Goal: Task Accomplishment & Management: Manage account settings

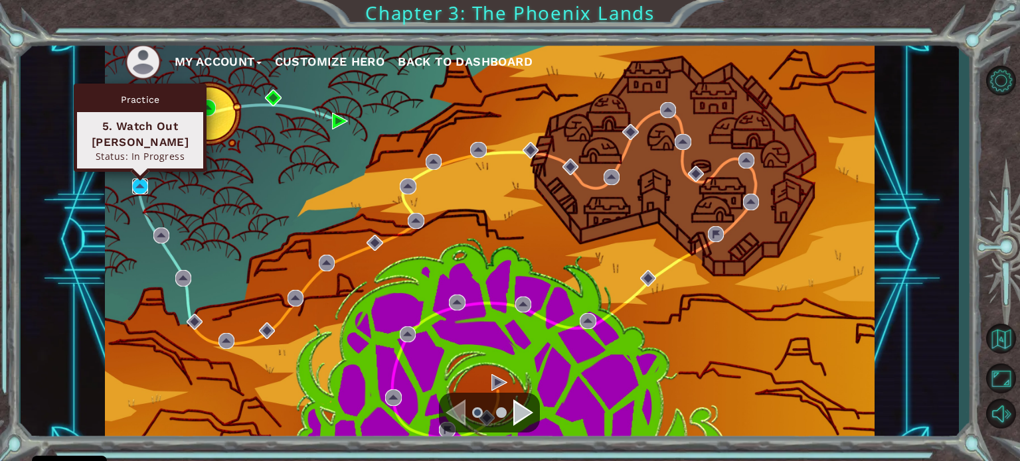
click at [141, 184] on img at bounding box center [140, 187] width 16 height 16
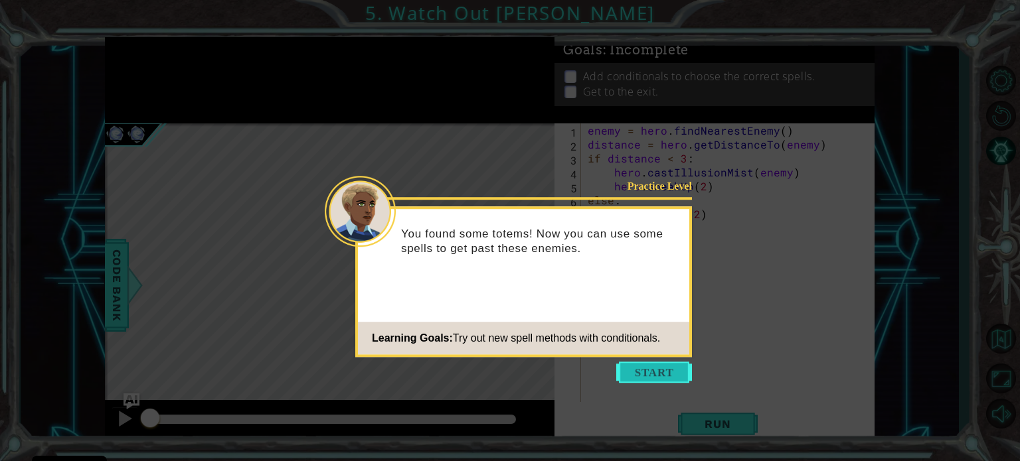
click at [649, 371] on button "Start" at bounding box center [654, 372] width 76 height 21
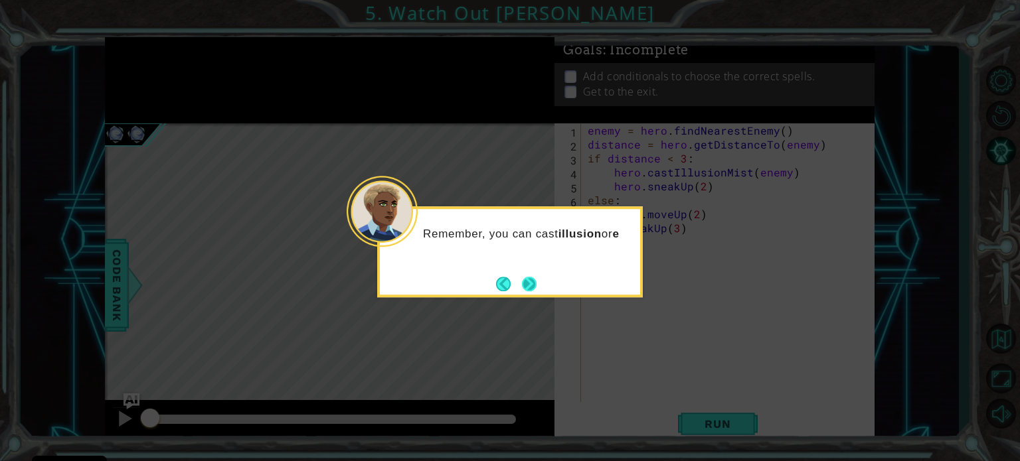
click at [528, 283] on button "Next" at bounding box center [529, 284] width 15 height 15
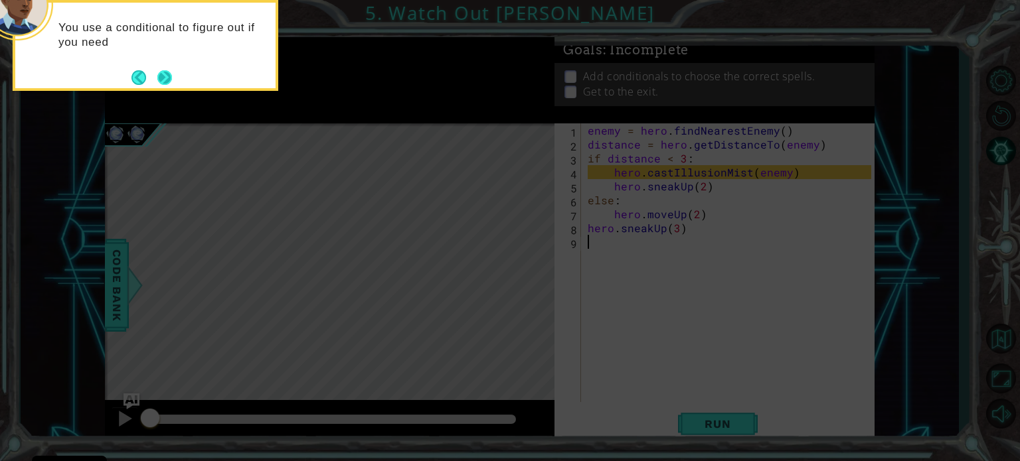
click at [168, 76] on button "Next" at bounding box center [164, 77] width 15 height 15
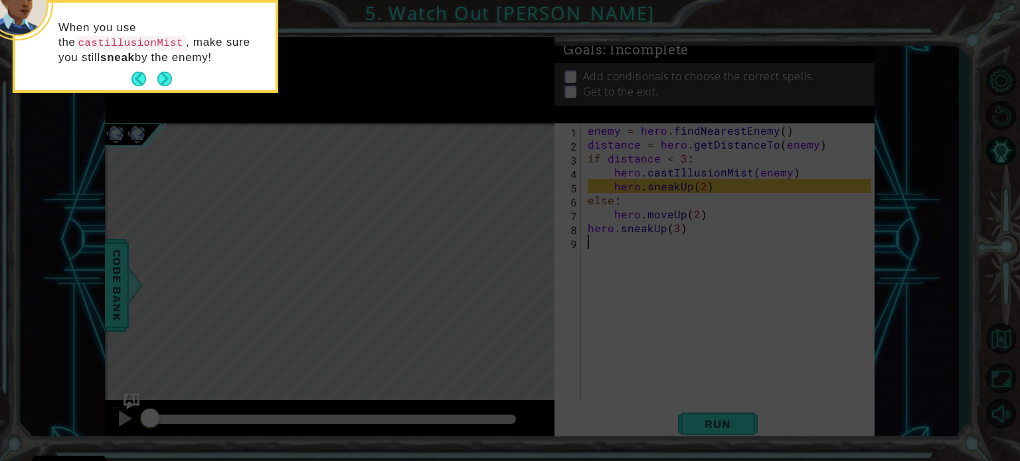
click at [167, 74] on button "Next" at bounding box center [164, 79] width 15 height 15
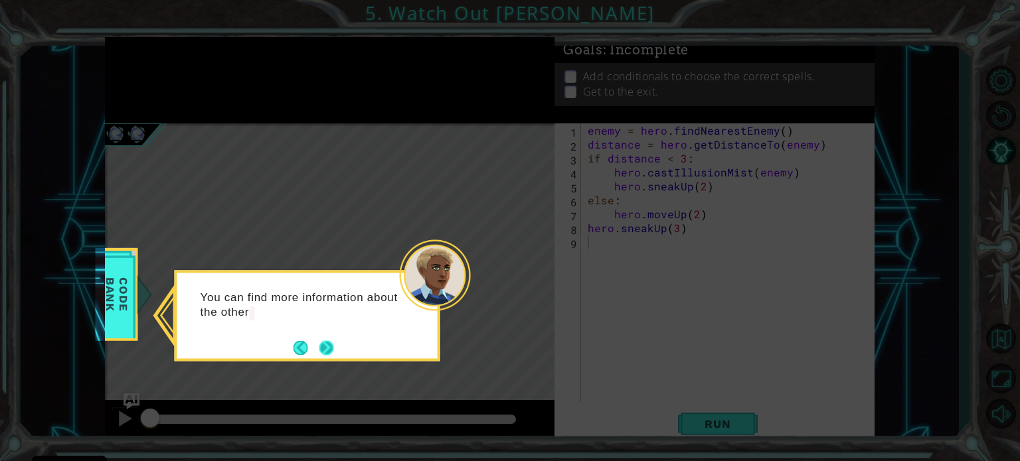
click at [323, 344] on button "Next" at bounding box center [326, 348] width 15 height 15
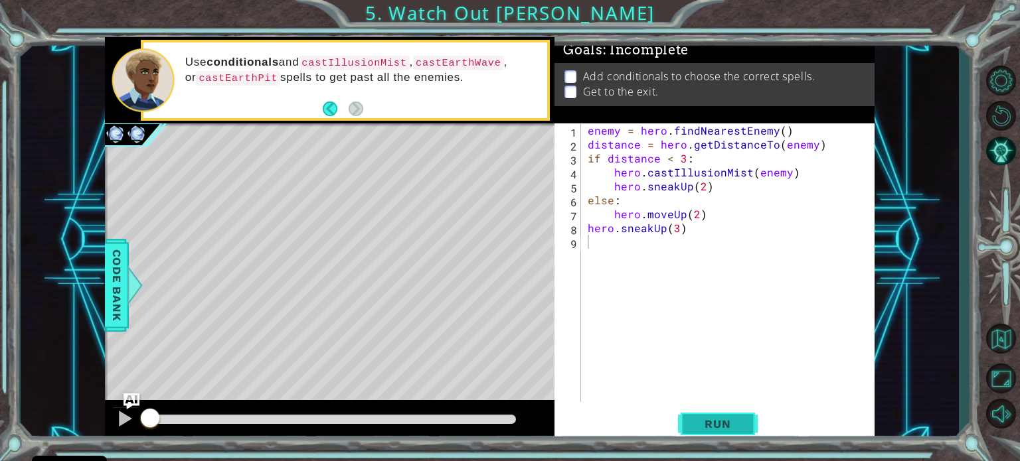
click at [736, 418] on span "Run" at bounding box center [717, 424] width 52 height 13
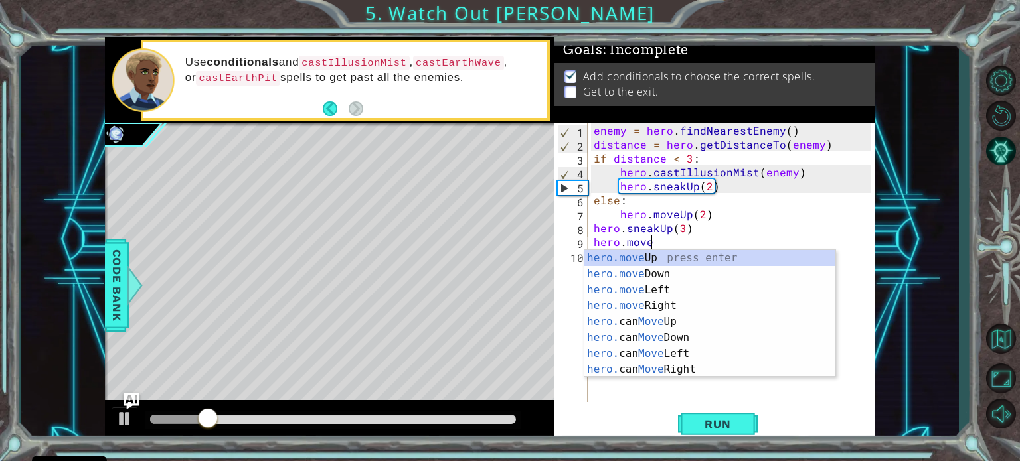
scroll to position [0, 3]
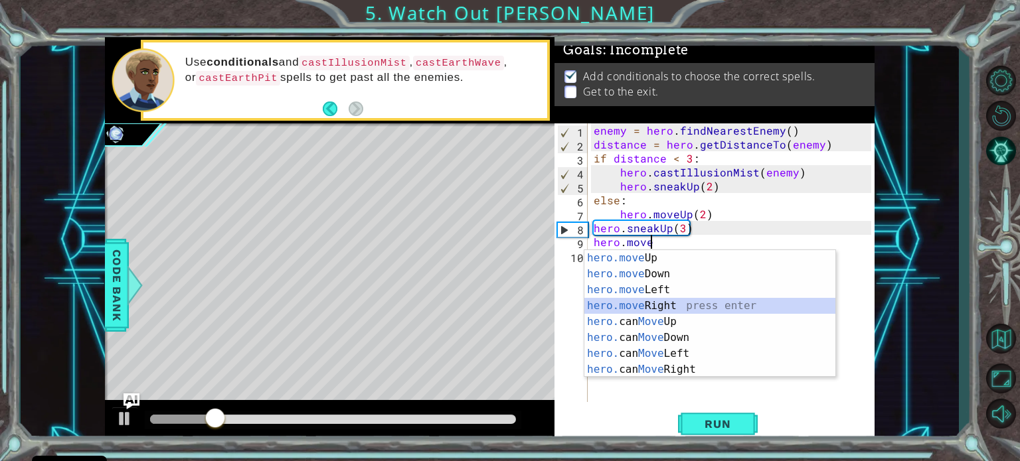
click at [702, 301] on div "hero.move Up press enter hero.move Down press enter hero.move Left press enter …" at bounding box center [709, 329] width 251 height 159
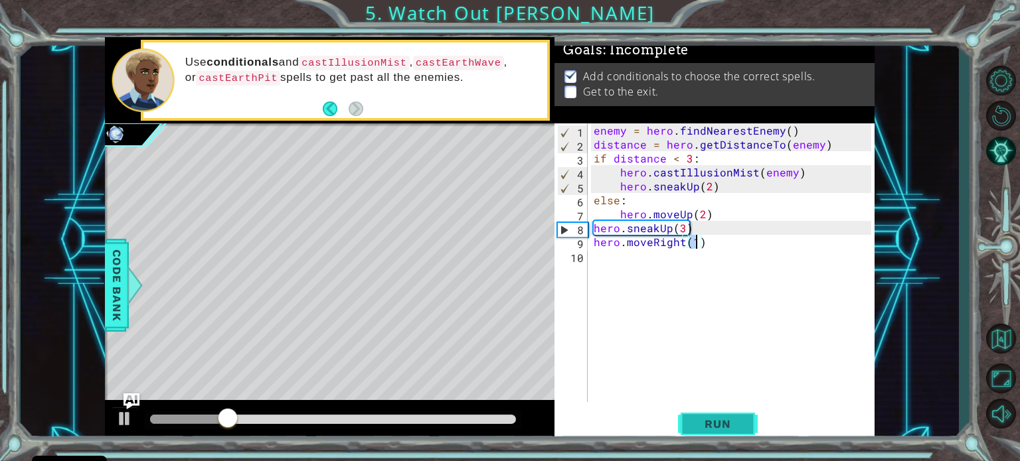
type textarea "hero.moveRight(1)"
click at [716, 415] on button "Run" at bounding box center [718, 424] width 80 height 32
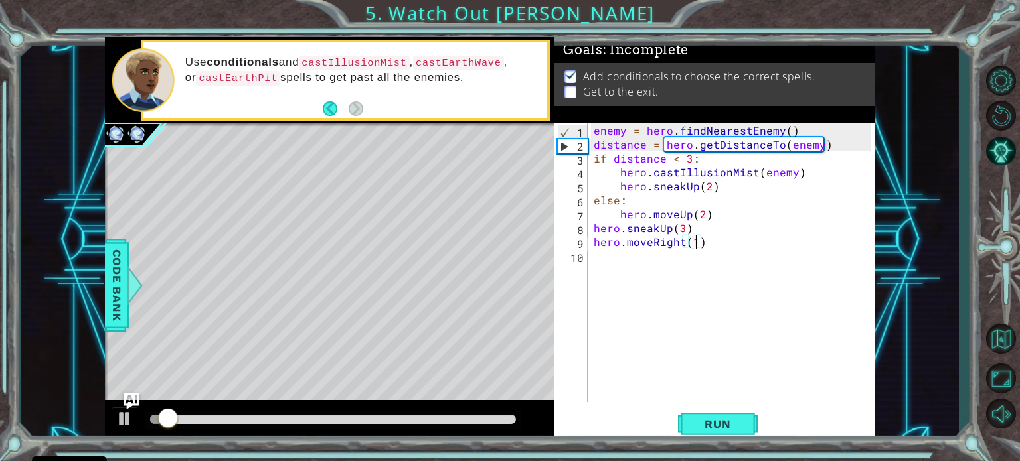
click at [649, 261] on div "enemy = hero . findNearestEnemy ( ) distance = hero . getDistanceTo ( enemy ) i…" at bounding box center [734, 276] width 287 height 307
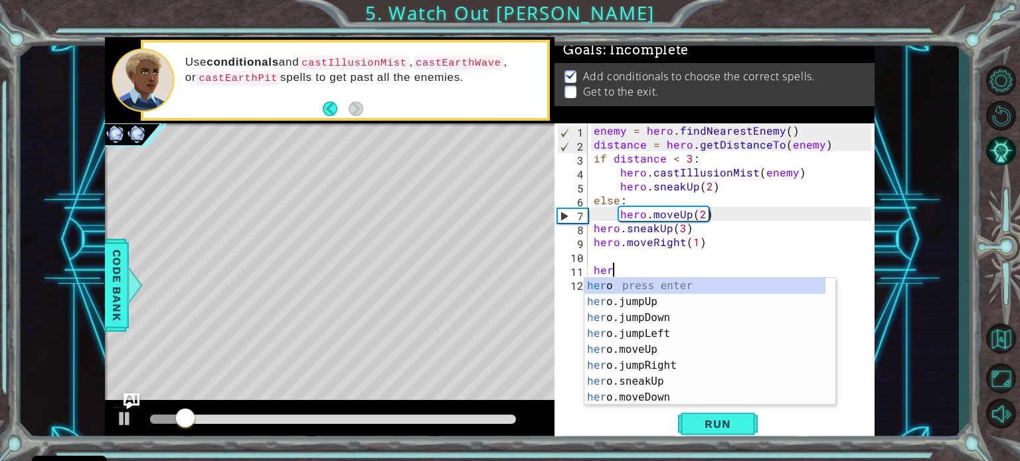
scroll to position [0, 0]
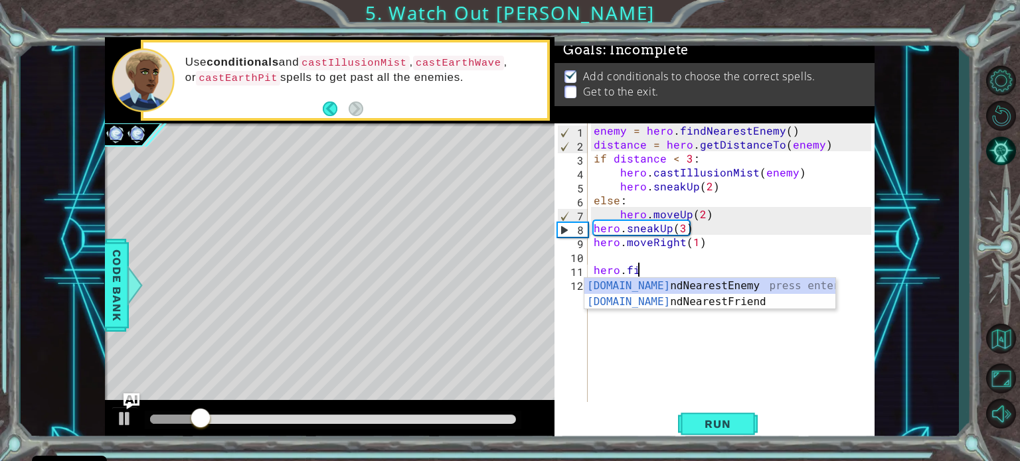
type textarea "hero.find"
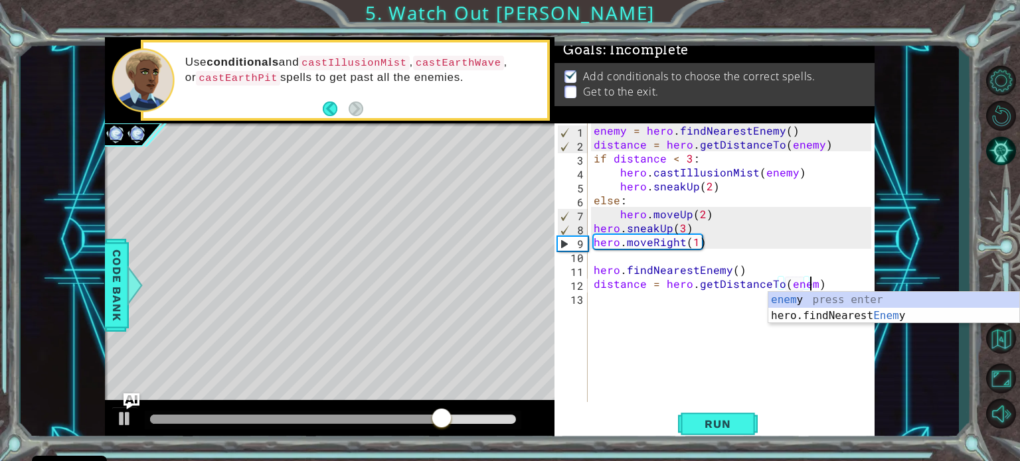
scroll to position [0, 13]
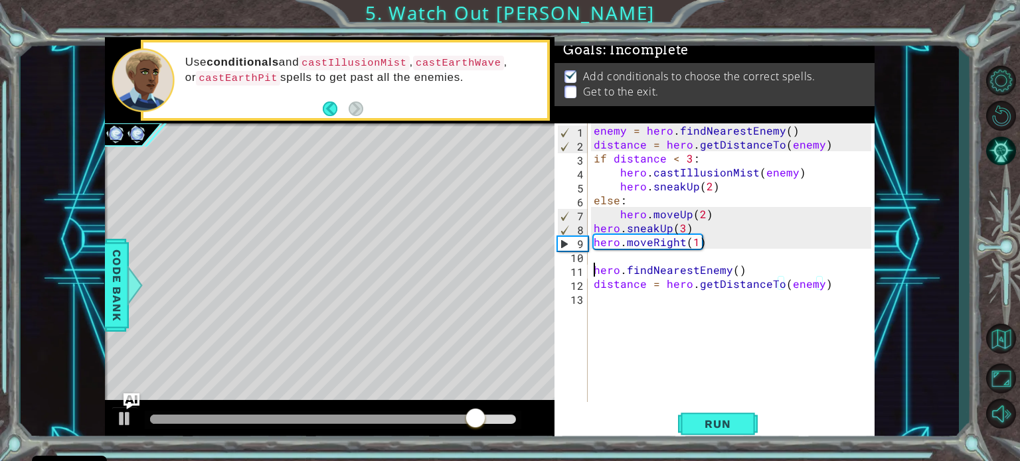
click at [595, 270] on div "enemy = hero . findNearestEnemy ( ) distance = hero . getDistanceTo ( enemy ) i…" at bounding box center [734, 276] width 287 height 307
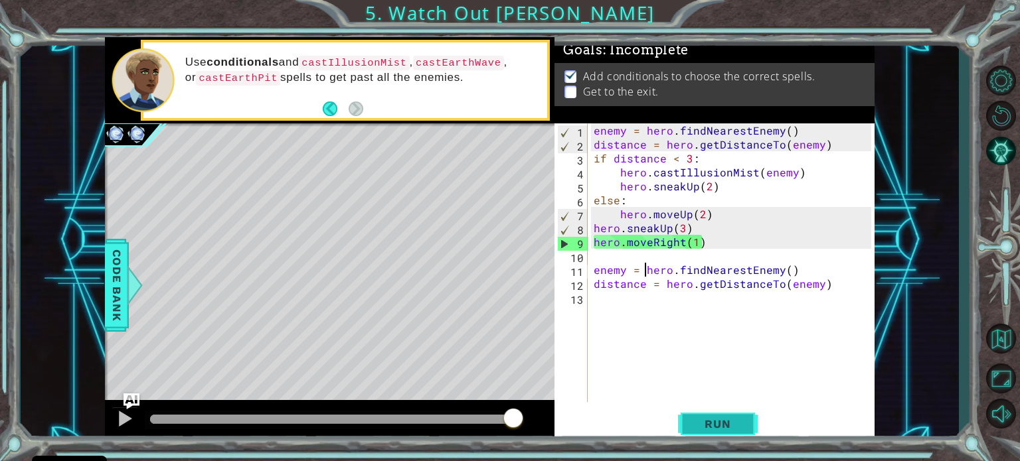
type textarea "enemy = hero.findNearestEnemy()"
click at [728, 422] on span "Run" at bounding box center [717, 424] width 52 height 13
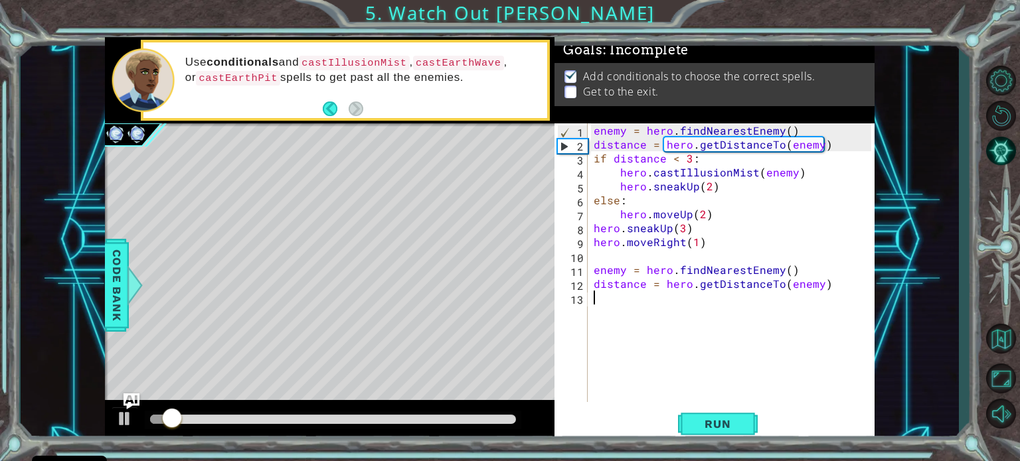
click at [659, 304] on div "enemy = hero . findNearestEnemy ( ) distance = hero . getDistanceTo ( enemy ) i…" at bounding box center [734, 276] width 287 height 307
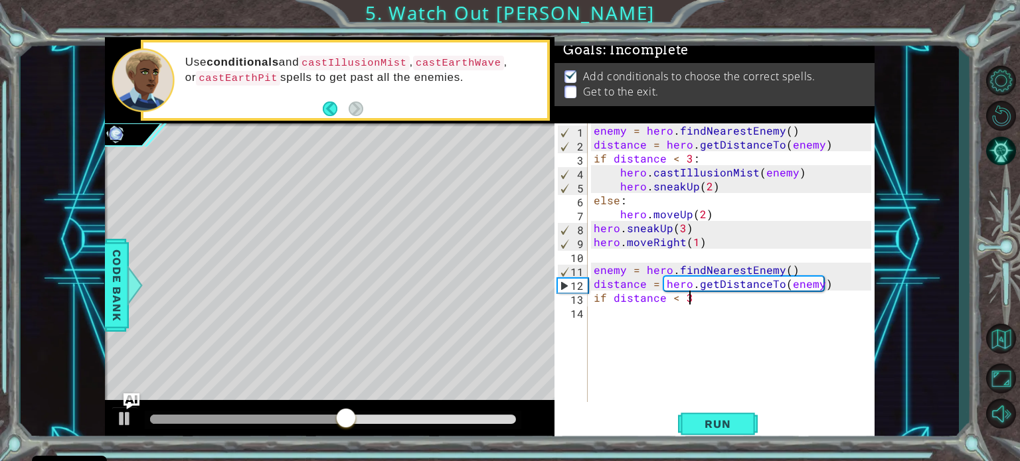
scroll to position [0, 5]
type textarea "if distance < 3:"
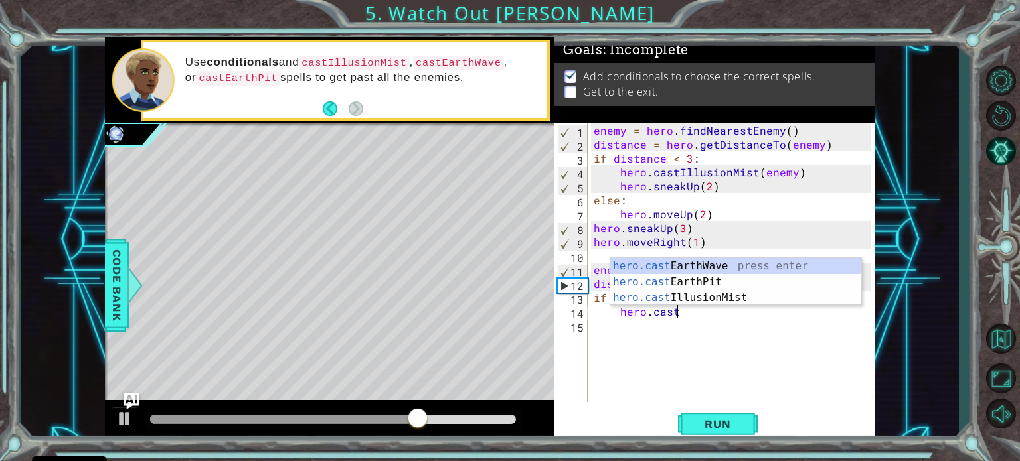
scroll to position [0, 4]
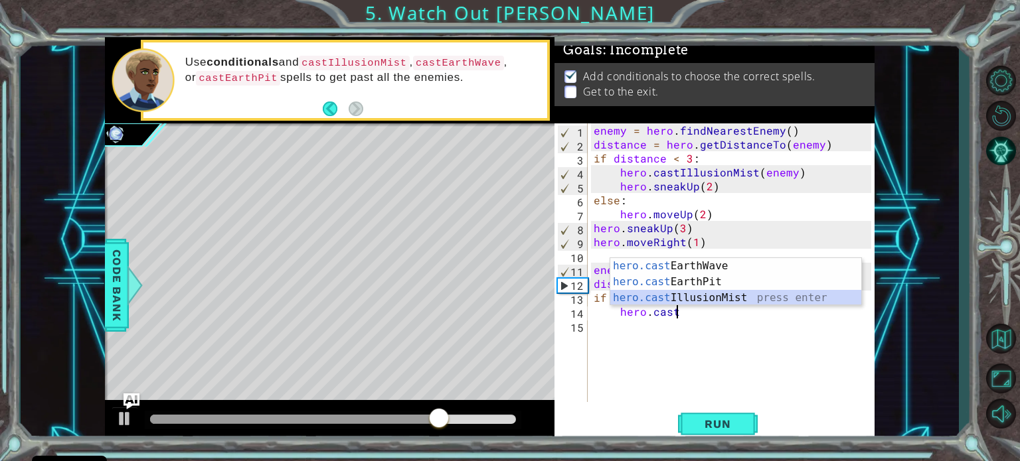
click at [698, 291] on div "hero.cast EarthWave press enter hero.cast EarthPit press enter hero.cast Illusi…" at bounding box center [735, 298] width 251 height 80
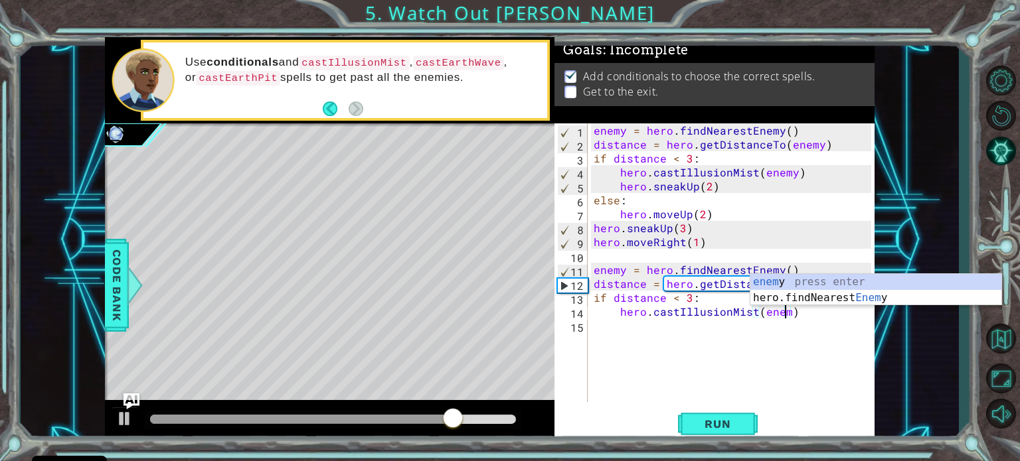
scroll to position [0, 11]
type textarea "hero.castIllusionMist(enemy)"
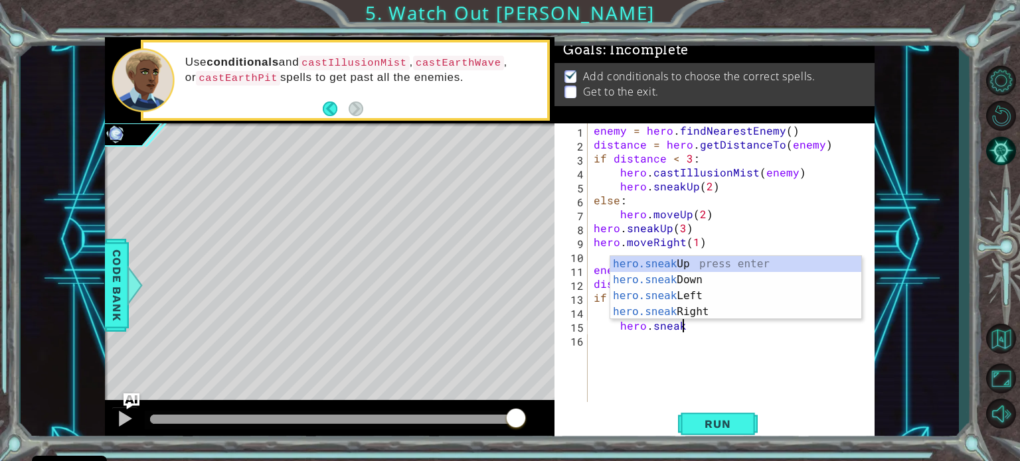
scroll to position [0, 5]
click at [702, 308] on div "hero.sneak Up press enter hero.sneak Down press enter hero.sneak Left press ent…" at bounding box center [735, 304] width 251 height 96
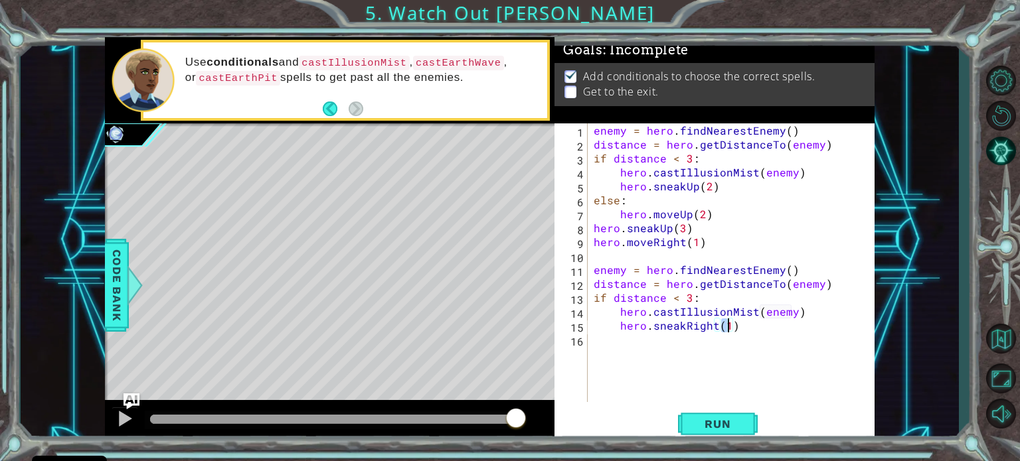
type textarea "hero.sneakRight(2)"
click at [739, 423] on span "Run" at bounding box center [717, 424] width 52 height 13
type textarea "else:"
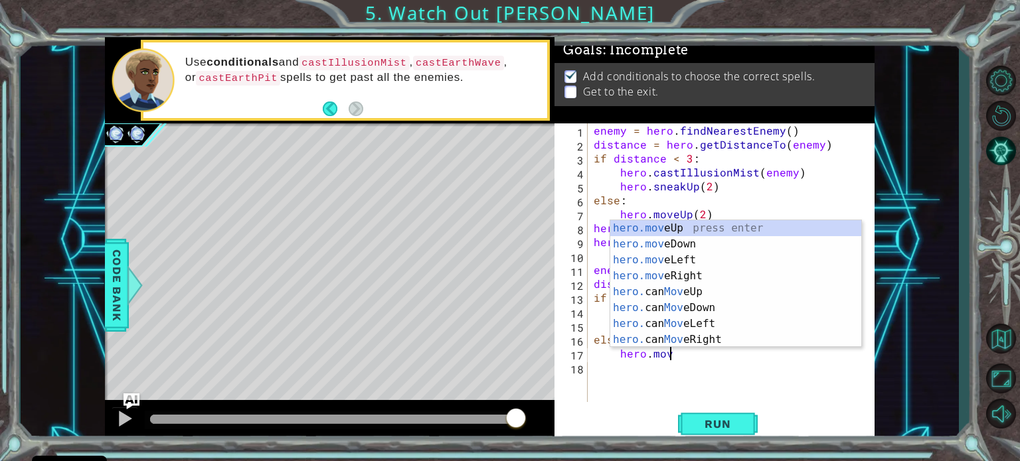
scroll to position [0, 4]
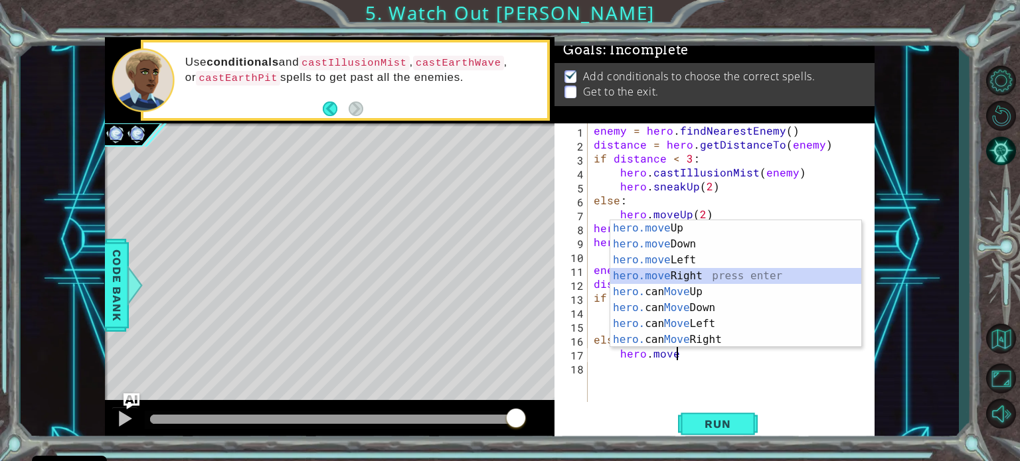
click at [706, 273] on div "hero.move Up press enter hero.move Down press enter hero.move Left press enter …" at bounding box center [735, 299] width 251 height 159
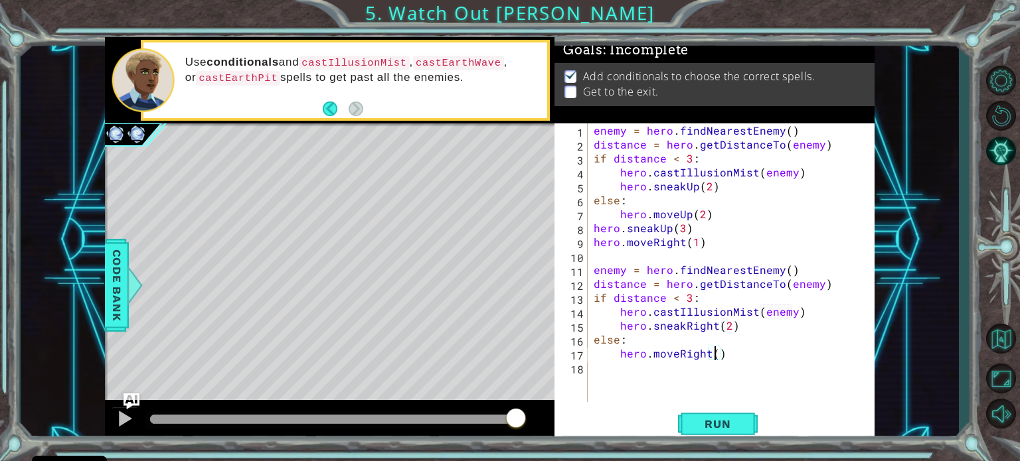
scroll to position [0, 7]
type textarea "hero.moveRight(4)"
click at [738, 427] on span "Run" at bounding box center [717, 424] width 52 height 13
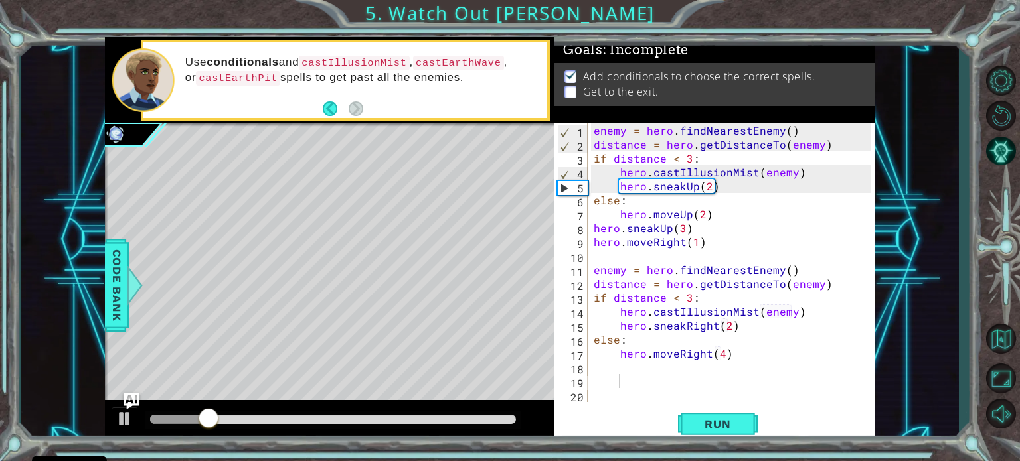
click at [639, 404] on div "1 2 3 4 5 6 7 8 9 10 11 12 13 14 15 16 17 18 19 20 enemy = hero . findNearestEn…" at bounding box center [714, 282] width 320 height 319
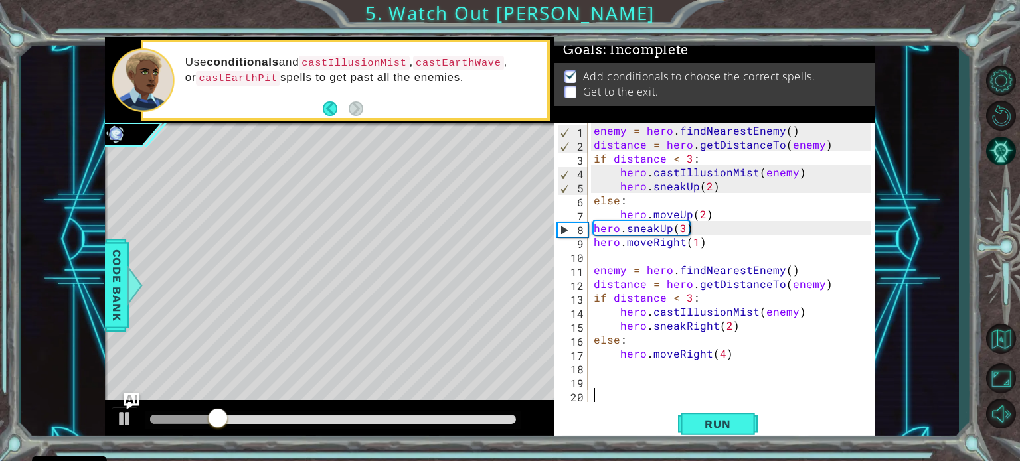
click at [607, 396] on div "enemy = hero . findNearestEnemy ( ) distance = hero . getDistanceTo ( enemy ) i…" at bounding box center [734, 276] width 287 height 307
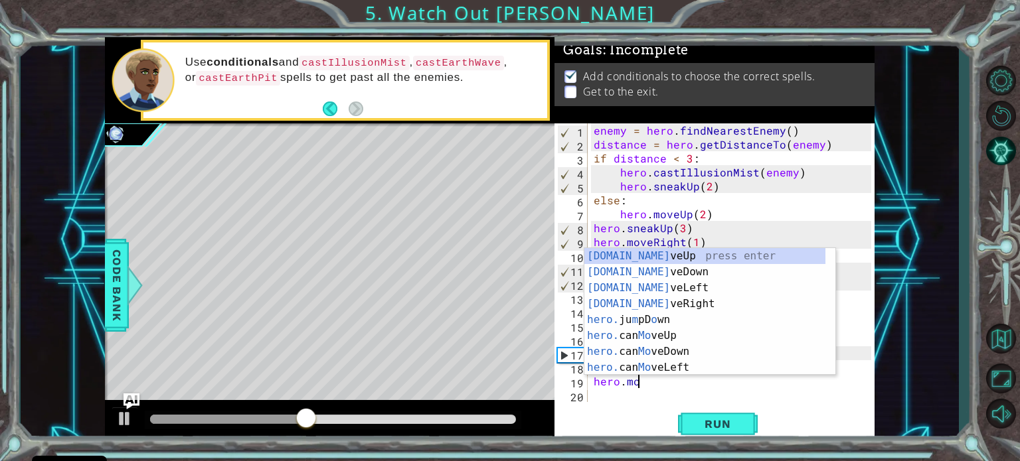
scroll to position [0, 2]
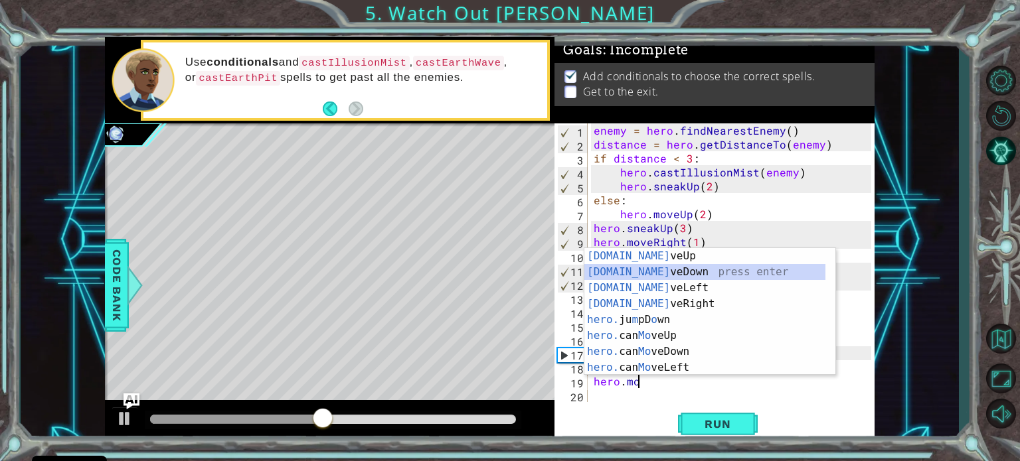
click at [637, 268] on div "hero.mo veUp press enter hero.mo veDown press enter hero.mo veLeft press enter …" at bounding box center [704, 327] width 241 height 159
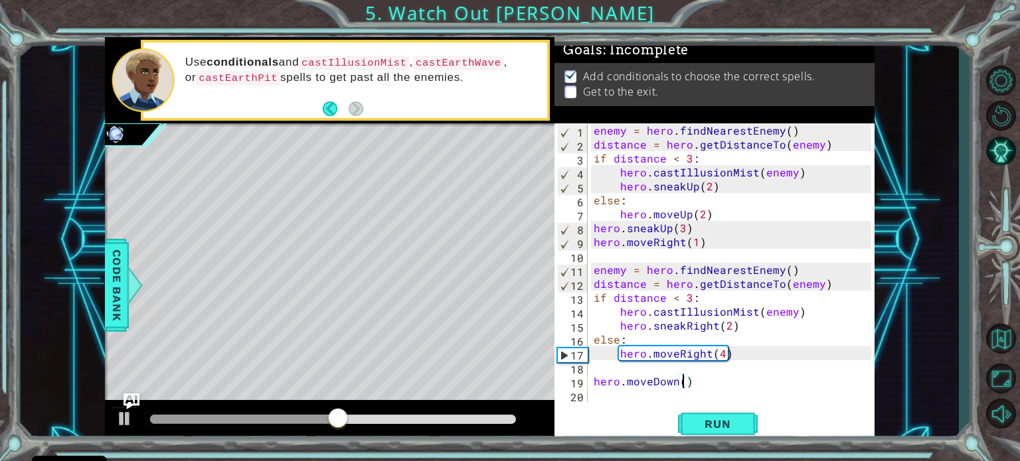
type textarea "hero.moveDown(2)"
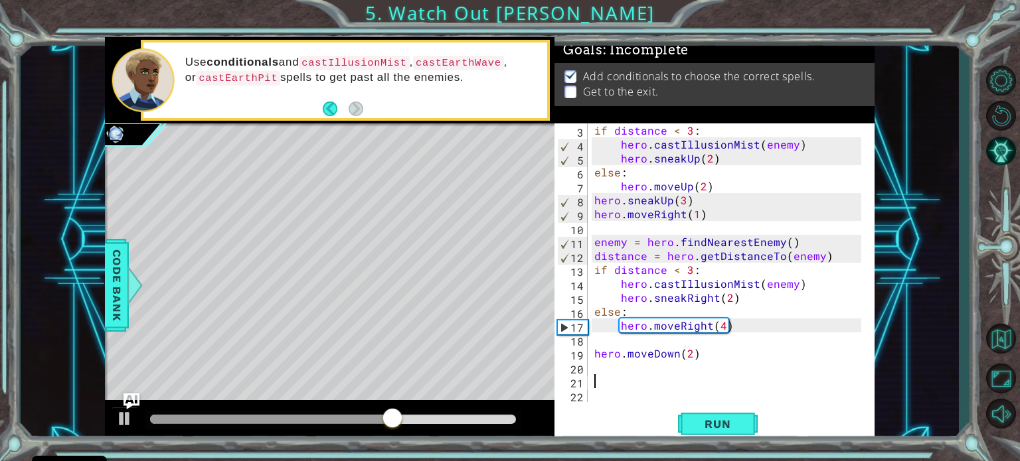
scroll to position [13, 0]
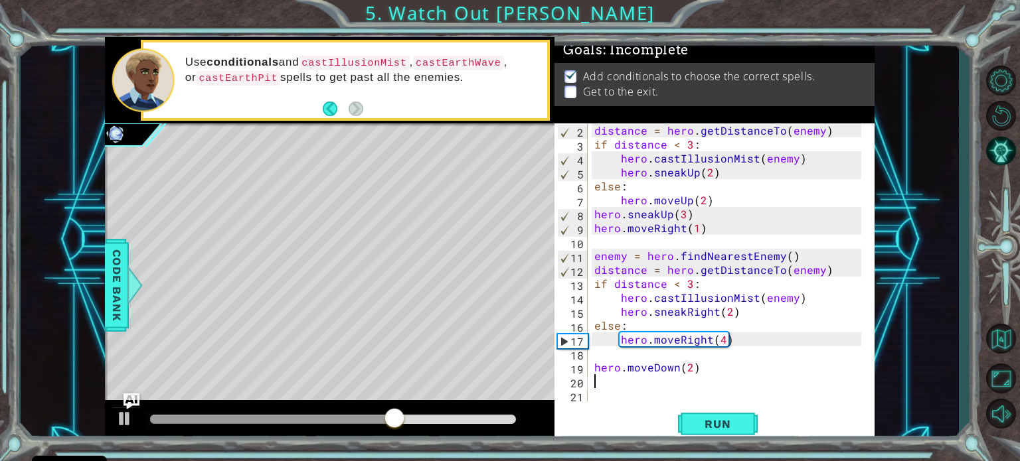
type textarea "hero.moveDown(2)"
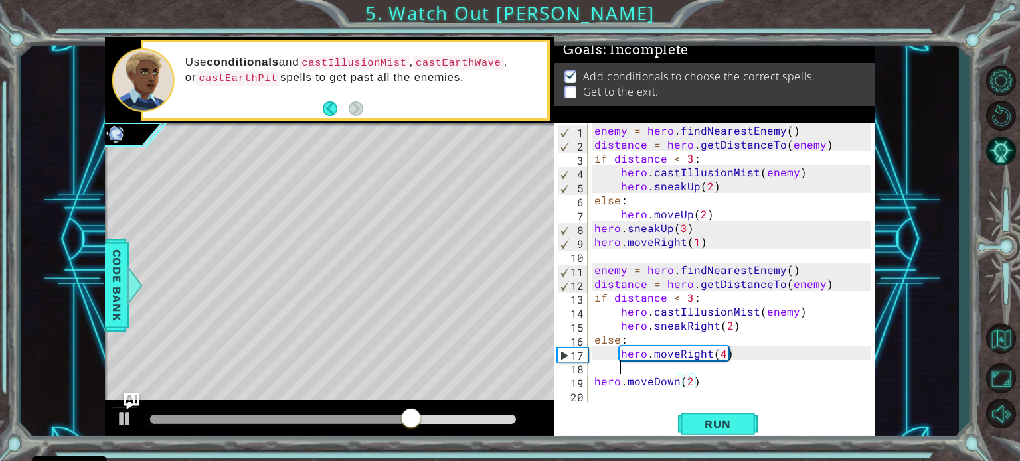
click at [697, 371] on div "enemy = hero . findNearestEnemy ( ) distance = hero . getDistanceTo ( enemy ) i…" at bounding box center [735, 276] width 286 height 307
click at [595, 370] on div "enemy = hero . findNearestEnemy ( ) distance = hero . getDistanceTo ( enemy ) i…" at bounding box center [735, 276] width 286 height 307
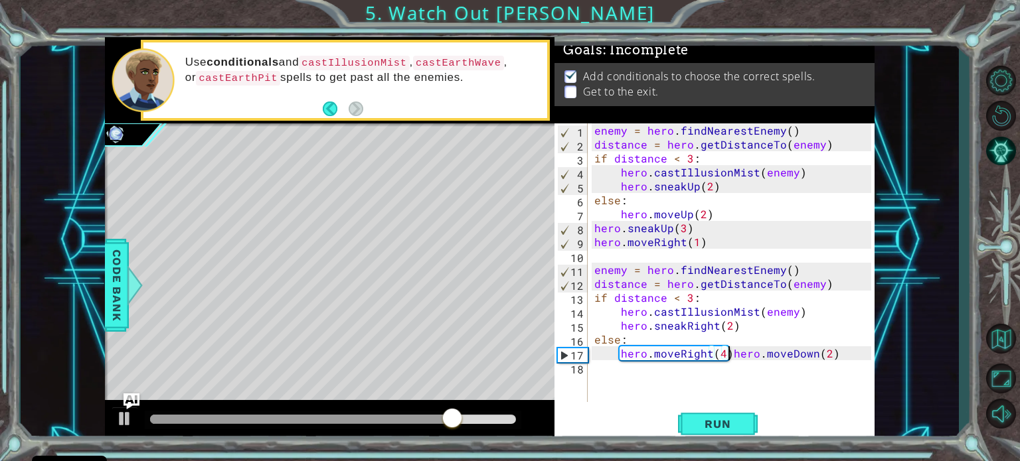
type textarea "hero.moveDown(2)"
click at [605, 387] on div "enemy = hero . findNearestEnemy ( ) distance = hero . getDistanceTo ( enemy ) i…" at bounding box center [735, 276] width 286 height 307
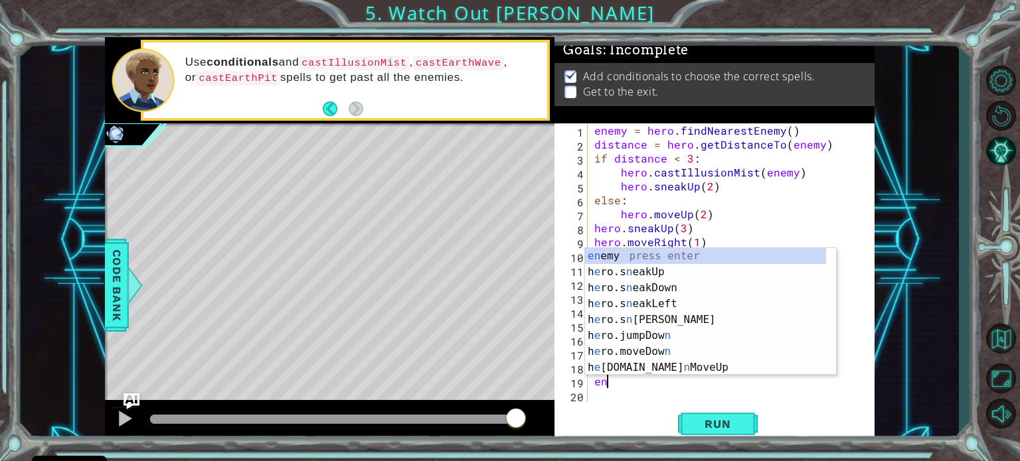
scroll to position [0, 0]
type textarea "e"
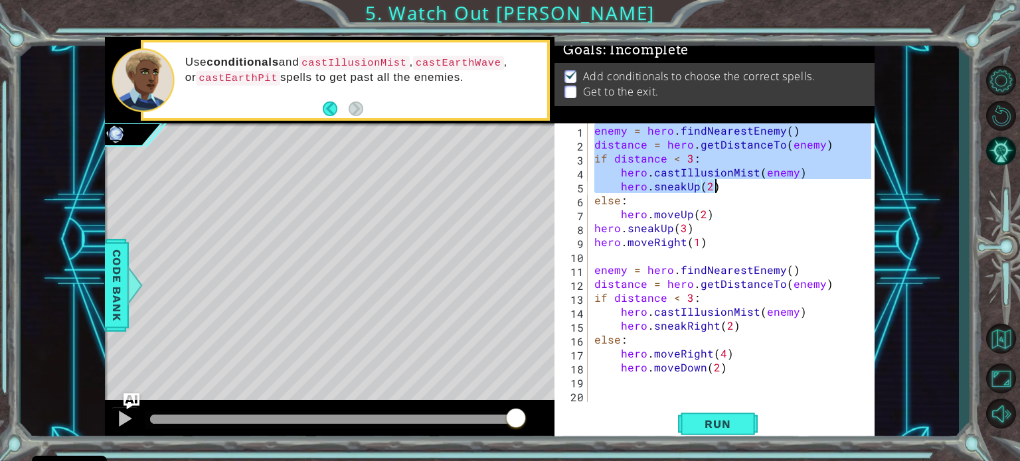
drag, startPoint x: 592, startPoint y: 129, endPoint x: 718, endPoint y: 191, distance: 139.6
click at [718, 191] on div "enemy = hero . findNearestEnemy ( ) distance = hero . getDistanceTo ( enemy ) i…" at bounding box center [735, 276] width 286 height 307
type textarea "hero.castIllusionMist(enemy) hero.sneakUp(2)"
paste textarea "Code Area"
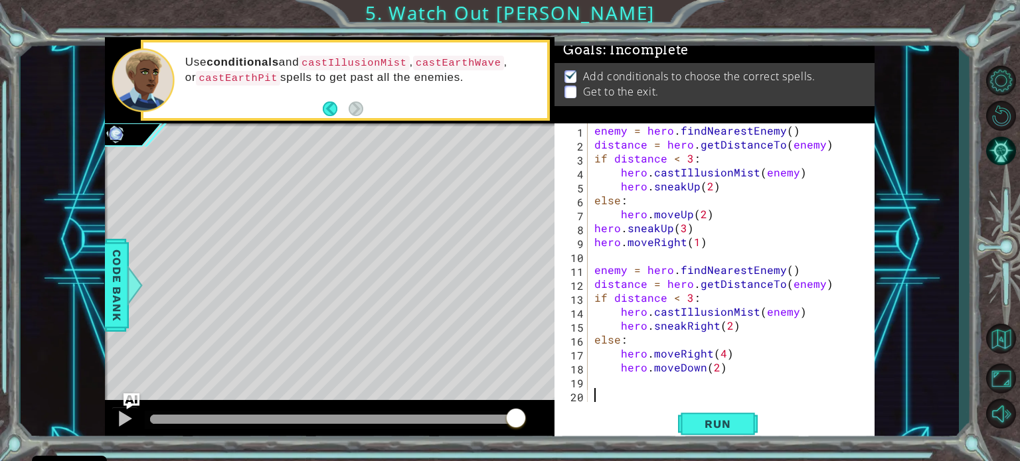
click at [691, 392] on div "enemy = hero . findNearestEnemy ( ) distance = hero . getDistanceTo ( enemy ) i…" at bounding box center [735, 276] width 286 height 307
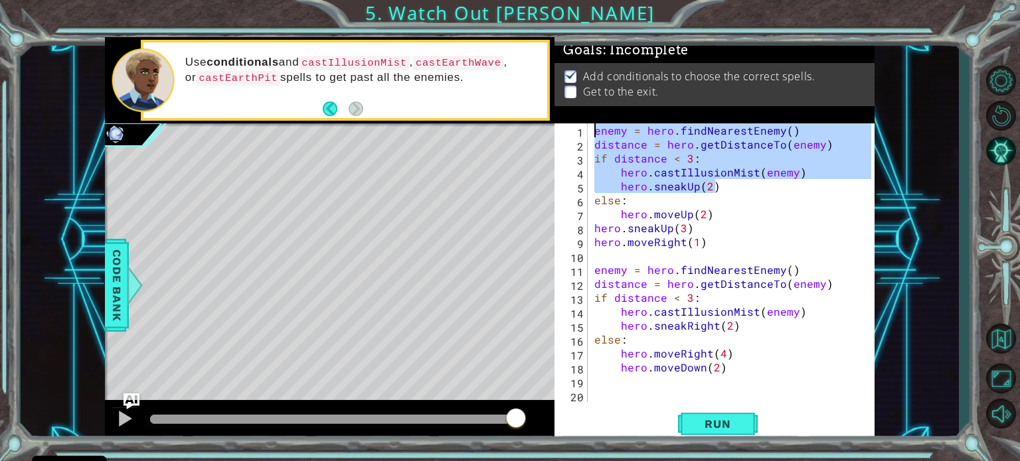
drag, startPoint x: 725, startPoint y: 191, endPoint x: 592, endPoint y: 124, distance: 148.5
click at [592, 124] on div "enemy = hero . findNearestEnemy ( ) distance = hero . getDistanceTo ( enemy ) i…" at bounding box center [735, 276] width 286 height 307
click at [813, 238] on div "enemy = hero . findNearestEnemy ( ) distance = hero . getDistanceTo ( enemy ) i…" at bounding box center [735, 276] width 286 height 307
drag, startPoint x: 809, startPoint y: 178, endPoint x: 584, endPoint y: 126, distance: 231.0
click at [584, 126] on div "hero.moveRight(1) 1 2 3 4 5 6 7 8 9 10 11 12 13 14 15 16 17 18 19 20 enemy = he…" at bounding box center [712, 262] width 317 height 279
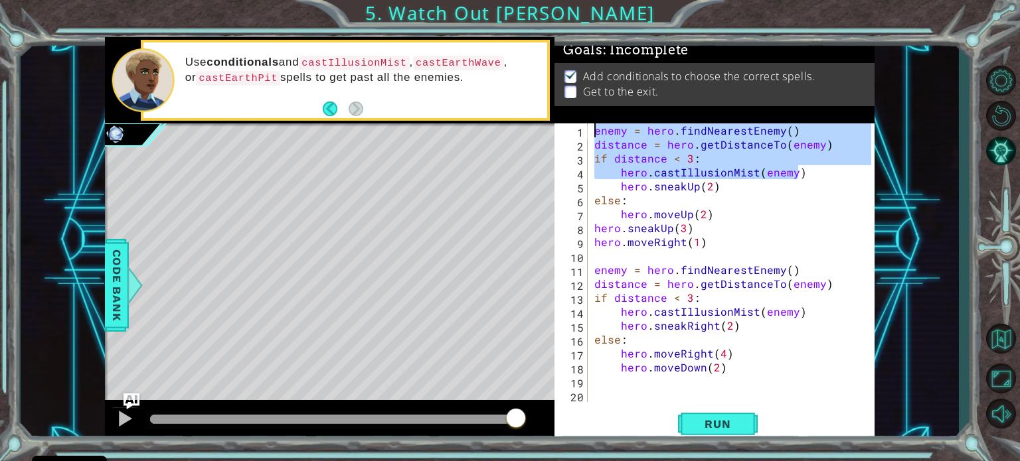
type textarea "enemy = hero.findNearestEnemy() distance = hero.getDistanceTo(enemy)"
click at [647, 388] on div "enemy = hero . findNearestEnemy ( ) distance = hero . getDistanceTo ( enemy ) i…" at bounding box center [735, 276] width 286 height 307
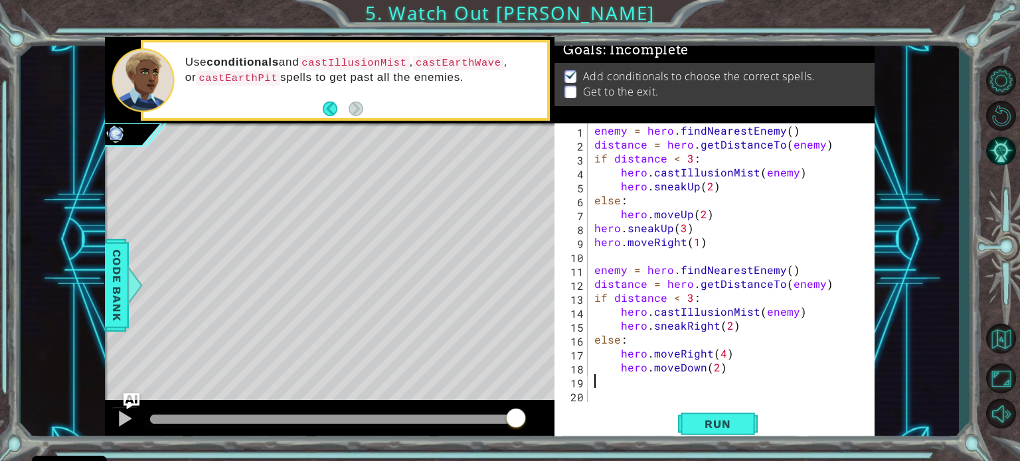
click at [646, 406] on div "1 2 3 4 5 6 7 8 9 10 11 12 13 14 15 16 17 18 19 20 enemy = hero . findNearestEn…" at bounding box center [714, 282] width 320 height 319
click at [641, 400] on div "enemy = hero . findNearestEnemy ( ) distance = hero . getDistanceTo ( enemy ) i…" at bounding box center [735, 276] width 286 height 307
paste textarea "hero.castIllusionMist(enemy)"
type textarea "hero.castIllusionMist(enemy)"
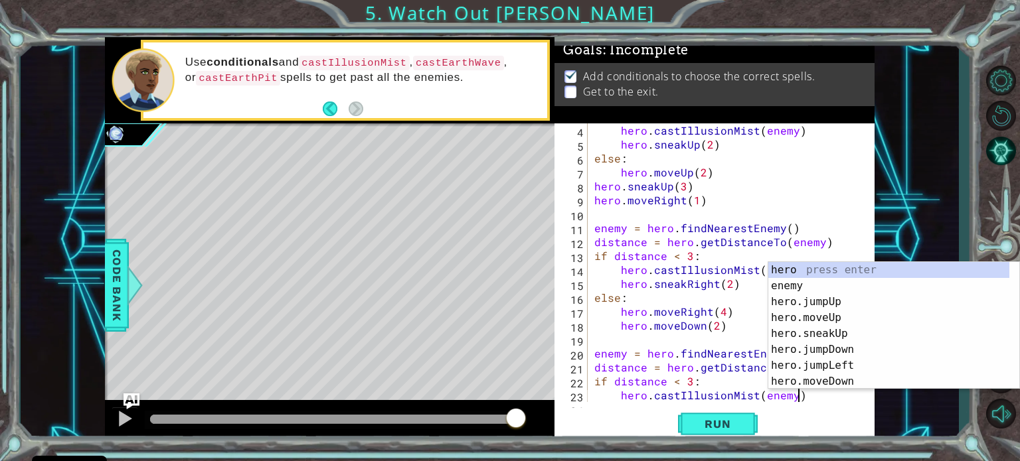
scroll to position [56, 0]
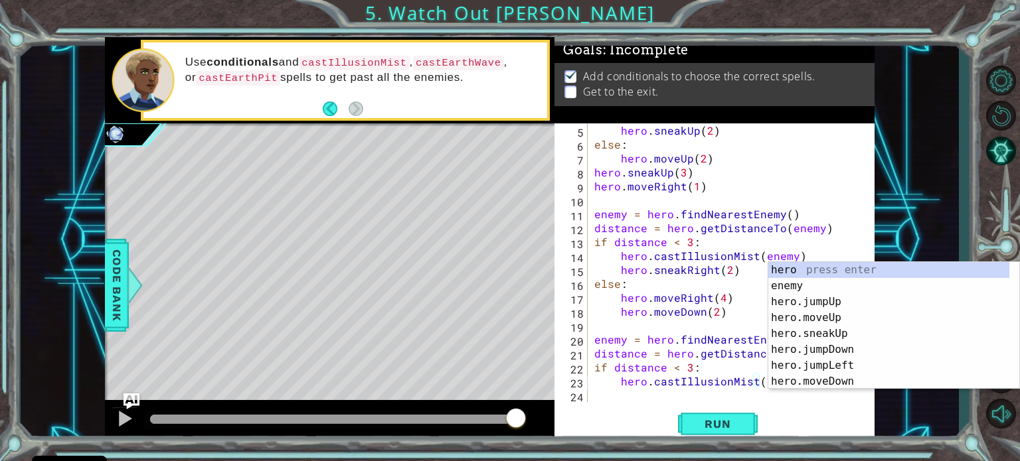
click at [789, 401] on div "hero . sneakUp ( 2 ) else : hero . moveUp ( 2 ) hero . sneakUp ( 3 ) hero . mov…" at bounding box center [730, 276] width 276 height 307
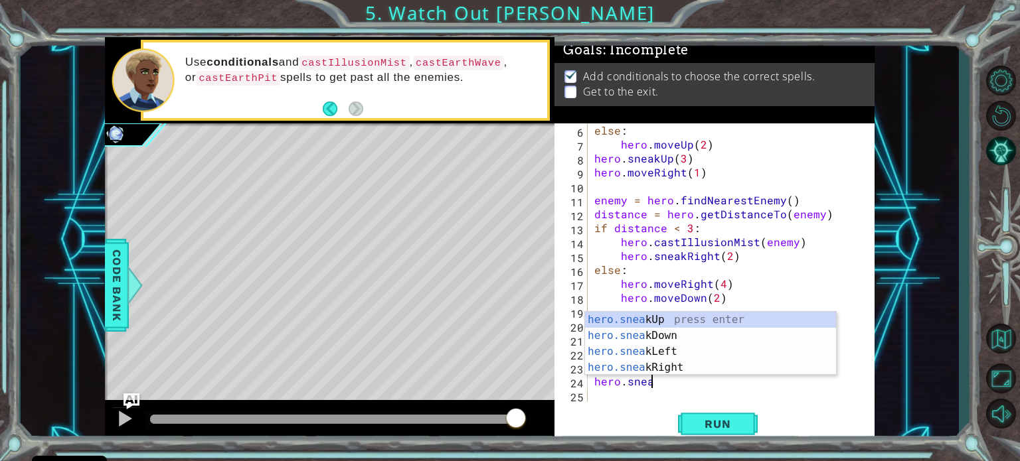
scroll to position [0, 3]
click at [720, 333] on div "hero.sneak Up press enter hero.sneak Down press enter hero.sneak Left press ent…" at bounding box center [710, 360] width 251 height 96
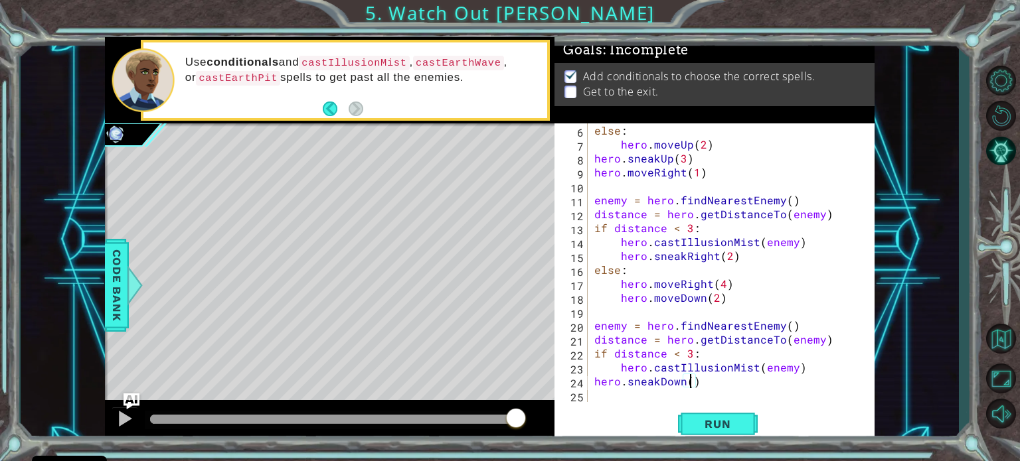
type textarea "hero.sneakDown(3)"
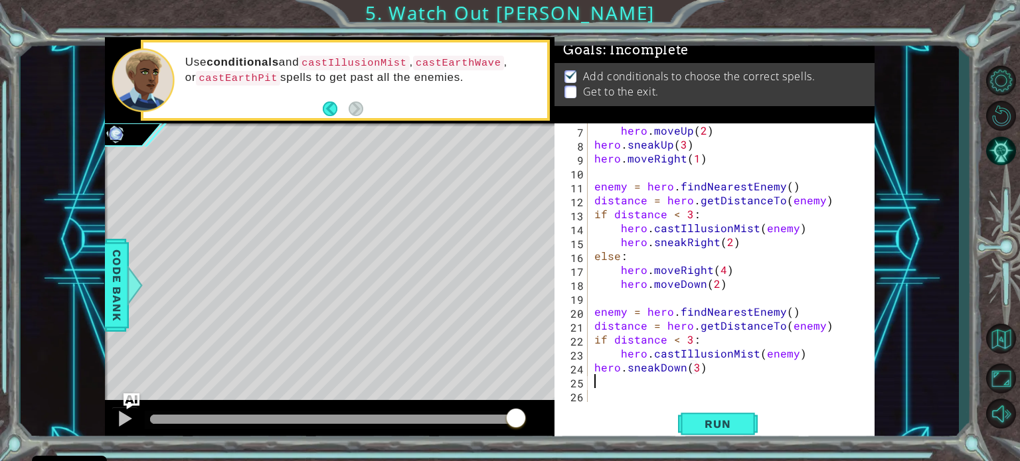
scroll to position [84, 0]
click at [730, 431] on button "Run" at bounding box center [718, 424] width 80 height 32
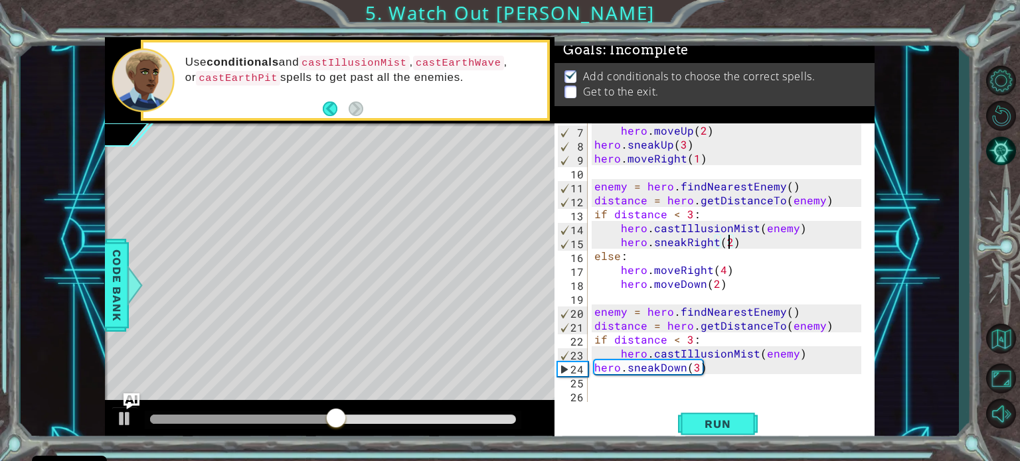
click at [730, 243] on div "hero . moveUp ( 2 ) hero . sneakUp ( 3 ) hero . moveRight ( 1 ) enemy = hero . …" at bounding box center [730, 276] width 276 height 307
type textarea "hero.sneakRight(4)"
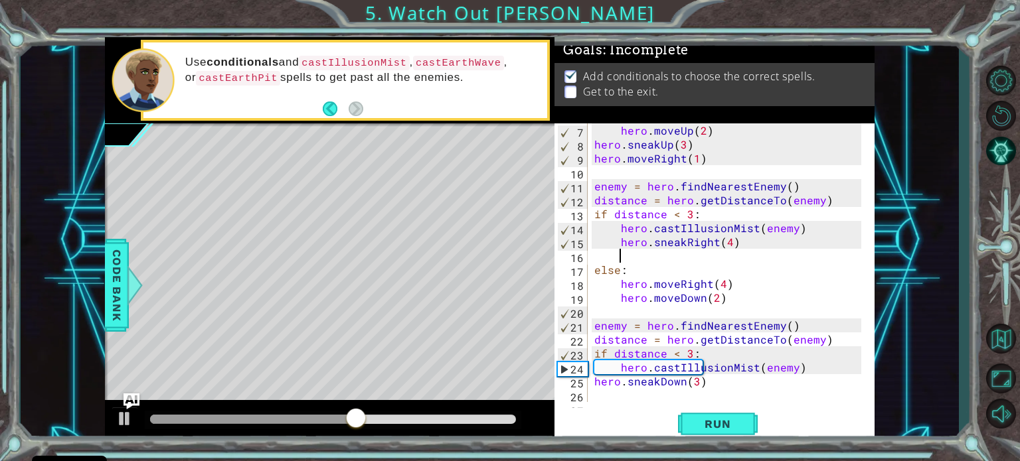
scroll to position [0, 0]
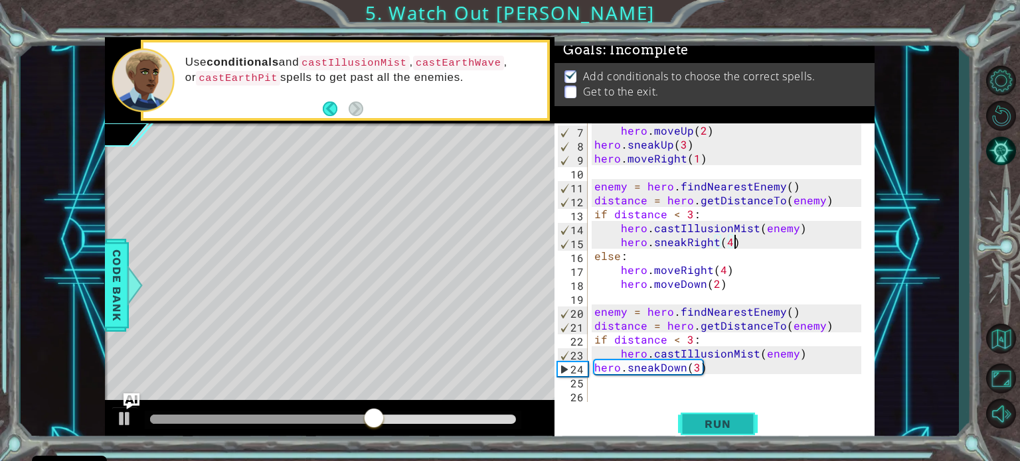
type textarea "hero.sneakRight(4)"
click at [710, 427] on span "Run" at bounding box center [717, 424] width 52 height 13
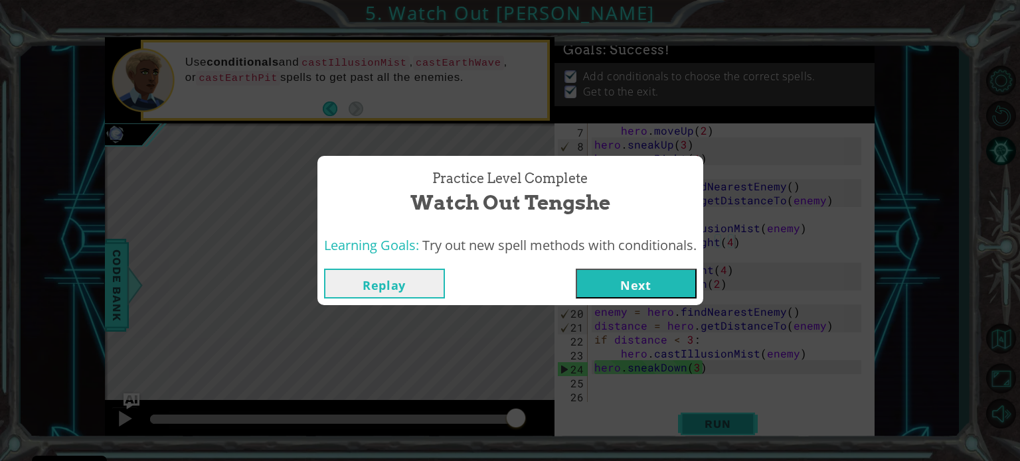
click button "Next" at bounding box center [636, 284] width 121 height 30
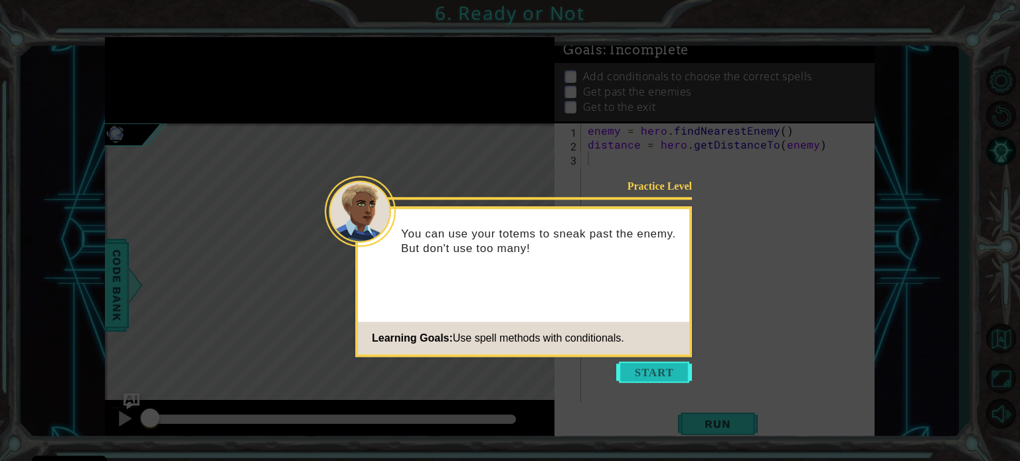
click at [652, 378] on button "Start" at bounding box center [654, 372] width 76 height 21
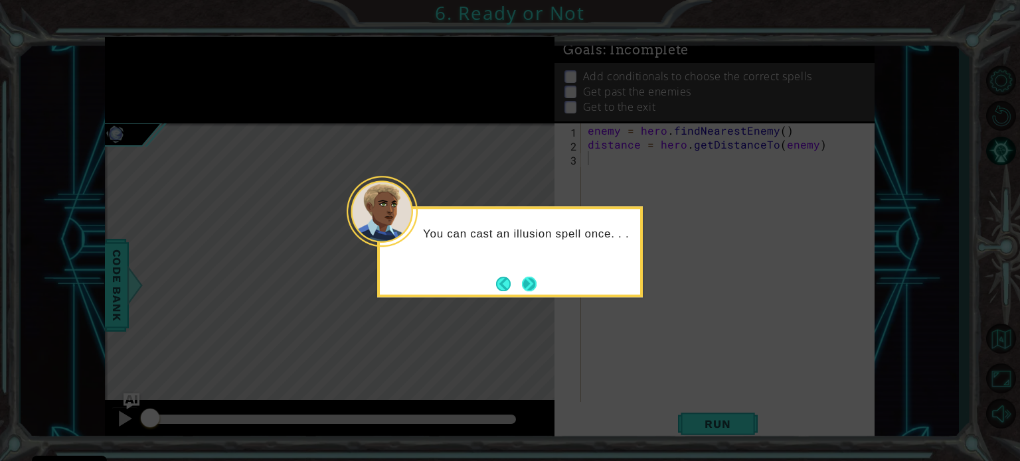
click at [535, 281] on button "Next" at bounding box center [529, 284] width 15 height 15
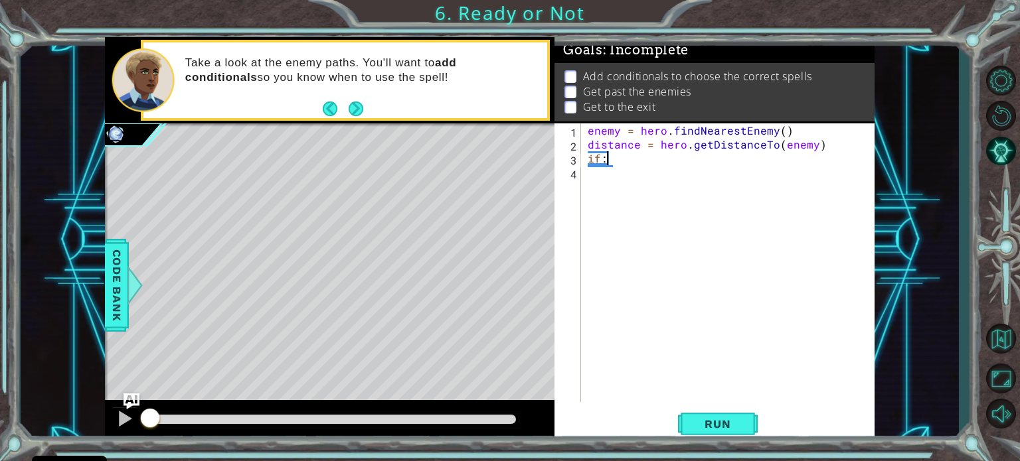
type textarea "if"
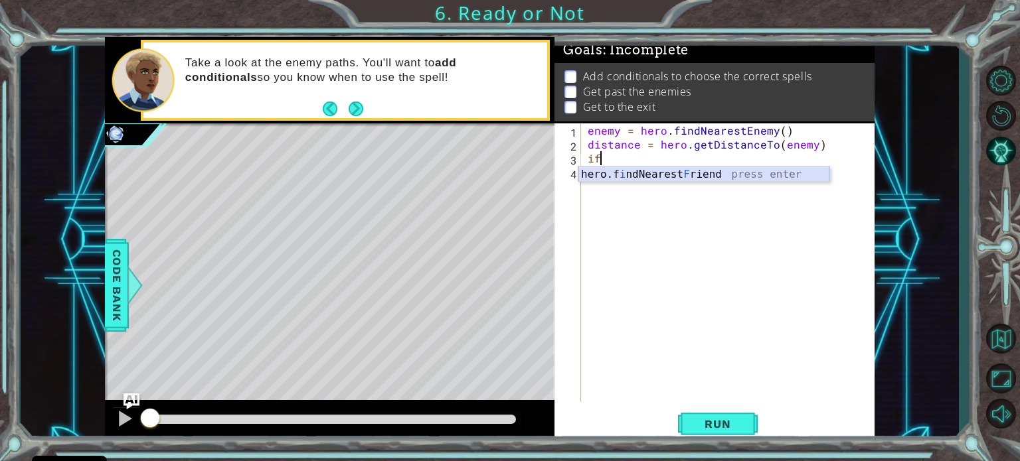
click at [701, 172] on div "hero.f i ndNearest F riend press enter" at bounding box center [703, 191] width 251 height 48
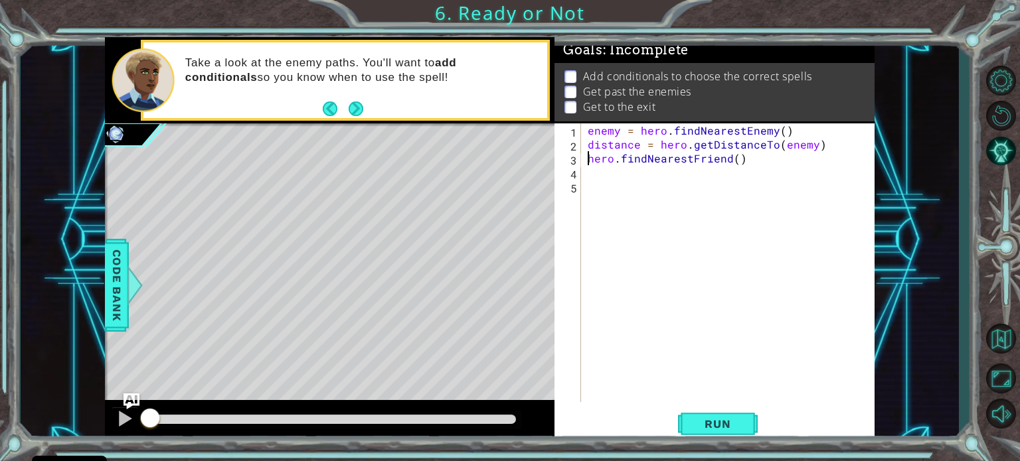
click at [585, 161] on div "enemy = hero . findNearestEnemy ( ) distance = hero . getDistanceTo ( enemy ) h…" at bounding box center [728, 262] width 286 height 279
click at [752, 159] on div "enemy = hero . findNearestEnemy ( ) distance = hero . getDistanceTo ( enemy ) h…" at bounding box center [731, 276] width 293 height 307
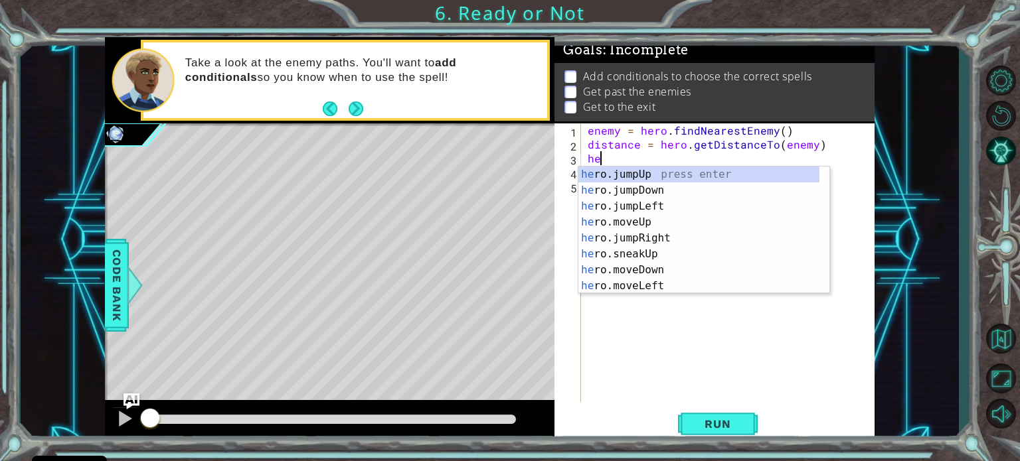
type textarea "h"
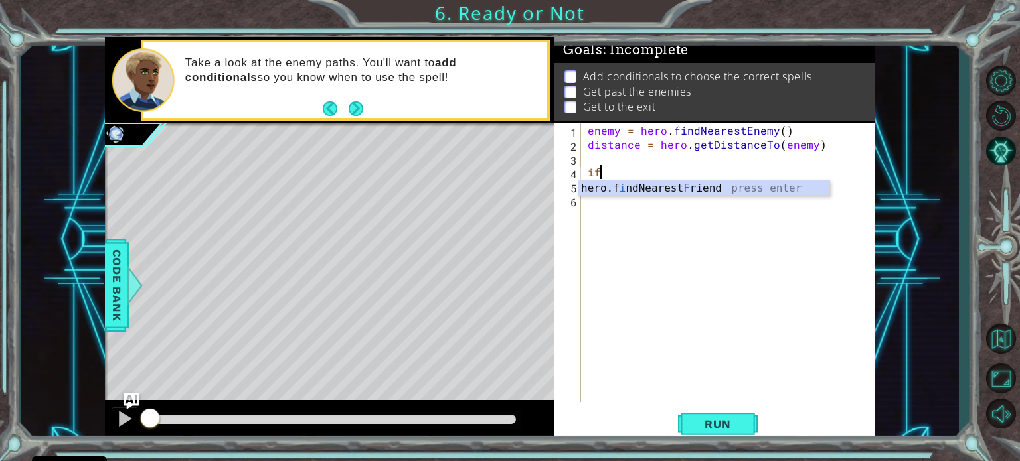
type textarea "if:"
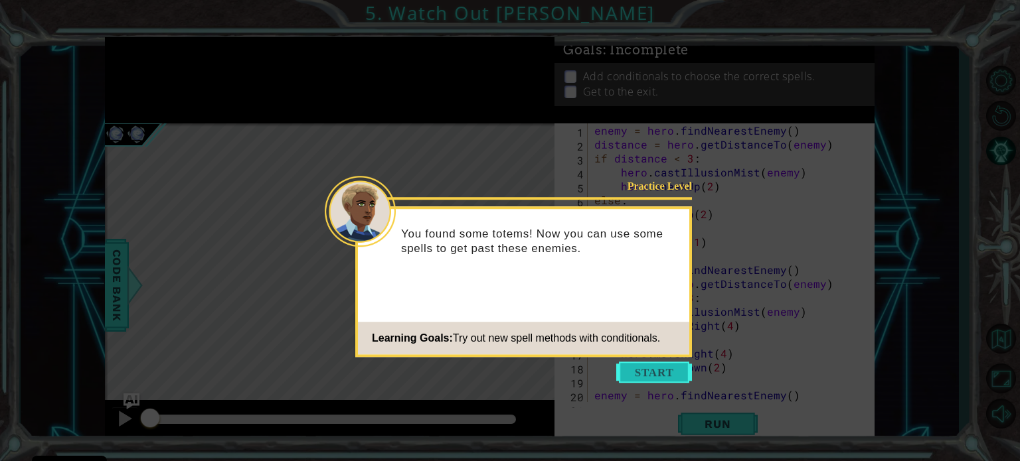
click at [660, 376] on button "Start" at bounding box center [654, 372] width 76 height 21
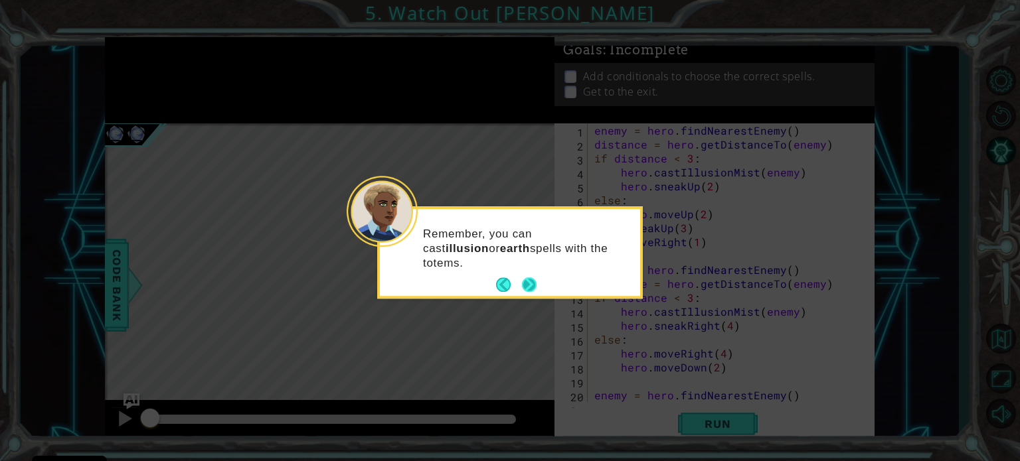
click at [534, 278] on button "Next" at bounding box center [529, 285] width 15 height 15
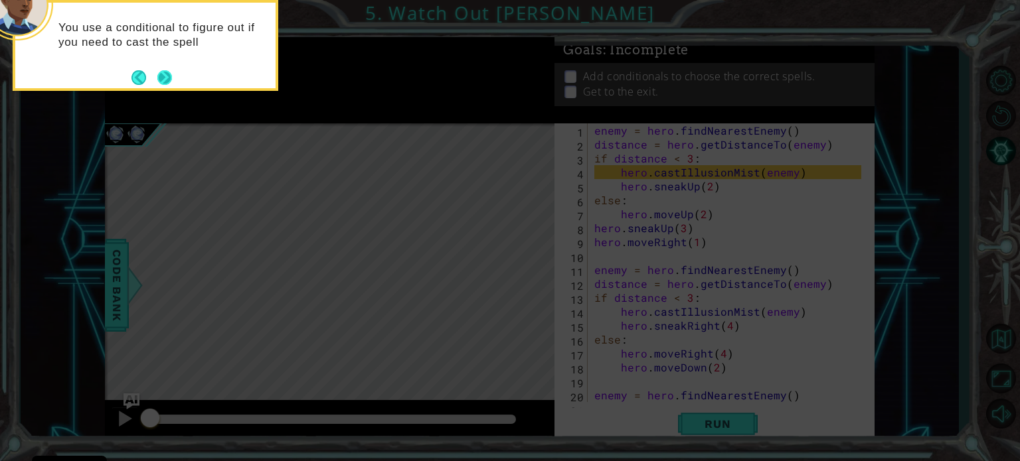
click at [161, 75] on button "Next" at bounding box center [164, 77] width 15 height 15
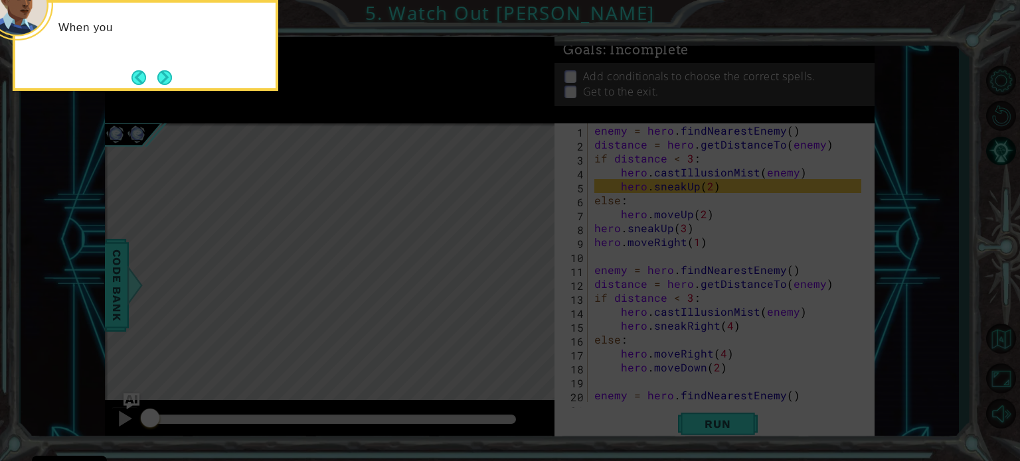
click at [161, 75] on button "Next" at bounding box center [164, 77] width 15 height 15
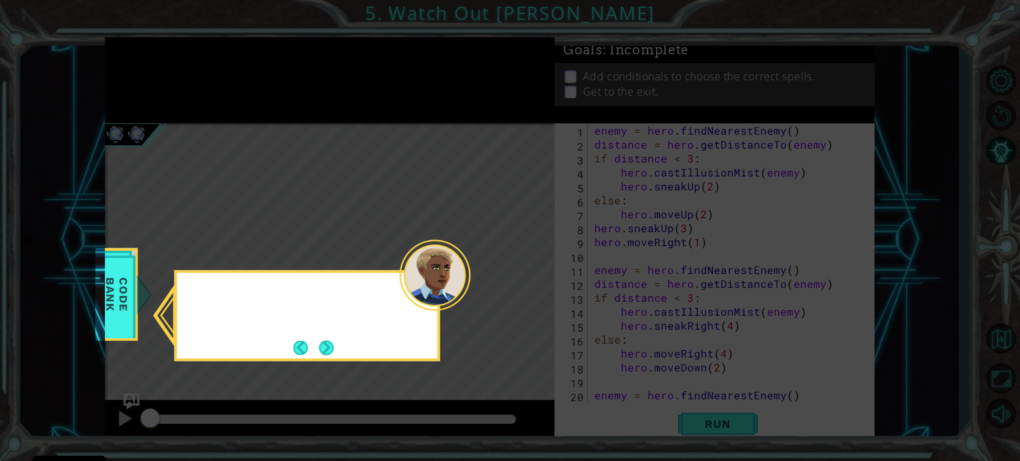
click at [161, 75] on icon at bounding box center [510, 230] width 1020 height 461
click at [319, 335] on div "You can find more information about the oth" at bounding box center [307, 311] width 260 height 67
click at [324, 352] on button "Next" at bounding box center [326, 348] width 15 height 15
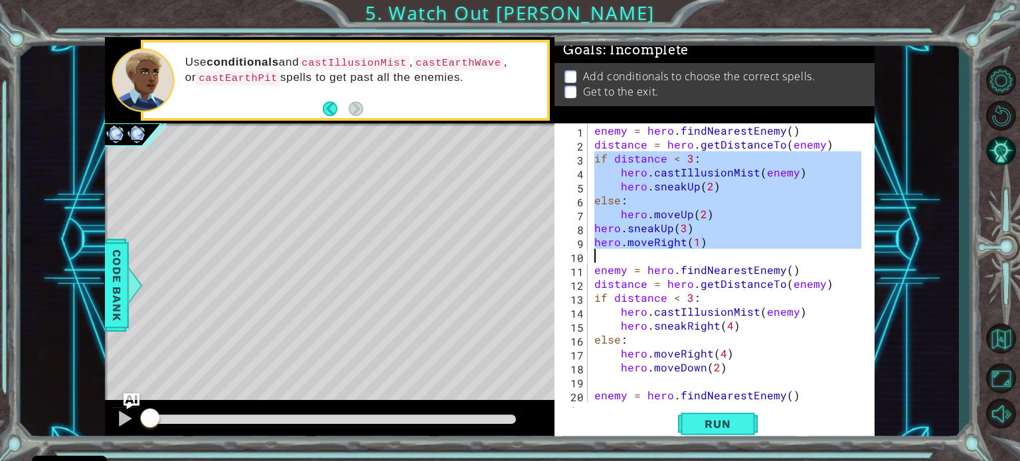
drag, startPoint x: 595, startPoint y: 157, endPoint x: 721, endPoint y: 257, distance: 160.7
click at [721, 257] on div "enemy = hero . findNearestEnemy ( ) distance = hero . getDistanceTo ( enemy ) i…" at bounding box center [730, 276] width 276 height 307
type textarea "hero.moveRight(1)"
click at [746, 423] on button "Run" at bounding box center [718, 424] width 80 height 32
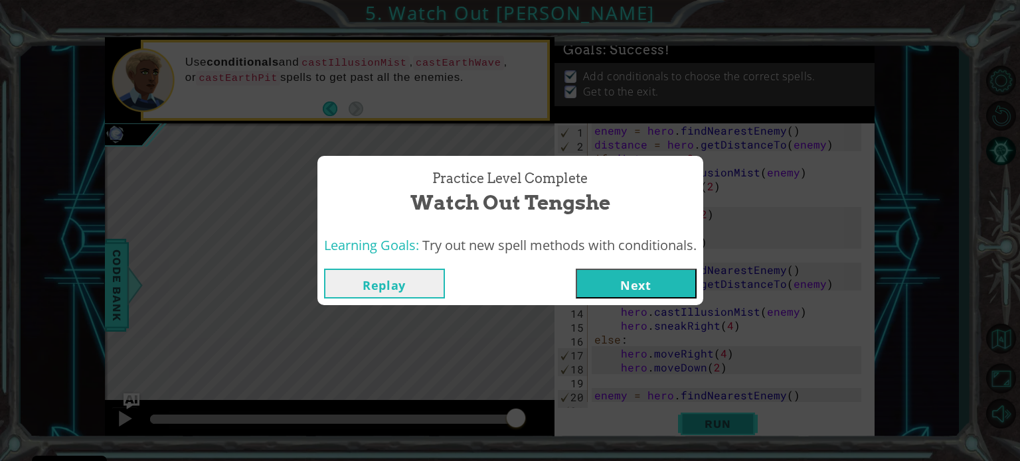
click button "Next" at bounding box center [636, 284] width 121 height 30
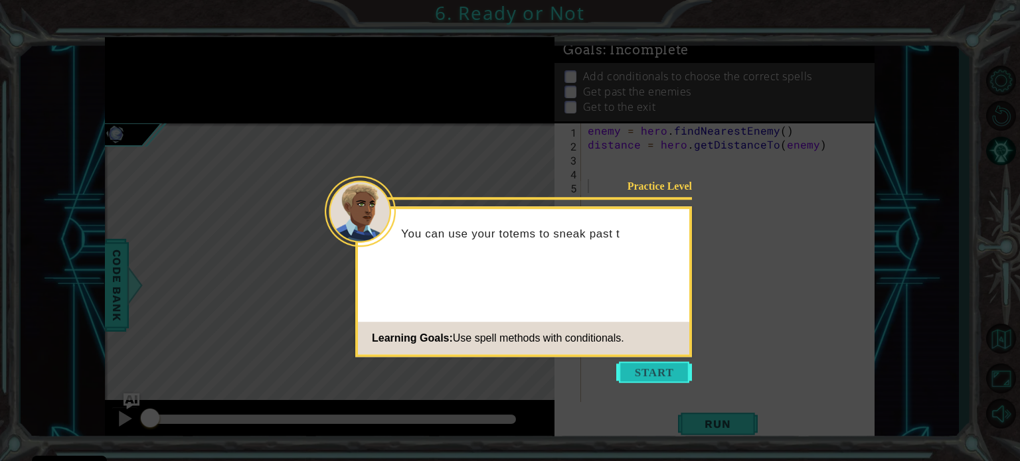
click at [667, 374] on button "Start" at bounding box center [654, 372] width 76 height 21
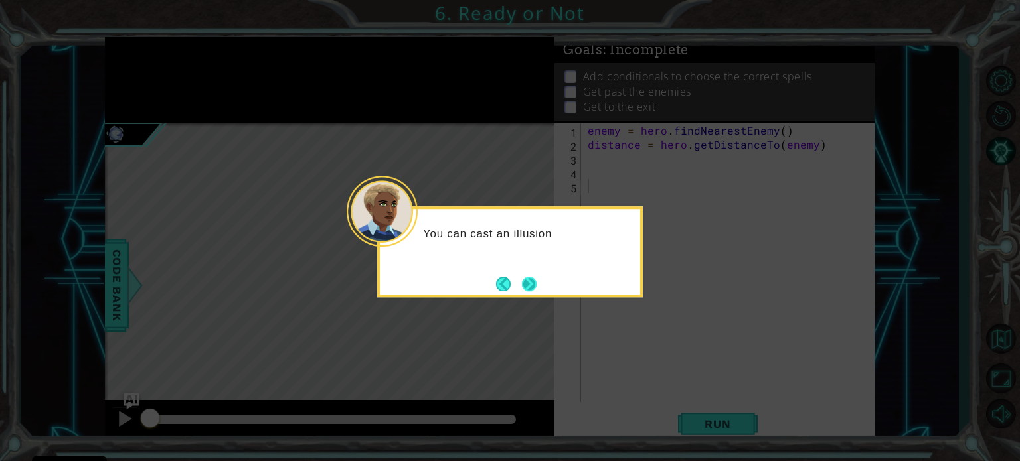
click at [532, 279] on button "Next" at bounding box center [529, 284] width 15 height 15
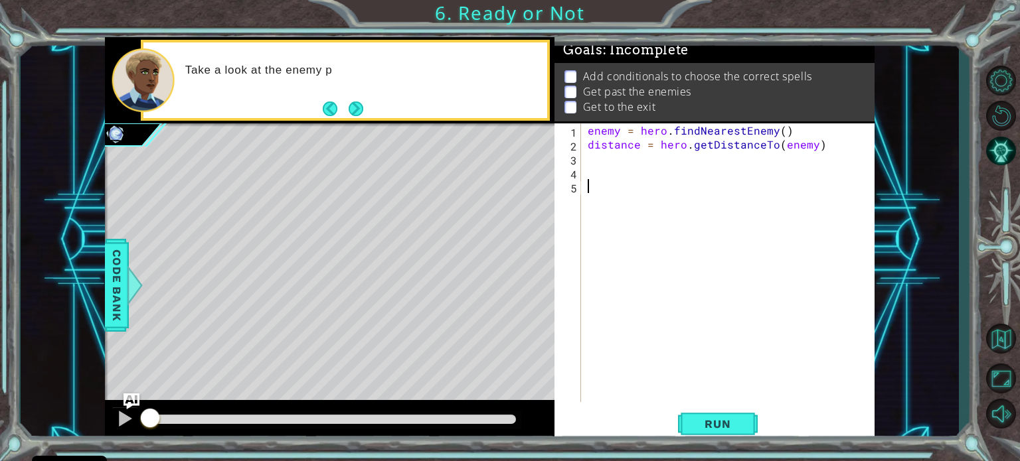
click at [613, 164] on div "enemy = hero . findNearestEnemy ( ) distance = hero . getDistanceTo ( enemy )" at bounding box center [731, 276] width 293 height 307
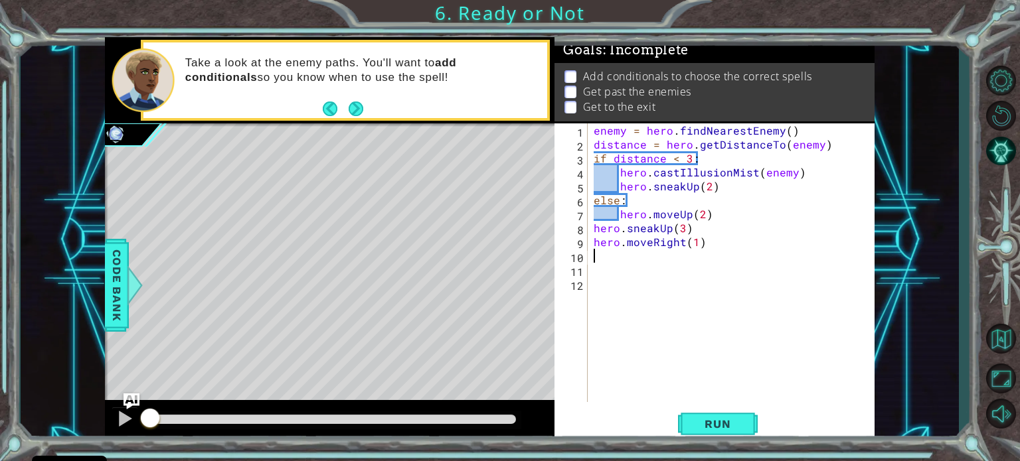
click at [805, 282] on div "enemy = hero . findNearestEnemy ( ) distance = hero . getDistanceTo ( enemy ) i…" at bounding box center [734, 276] width 287 height 307
click at [720, 270] on div "enemy = hero . findNearestEnemy ( ) distance = hero . getDistanceTo ( enemy ) i…" at bounding box center [734, 276] width 287 height 307
click at [705, 294] on div "enemy = hero . findNearestEnemy ( ) distance = hero . getDistanceTo ( enemy ) i…" at bounding box center [734, 276] width 287 height 307
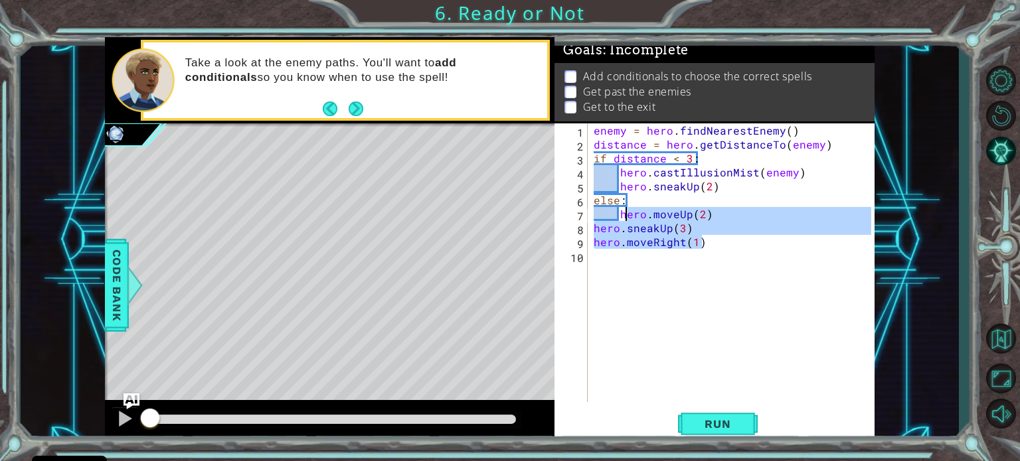
drag, startPoint x: 712, startPoint y: 246, endPoint x: 623, endPoint y: 219, distance: 93.0
click at [623, 219] on div "enemy = hero . findNearestEnemy ( ) distance = hero . getDistanceTo ( enemy ) i…" at bounding box center [734, 276] width 287 height 307
click at [623, 219] on div "enemy = hero . findNearestEnemy ( ) distance = hero . getDistanceTo ( enemy ) i…" at bounding box center [731, 262] width 280 height 279
click at [623, 219] on div "enemy = hero . findNearestEnemy ( ) distance = hero . getDistanceTo ( enemy ) i…" at bounding box center [734, 276] width 287 height 307
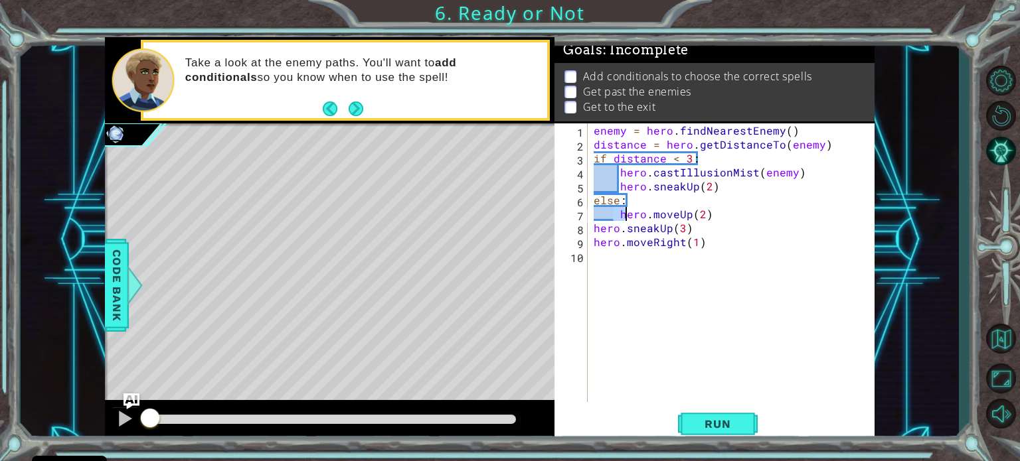
click at [622, 216] on div "enemy = hero . findNearestEnemy ( ) distance = hero . getDistanceTo ( enemy ) i…" at bounding box center [734, 276] width 287 height 307
type textarea "hero.moveRight(1)"
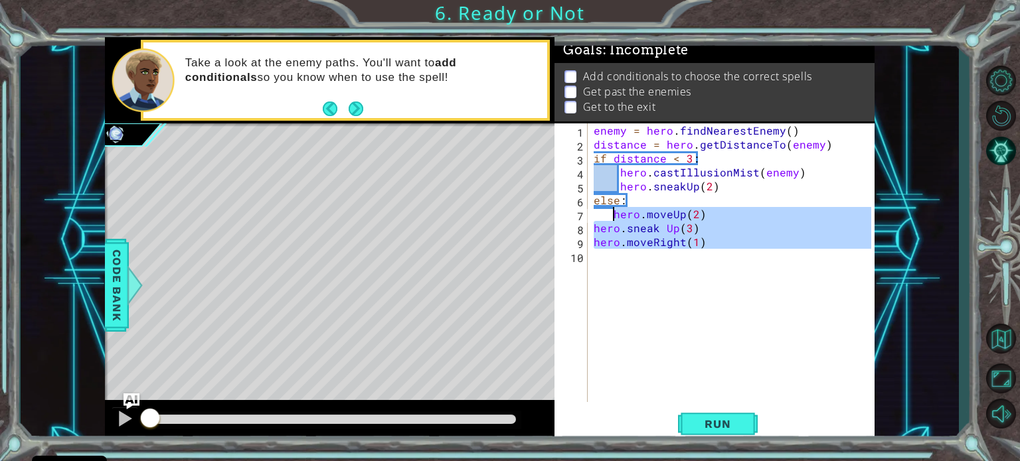
drag, startPoint x: 710, startPoint y: 252, endPoint x: 615, endPoint y: 214, distance: 102.0
click at [615, 214] on div "enemy = hero . findNearestEnemy ( ) distance = hero . getDistanceTo ( enemy ) i…" at bounding box center [734, 276] width 287 height 307
type textarea "hero.moveUp(2) hero.sneak Up(3)"
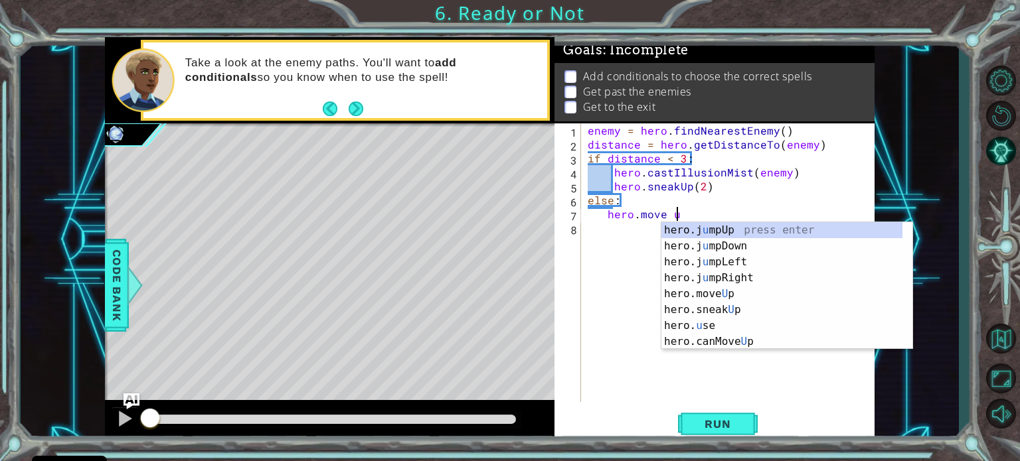
scroll to position [0, 5]
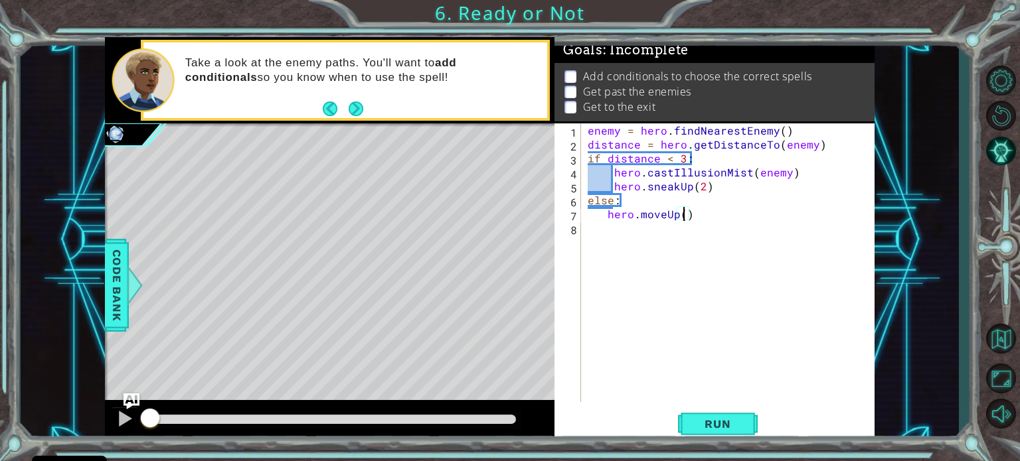
type textarea "hero.moveUp(2)"
click at [624, 255] on div "enemy = hero . findNearestEnemy ( ) distance = hero . getDistanceTo ( enemy ) i…" at bounding box center [731, 276] width 293 height 307
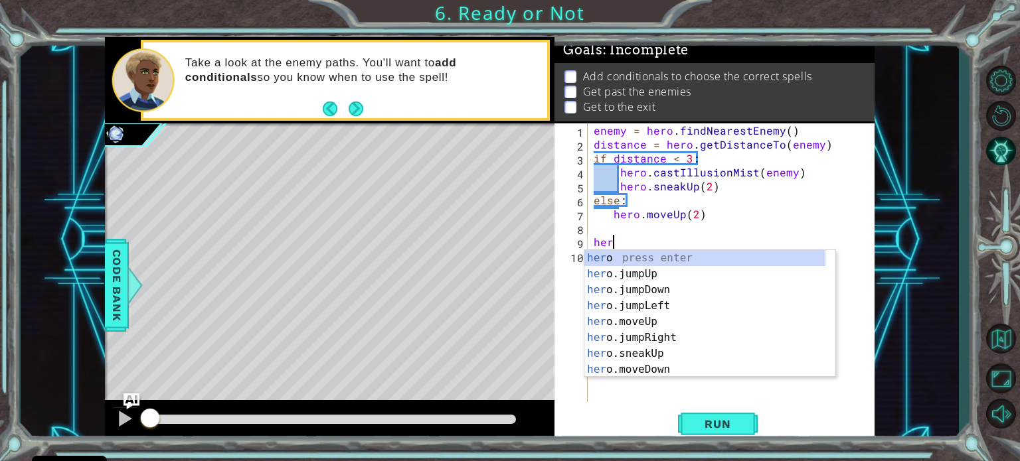
scroll to position [0, 0]
type textarea "h"
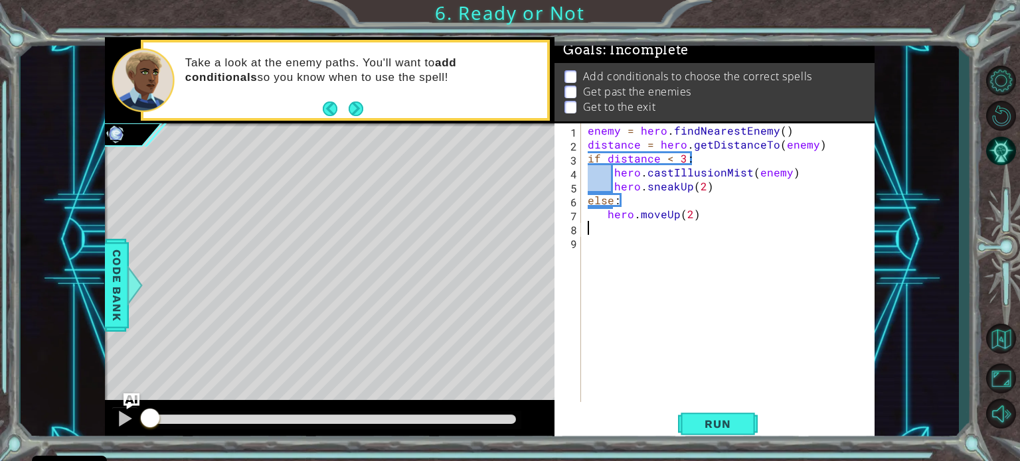
click at [613, 253] on div "enemy = hero . findNearestEnemy ( ) distance = hero . getDistanceTo ( enemy ) i…" at bounding box center [731, 276] width 293 height 307
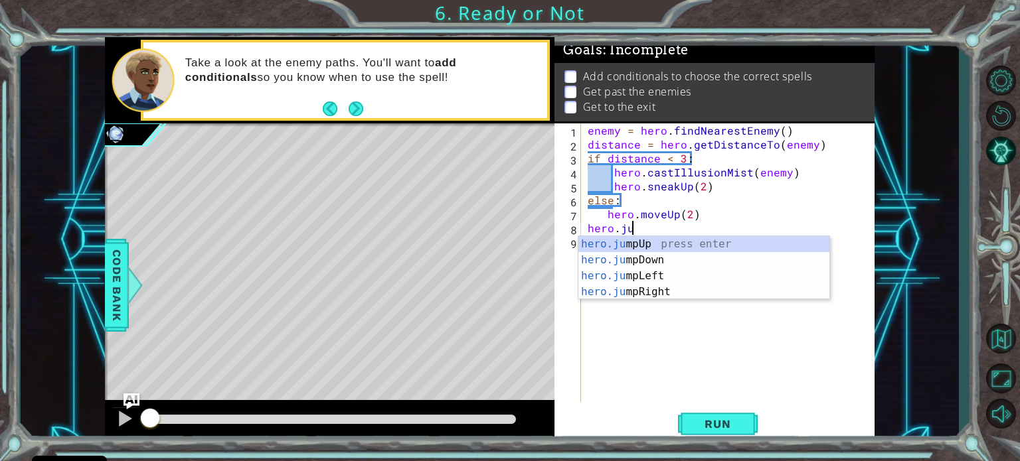
scroll to position [0, 2]
type textarea "hero.jum"
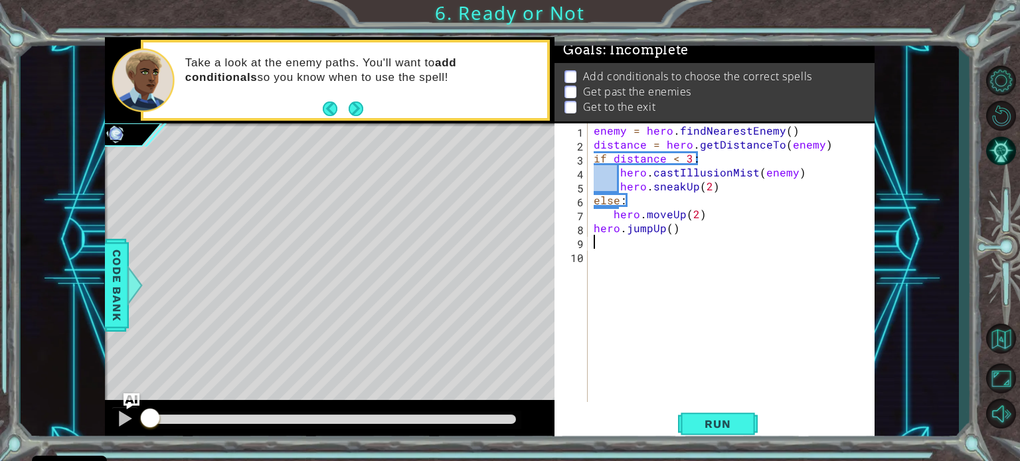
click at [631, 243] on div "enemy = hero . findNearestEnemy ( ) distance = hero . getDistanceTo ( enemy ) i…" at bounding box center [734, 276] width 287 height 307
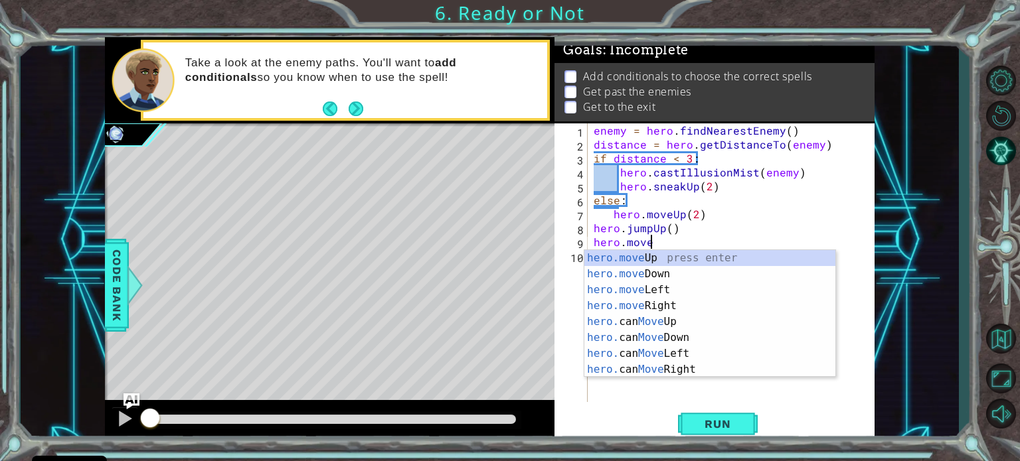
scroll to position [0, 3]
type textarea "hero.moveUp(1)"
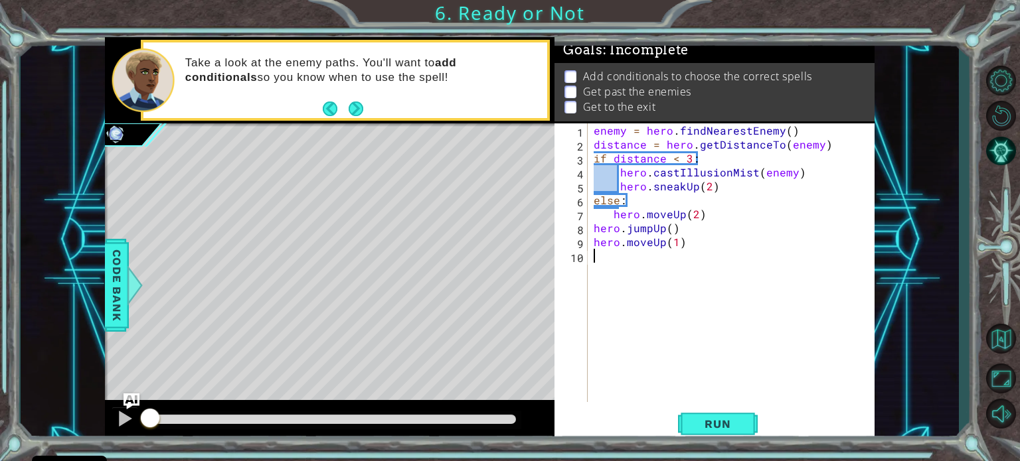
click at [627, 261] on div "enemy = hero . findNearestEnemy ( ) distance = hero . getDistanceTo ( enemy ) i…" at bounding box center [734, 276] width 287 height 307
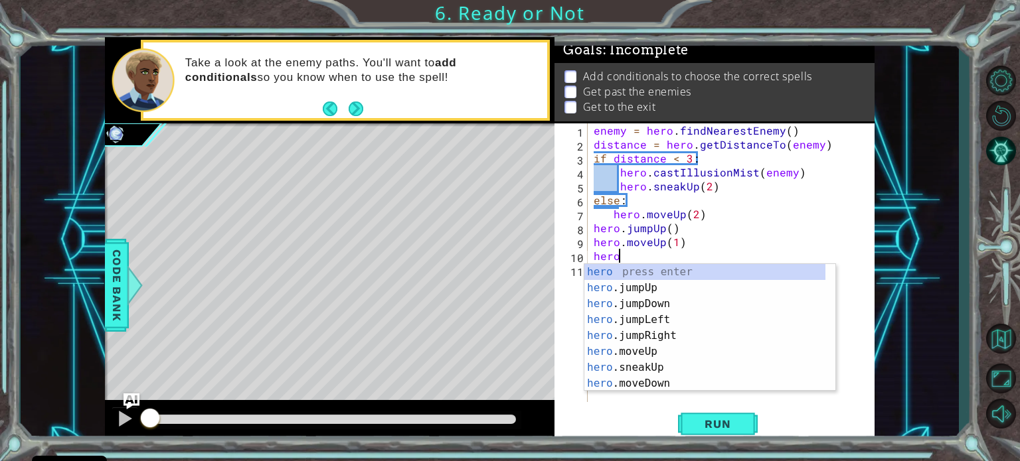
scroll to position [0, 1]
type textarea "hero.j"
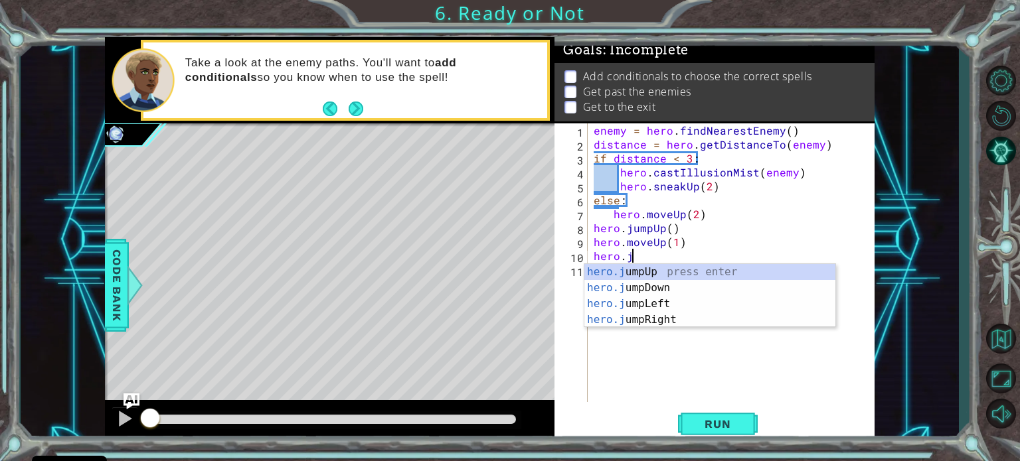
scroll to position [0, 1]
click at [643, 315] on div "hero.j umpUp press enter hero.j umpDown press enter hero.j umpLeft press enter …" at bounding box center [709, 312] width 251 height 96
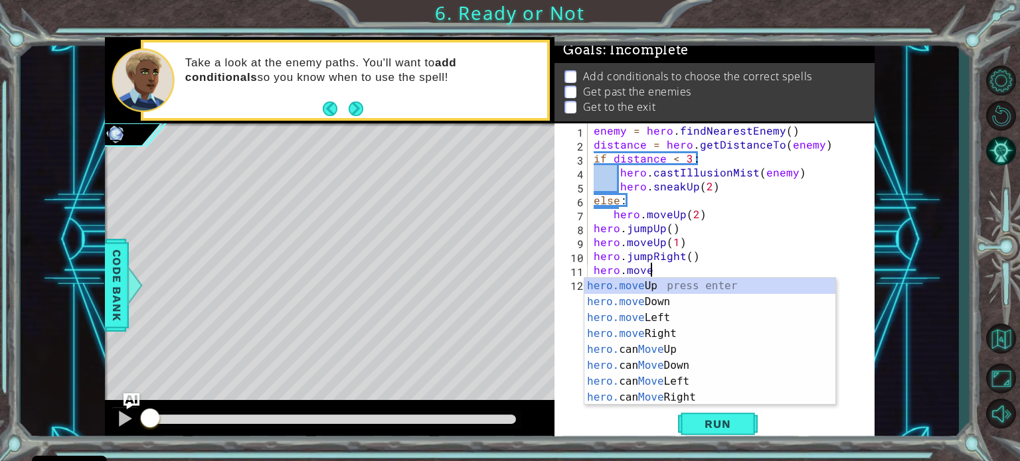
scroll to position [0, 3]
click at [706, 337] on div "hero.move Up press enter hero.move Down press enter hero.move Left press enter …" at bounding box center [709, 357] width 251 height 159
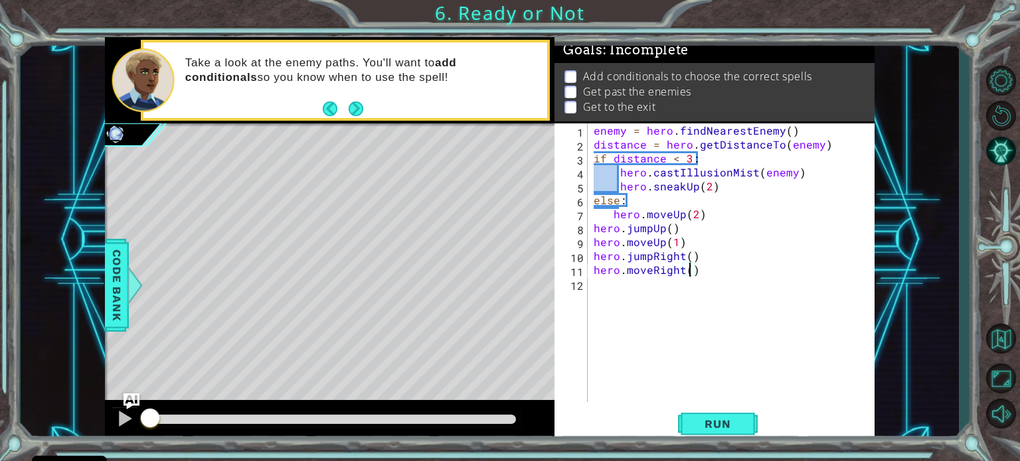
type textarea "hero.moveRight(3)"
click at [615, 297] on div "enemy = hero . findNearestEnemy ( ) distance = hero . getDistanceTo ( enemy ) i…" at bounding box center [734, 276] width 287 height 307
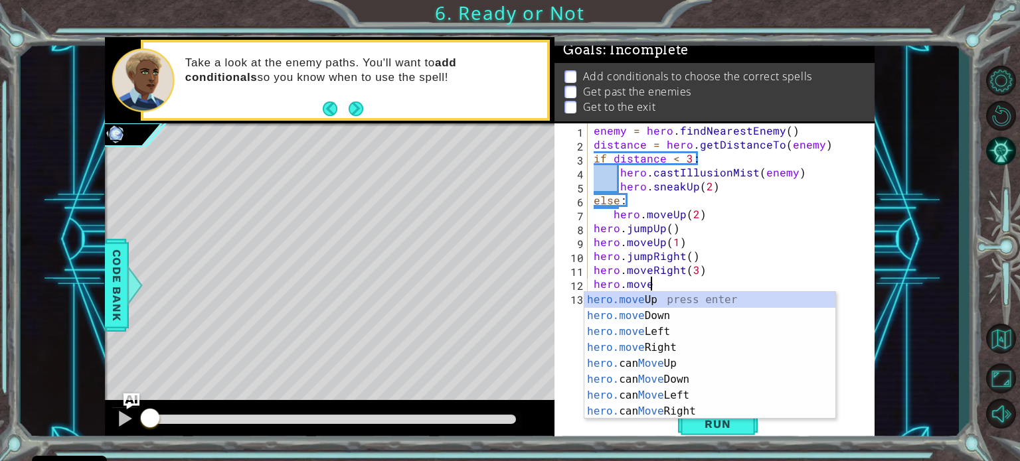
scroll to position [0, 3]
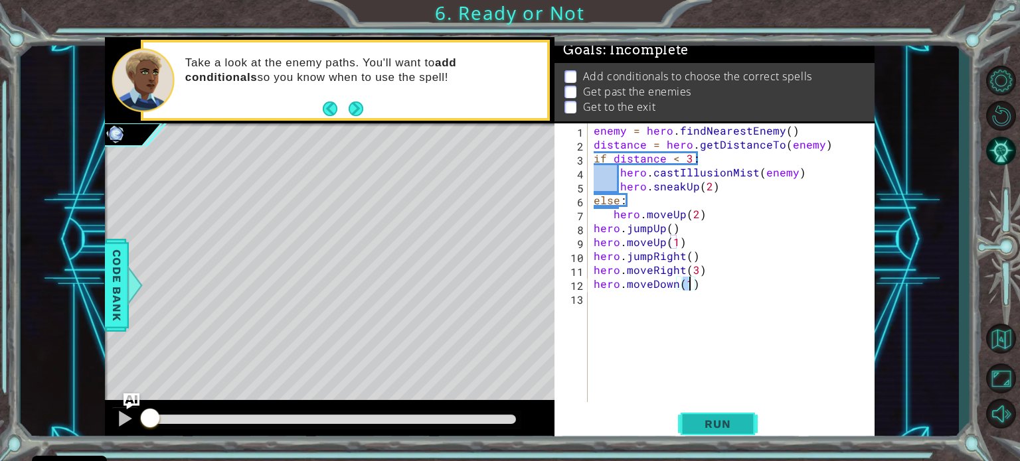
type textarea "hero.moveDown(1)"
click at [728, 408] on button "Run" at bounding box center [718, 424] width 80 height 32
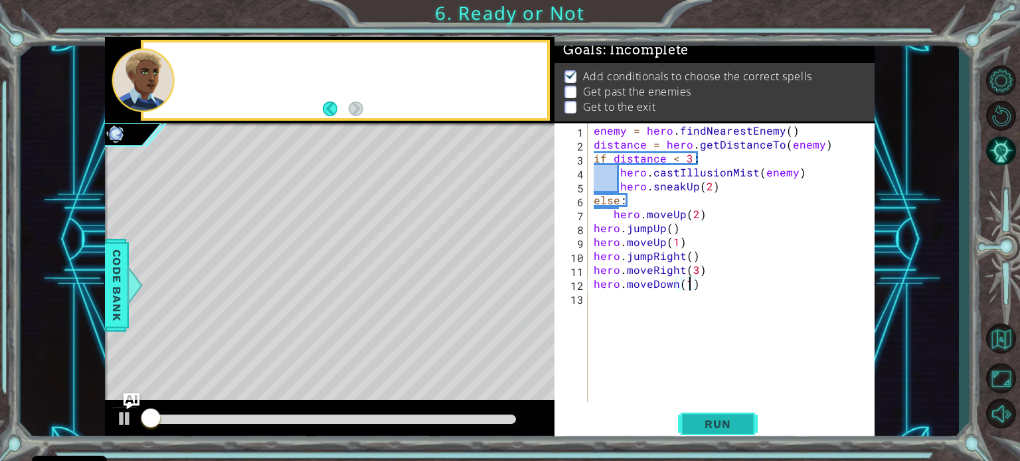
click at [728, 414] on button "Run" at bounding box center [718, 424] width 80 height 32
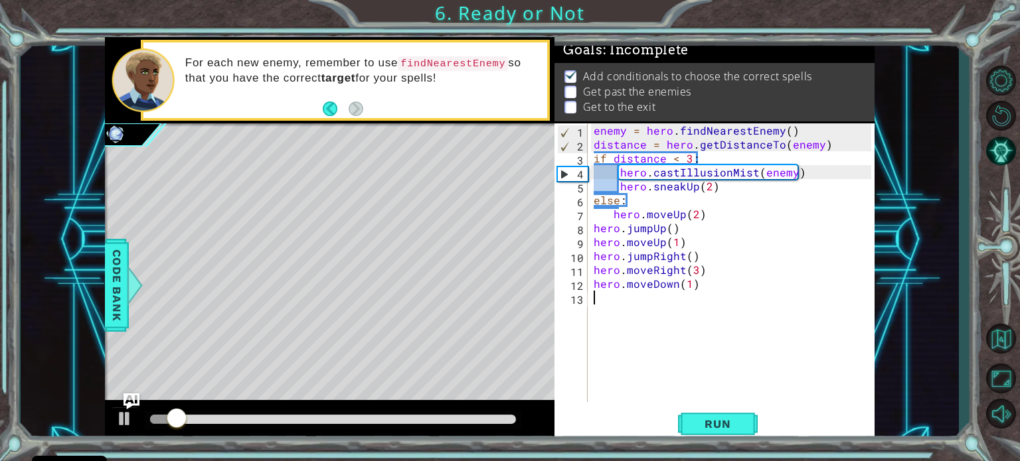
click at [623, 307] on div "enemy = hero . findNearestEnemy ( ) distance = hero . getDistanceTo ( enemy ) i…" at bounding box center [734, 276] width 287 height 307
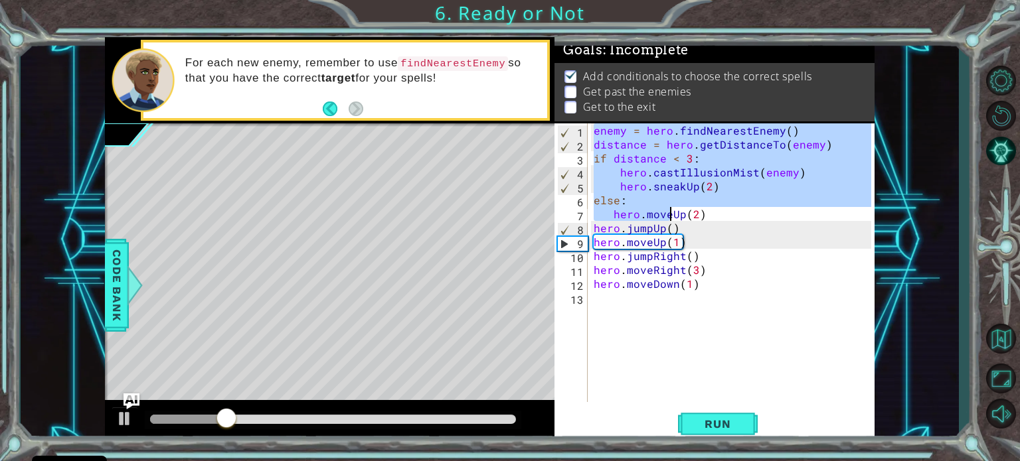
drag, startPoint x: 593, startPoint y: 129, endPoint x: 669, endPoint y: 210, distance: 111.3
click at [669, 210] on div "enemy = hero . findNearestEnemy ( ) distance = hero . getDistanceTo ( enemy ) i…" at bounding box center [734, 276] width 287 height 307
type textarea "else: hero.moveUp(2)"
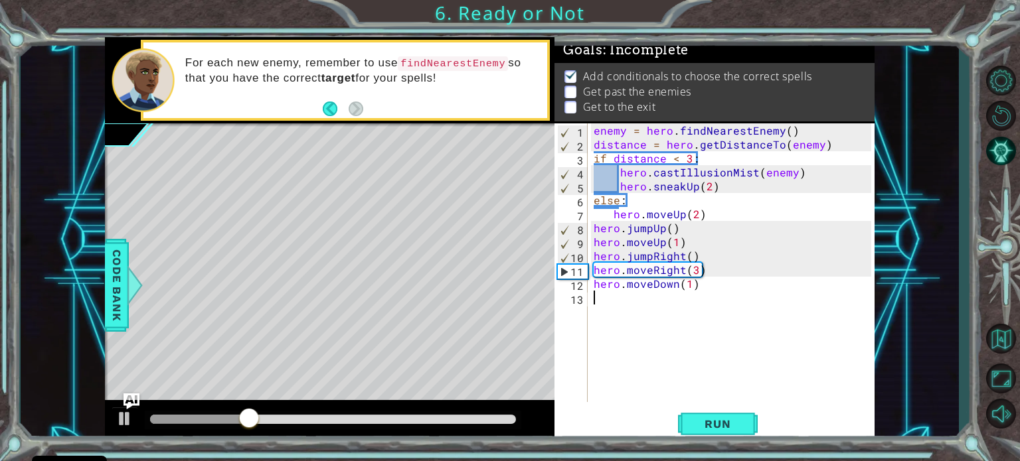
click at [608, 305] on div "enemy = hero . findNearestEnemy ( ) distance = hero . getDistanceTo ( enemy ) i…" at bounding box center [734, 276] width 287 height 307
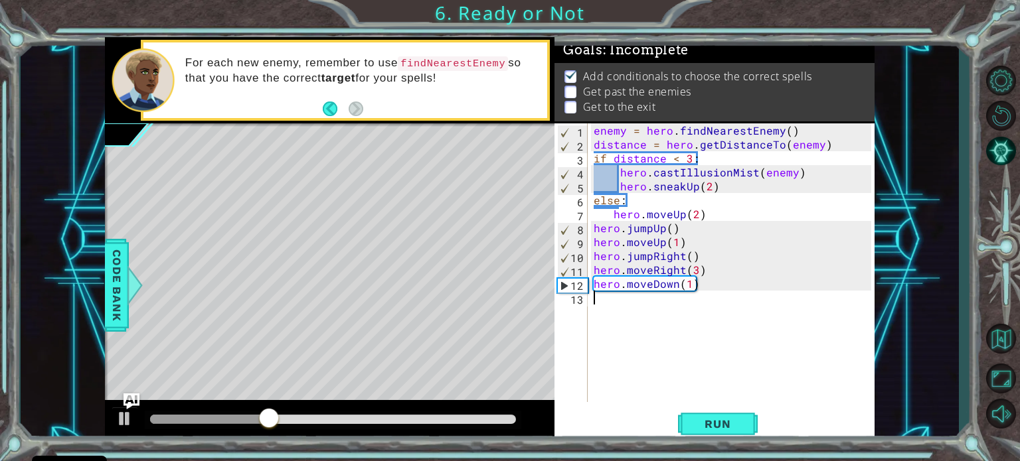
paste textarea "hero.move"
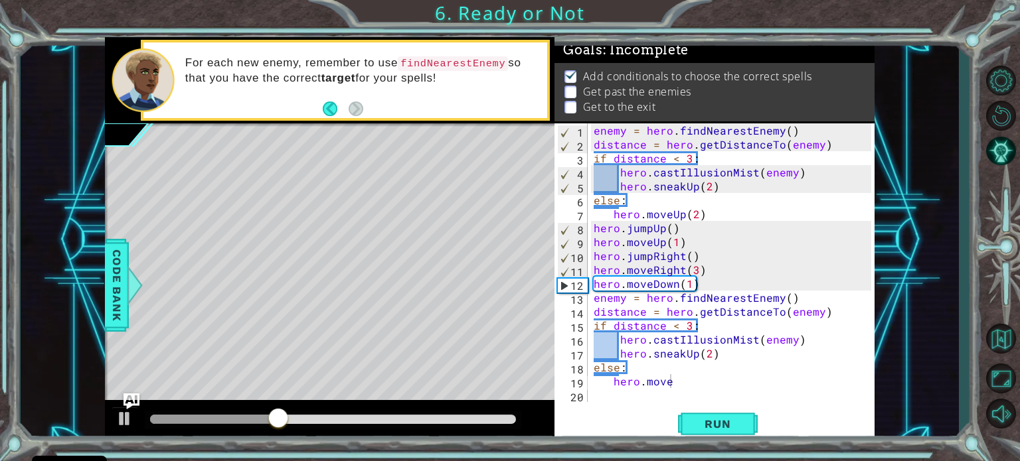
click at [822, 438] on div "Run" at bounding box center [718, 424] width 320 height 32
click at [696, 353] on div "enemy = hero . findNearestEnemy ( ) distance = hero . getDistanceTo ( enemy ) i…" at bounding box center [734, 276] width 287 height 307
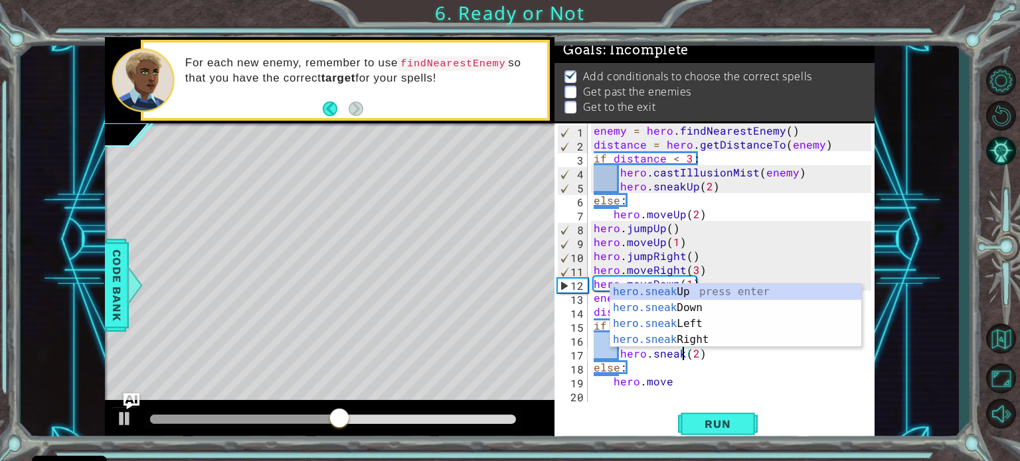
scroll to position [0, 6]
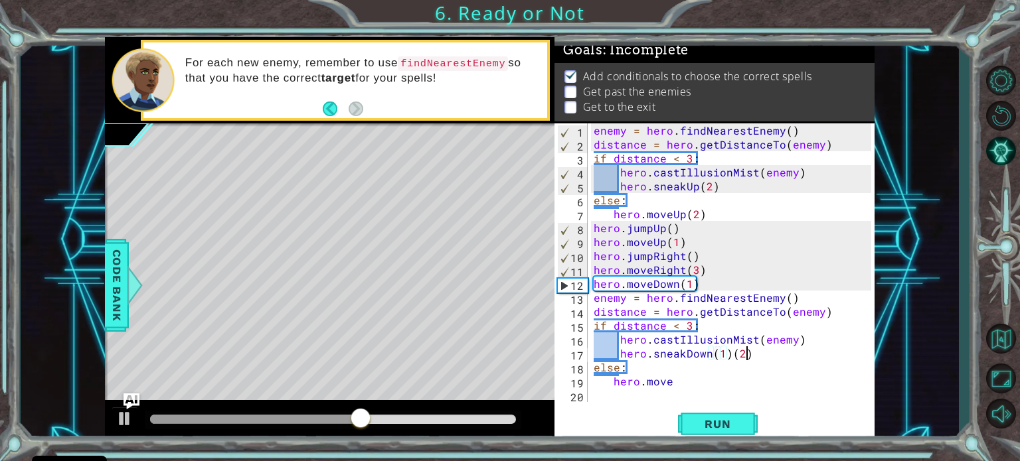
click at [765, 351] on div "enemy = hero . findNearestEnemy ( ) distance = hero . getDistanceTo ( enemy ) i…" at bounding box center [734, 276] width 287 height 307
click at [683, 381] on div "enemy = hero . findNearestEnemy ( ) distance = hero . getDistanceTo ( enemy ) i…" at bounding box center [734, 276] width 287 height 307
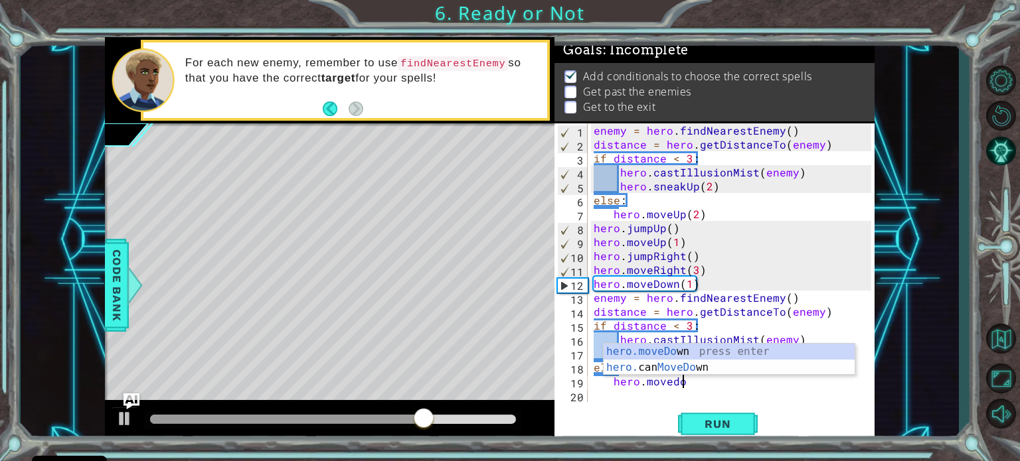
scroll to position [0, 5]
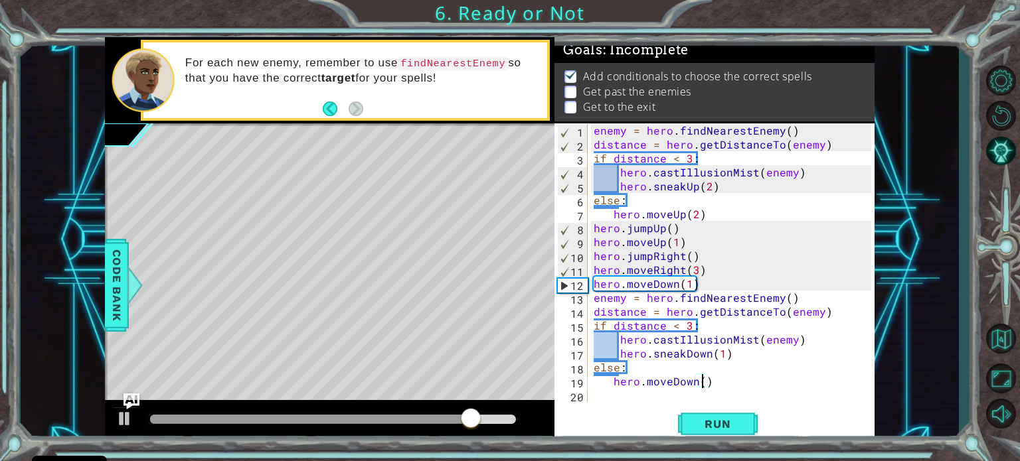
type textarea "hero.moveDown(2)"
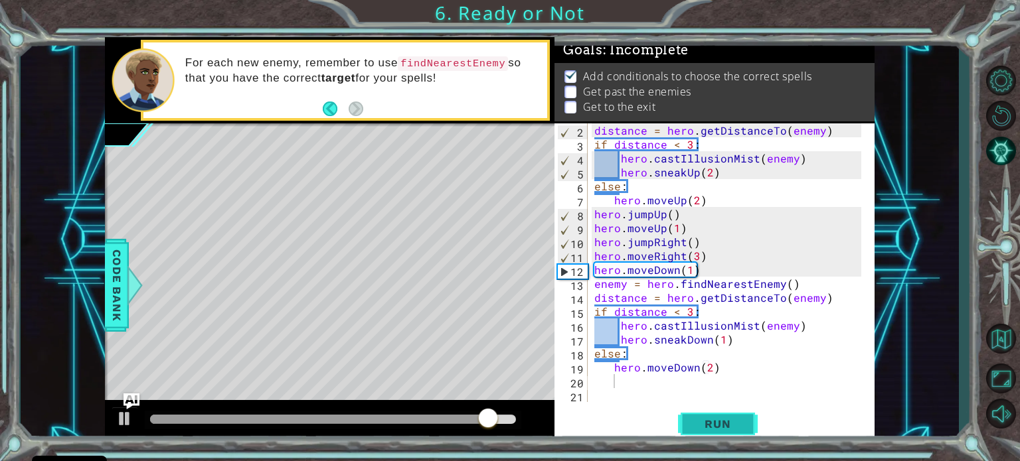
click at [694, 419] on span "Run" at bounding box center [717, 424] width 52 height 13
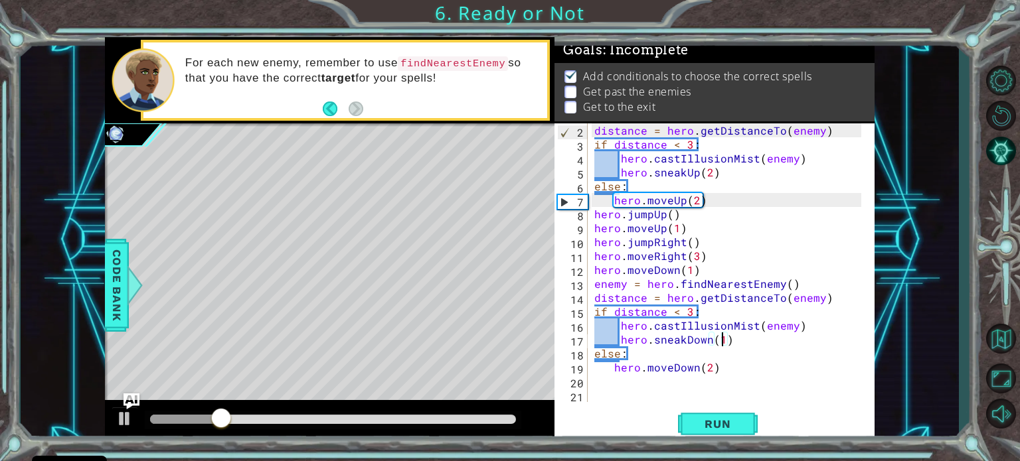
click at [719, 345] on div "distance = hero . getDistanceTo ( enemy ) if distance < 3 : hero . castIllusion…" at bounding box center [730, 276] width 276 height 307
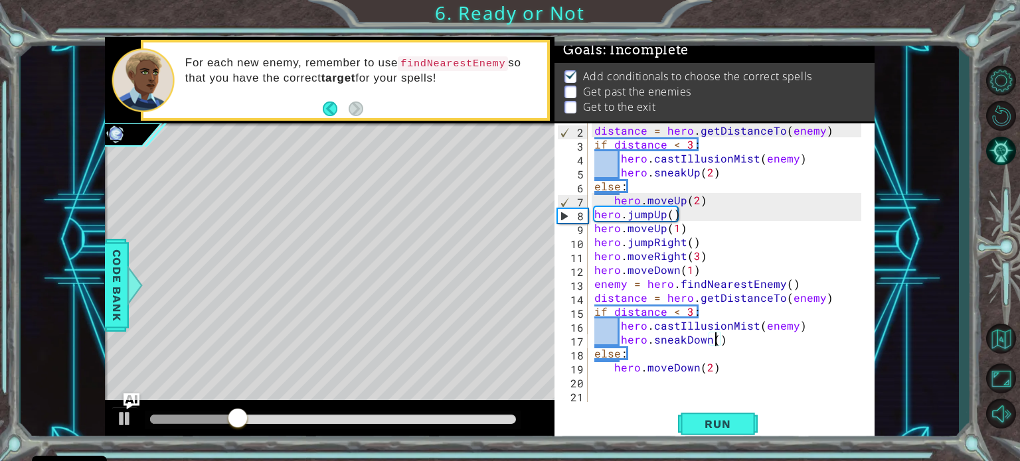
type textarea "hero.sneakDown(2)"
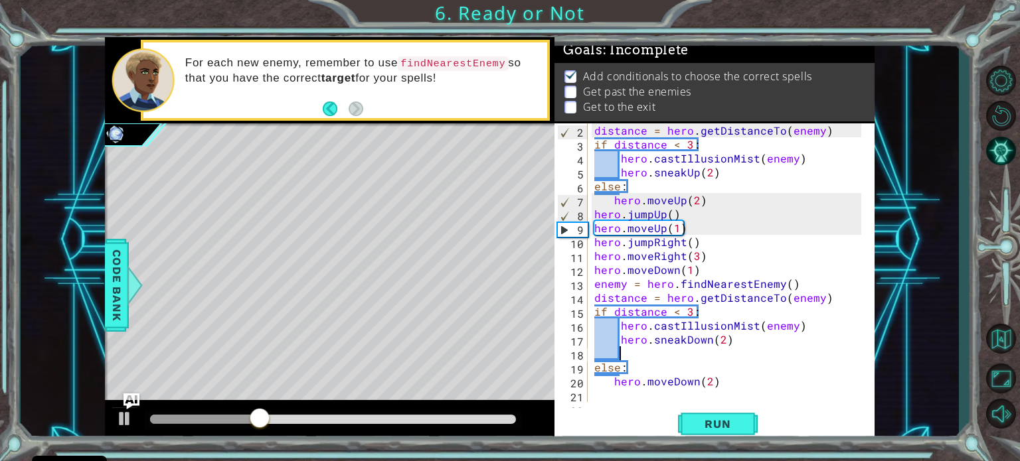
scroll to position [0, 0]
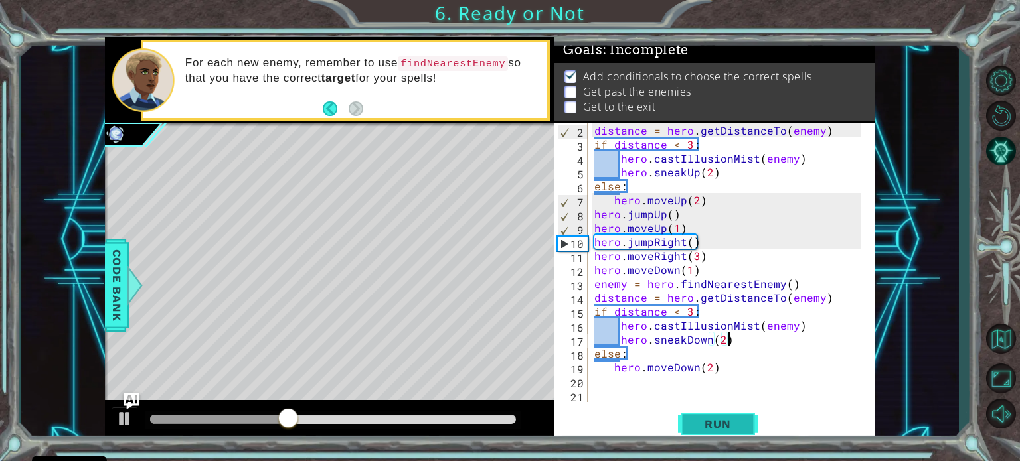
type textarea "hero.sneakDown(2)"
click at [732, 420] on span "Run" at bounding box center [717, 424] width 52 height 13
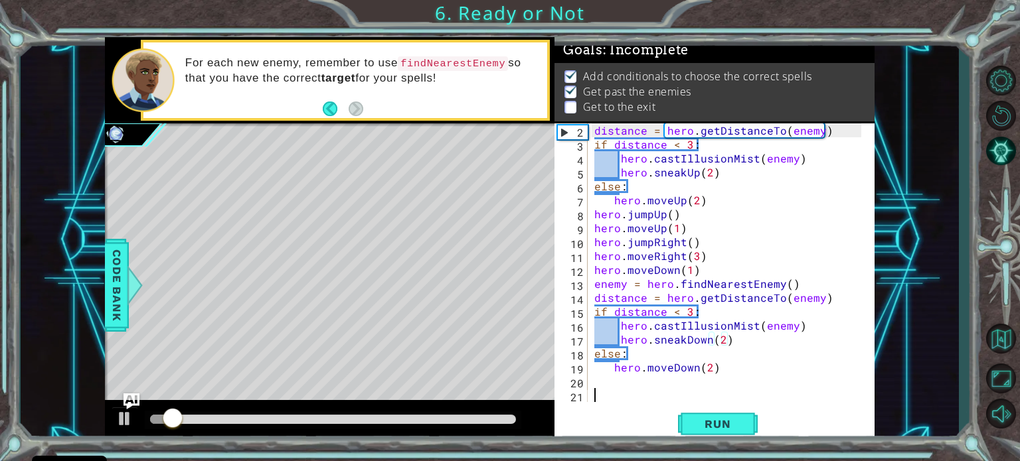
click at [622, 402] on div "distance = hero . getDistanceTo ( enemy ) if distance < 3 : hero . castIllusion…" at bounding box center [730, 276] width 276 height 307
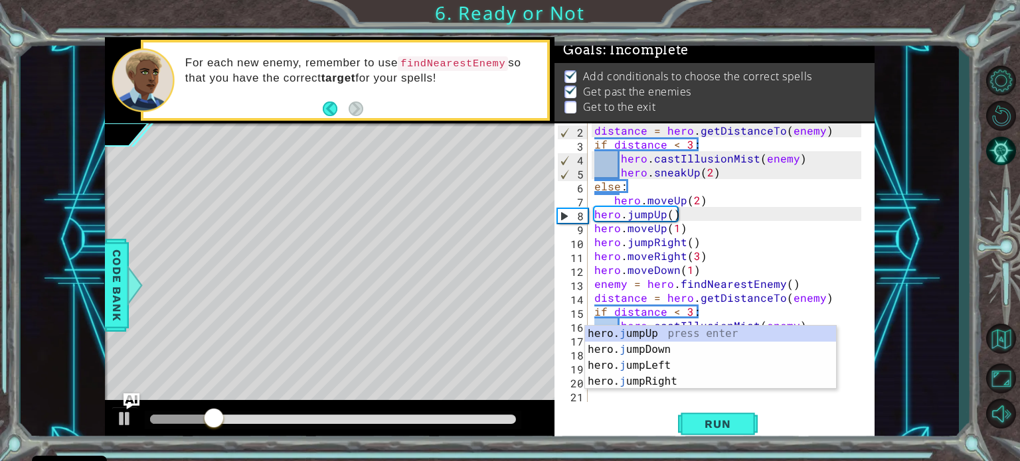
scroll to position [13, 0]
type textarea "ju"
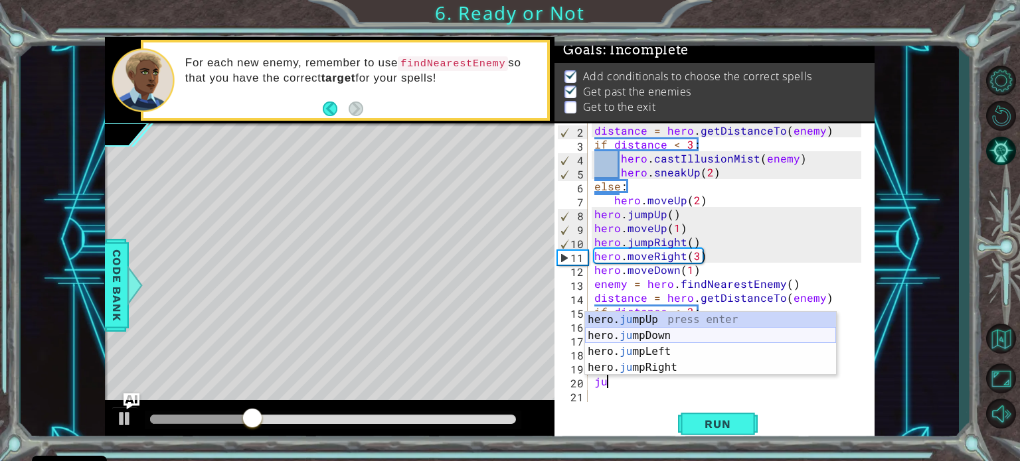
click at [637, 341] on div "hero. ju mpUp press enter hero. ju mpDown press enter hero. ju mpLeft press ent…" at bounding box center [710, 360] width 251 height 96
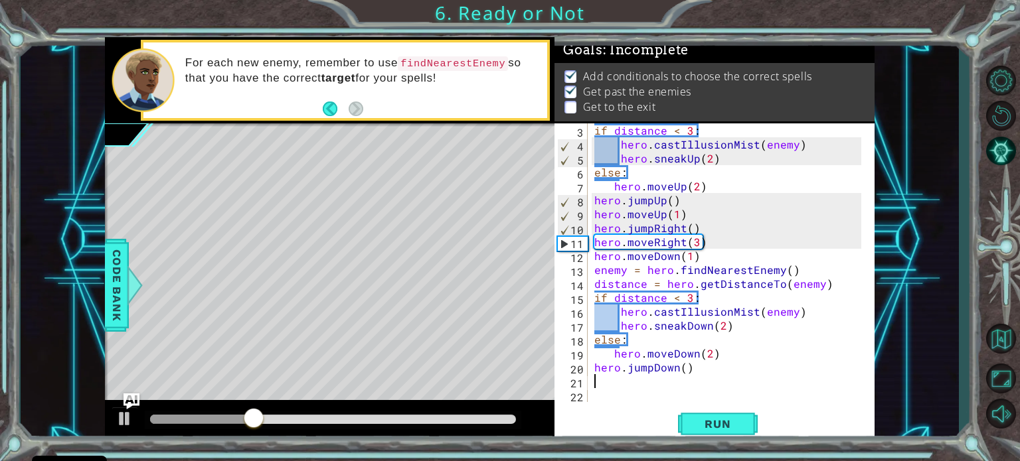
scroll to position [28, 0]
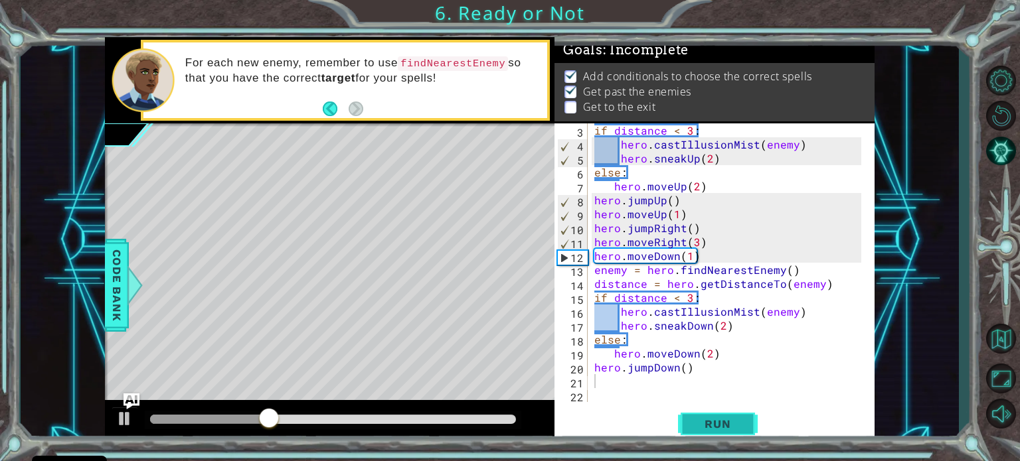
click at [700, 413] on button "Run" at bounding box center [718, 424] width 80 height 32
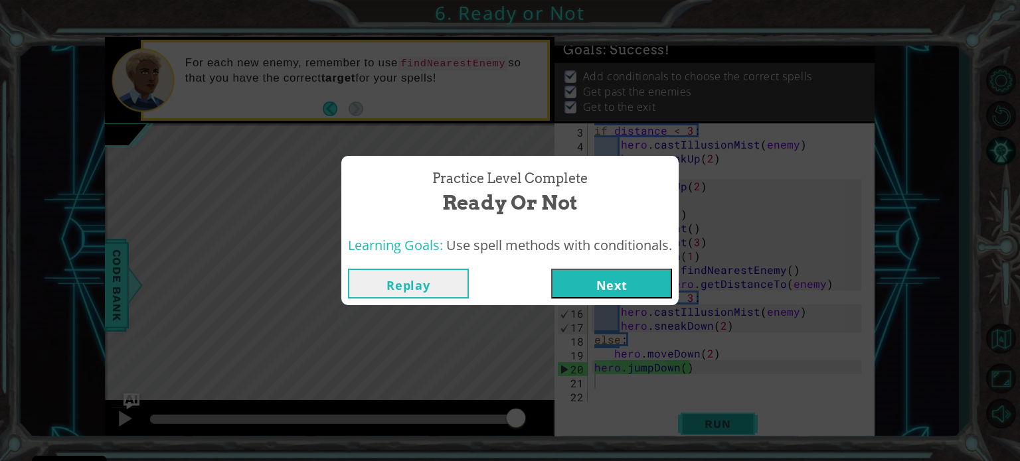
click button "Next" at bounding box center [611, 284] width 121 height 30
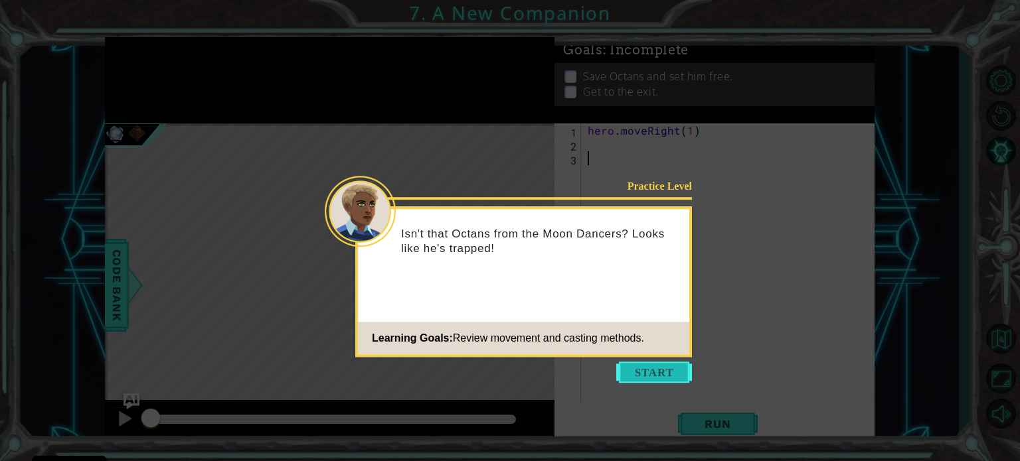
click at [659, 371] on button "Start" at bounding box center [654, 372] width 76 height 21
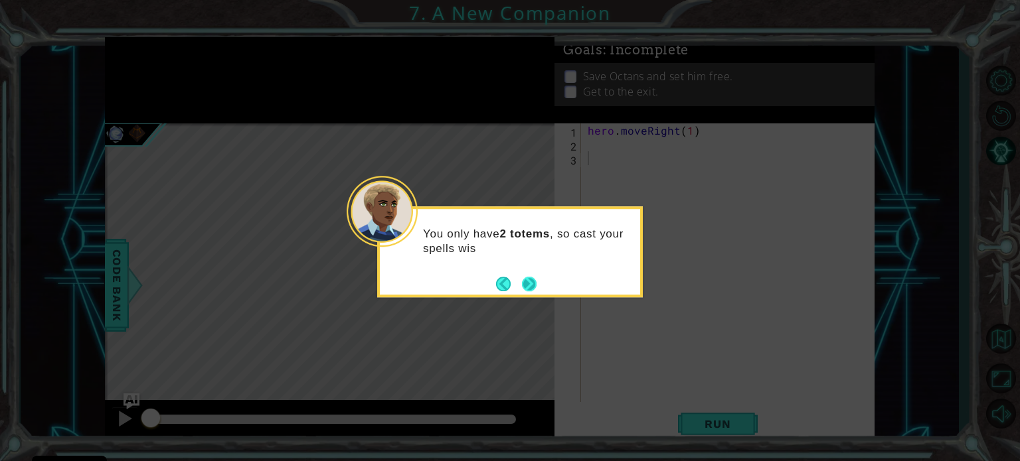
click at [528, 286] on button "Next" at bounding box center [529, 284] width 15 height 15
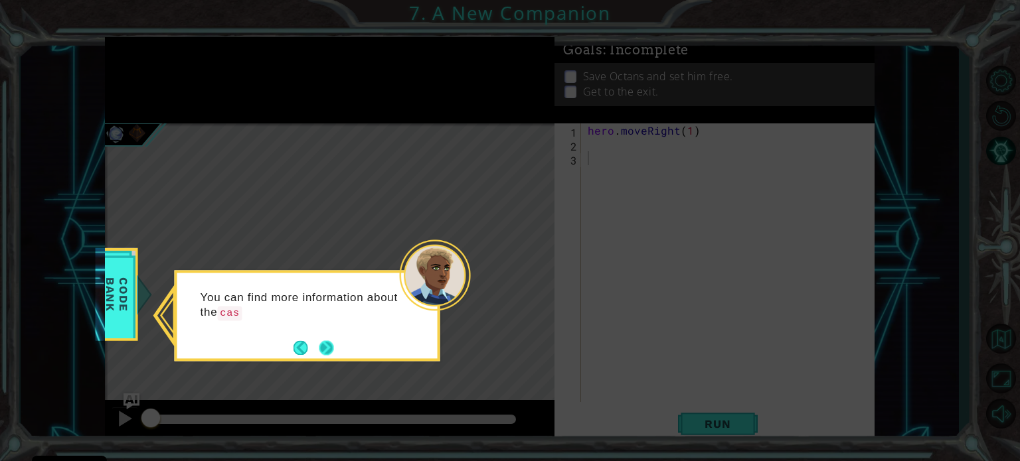
click at [332, 342] on button "Next" at bounding box center [326, 348] width 15 height 15
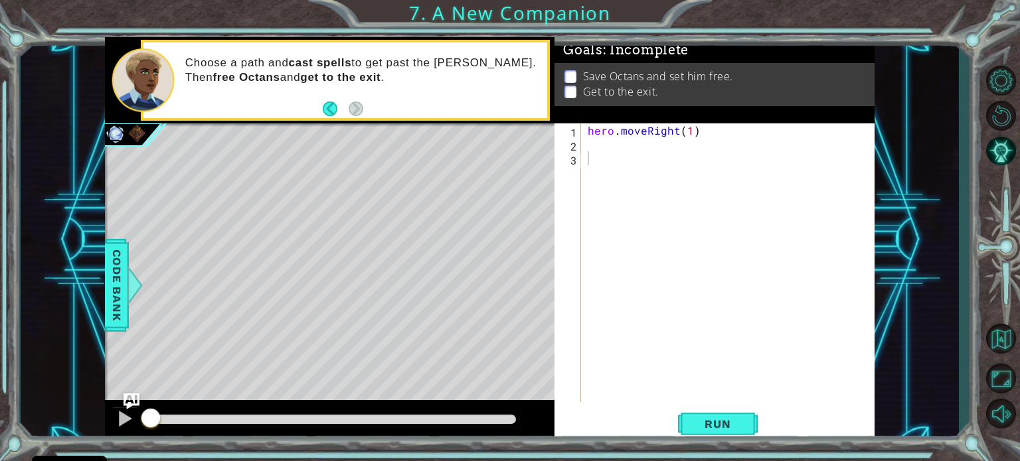
click at [444, 218] on div "Level Map" at bounding box center [411, 318] width 613 height 391
click at [324, 116] on button "Back" at bounding box center [336, 109] width 26 height 15
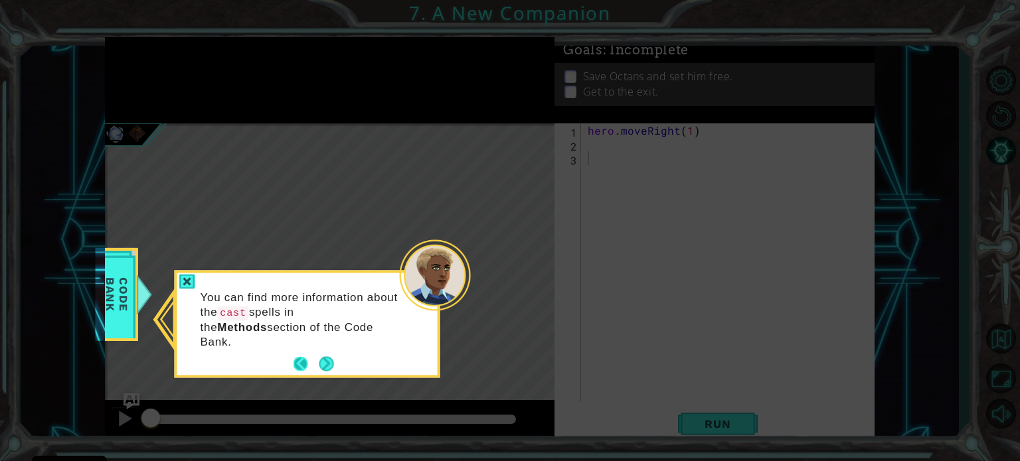
click at [300, 357] on button "Back" at bounding box center [306, 364] width 26 height 15
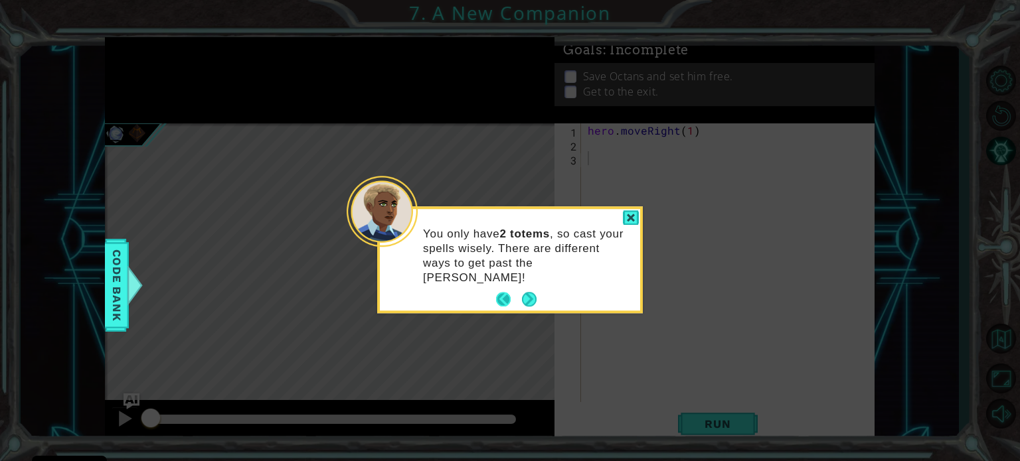
click at [503, 293] on button "Back" at bounding box center [509, 300] width 26 height 15
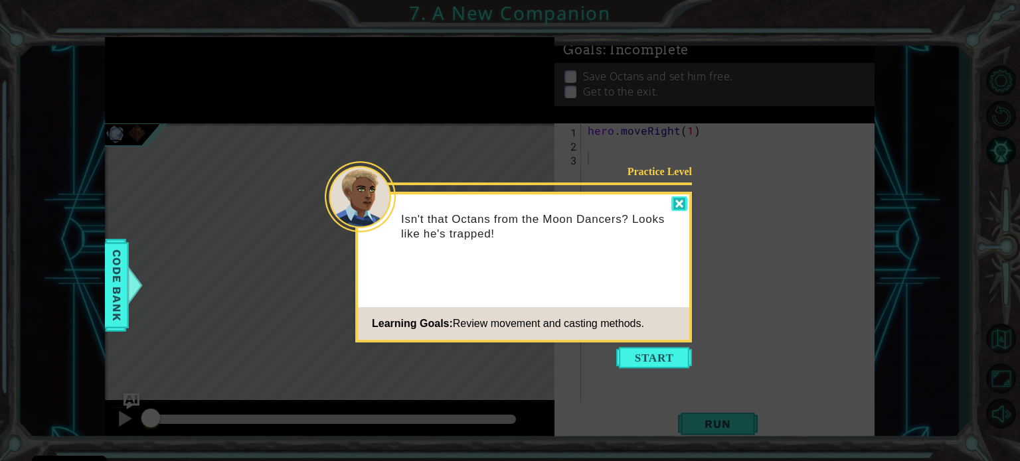
click at [685, 199] on div at bounding box center [679, 204] width 16 height 15
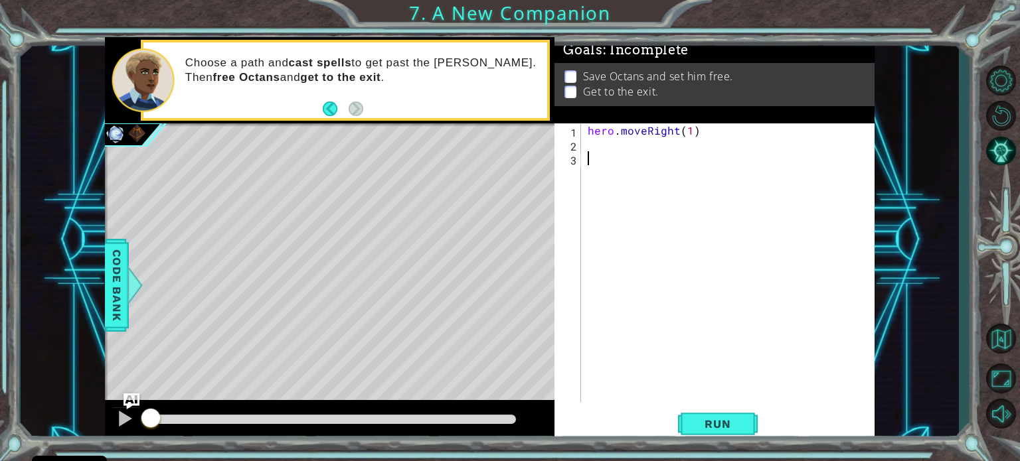
paste textarea "hero.move"
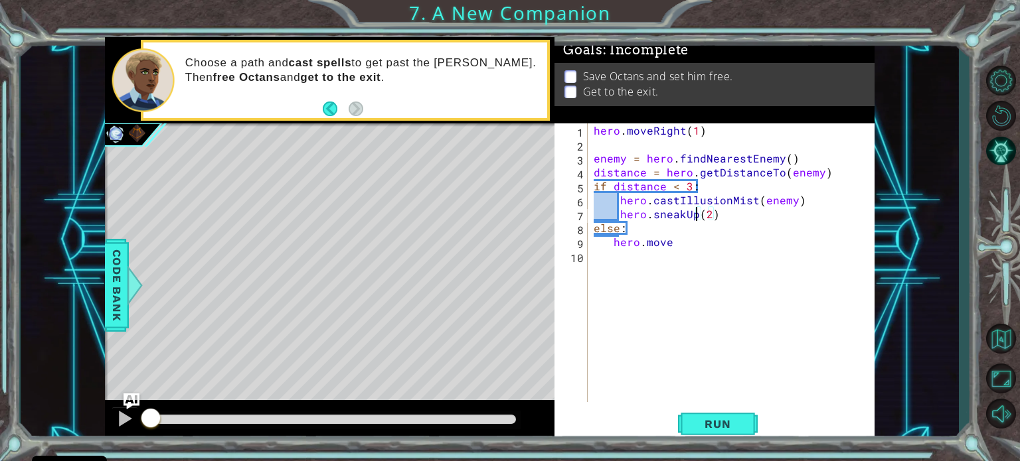
click at [696, 214] on div "hero . moveRight ( 1 ) enemy = hero . findNearestEnemy ( ) distance = hero . ge…" at bounding box center [734, 276] width 287 height 307
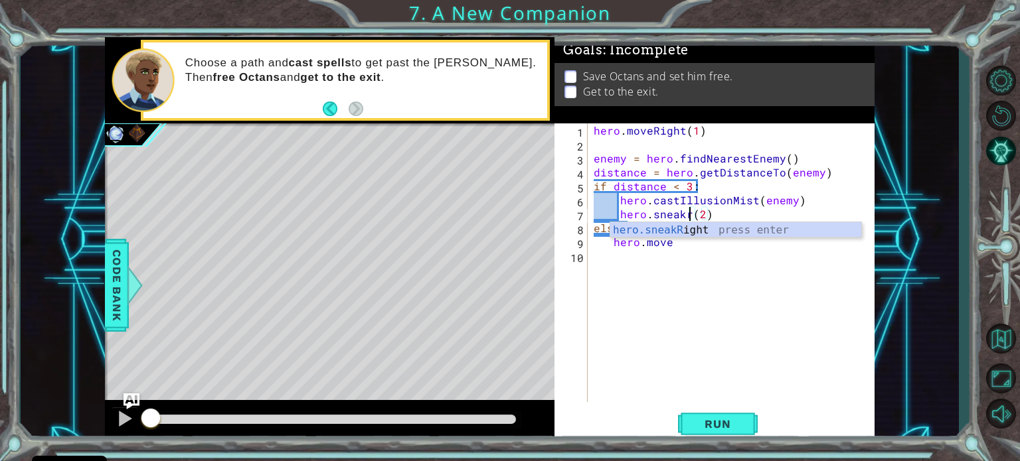
scroll to position [0, 6]
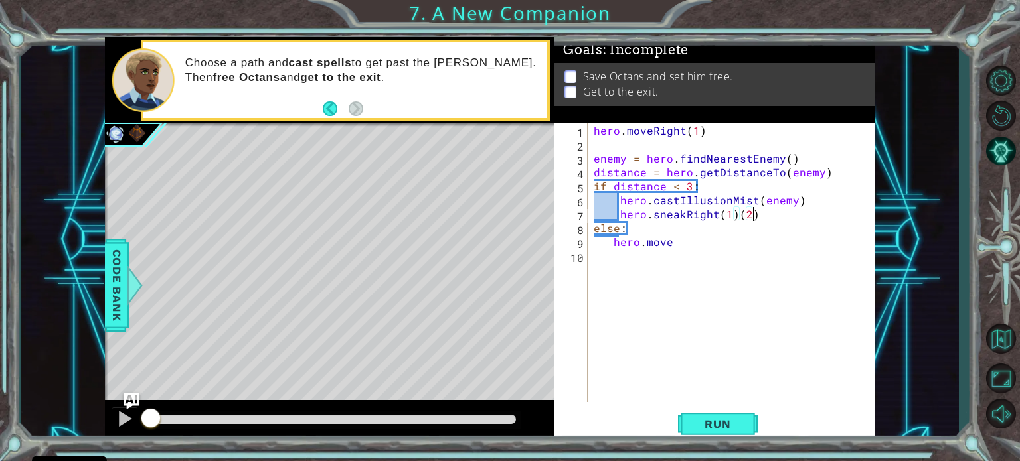
click at [767, 212] on div "hero . moveRight ( 1 ) enemy = hero . findNearestEnemy ( ) distance = hero . ge…" at bounding box center [734, 276] width 287 height 307
click at [725, 213] on div "hero . moveRight ( 1 ) enemy = hero . findNearestEnemy ( ) distance = hero . ge…" at bounding box center [734, 276] width 287 height 307
click at [679, 242] on div "hero . moveRight ( 1 ) enemy = hero . findNearestEnemy ( ) distance = hero . ge…" at bounding box center [734, 276] width 287 height 307
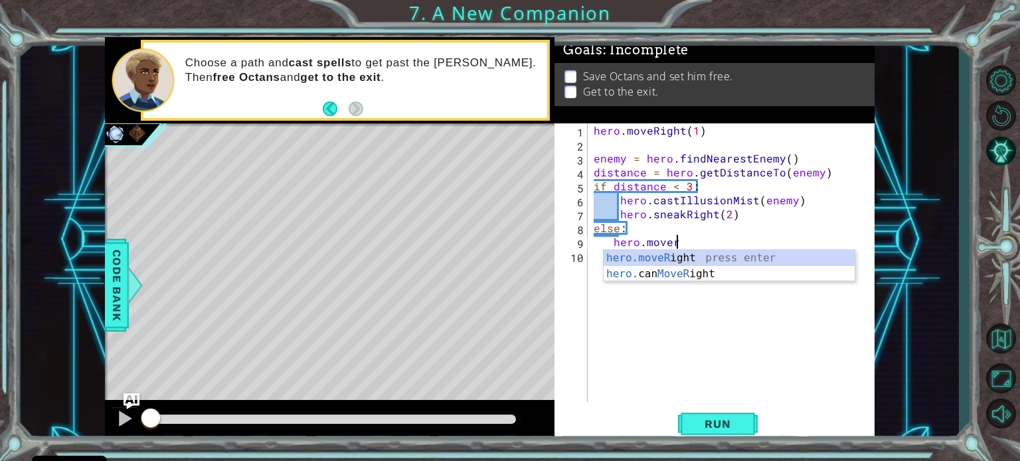
scroll to position [0, 4]
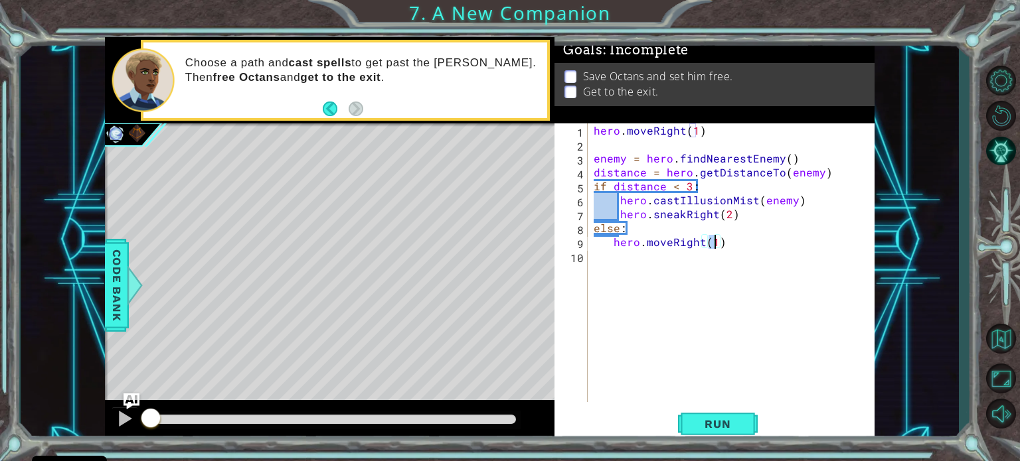
type textarea "hero.moveRight(2)"
click at [715, 407] on div "1 2 3 4 5 6 7 8 9 10 11 hero . moveRight ( 1 ) enemy = hero . findNearestEnemy …" at bounding box center [714, 282] width 320 height 319
click at [717, 424] on span "Run" at bounding box center [717, 424] width 52 height 13
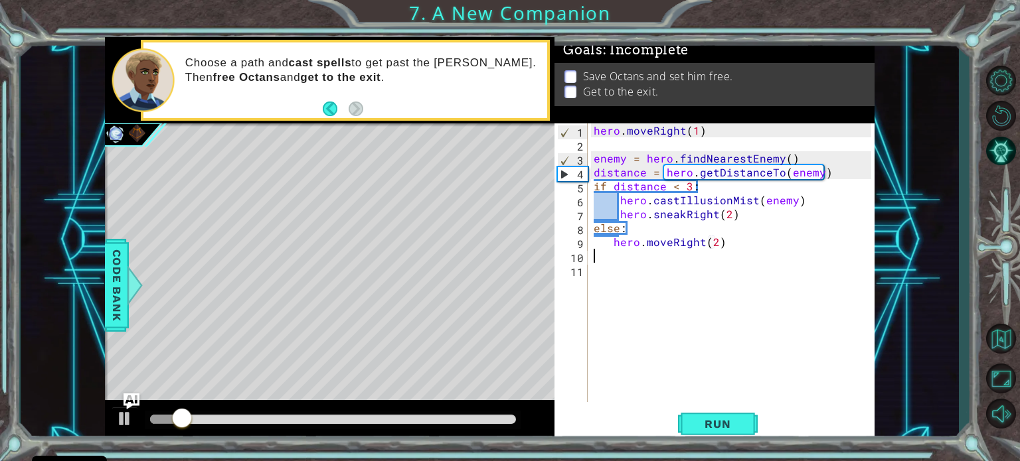
type textarea "hero.moveRight(2)"
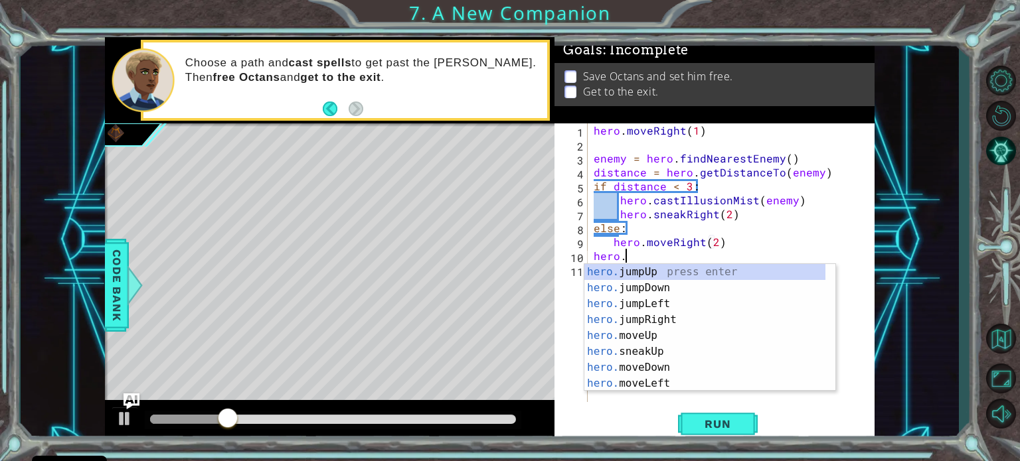
scroll to position [0, 1]
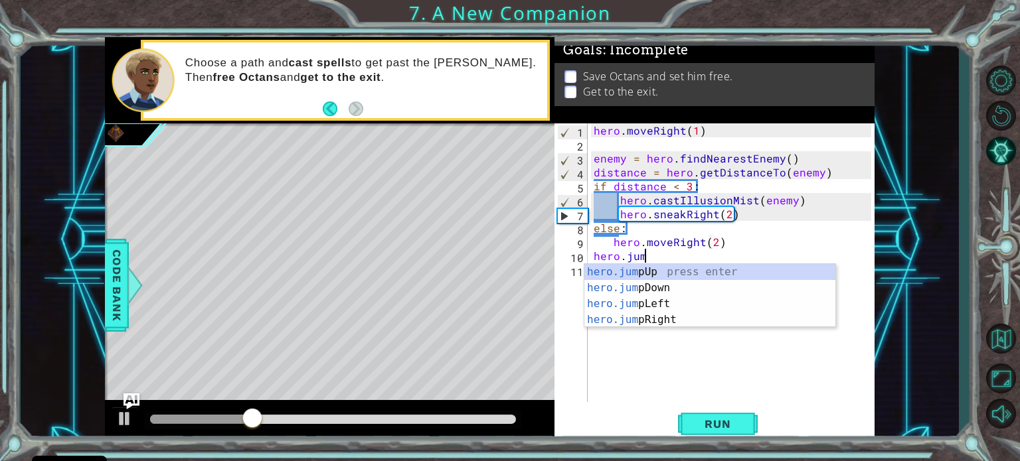
type textarea "hero.jump"
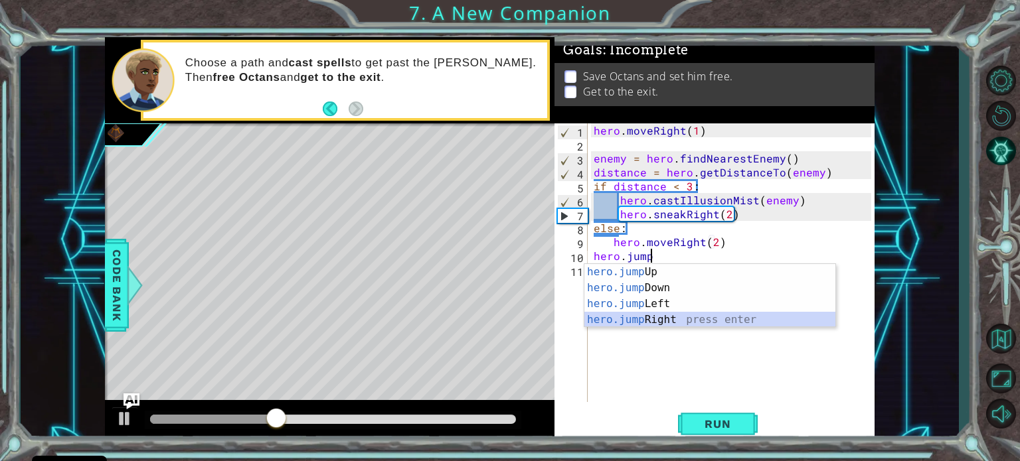
click at [669, 318] on div "hero.jump Up press enter hero.jump Down press enter hero.jump Left press enter …" at bounding box center [709, 312] width 251 height 96
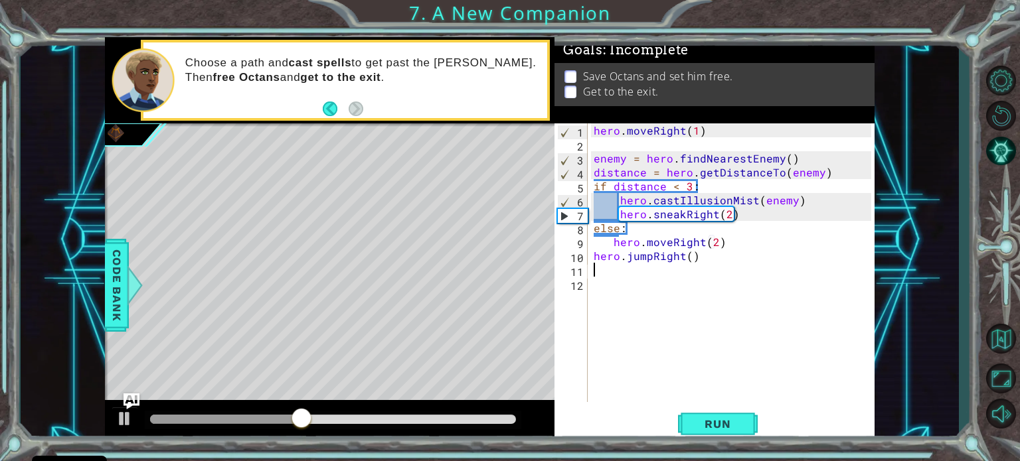
click at [617, 291] on div "hero . moveRight ( 1 ) enemy = hero . findNearestEnemy ( ) distance = hero . ge…" at bounding box center [734, 276] width 287 height 307
paste textarea "hero.move"
type textarea "hero.move"
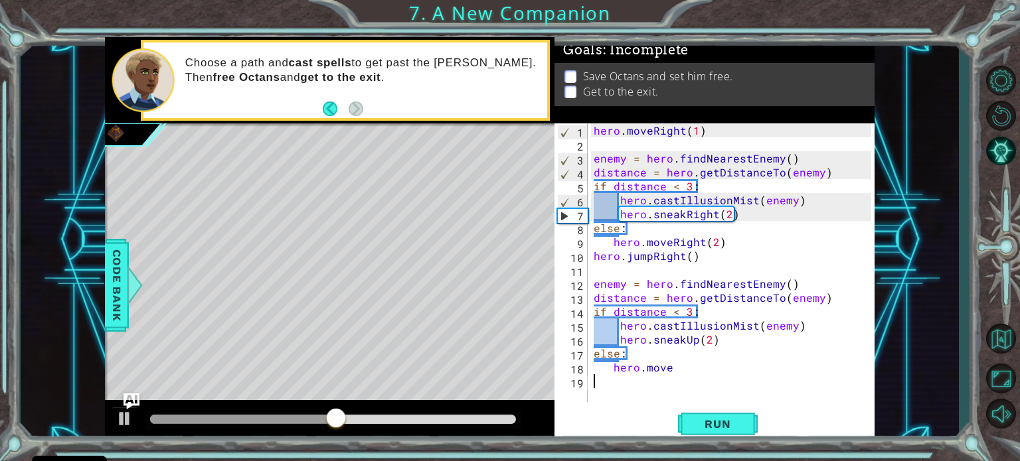
click at [749, 390] on div "hero . moveRight ( 1 ) enemy = hero . findNearestEnemy ( ) distance = hero . ge…" at bounding box center [734, 276] width 287 height 307
click at [708, 341] on div "hero . moveRight ( 1 ) enemy = hero . findNearestEnemy ( ) distance = hero . ge…" at bounding box center [734, 276] width 287 height 307
click at [685, 366] on div "hero . moveRight ( 1 ) enemy = hero . findNearestEnemy ( ) distance = hero . ge…" at bounding box center [734, 276] width 287 height 307
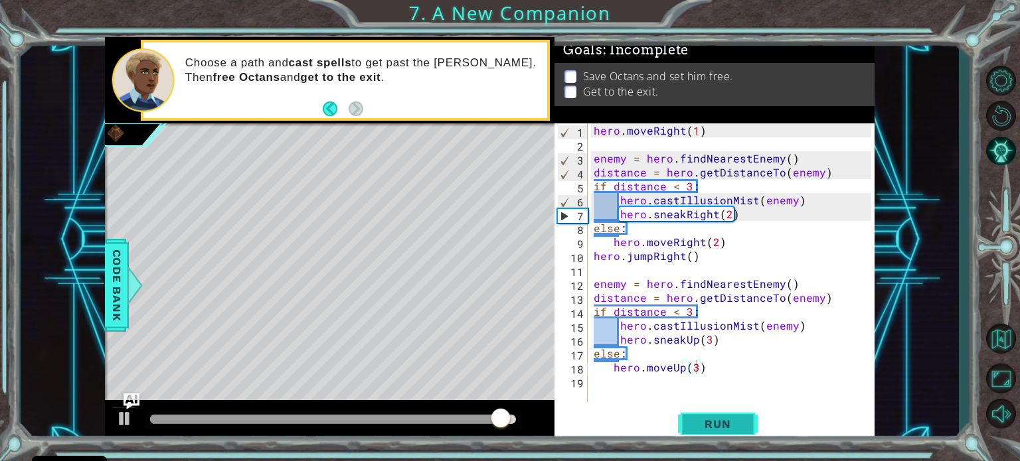
click at [746, 426] on button "Run" at bounding box center [718, 424] width 80 height 32
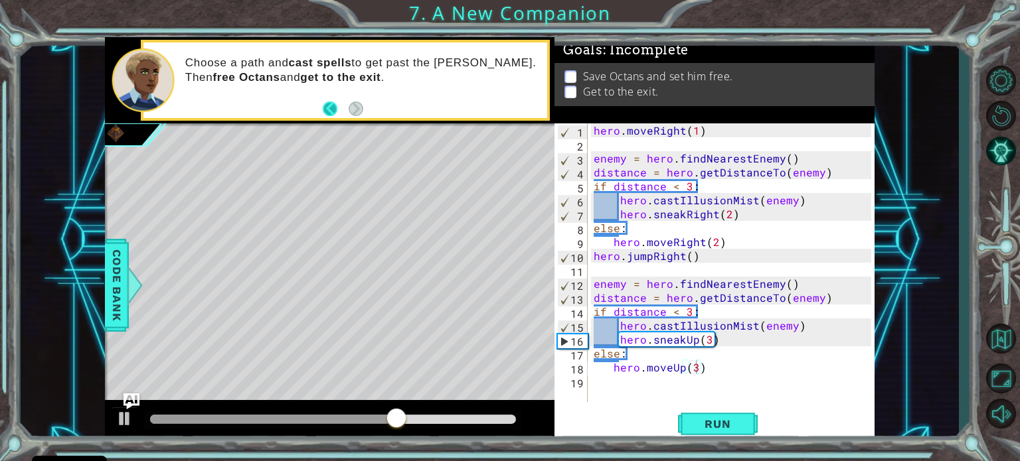
click at [324, 108] on button "Back" at bounding box center [336, 109] width 26 height 15
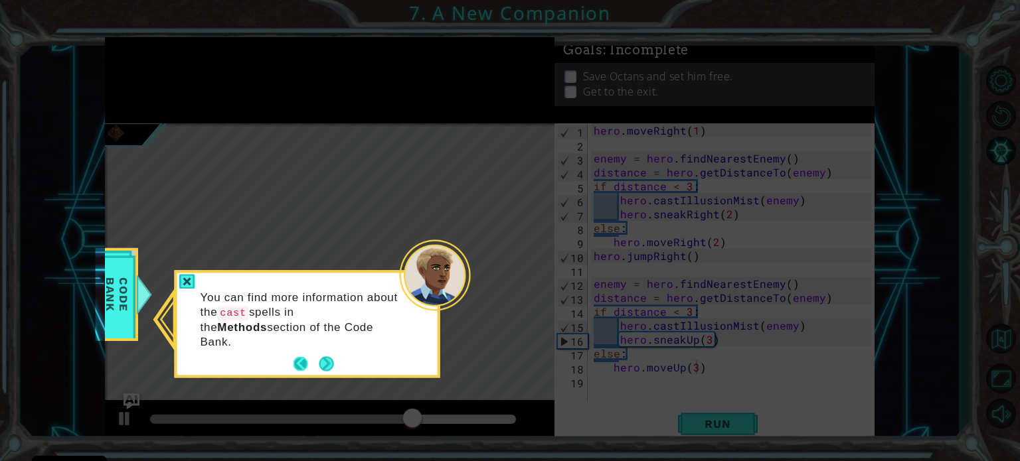
click at [301, 357] on button "Back" at bounding box center [306, 364] width 26 height 15
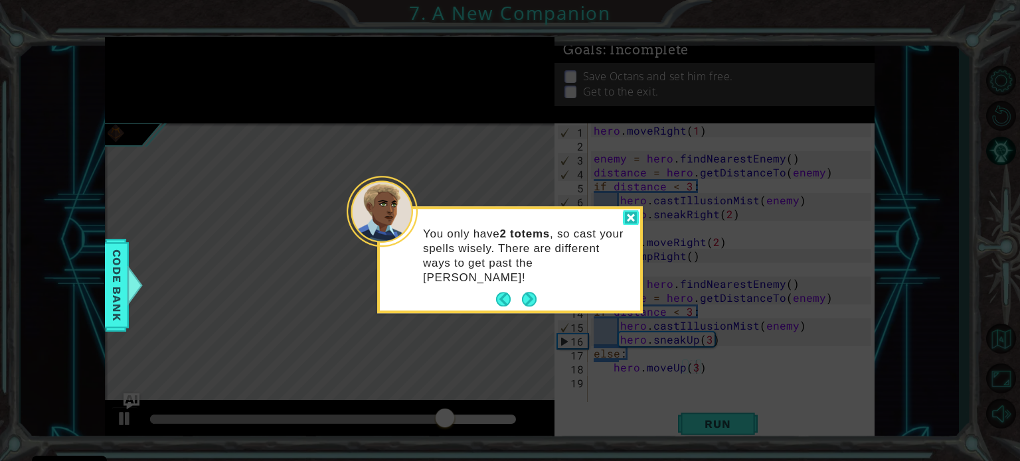
click at [635, 210] on div at bounding box center [631, 217] width 16 height 15
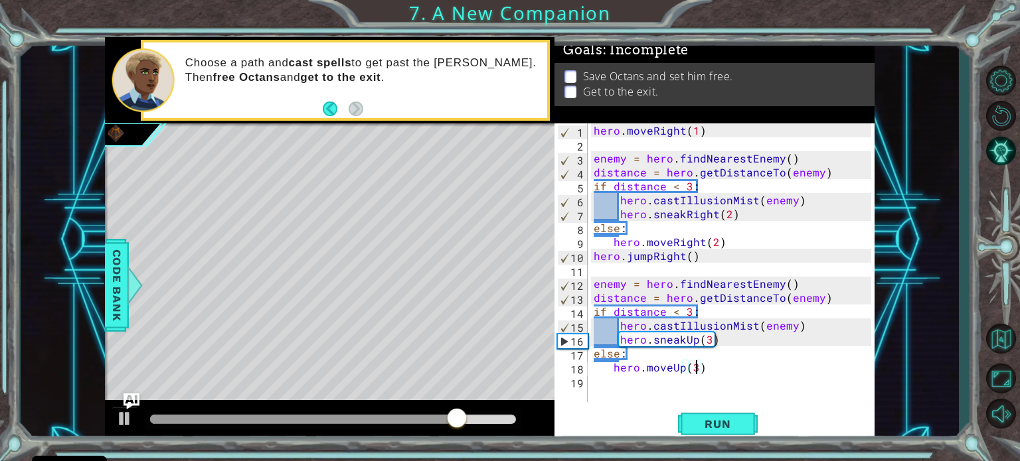
click at [752, 325] on div "hero . moveRight ( 1 ) enemy = hero . findNearestEnemy ( ) distance = hero . ge…" at bounding box center [734, 276] width 287 height 307
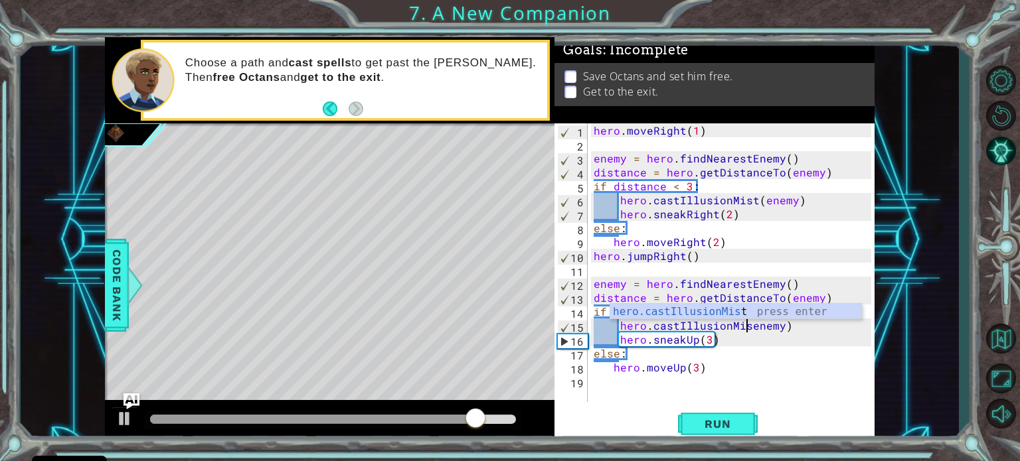
click at [752, 325] on div "hero . moveRight ( 1 ) enemy = hero . findNearestEnemy ( ) distance = hero . ge…" at bounding box center [734, 276] width 287 height 307
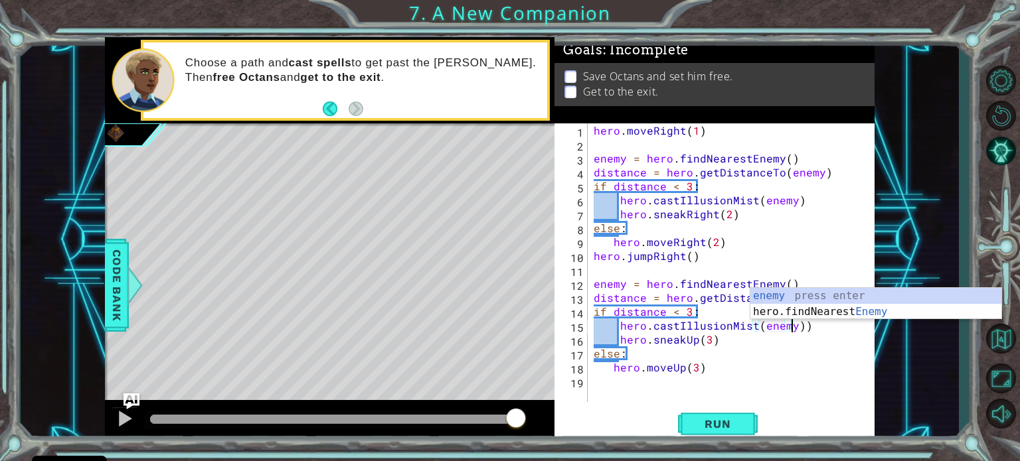
scroll to position [0, 12]
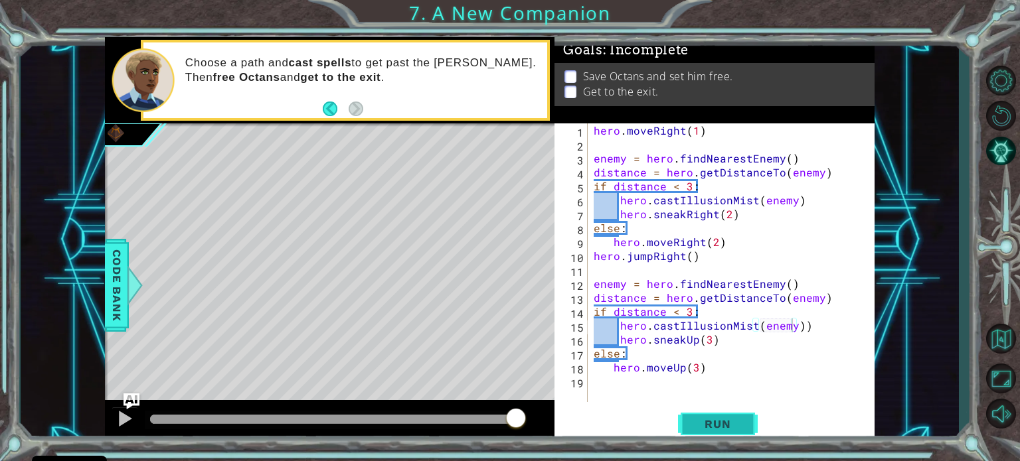
click at [718, 423] on span "Run" at bounding box center [717, 424] width 52 height 13
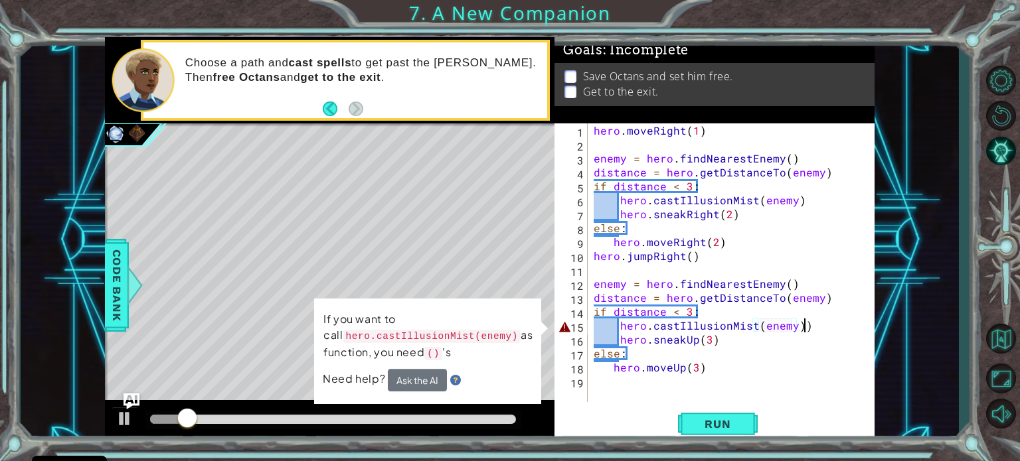
click at [811, 330] on div "hero . moveRight ( 1 ) enemy = hero . findNearestEnemy ( ) distance = hero . ge…" at bounding box center [734, 276] width 287 height 307
type textarea "hero.castIllusionMist(enemy)"
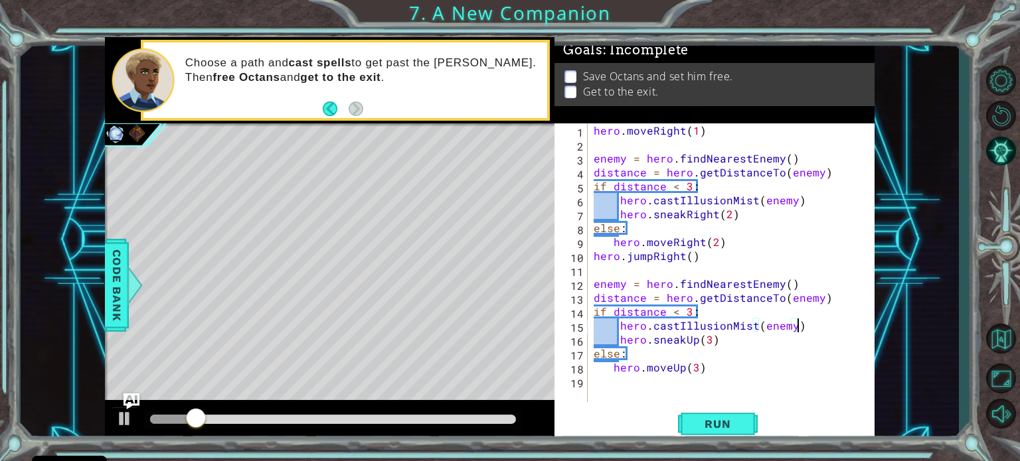
scroll to position [0, 11]
click at [738, 429] on span "Run" at bounding box center [717, 424] width 52 height 13
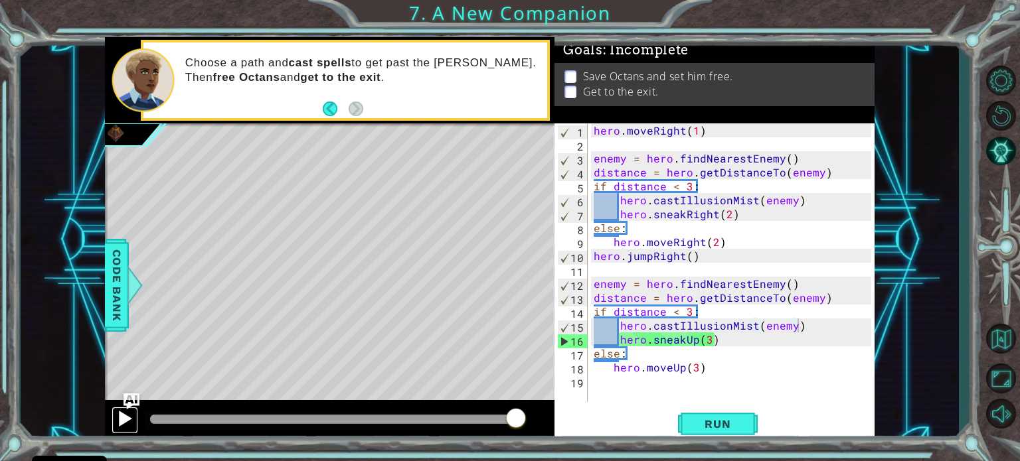
click at [121, 417] on div at bounding box center [124, 418] width 17 height 17
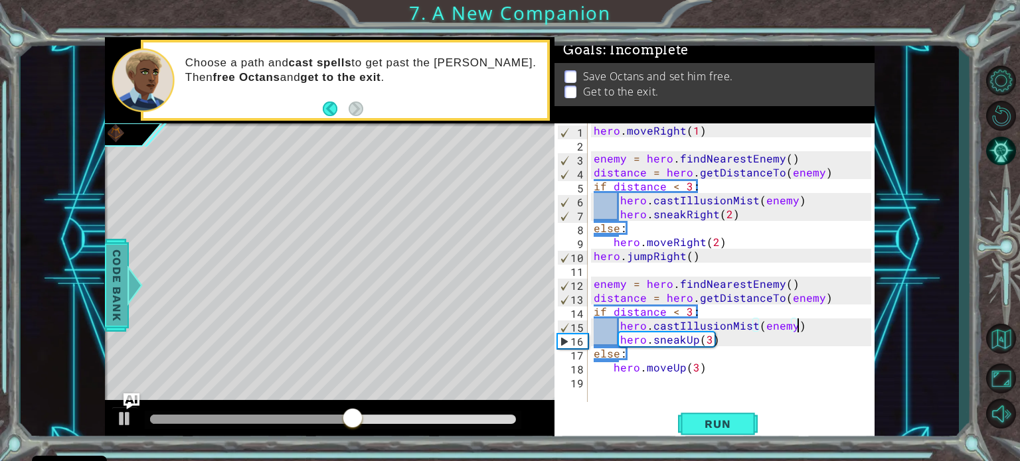
click at [119, 278] on span "Code Bank" at bounding box center [116, 284] width 21 height 81
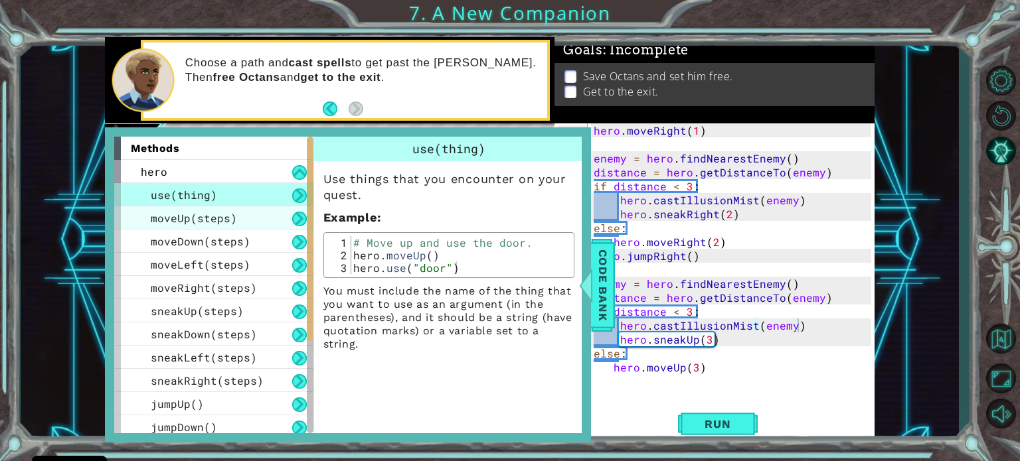
drag, startPoint x: 116, startPoint y: 145, endPoint x: 117, endPoint y: 206, distance: 60.4
click at [117, 206] on div "methods hero use(thing) moveUp(steps) moveDown(steps) moveLeft(steps) moveRight…" at bounding box center [218, 285] width 209 height 297
drag, startPoint x: 118, startPoint y: 175, endPoint x: 114, endPoint y: 216, distance: 41.4
click at [114, 216] on div "hero use(thing) moveUp(steps) moveDown(steps) moveLeft(steps) moveRight(steps) …" at bounding box center [213, 439] width 199 height 558
click at [114, 216] on div "moveUp(steps)" at bounding box center [213, 217] width 199 height 23
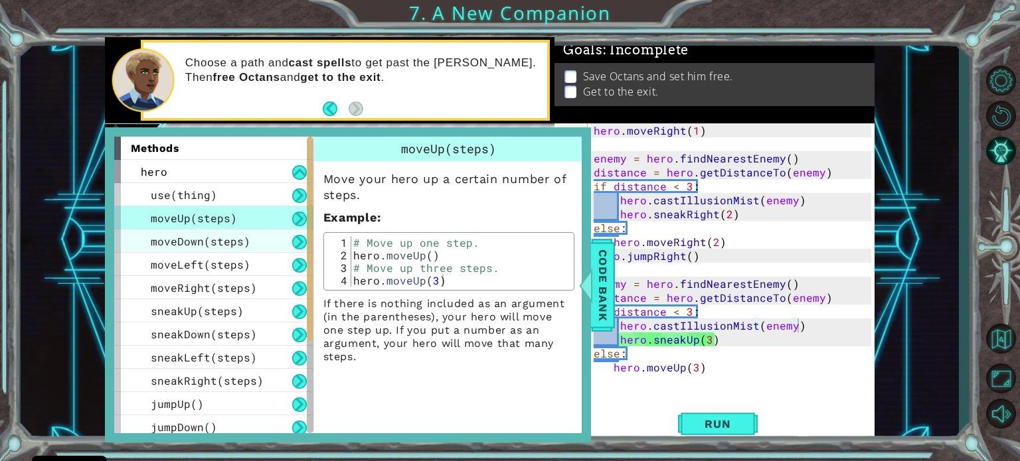
click at [115, 246] on div "moveDown(steps)" at bounding box center [213, 241] width 199 height 23
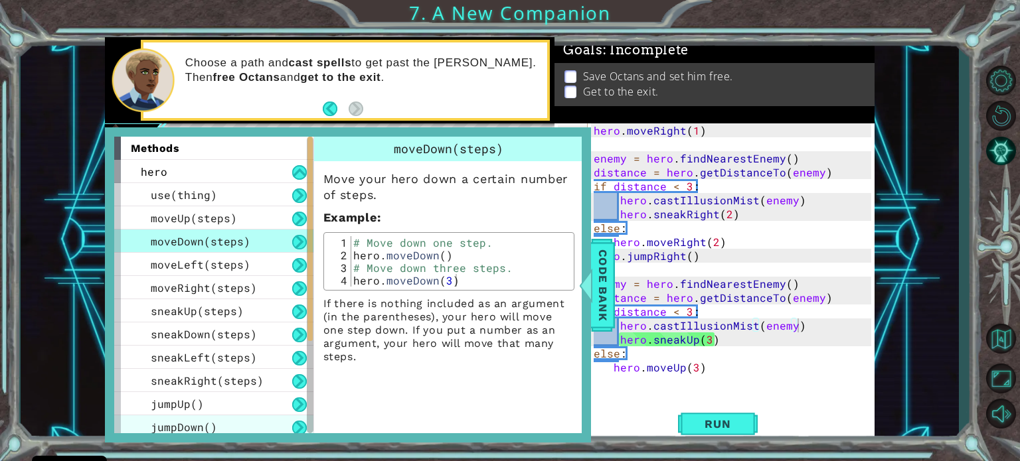
click at [116, 426] on div "jumpDown()" at bounding box center [213, 427] width 199 height 23
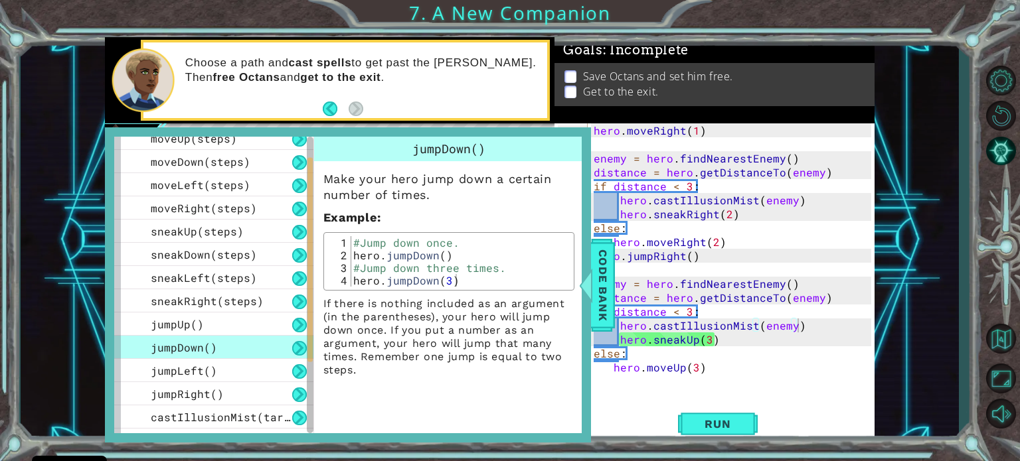
scroll to position [106, 0]
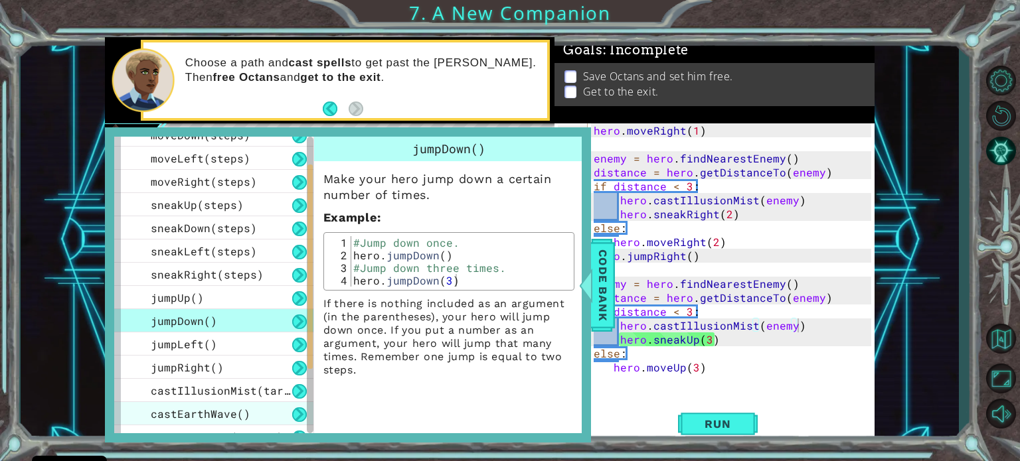
click at [244, 415] on span "castEarthWave()" at bounding box center [201, 414] width 100 height 14
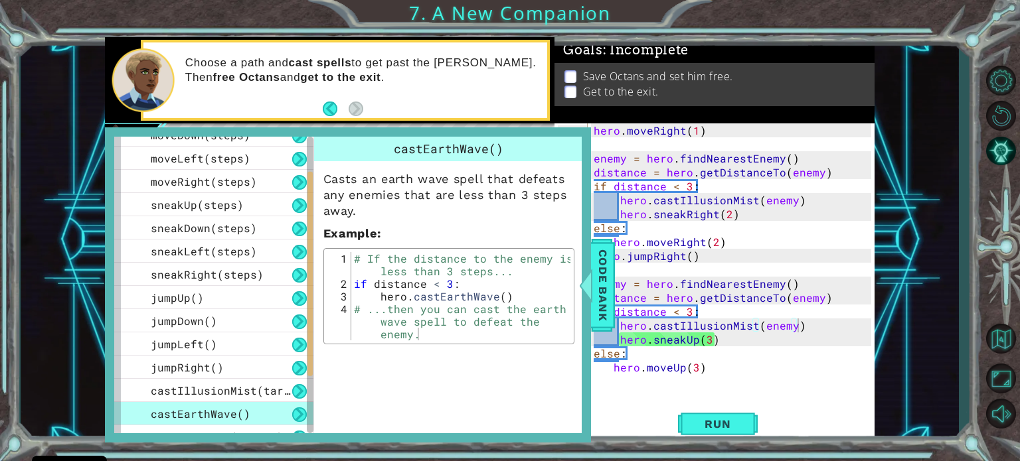
scroll to position [133, 0]
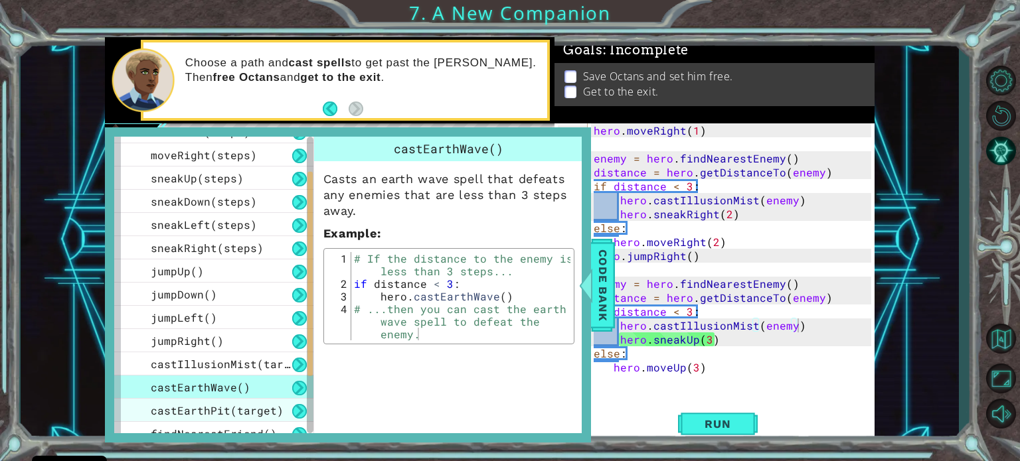
click at [242, 412] on span "castEarthPit(target)" at bounding box center [217, 411] width 133 height 14
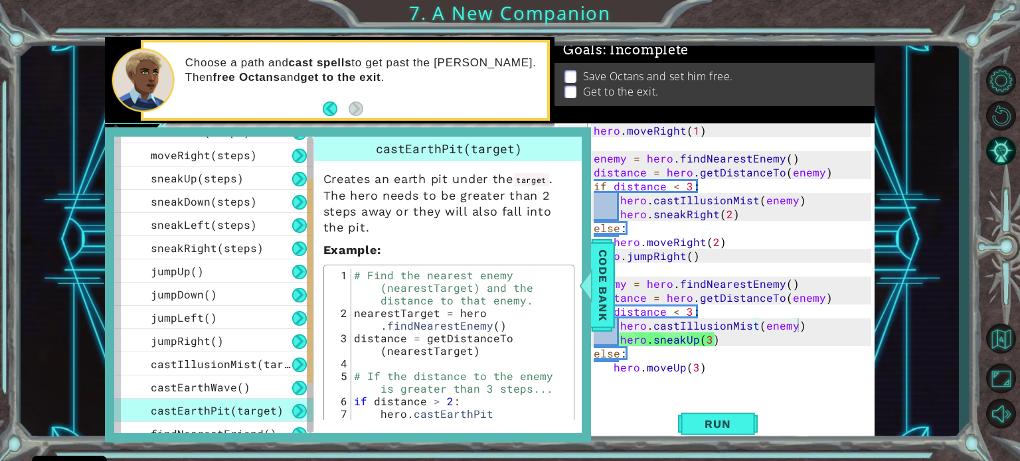
scroll to position [159, 0]
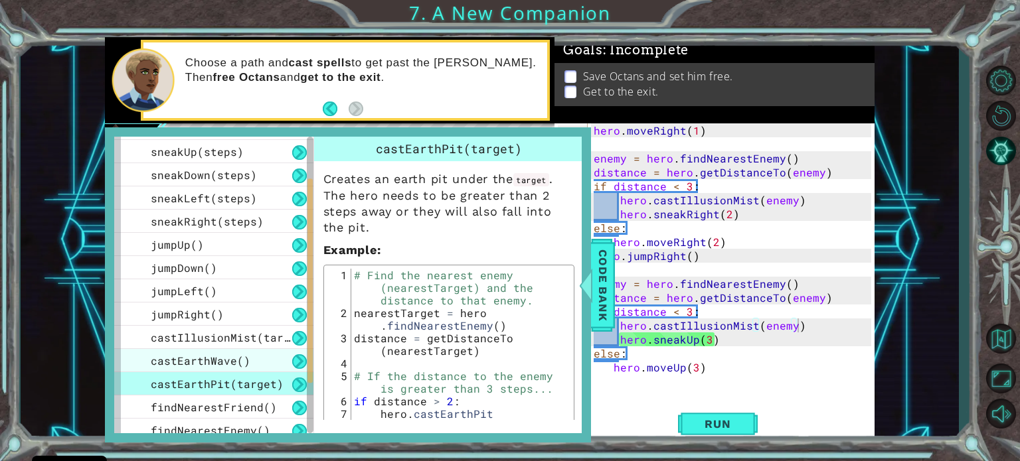
click at [220, 355] on span "castEarthWave()" at bounding box center [201, 361] width 100 height 14
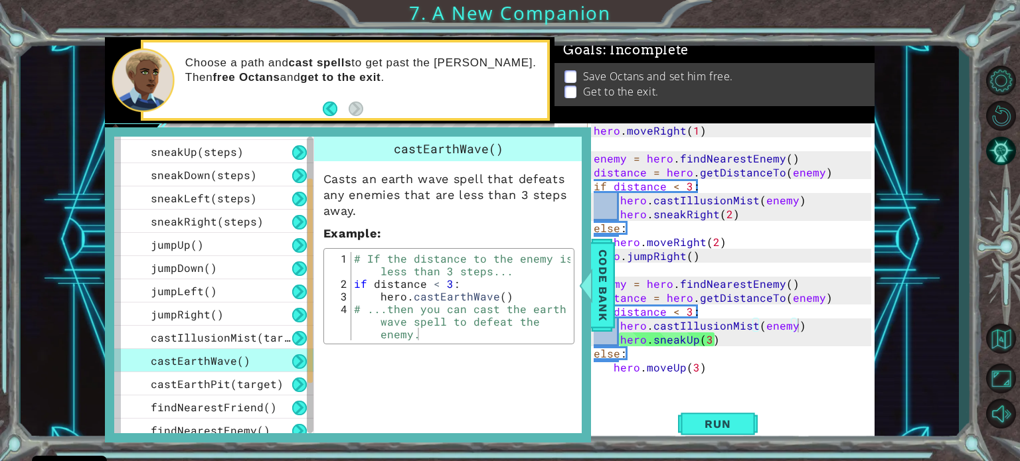
type textarea "hero.castEarthWave()"
drag, startPoint x: 436, startPoint y: 291, endPoint x: 491, endPoint y: 299, distance: 56.3
click at [491, 299] on div "# If the distance to the enemy is less than 3 steps... if distance < 3 : hero .…" at bounding box center [461, 327] width 220 height 151
drag, startPoint x: 679, startPoint y: 326, endPoint x: 752, endPoint y: 329, distance: 72.4
click at [752, 329] on div "hero . moveRight ( 1 ) enemy = hero . findNearestEnemy ( ) distance = hero . ge…" at bounding box center [734, 276] width 287 height 307
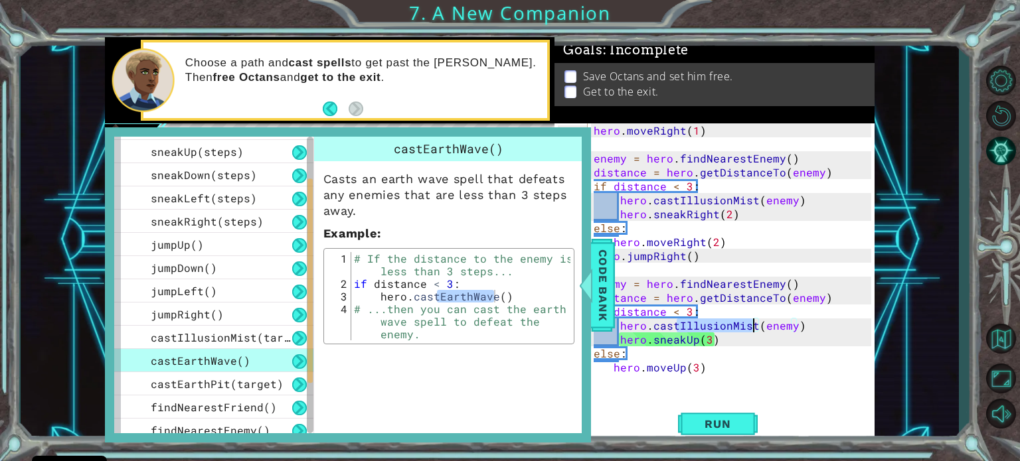
paste textarea "EarthWave"
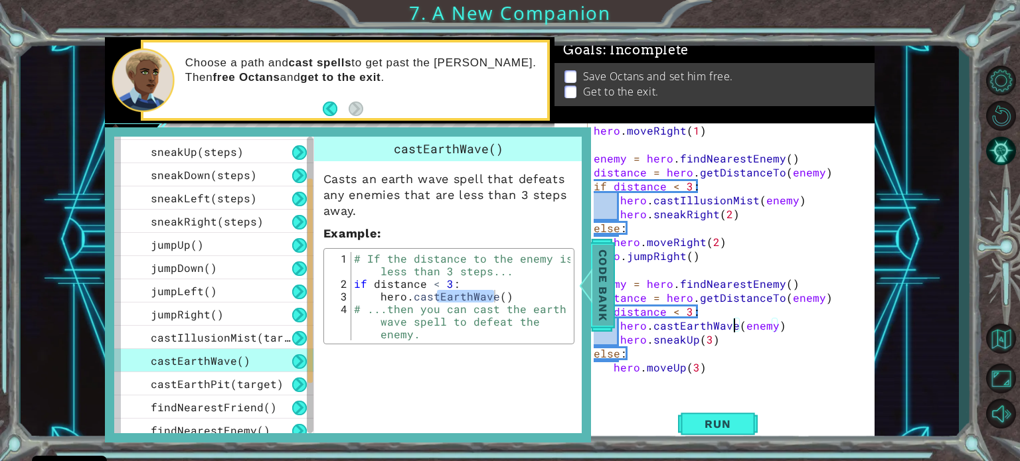
click at [587, 278] on div at bounding box center [585, 286] width 17 height 40
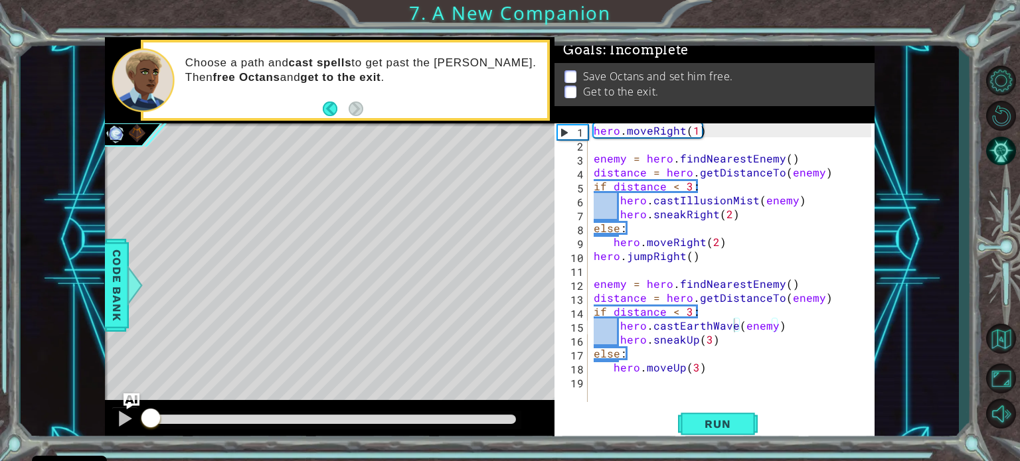
drag, startPoint x: 515, startPoint y: 422, endPoint x: 59, endPoint y: 436, distance: 456.3
click at [59, 436] on div "1 ההההההההההההההההההההההההההההההההההההההההההההההההההההההההההההההההההההההההההההה…" at bounding box center [490, 240] width 938 height 406
click at [717, 420] on span "Run" at bounding box center [717, 424] width 52 height 13
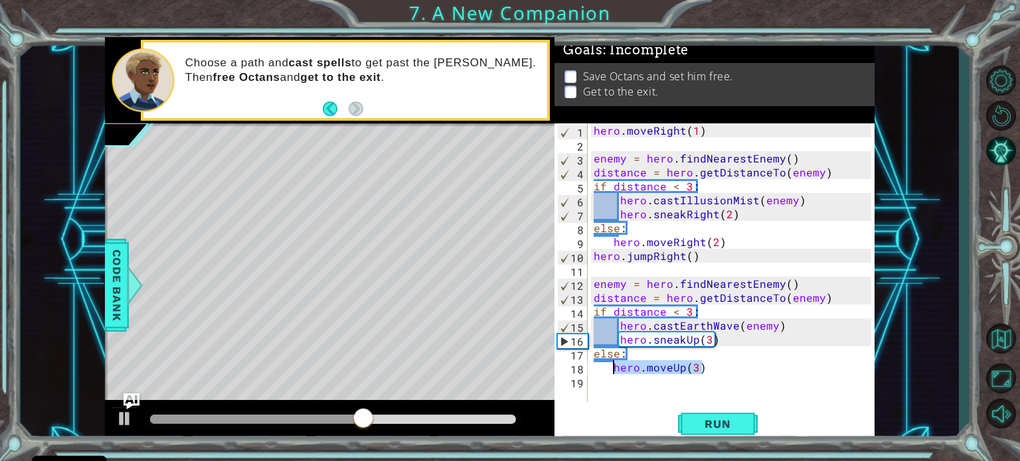
drag, startPoint x: 707, startPoint y: 372, endPoint x: 615, endPoint y: 365, distance: 91.9
click at [615, 365] on div "hero . moveRight ( 1 ) enemy = hero . findNearestEnemy ( ) distance = hero . ge…" at bounding box center [734, 276] width 287 height 307
type textarea "hero.moveUp(3)"
click at [706, 372] on div "hero . moveRight ( 1 ) enemy = hero . findNearestEnemy ( ) distance = hero . ge…" at bounding box center [731, 262] width 280 height 279
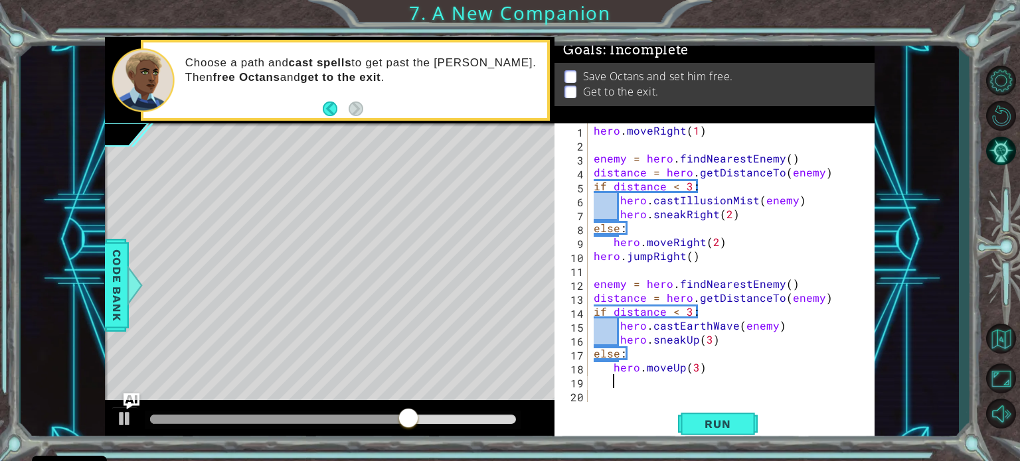
scroll to position [0, 0]
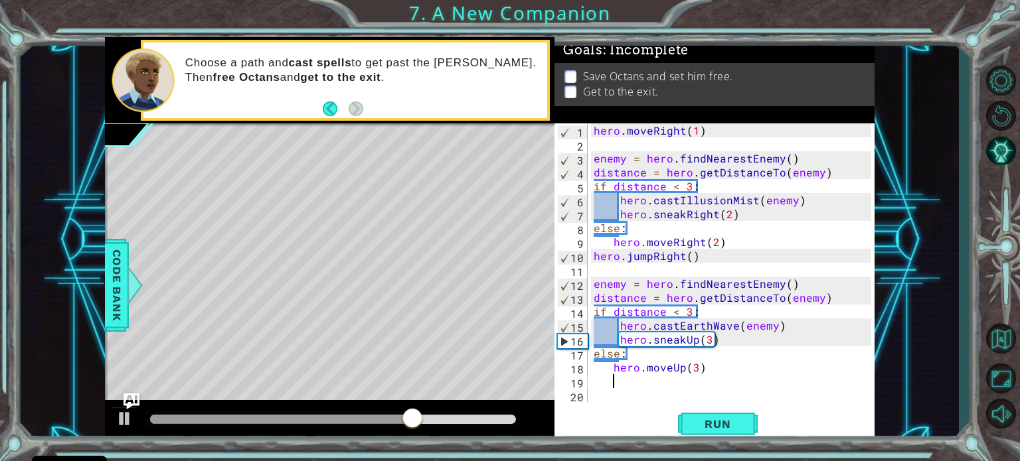
paste textarea "hero.moveUp(3)"
click at [678, 383] on div "hero . moveRight ( 1 ) enemy = hero . findNearestEnemy ( ) distance = hero . ge…" at bounding box center [734, 276] width 287 height 307
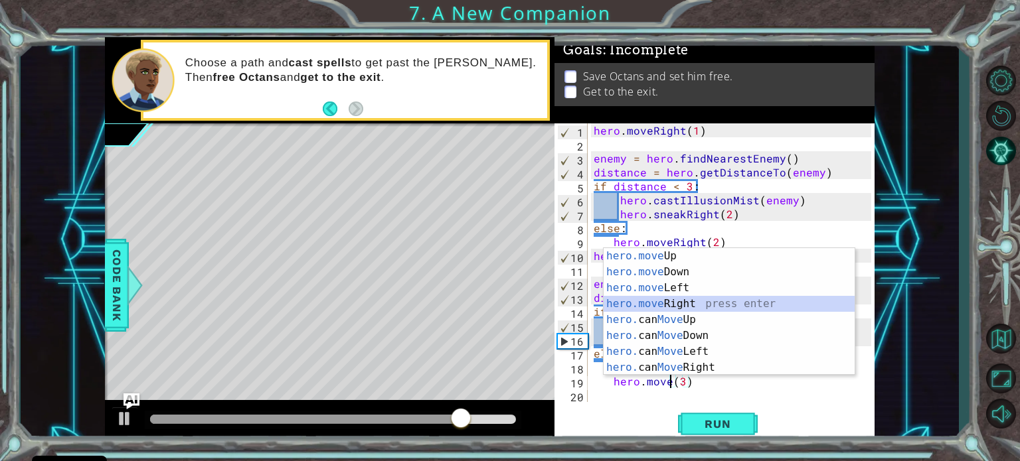
click at [667, 299] on div "hero.move Up press enter hero.move Down press enter hero.move Left press enter …" at bounding box center [729, 327] width 251 height 159
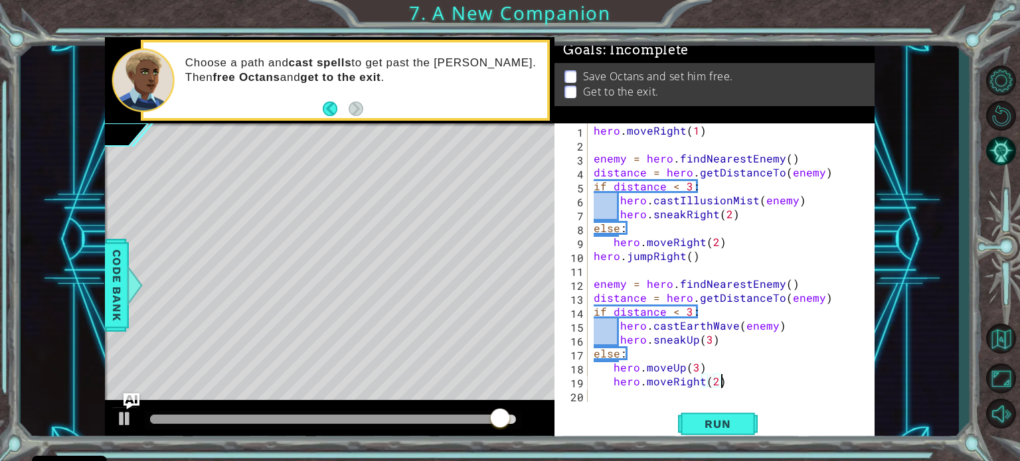
scroll to position [0, 7]
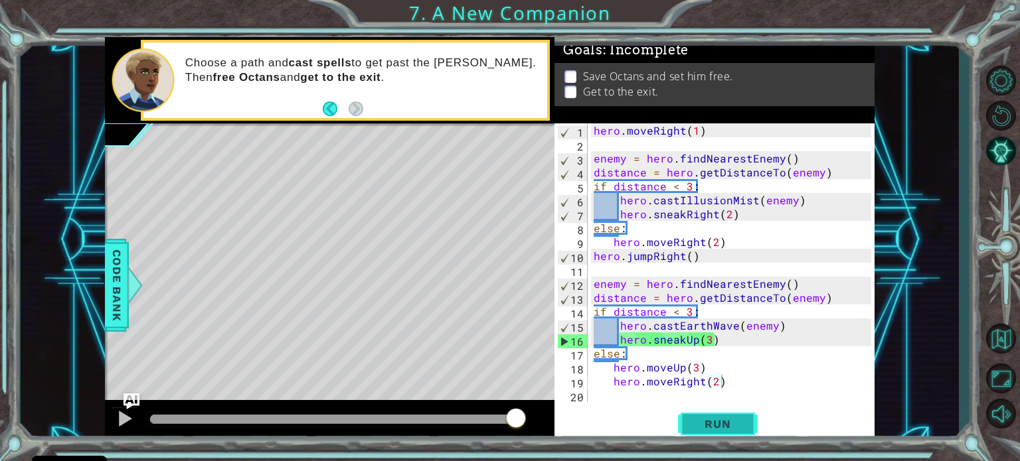
click at [716, 424] on span "Run" at bounding box center [717, 424] width 52 height 13
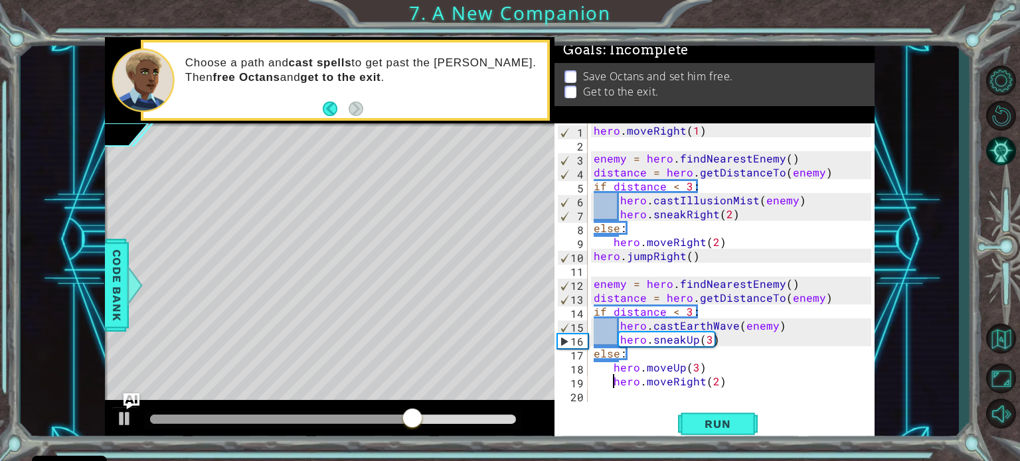
click at [614, 381] on div "hero . moveRight ( 1 ) enemy = hero . findNearestEnemy ( ) distance = hero . ge…" at bounding box center [734, 276] width 287 height 307
type textarea "hero.moveRight(2)"
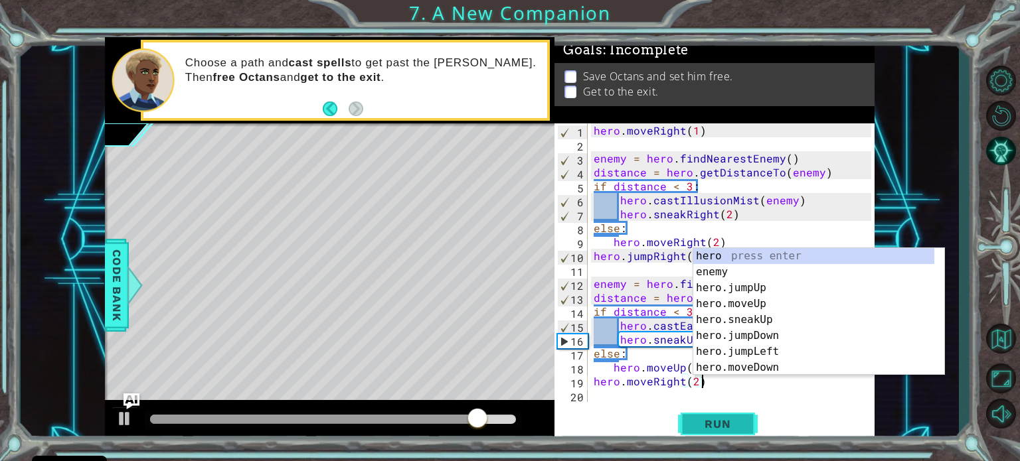
click at [694, 421] on span "Run" at bounding box center [717, 424] width 52 height 13
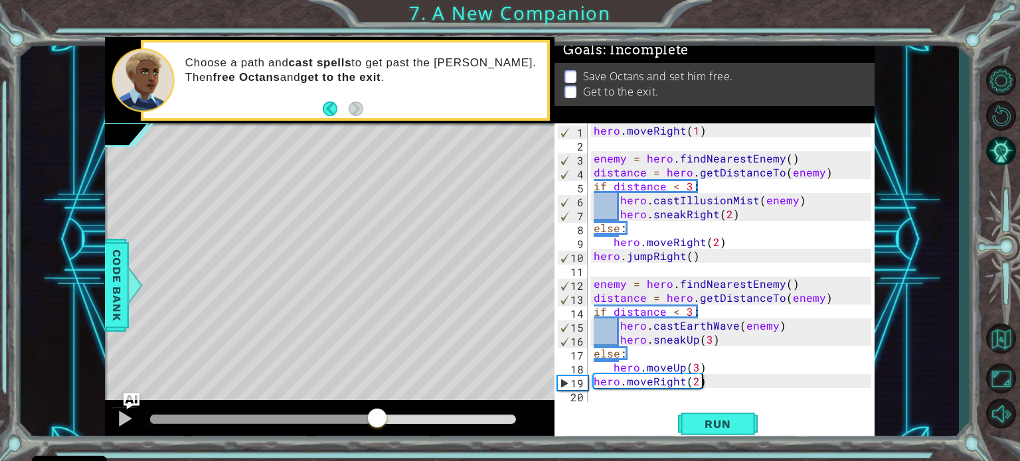
drag, startPoint x: 173, startPoint y: 416, endPoint x: 378, endPoint y: 425, distance: 205.3
click at [378, 425] on div at bounding box center [377, 420] width 24 height 24
click at [728, 430] on span "Run" at bounding box center [717, 424] width 52 height 13
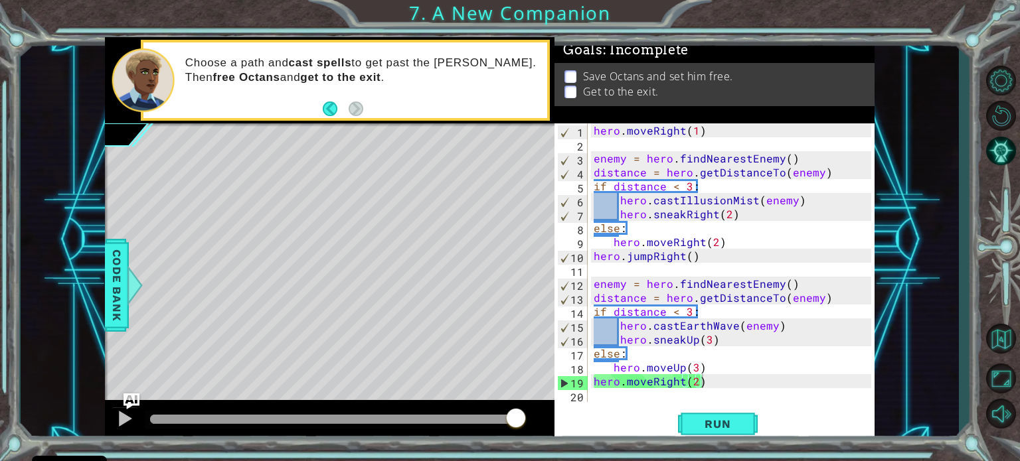
click at [429, 216] on div "Level Map" at bounding box center [411, 318] width 613 height 391
click at [118, 291] on span "Code Bank" at bounding box center [116, 284] width 21 height 81
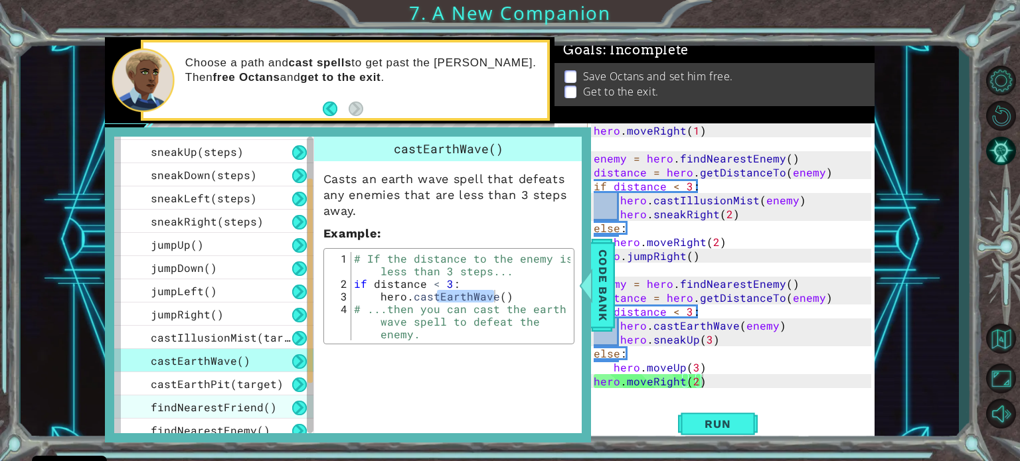
click at [204, 404] on span "findNearestFriend()" at bounding box center [214, 407] width 126 height 14
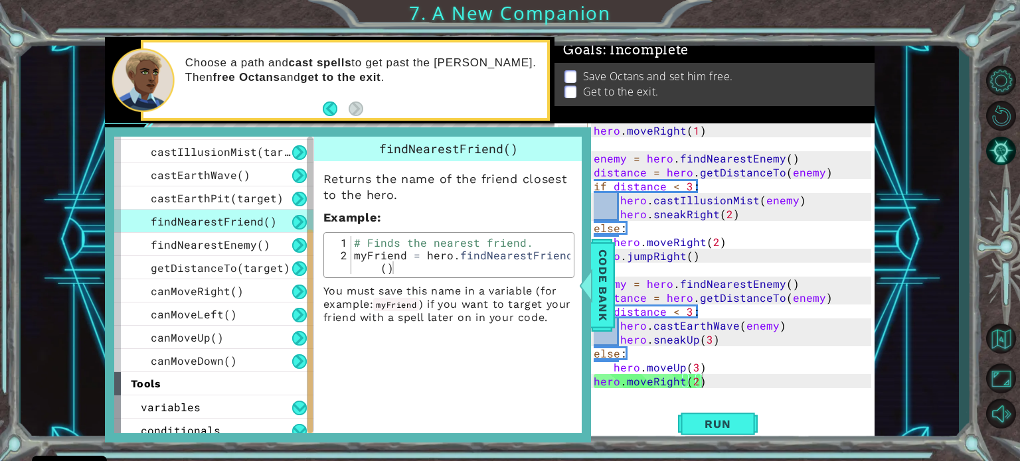
scroll to position [353, 0]
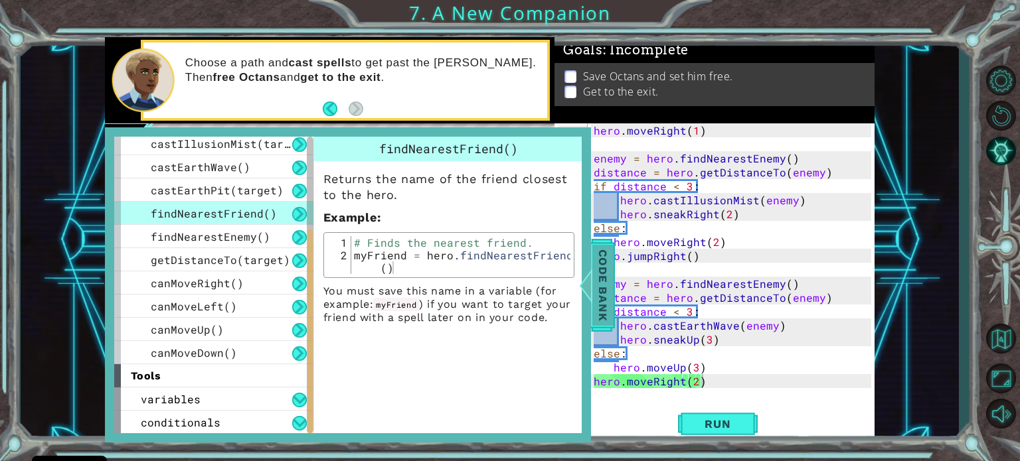
click at [590, 281] on div at bounding box center [585, 286] width 17 height 40
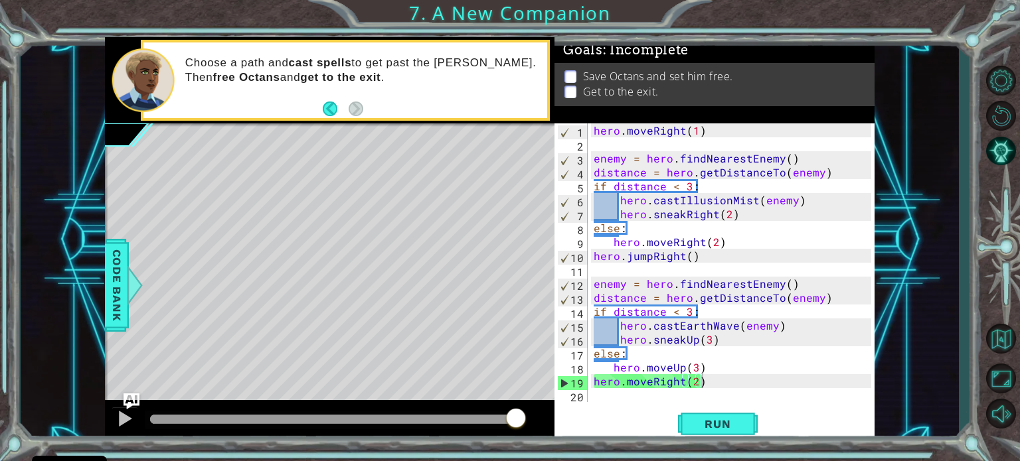
type textarea "hero.moveUp(3)"
click at [714, 364] on div "hero . moveRight ( 1 ) enemy = hero . findNearestEnemy ( ) distance = hero . ge…" at bounding box center [734, 276] width 287 height 307
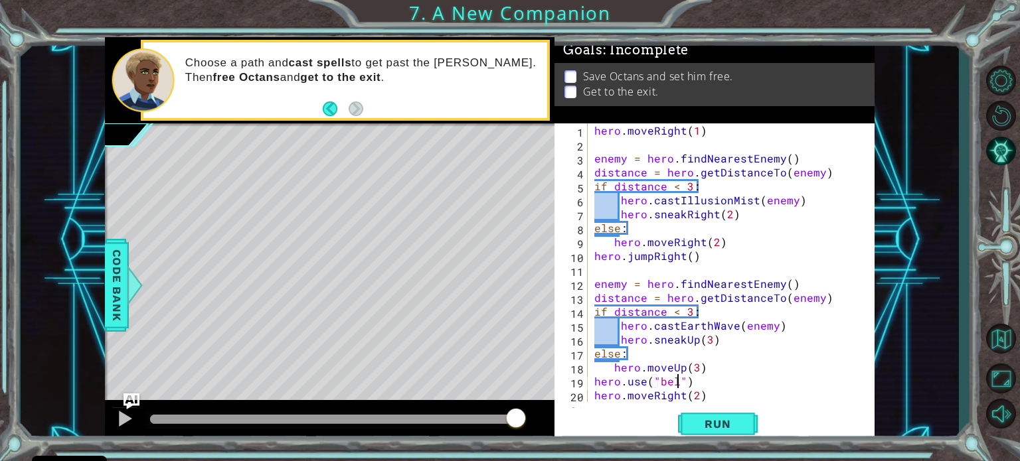
scroll to position [0, 5]
type textarea "hero.use("bell")"
click at [725, 419] on span "Run" at bounding box center [717, 424] width 52 height 13
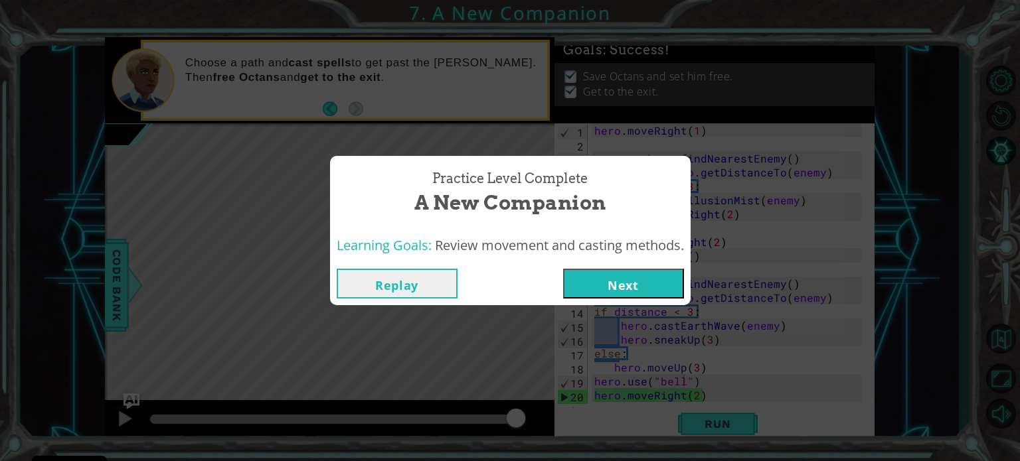
click at [611, 281] on button "Next" at bounding box center [623, 284] width 121 height 30
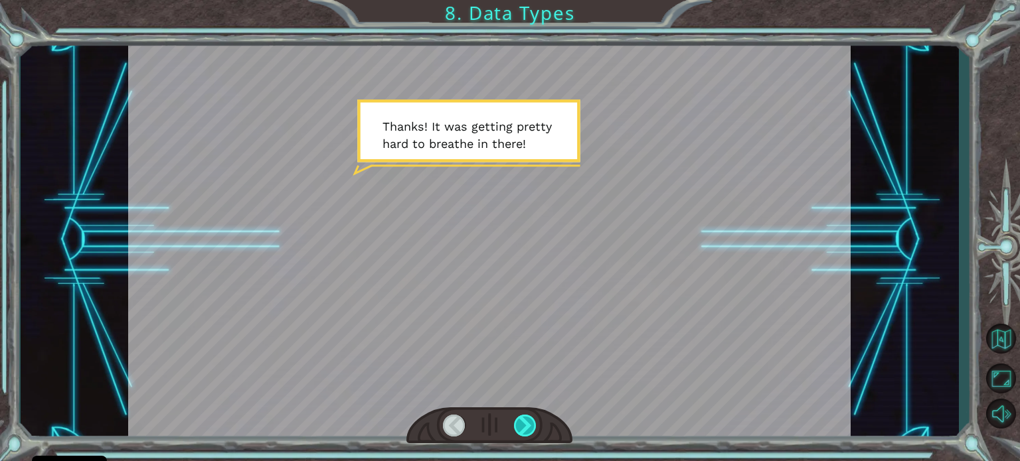
click at [521, 430] on div at bounding box center [525, 426] width 23 height 22
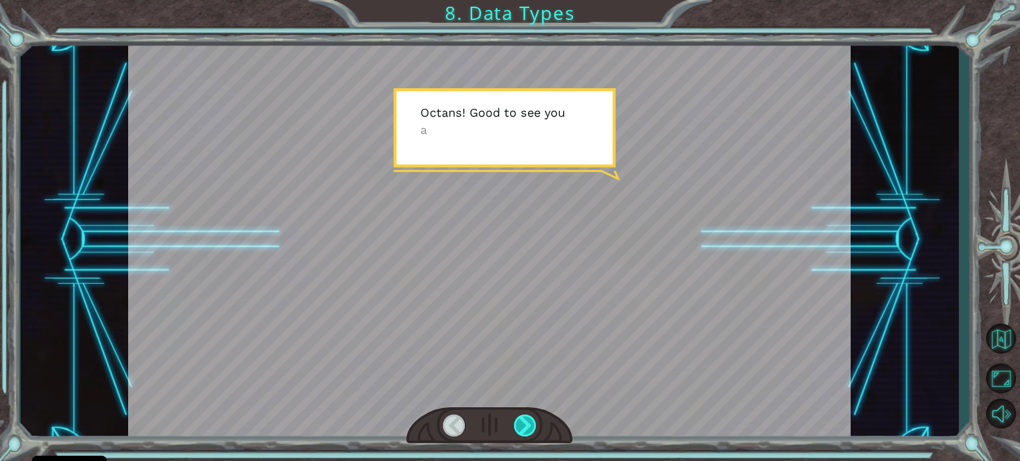
click at [521, 430] on div at bounding box center [525, 426] width 23 height 22
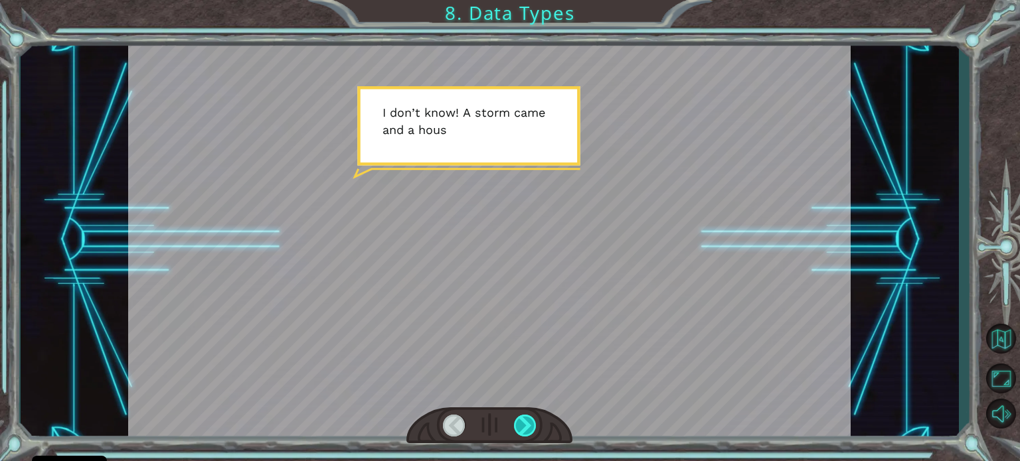
click at [521, 430] on div at bounding box center [525, 426] width 23 height 22
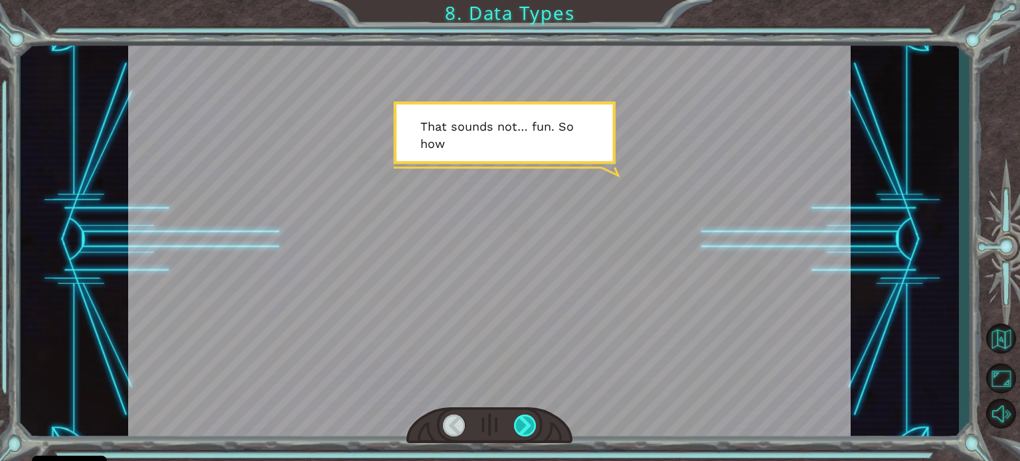
click at [521, 430] on div at bounding box center [525, 426] width 23 height 22
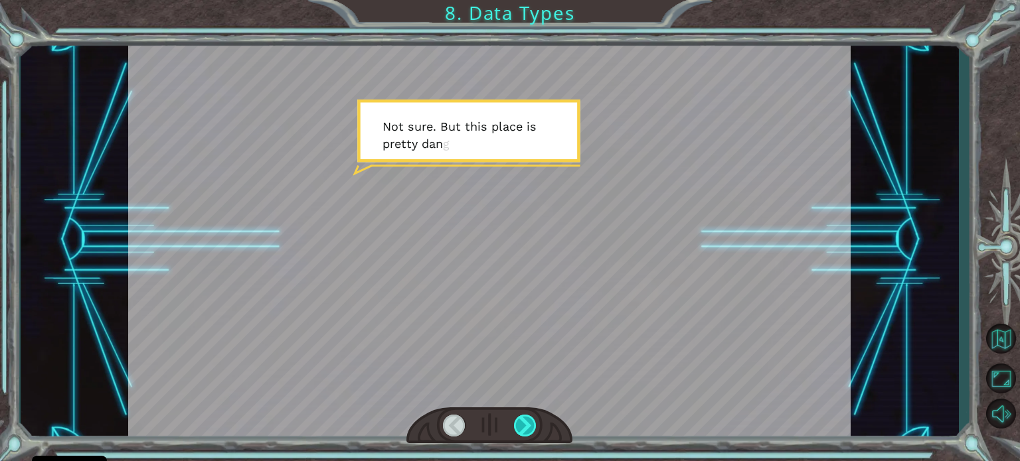
click at [521, 430] on div at bounding box center [525, 426] width 23 height 22
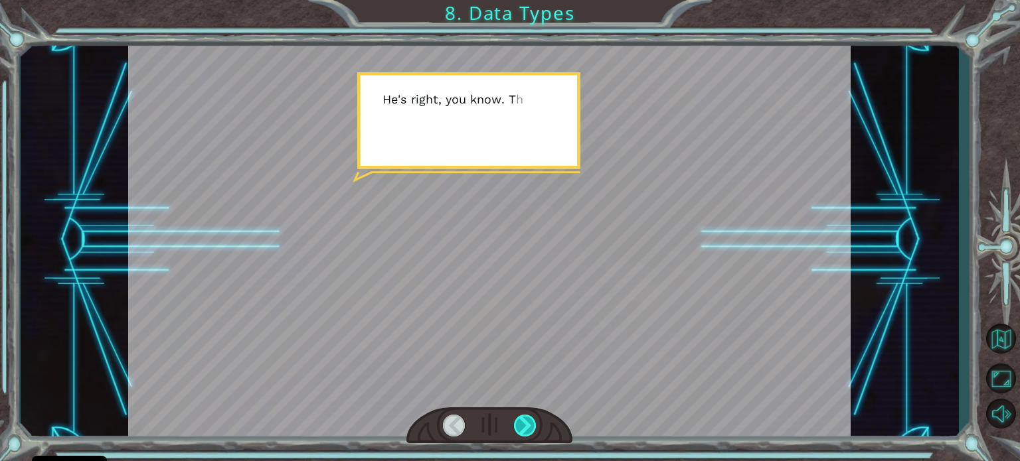
click at [521, 430] on div at bounding box center [525, 426] width 23 height 22
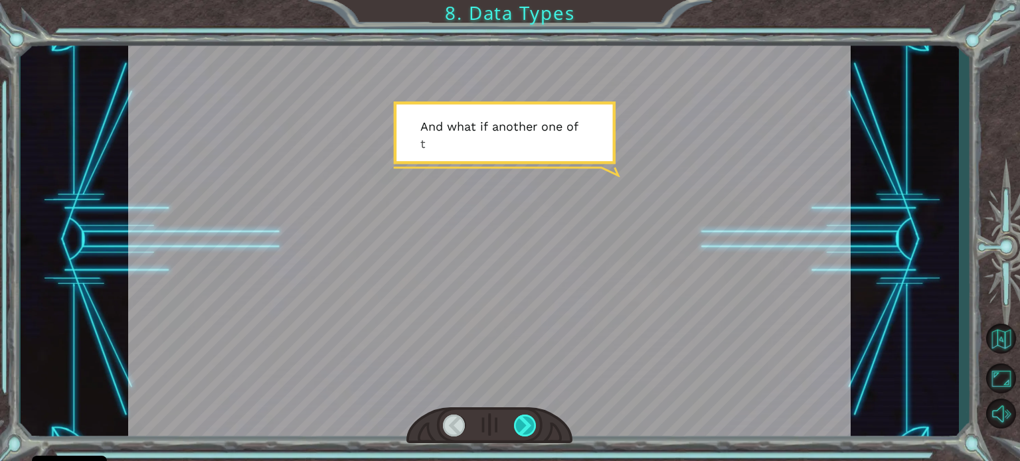
click at [521, 430] on div at bounding box center [525, 426] width 23 height 22
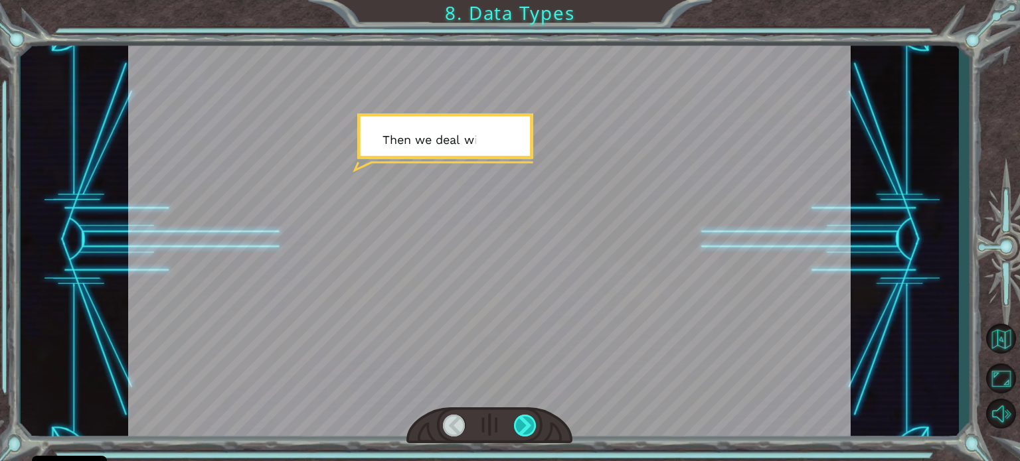
click at [521, 430] on div at bounding box center [525, 426] width 23 height 22
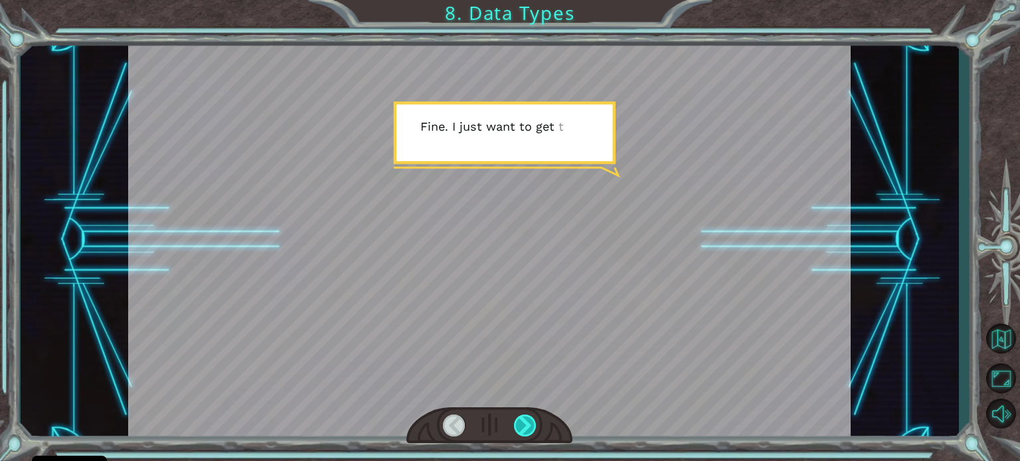
click at [521, 430] on div at bounding box center [525, 426] width 23 height 22
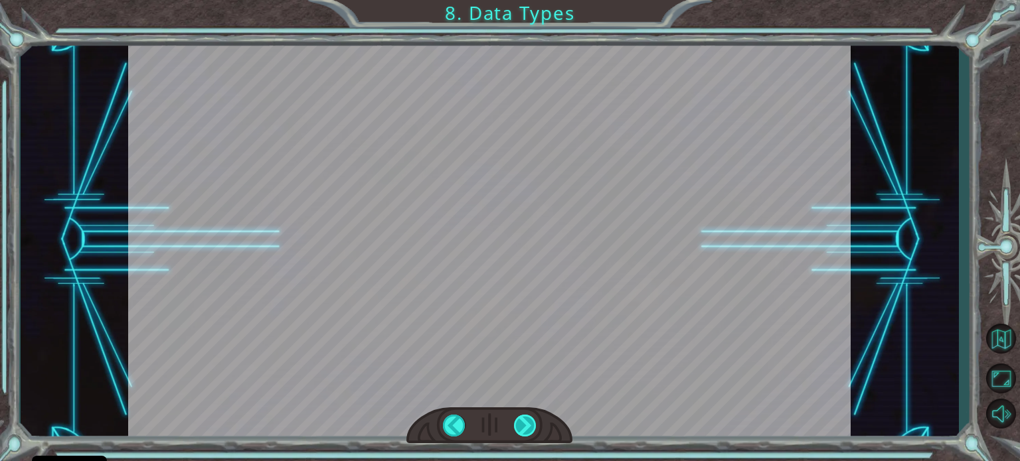
click at [521, 430] on div at bounding box center [525, 426] width 23 height 22
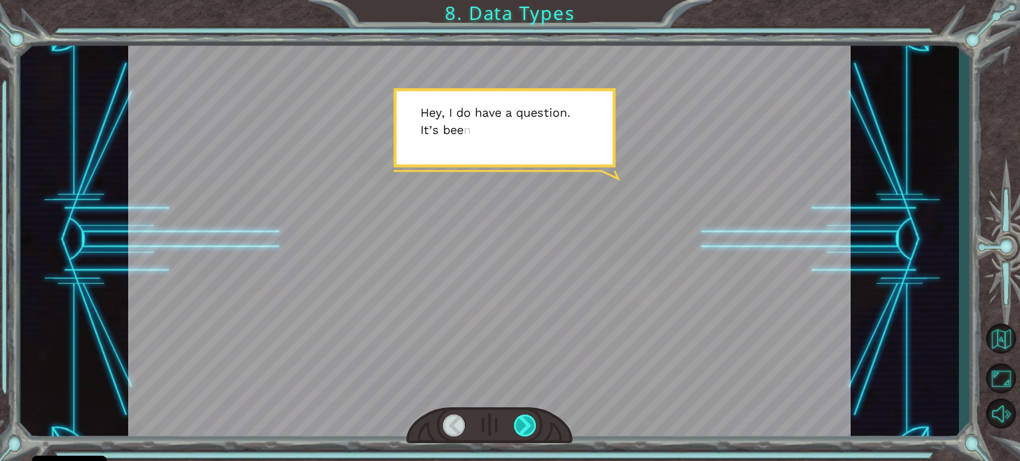
click at [521, 430] on div at bounding box center [525, 426] width 23 height 22
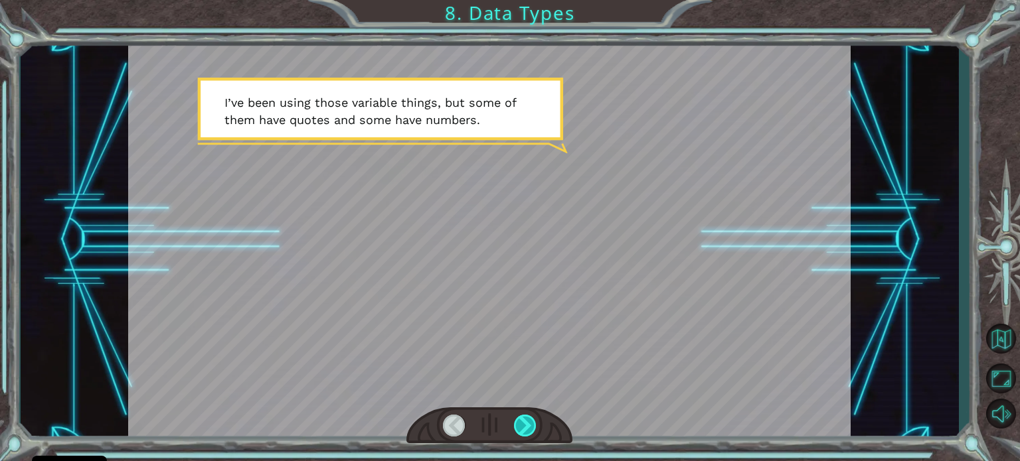
click at [521, 430] on div at bounding box center [525, 426] width 23 height 22
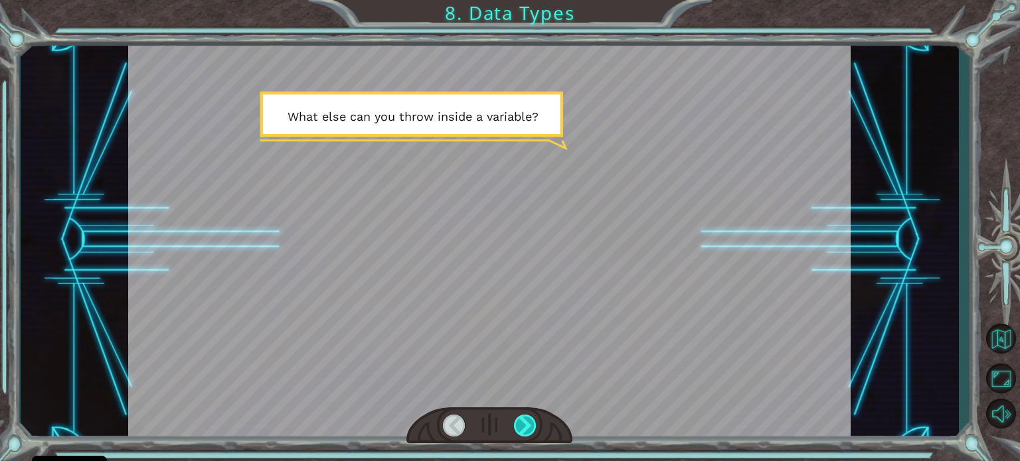
click at [521, 430] on div at bounding box center [525, 426] width 23 height 22
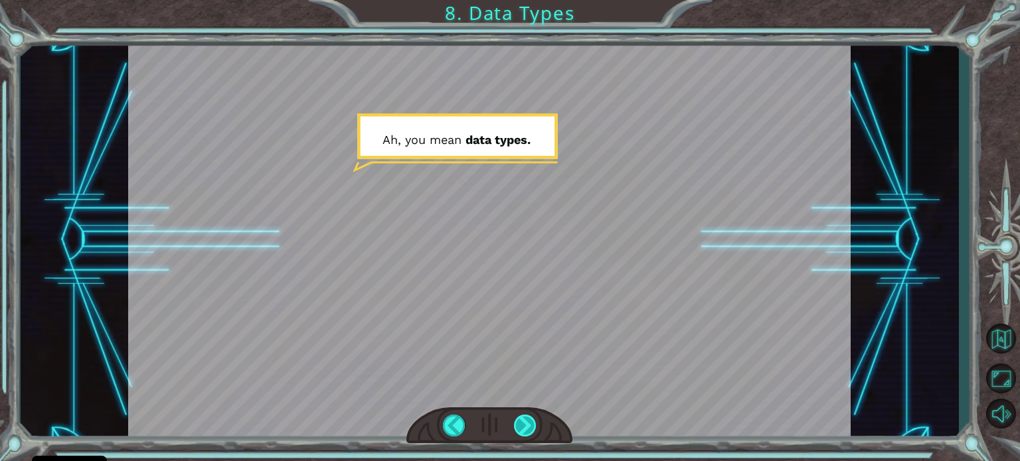
click at [521, 430] on div at bounding box center [525, 426] width 23 height 22
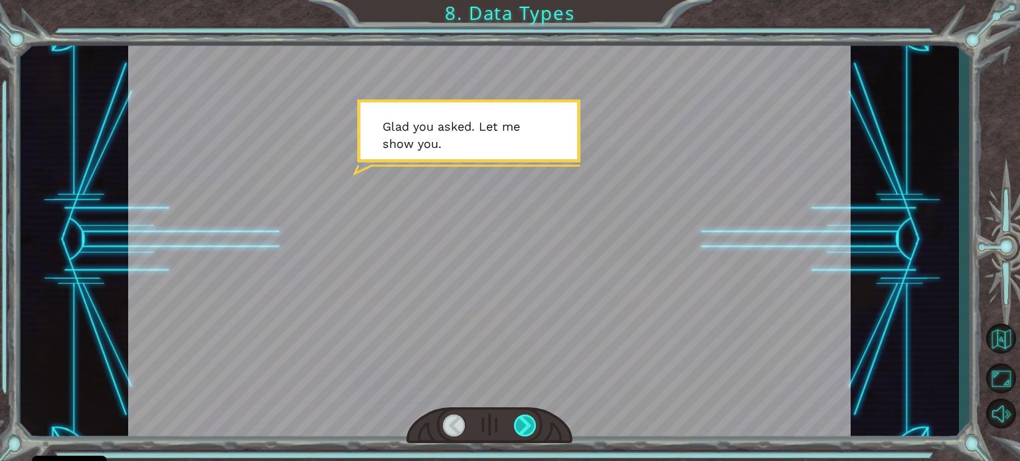
click at [521, 430] on div at bounding box center [525, 426] width 23 height 22
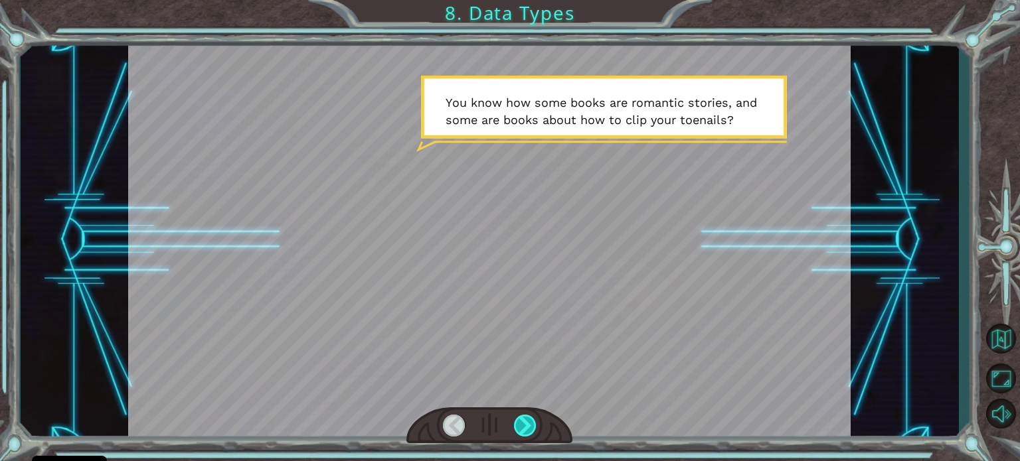
click at [521, 430] on div at bounding box center [525, 426] width 23 height 22
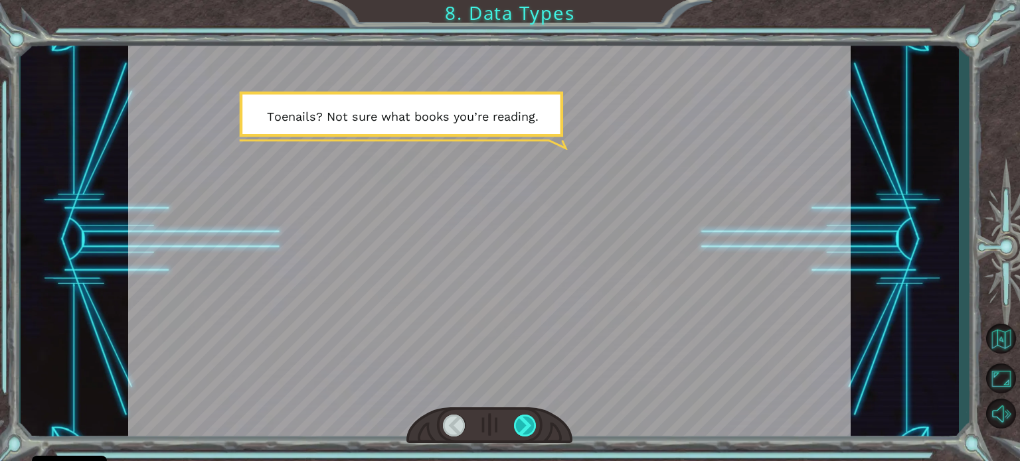
click at [521, 430] on div at bounding box center [525, 426] width 23 height 22
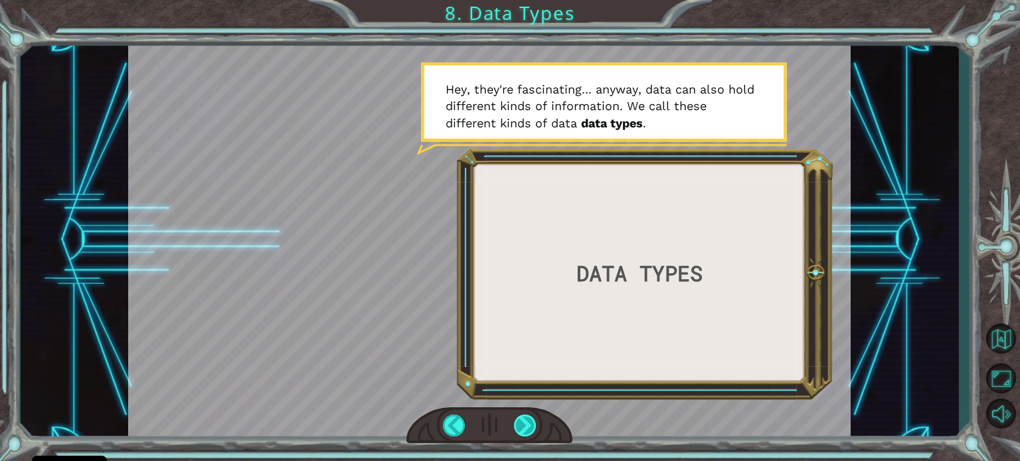
click at [521, 430] on div at bounding box center [525, 426] width 23 height 22
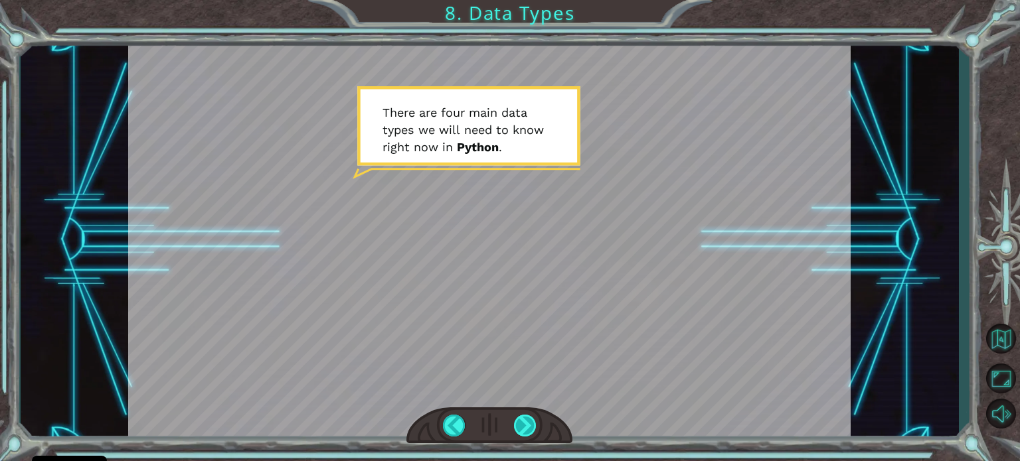
click at [521, 430] on div at bounding box center [525, 426] width 23 height 22
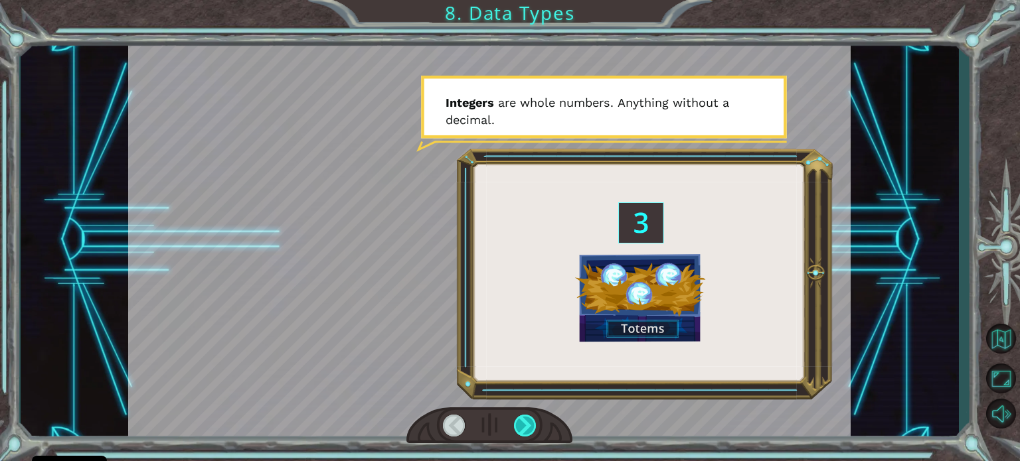
click at [521, 430] on div at bounding box center [525, 426] width 23 height 22
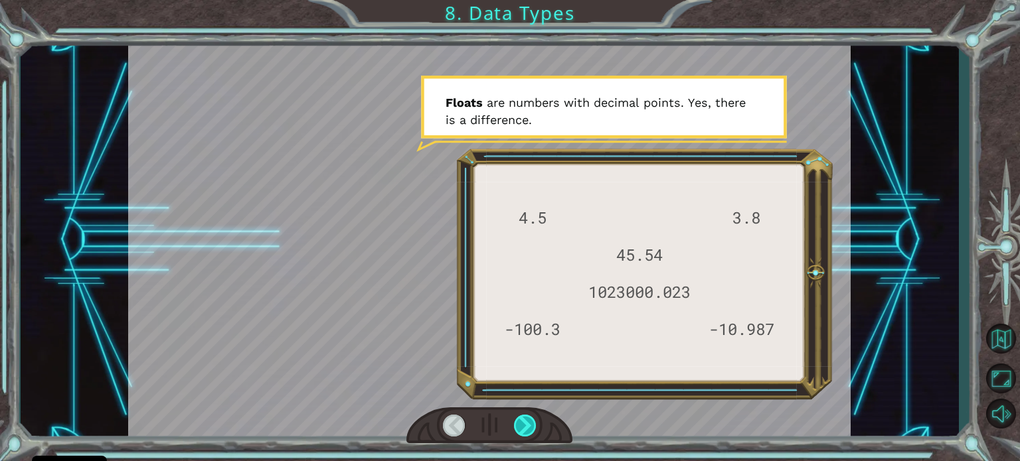
click at [525, 428] on div at bounding box center [525, 426] width 23 height 22
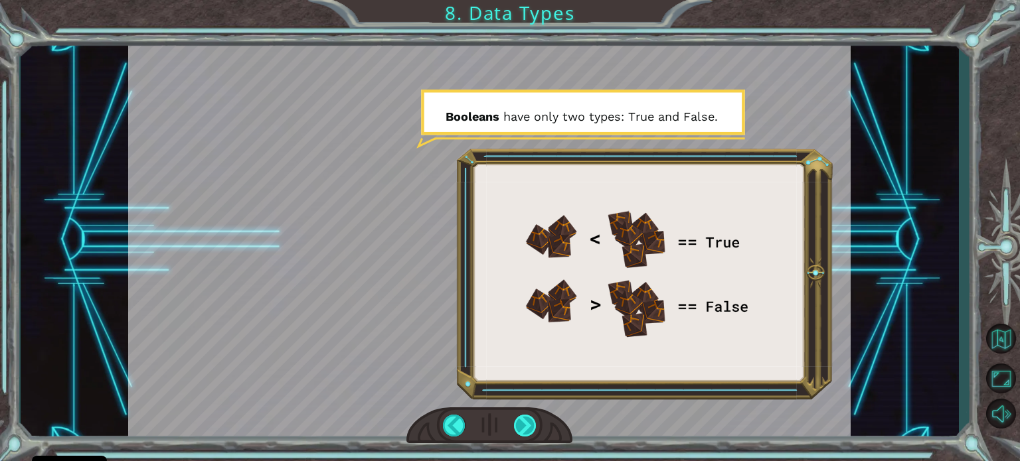
click at [525, 428] on div at bounding box center [525, 426] width 23 height 22
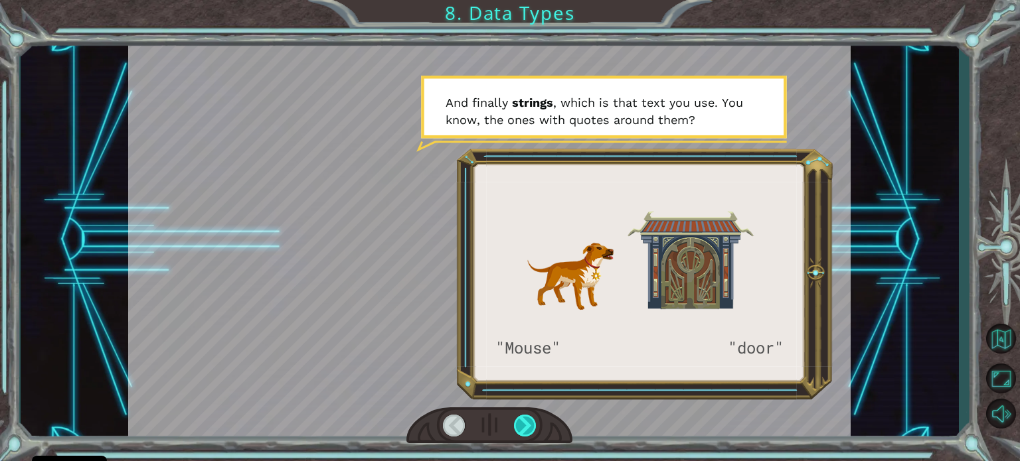
click at [530, 428] on div at bounding box center [525, 426] width 23 height 22
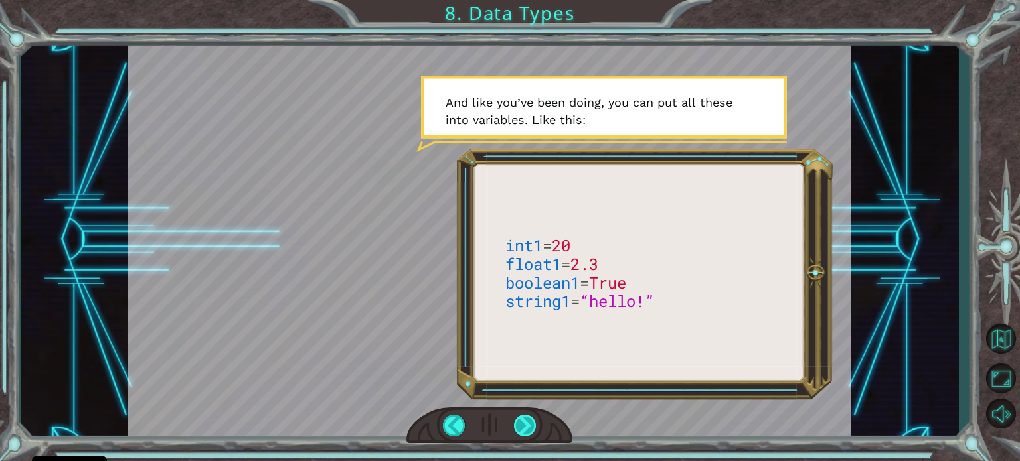
click at [536, 427] on div at bounding box center [525, 426] width 23 height 22
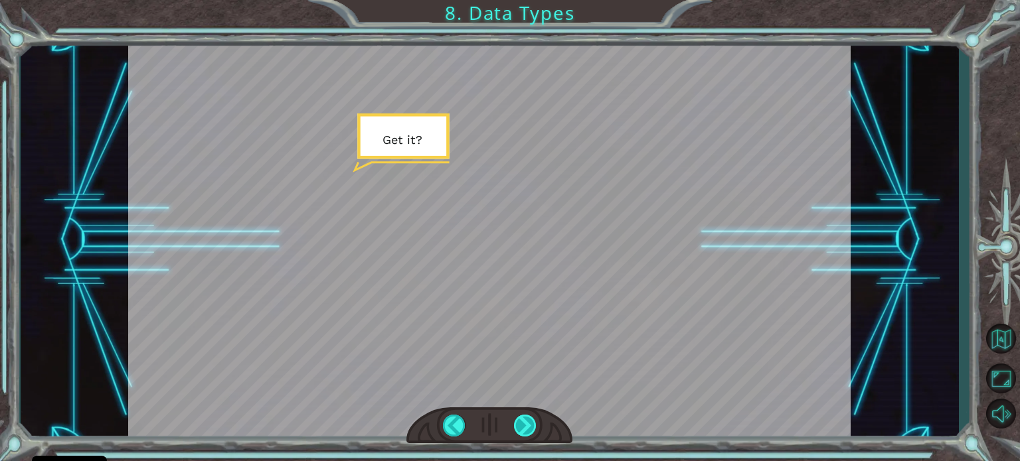
click at [536, 427] on div at bounding box center [525, 426] width 23 height 22
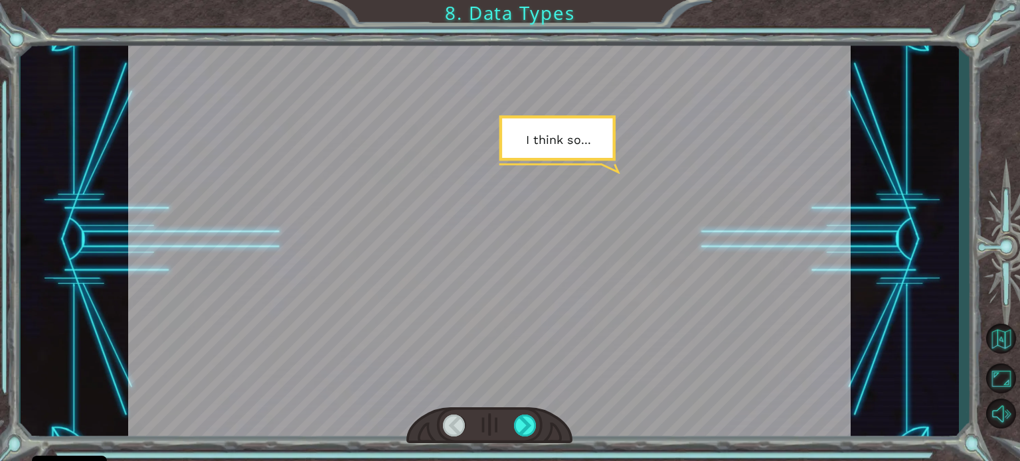
click at [537, 427] on div at bounding box center [489, 426] width 166 height 37
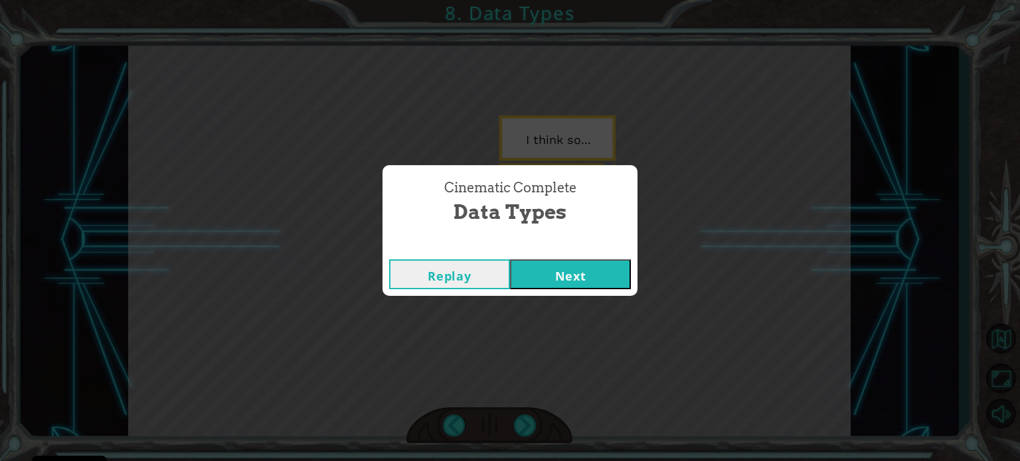
click at [548, 282] on button "Next" at bounding box center [570, 275] width 121 height 30
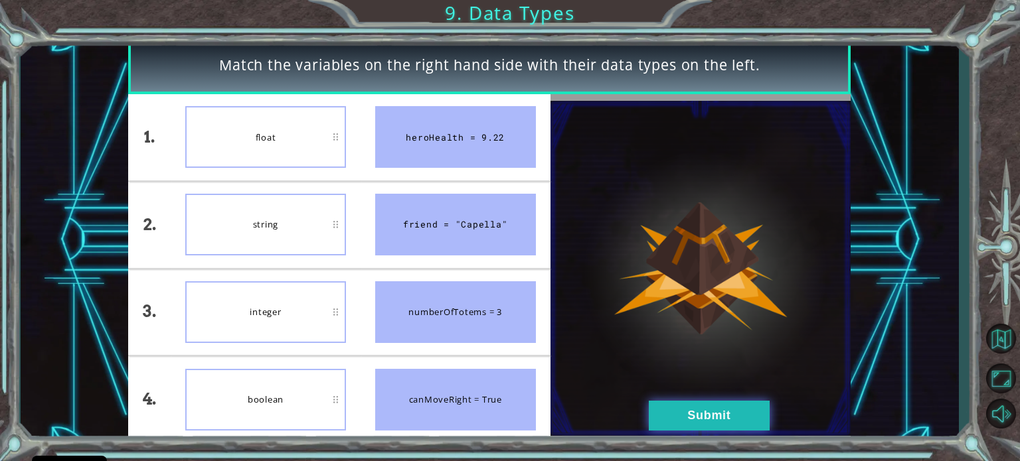
click at [701, 409] on button "Submit" at bounding box center [709, 416] width 121 height 30
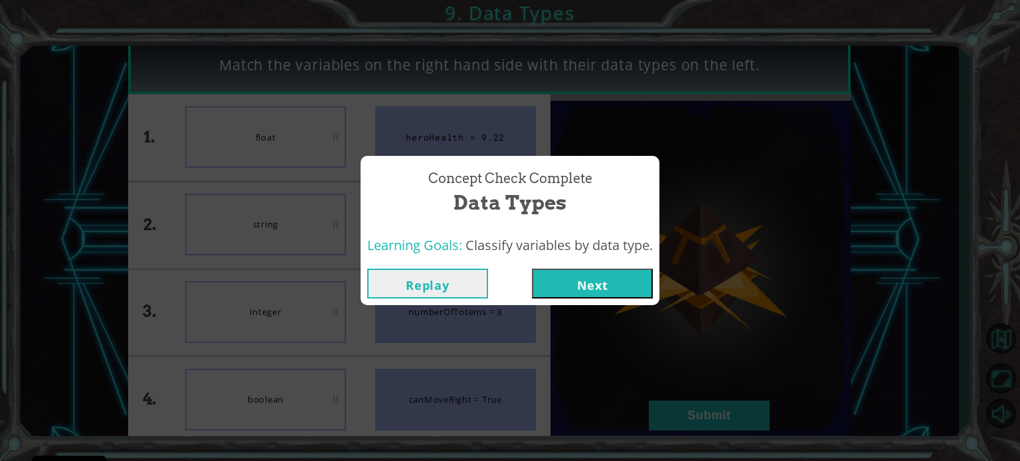
click at [595, 277] on button "Next" at bounding box center [592, 284] width 121 height 30
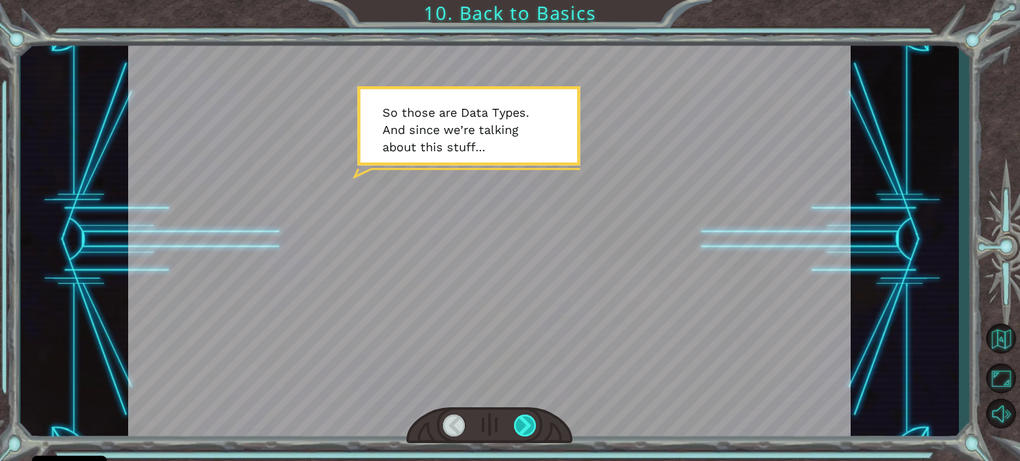
click at [523, 432] on div at bounding box center [525, 426] width 23 height 22
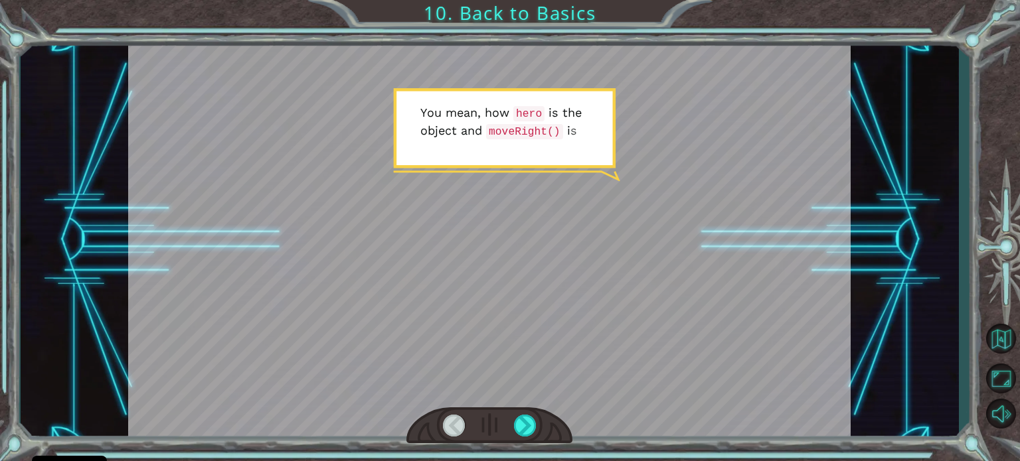
click at [522, 438] on div at bounding box center [489, 426] width 166 height 37
click at [528, 420] on div at bounding box center [525, 426] width 23 height 22
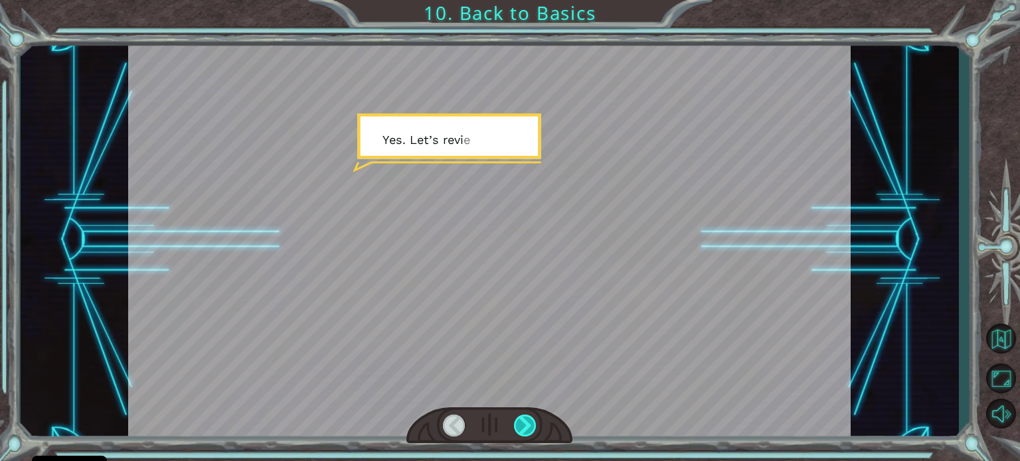
click at [528, 420] on div at bounding box center [525, 426] width 23 height 22
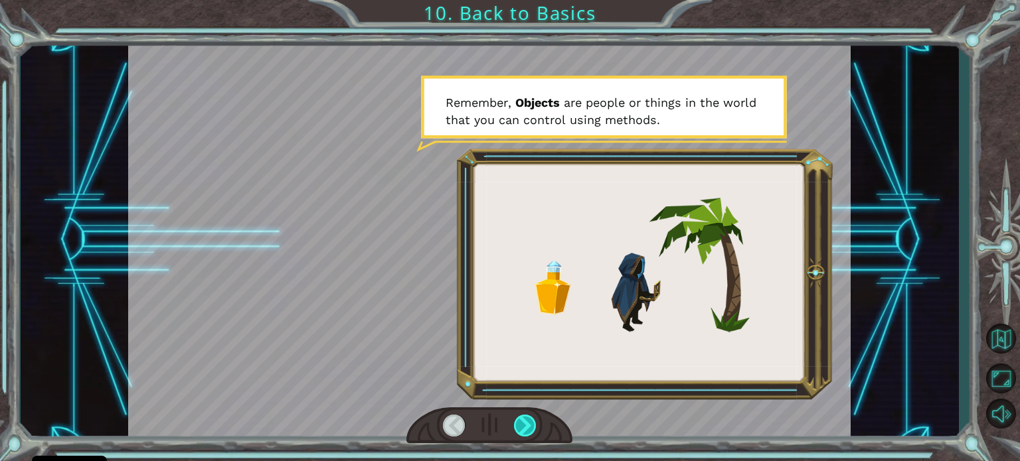
click at [526, 420] on div at bounding box center [525, 426] width 23 height 22
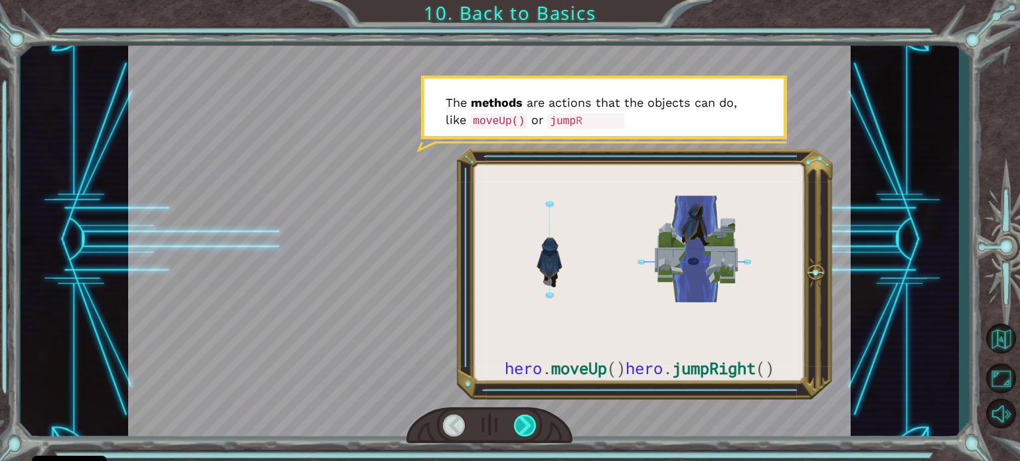
click at [524, 420] on div at bounding box center [525, 426] width 23 height 22
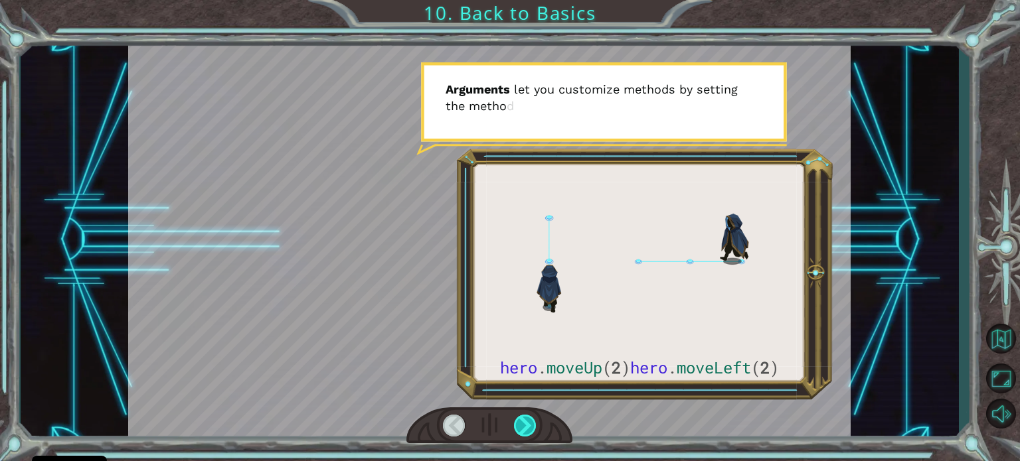
click at [526, 416] on div at bounding box center [525, 426] width 23 height 22
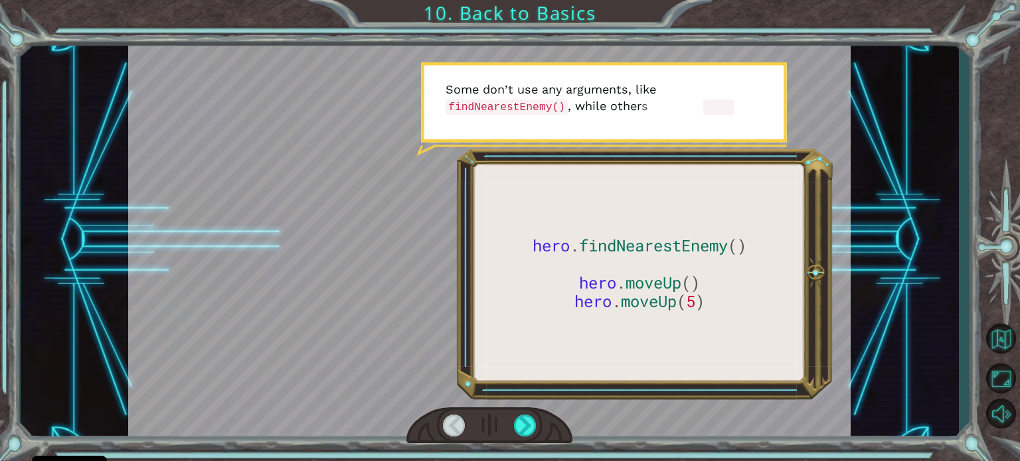
click at [528, 412] on div at bounding box center [489, 426] width 166 height 37
click at [530, 417] on div at bounding box center [525, 426] width 23 height 22
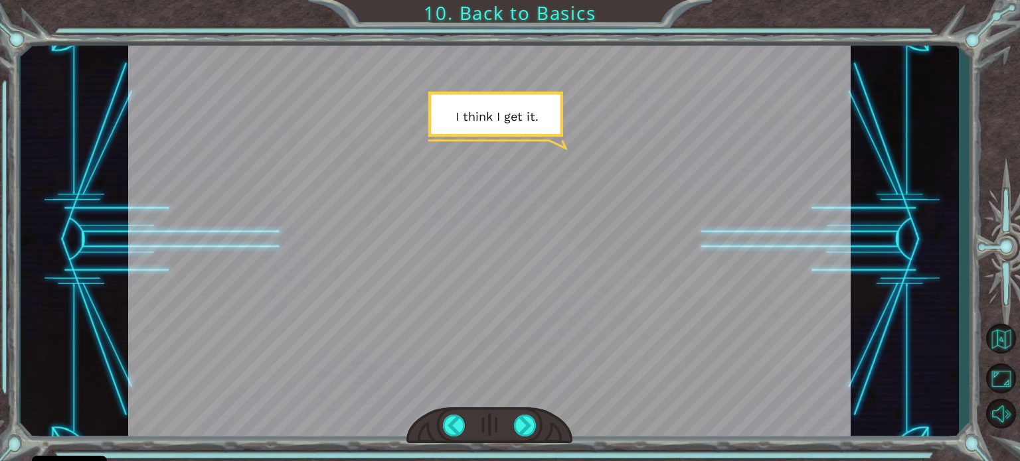
click at [529, 414] on div at bounding box center [489, 426] width 166 height 37
click at [528, 414] on div at bounding box center [489, 426] width 166 height 37
click at [522, 414] on div at bounding box center [489, 426] width 166 height 37
click at [518, 432] on div at bounding box center [525, 426] width 23 height 22
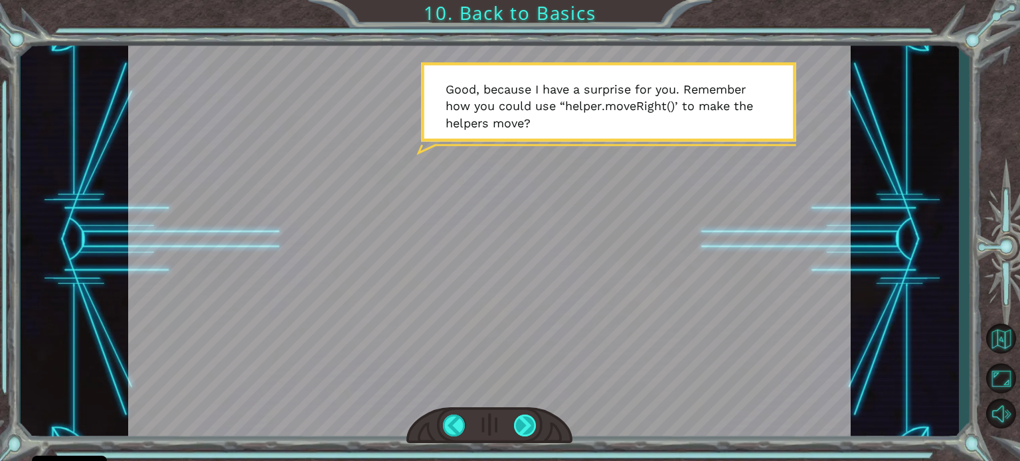
click at [521, 426] on div at bounding box center [525, 426] width 23 height 22
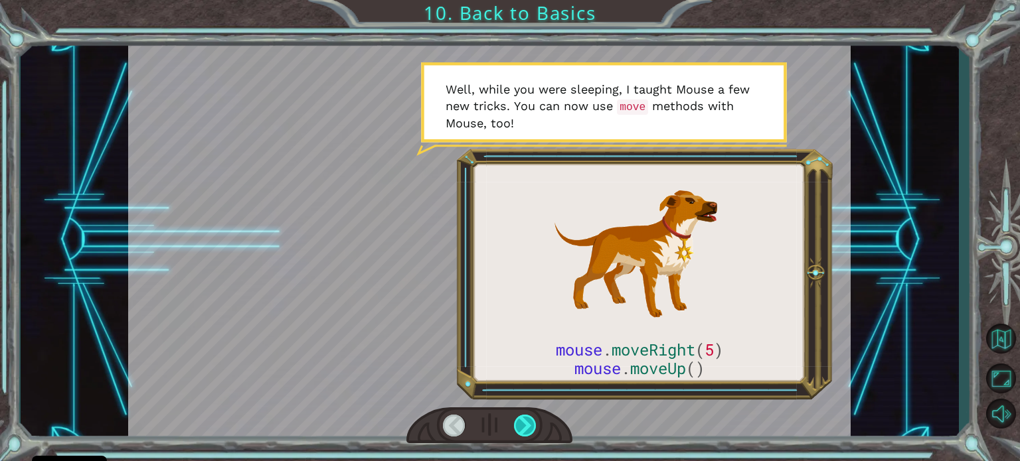
click at [521, 426] on div at bounding box center [525, 426] width 23 height 22
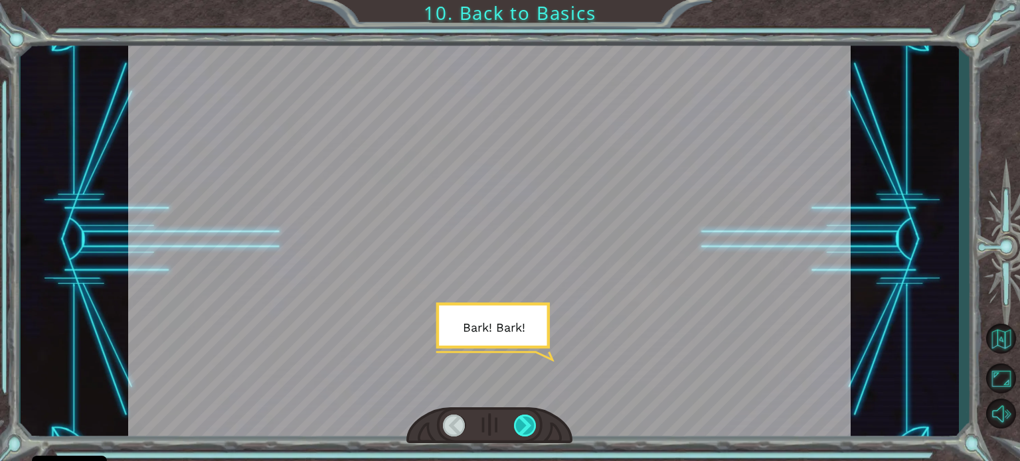
click at [521, 426] on div at bounding box center [525, 426] width 23 height 22
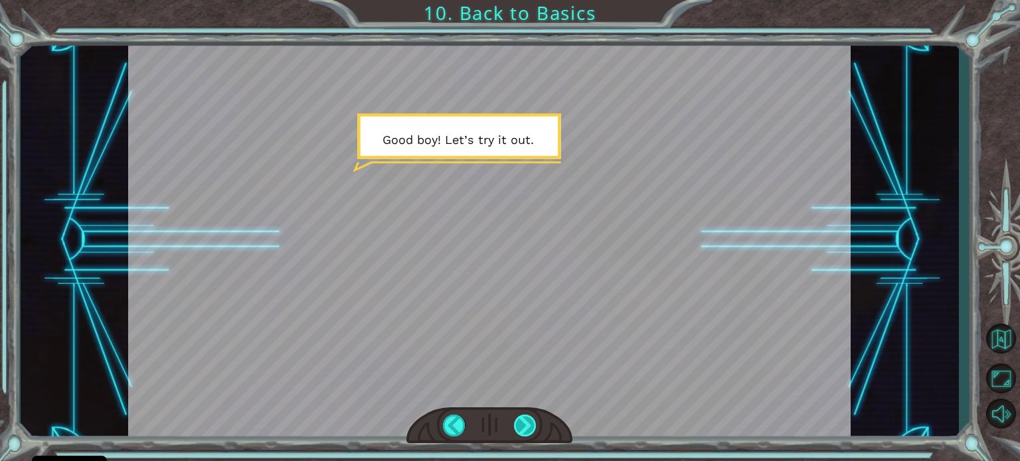
click at [521, 426] on div at bounding box center [525, 426] width 23 height 22
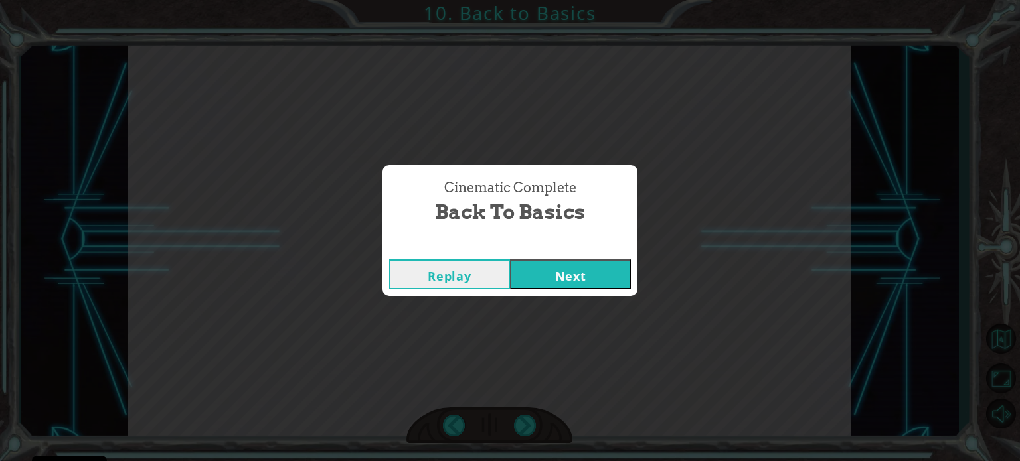
click at [574, 272] on button "Next" at bounding box center [570, 275] width 121 height 30
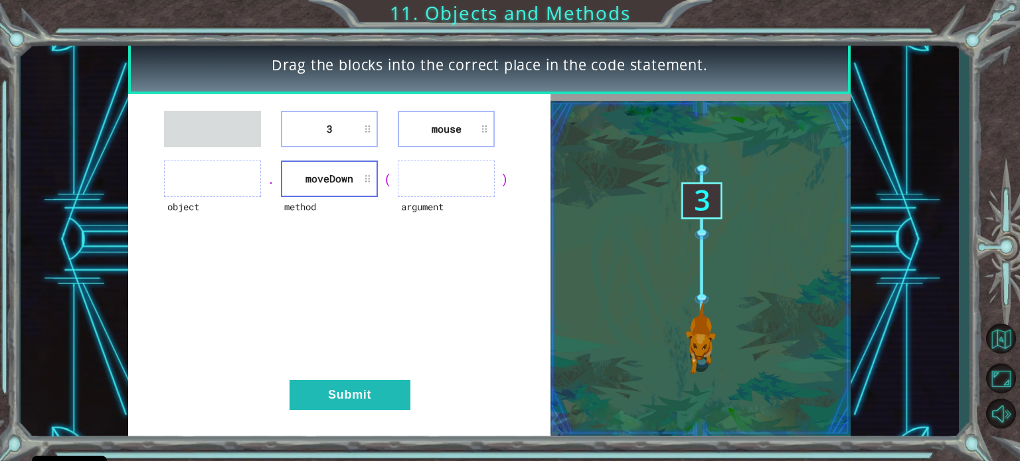
click at [355, 199] on div "method" at bounding box center [329, 215] width 97 height 37
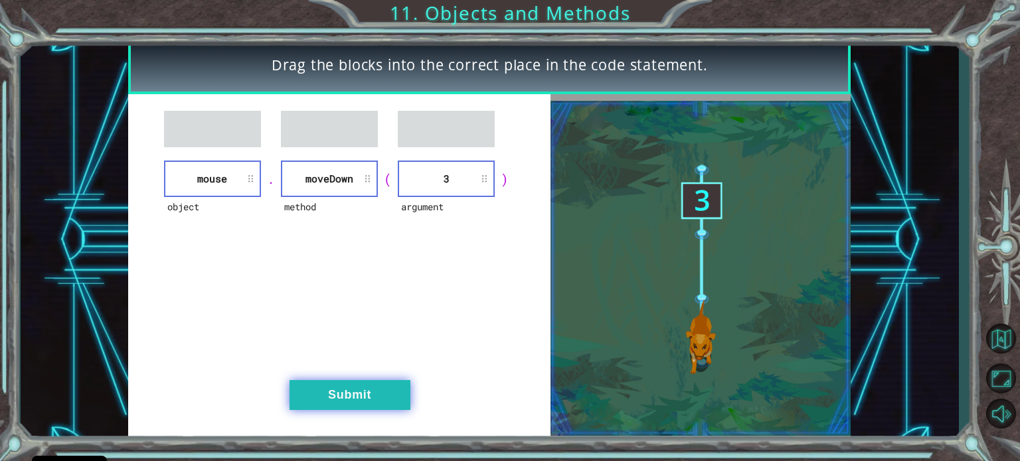
click at [321, 395] on button "Submit" at bounding box center [349, 395] width 121 height 30
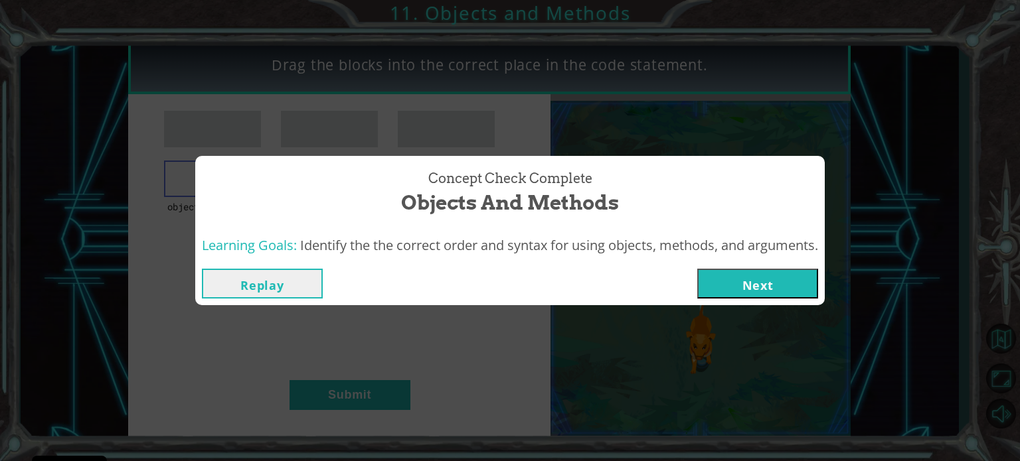
click at [783, 274] on button "Next" at bounding box center [757, 284] width 121 height 30
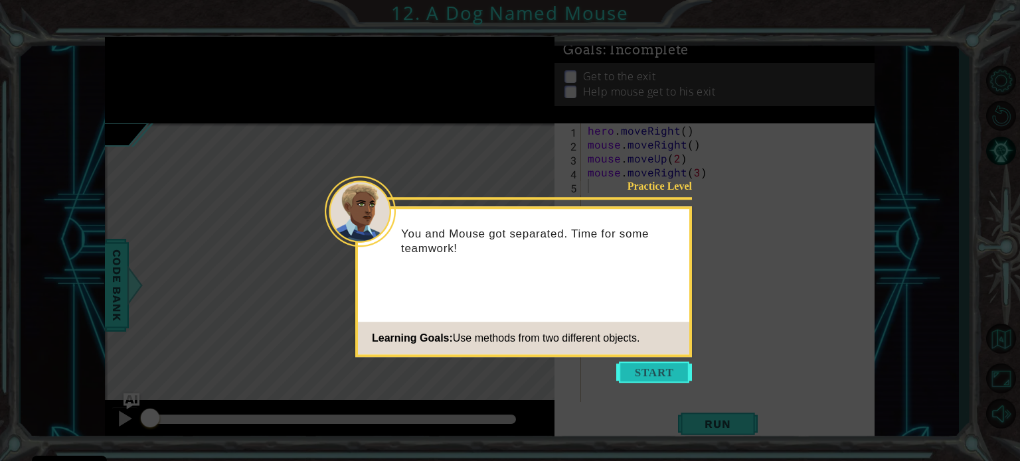
click at [645, 366] on button "Start" at bounding box center [654, 372] width 76 height 21
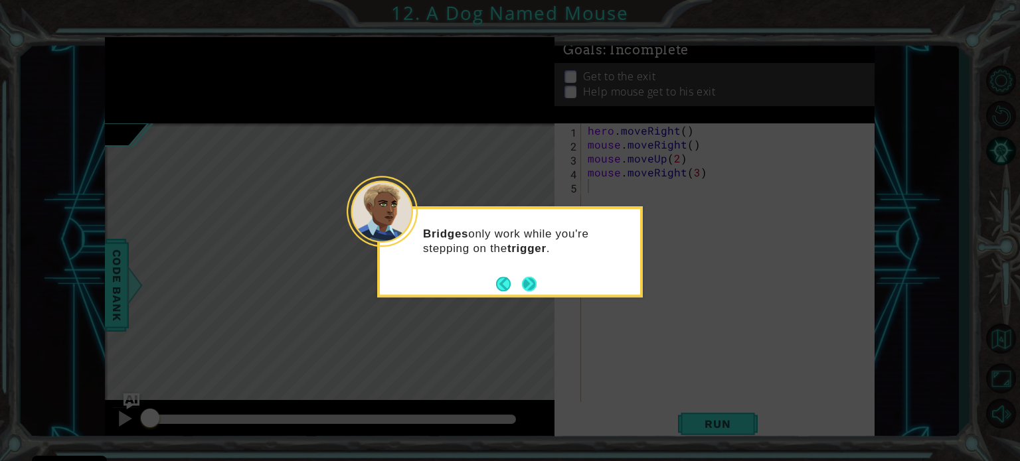
click at [533, 285] on button "Next" at bounding box center [529, 284] width 15 height 15
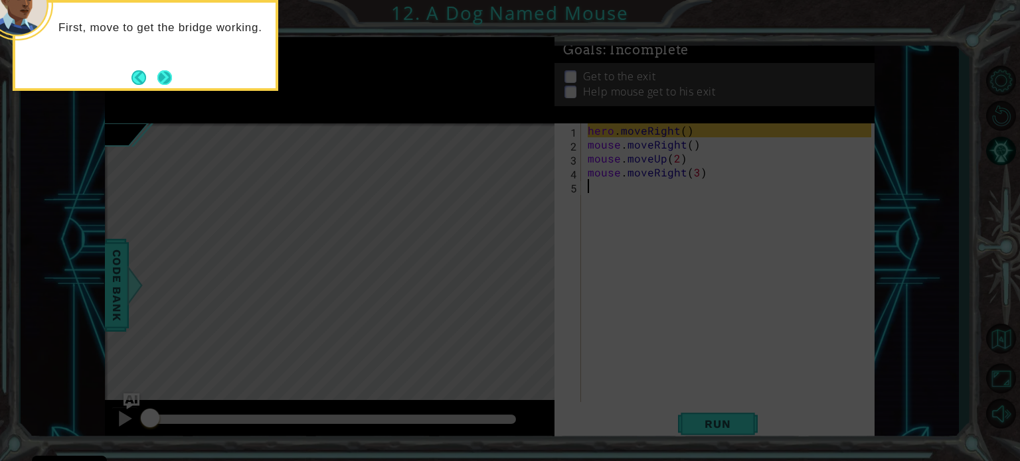
click at [164, 85] on footer at bounding box center [151, 78] width 40 height 20
click at [161, 78] on button "Next" at bounding box center [164, 77] width 15 height 15
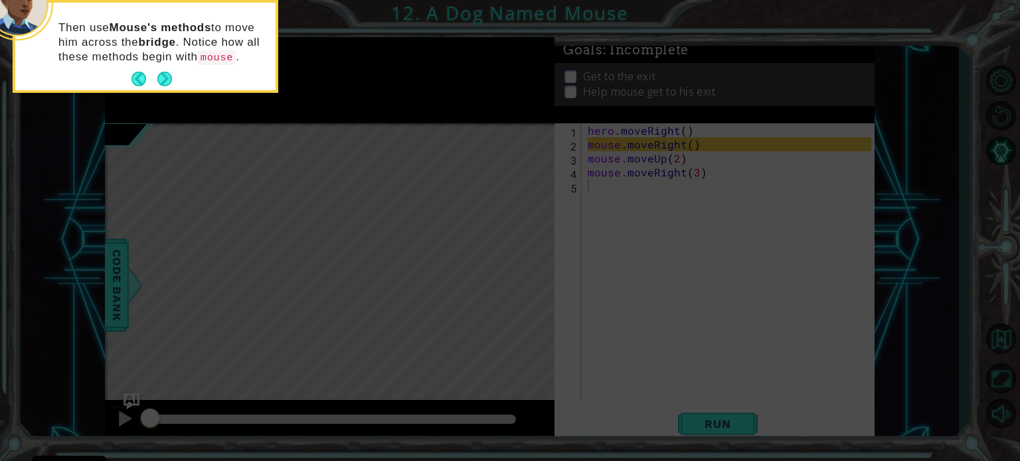
click at [161, 78] on button "Next" at bounding box center [164, 79] width 15 height 15
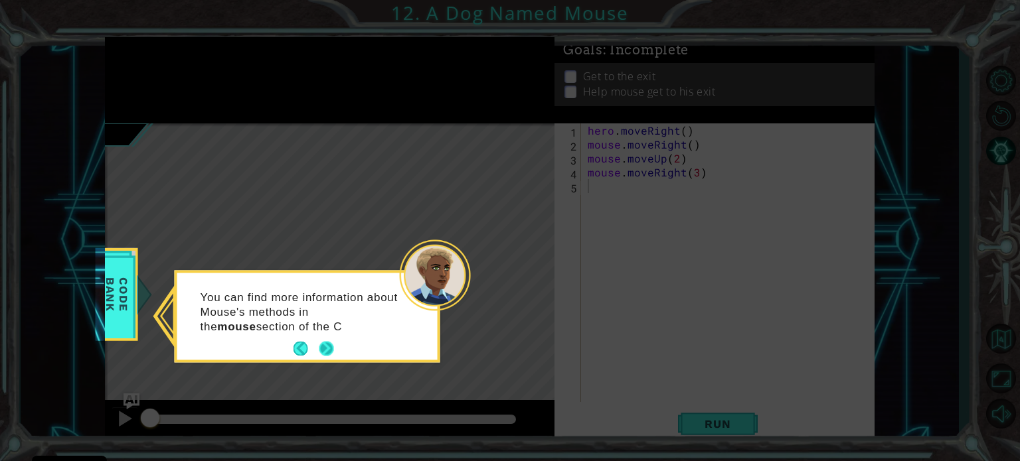
click at [325, 347] on button "Next" at bounding box center [326, 349] width 15 height 15
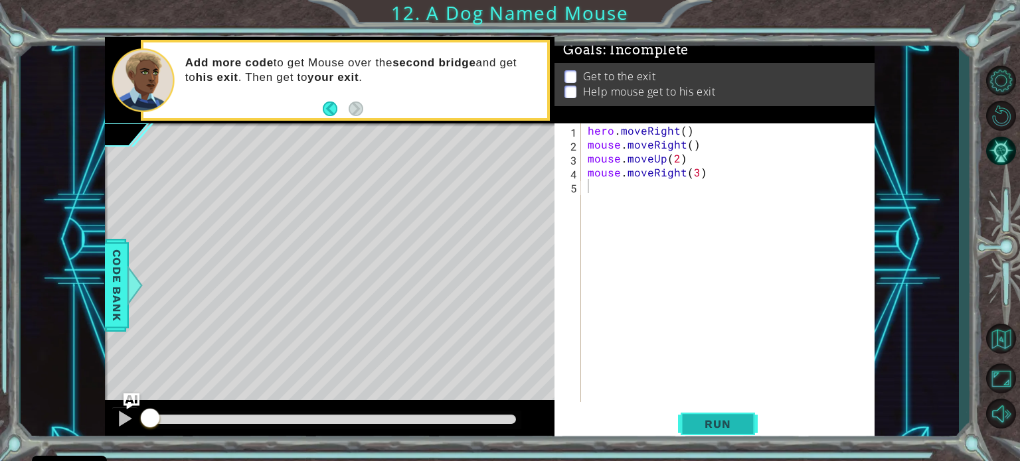
click at [692, 414] on button "Run" at bounding box center [718, 424] width 80 height 32
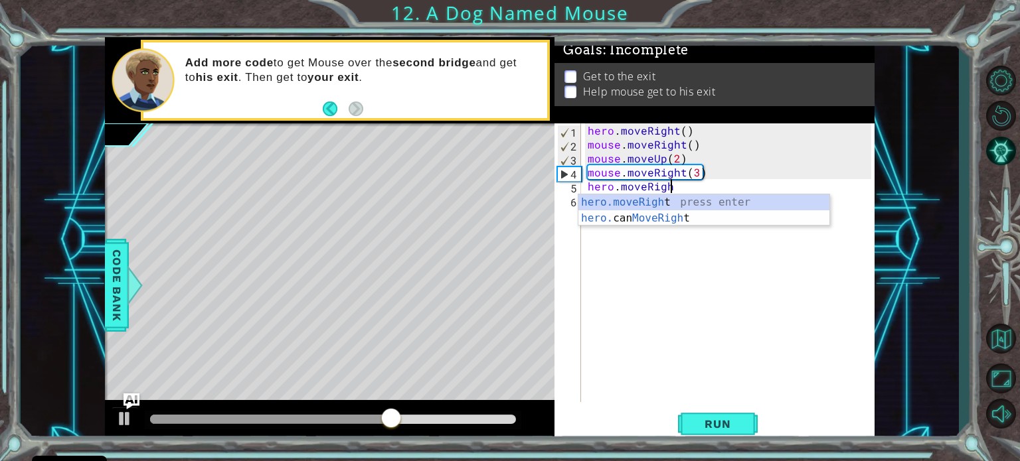
scroll to position [0, 5]
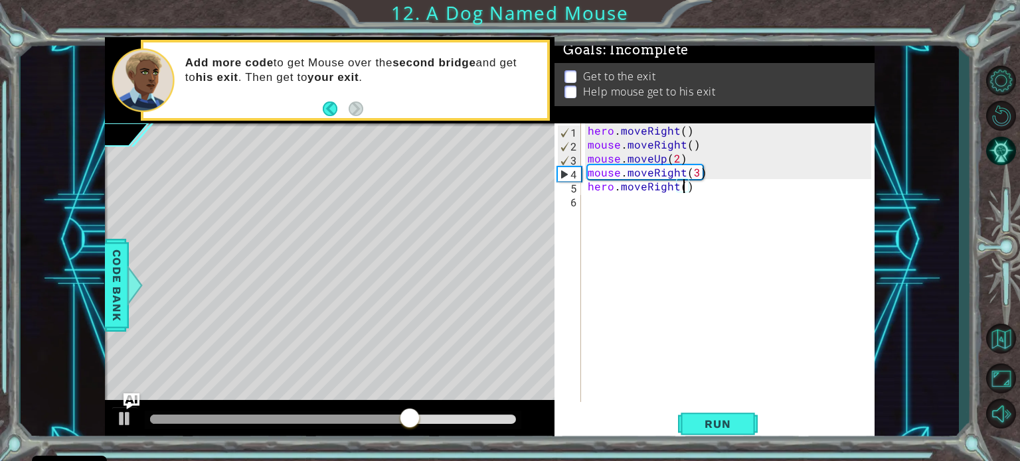
type textarea "hero.moveRight(2)"
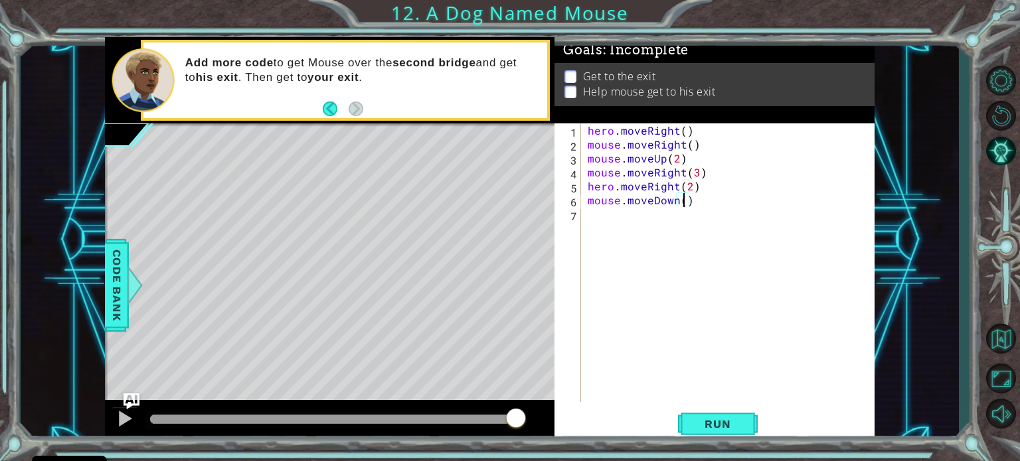
scroll to position [0, 5]
type textarea "mouse.moveDown(3)"
click at [712, 419] on span "Run" at bounding box center [717, 424] width 52 height 13
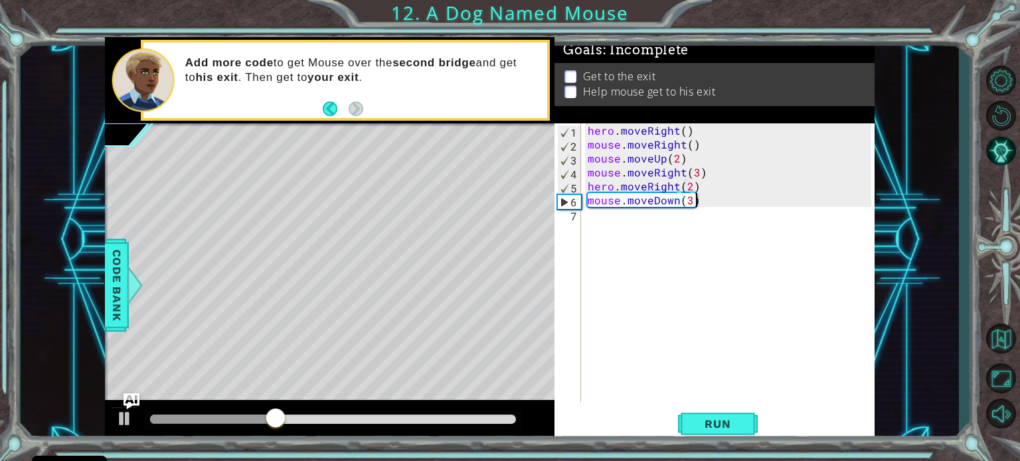
click at [711, 200] on div "hero . moveRight ( ) mouse . moveRight ( ) mouse . moveUp ( 2 ) mouse . moveRig…" at bounding box center [731, 276] width 293 height 307
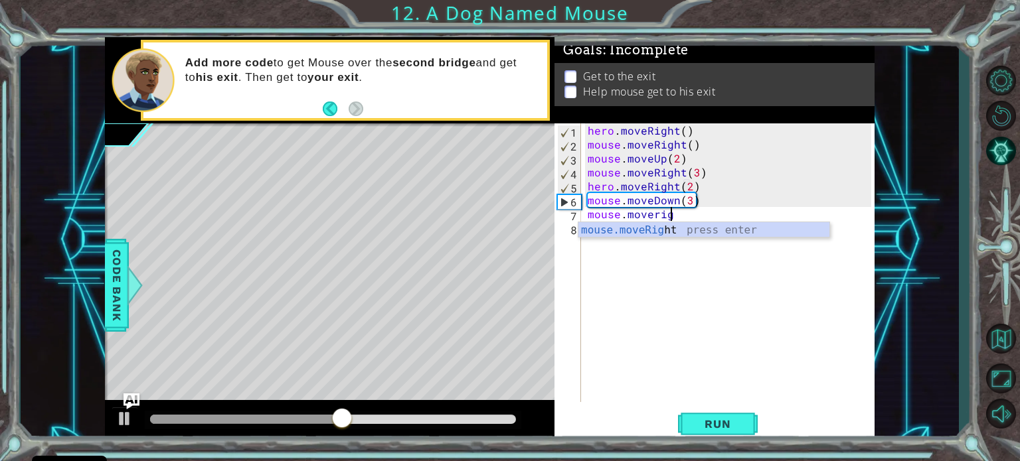
scroll to position [0, 4]
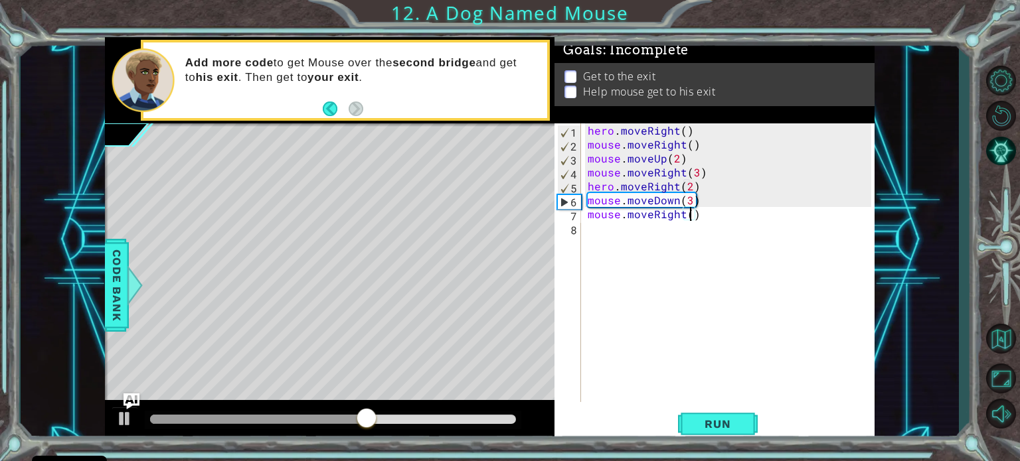
type textarea "mouse.moveRight(2)"
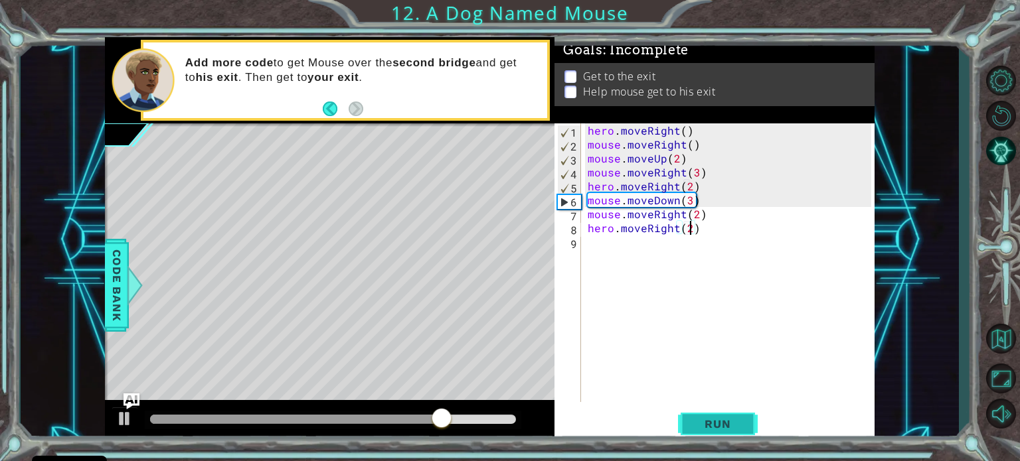
type textarea "hero.moveRight(2)"
click at [709, 420] on span "Run" at bounding box center [717, 424] width 52 height 13
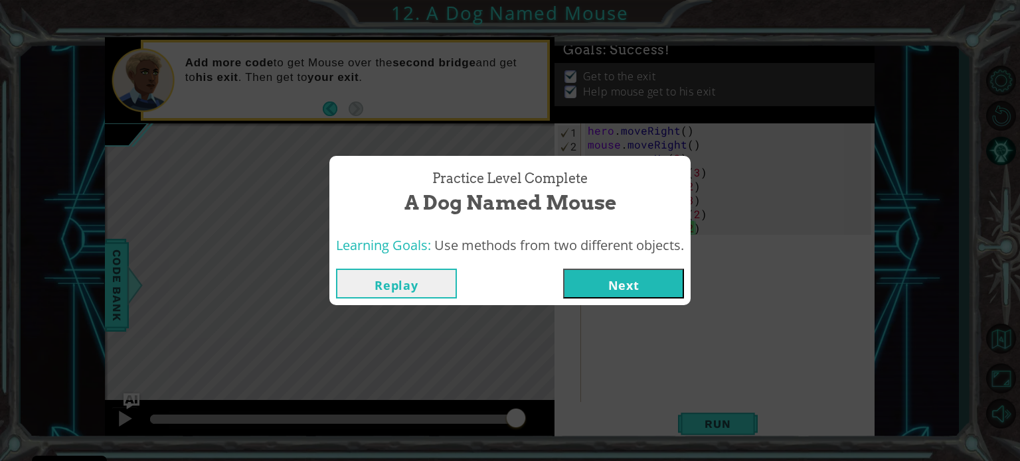
click at [625, 286] on button "Next" at bounding box center [623, 284] width 121 height 30
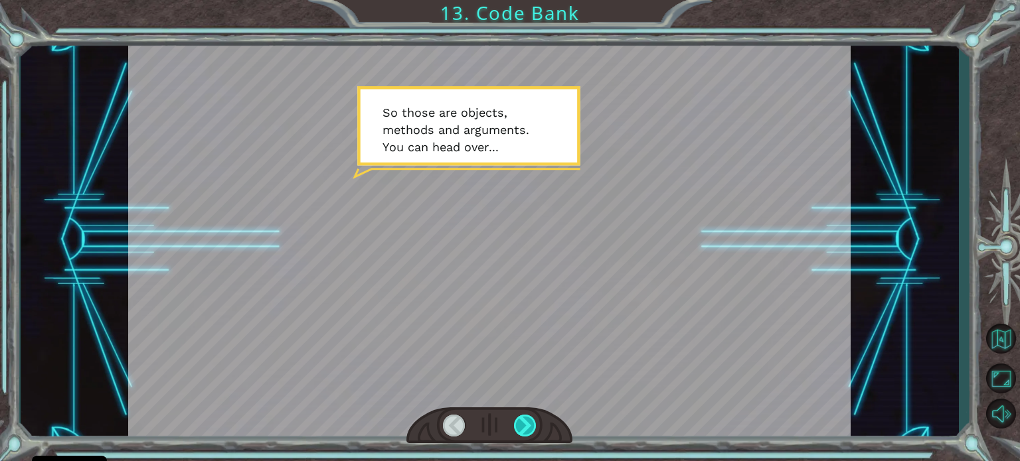
click at [529, 424] on div at bounding box center [525, 426] width 23 height 22
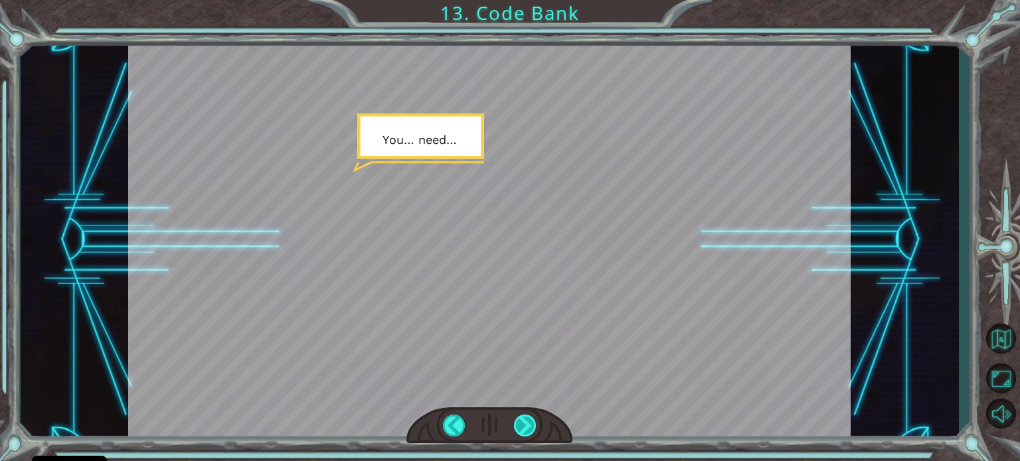
click at [529, 424] on div at bounding box center [525, 426] width 23 height 22
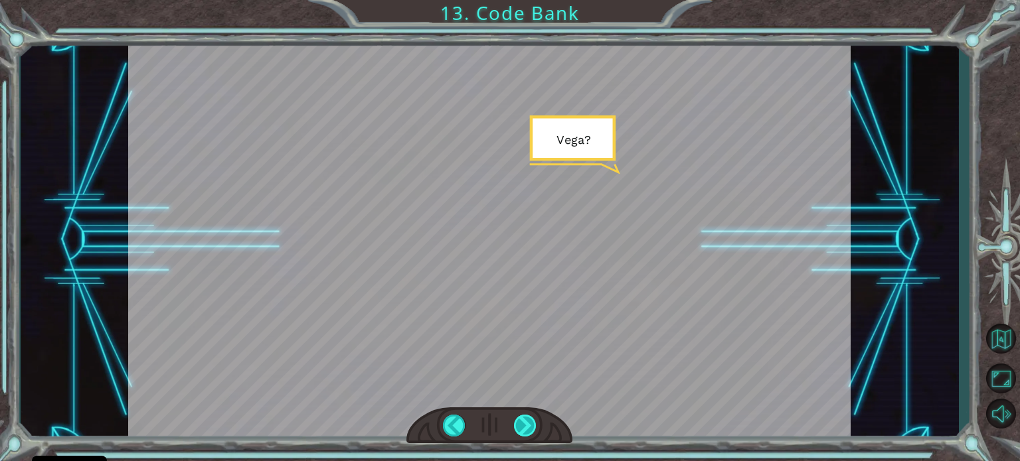
click at [529, 424] on div at bounding box center [525, 426] width 23 height 22
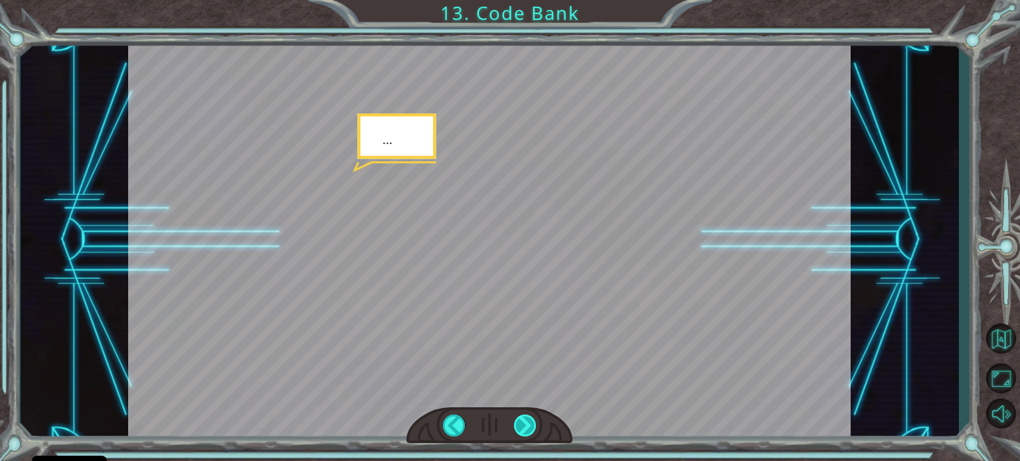
click at [529, 424] on div at bounding box center [525, 426] width 23 height 22
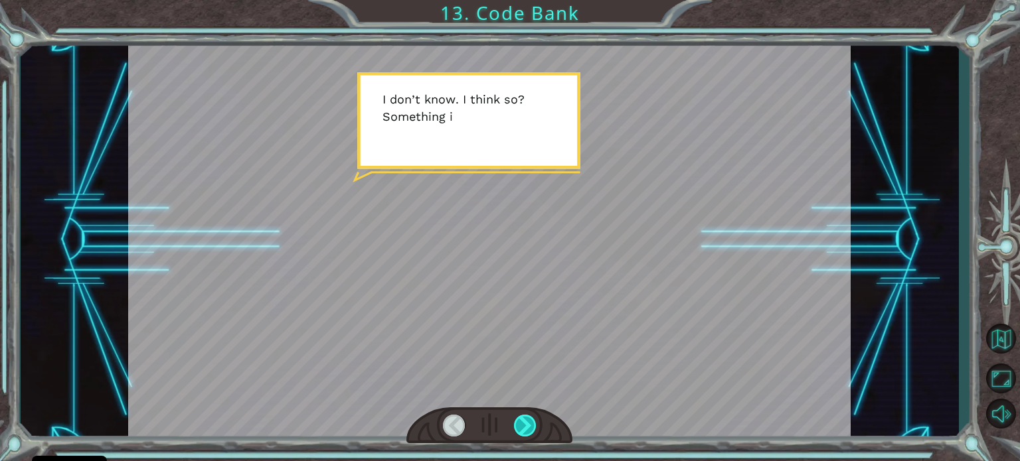
click at [529, 424] on div at bounding box center [525, 426] width 23 height 22
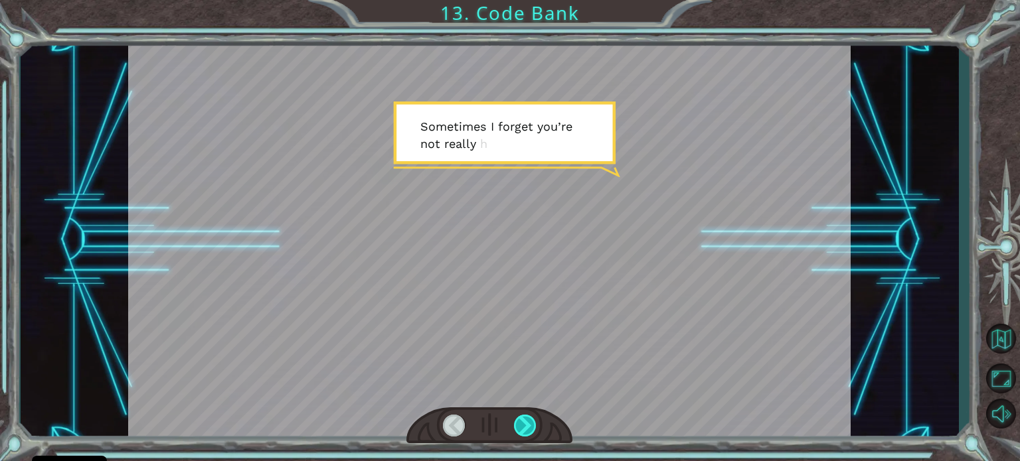
click at [529, 424] on div at bounding box center [525, 426] width 23 height 22
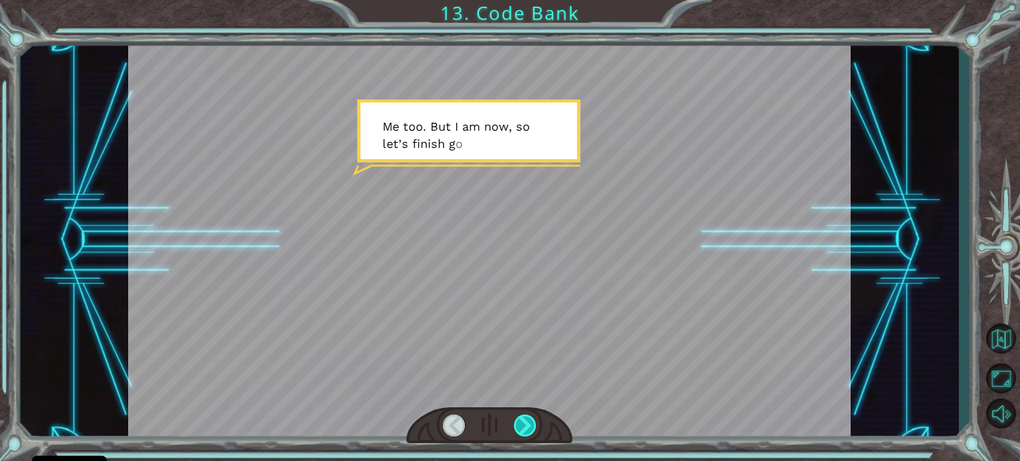
click at [523, 426] on div at bounding box center [525, 426] width 23 height 22
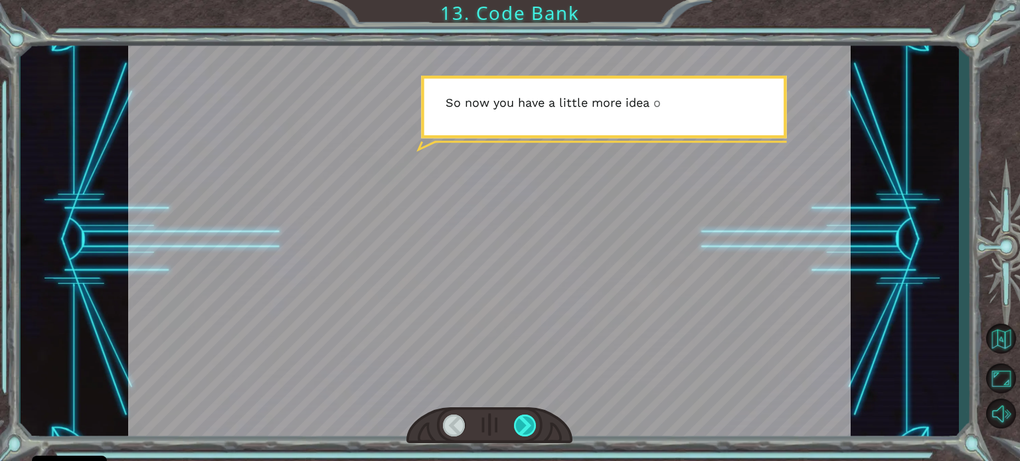
click at [521, 424] on div at bounding box center [525, 426] width 23 height 22
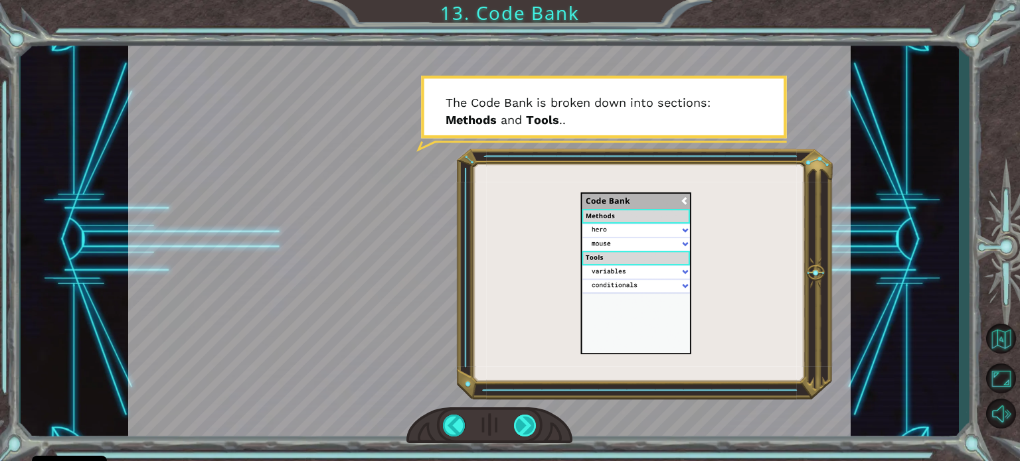
click at [521, 424] on div at bounding box center [525, 426] width 23 height 22
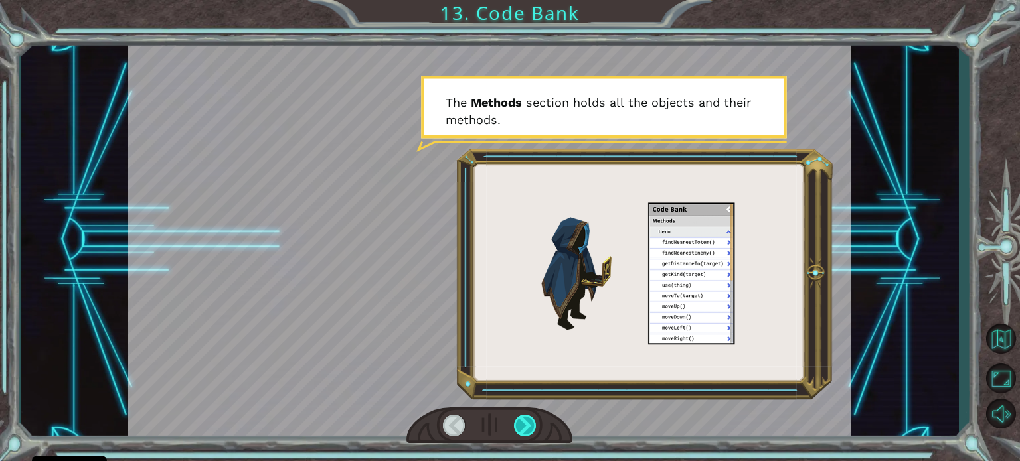
click at [524, 426] on div at bounding box center [525, 426] width 23 height 22
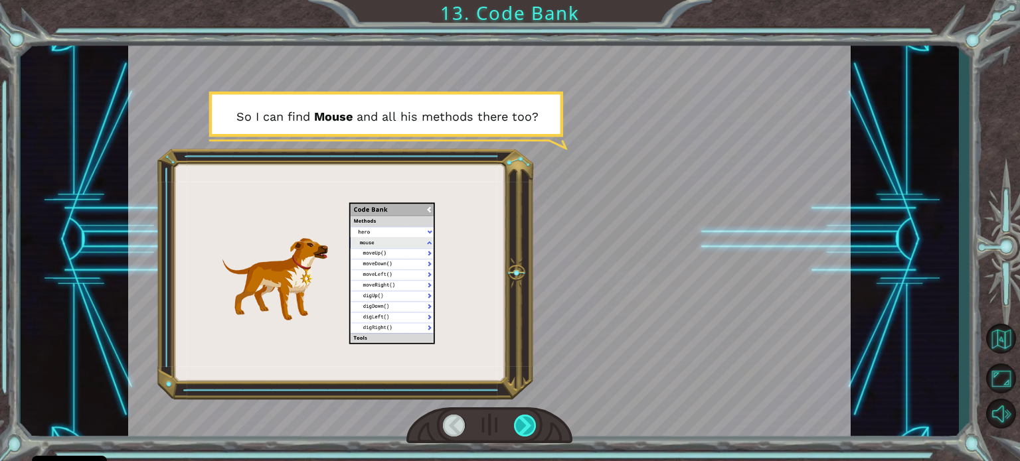
click at [524, 426] on div at bounding box center [525, 426] width 23 height 22
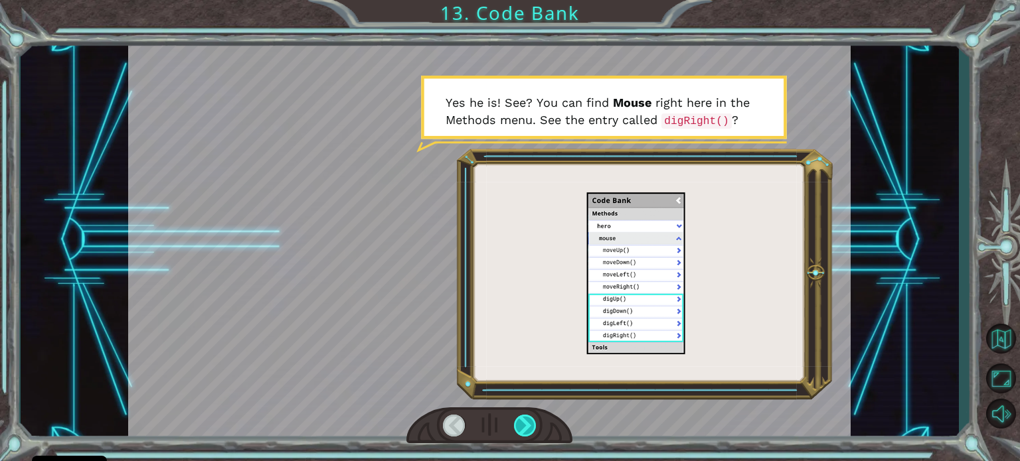
click at [524, 426] on div at bounding box center [525, 426] width 23 height 22
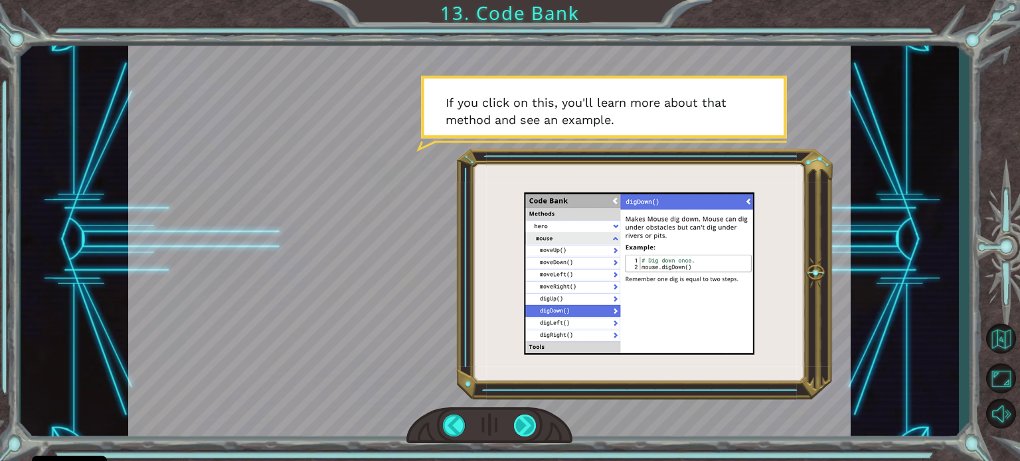
click at [524, 426] on div at bounding box center [525, 426] width 23 height 22
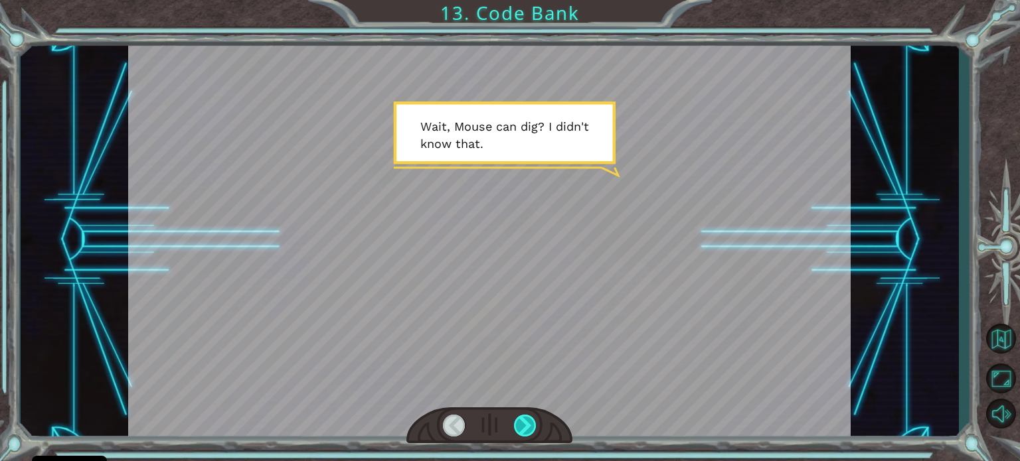
click at [524, 426] on div at bounding box center [525, 426] width 23 height 22
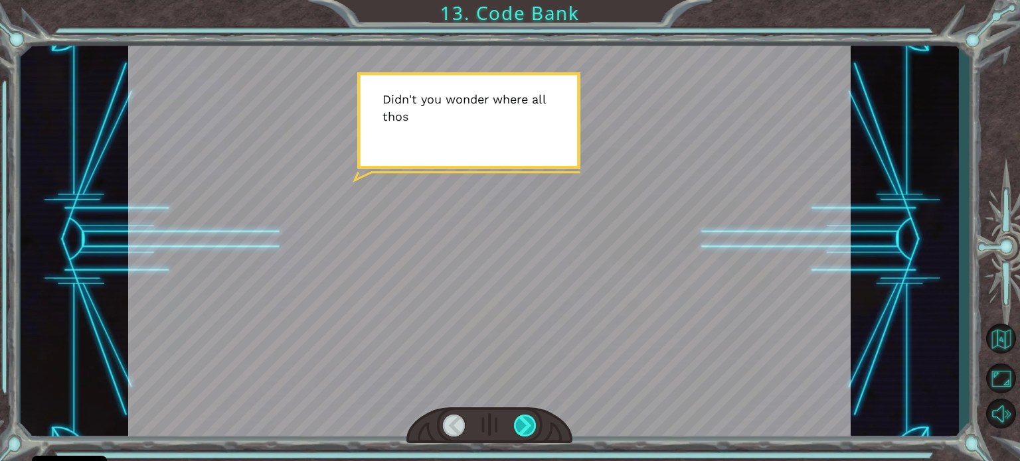
click at [524, 426] on div at bounding box center [525, 426] width 23 height 22
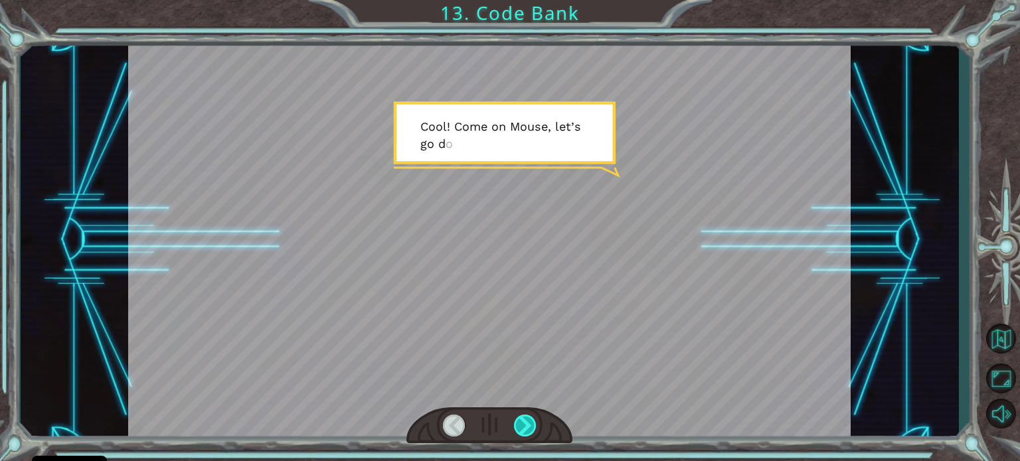
click at [524, 426] on div at bounding box center [525, 426] width 23 height 22
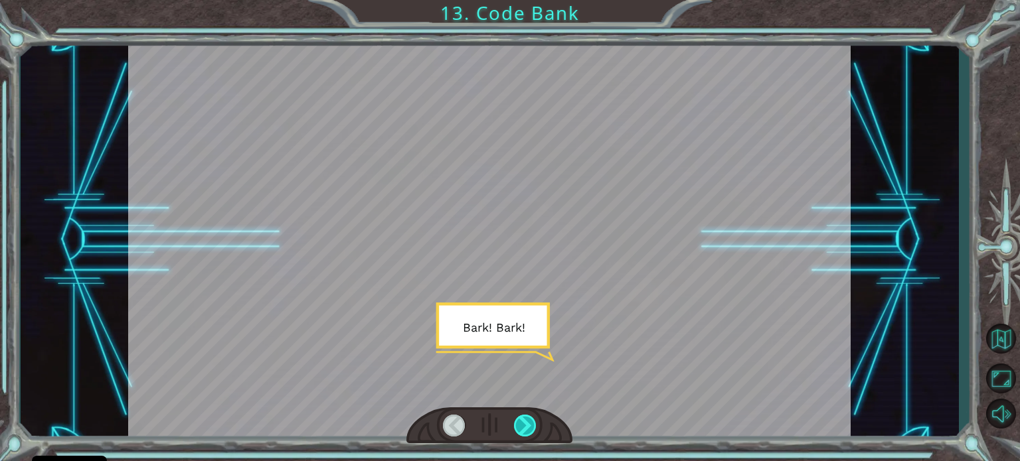
click at [524, 426] on div at bounding box center [525, 426] width 23 height 22
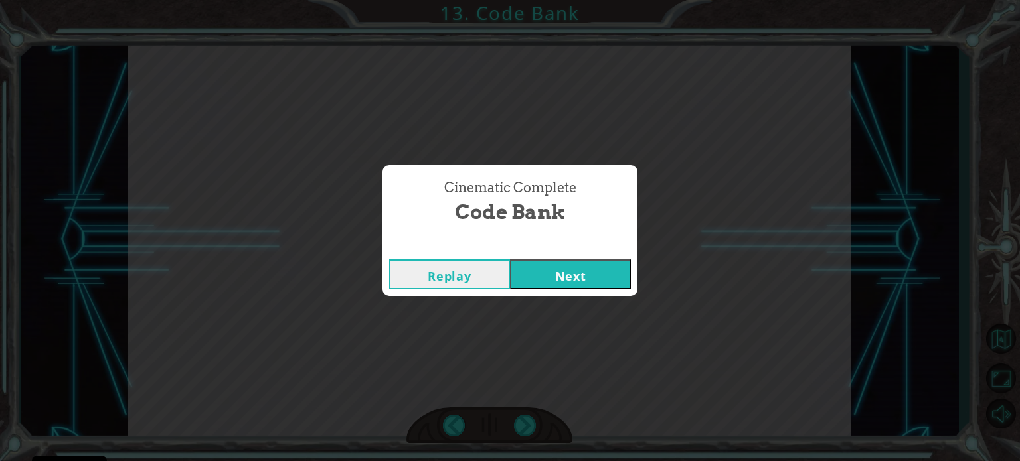
click at [566, 278] on button "Next" at bounding box center [570, 275] width 121 height 30
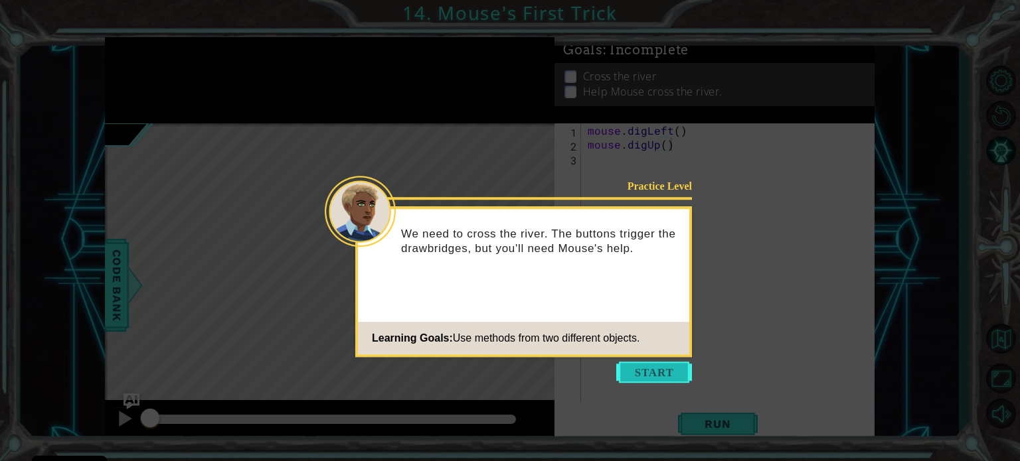
click at [653, 372] on button "Start" at bounding box center [654, 372] width 76 height 21
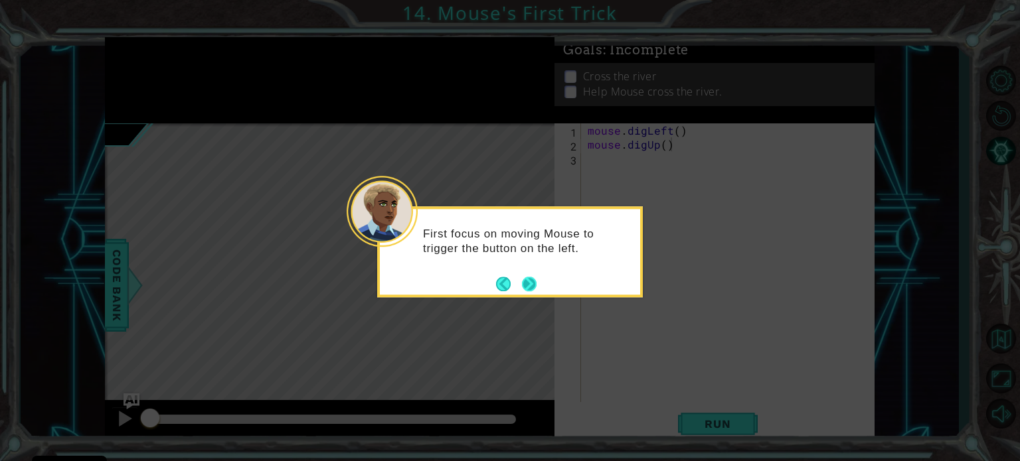
click at [534, 282] on button "Next" at bounding box center [529, 284] width 15 height 15
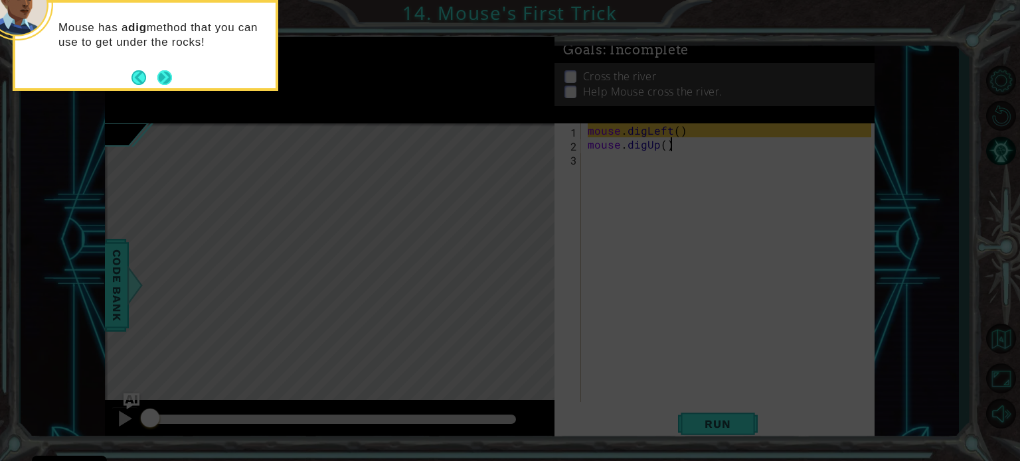
click at [166, 82] on button "Next" at bounding box center [165, 77] width 17 height 17
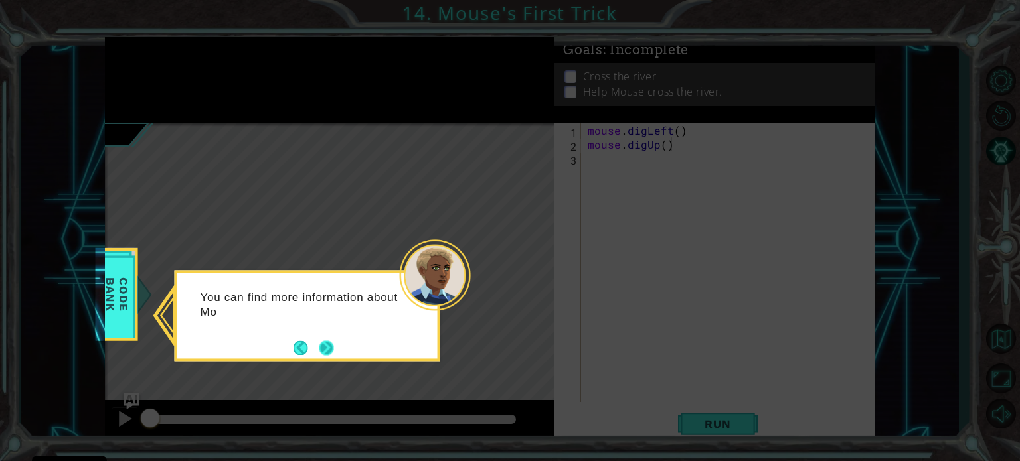
click at [328, 352] on button "Next" at bounding box center [326, 348] width 15 height 15
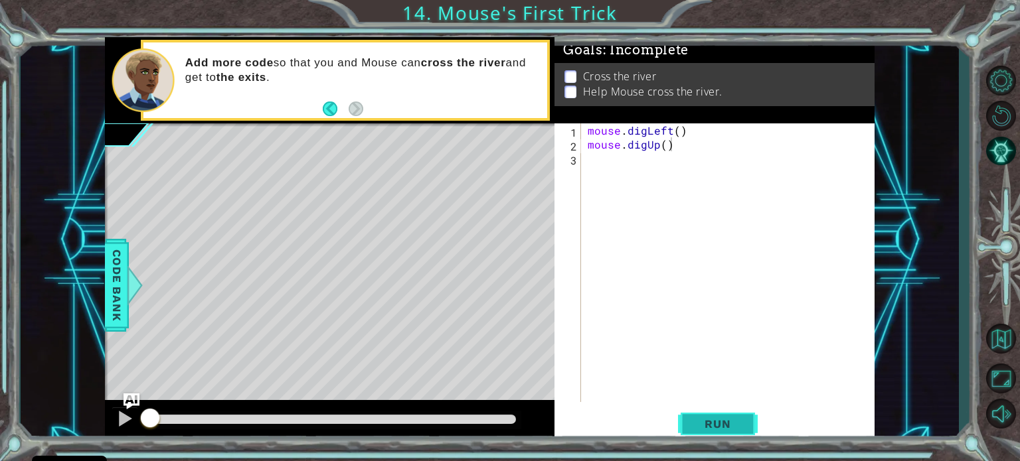
click at [730, 420] on span "Run" at bounding box center [717, 424] width 52 height 13
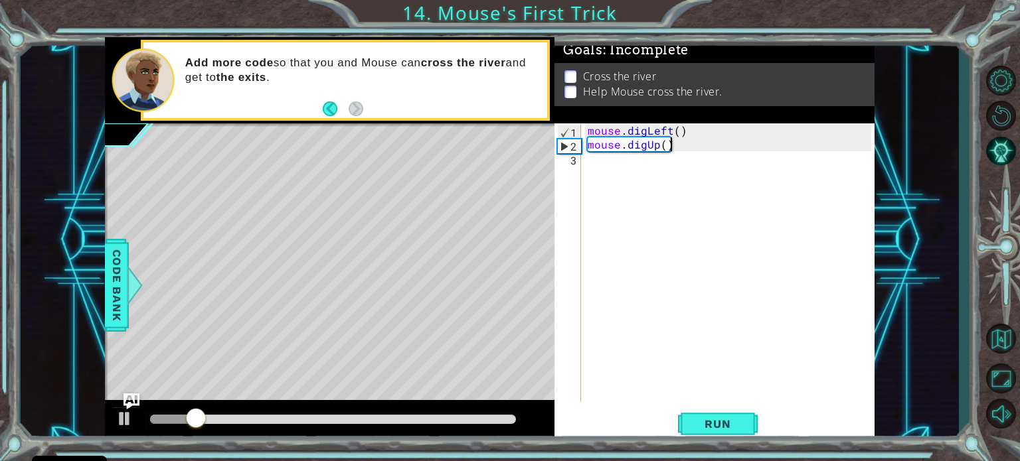
click at [690, 145] on div "mouse . digLeft ( ) mouse . digUp ( )" at bounding box center [731, 276] width 293 height 307
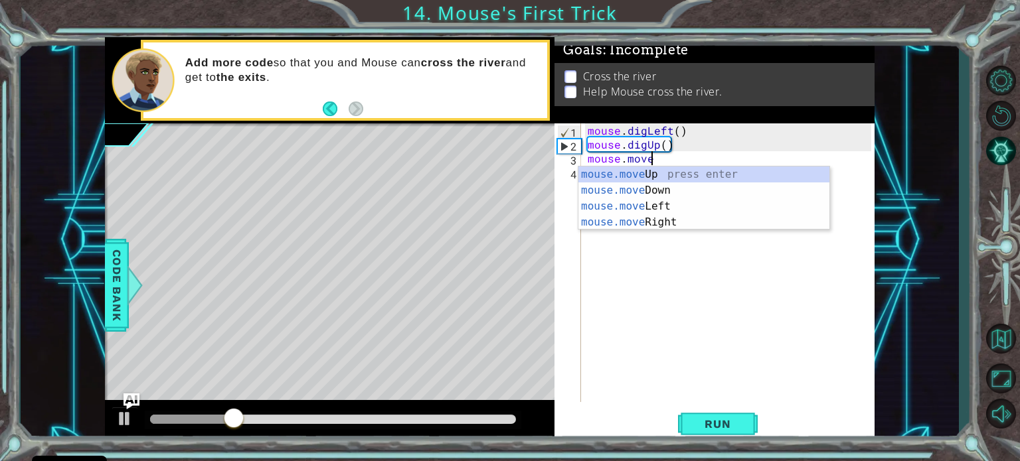
scroll to position [0, 3]
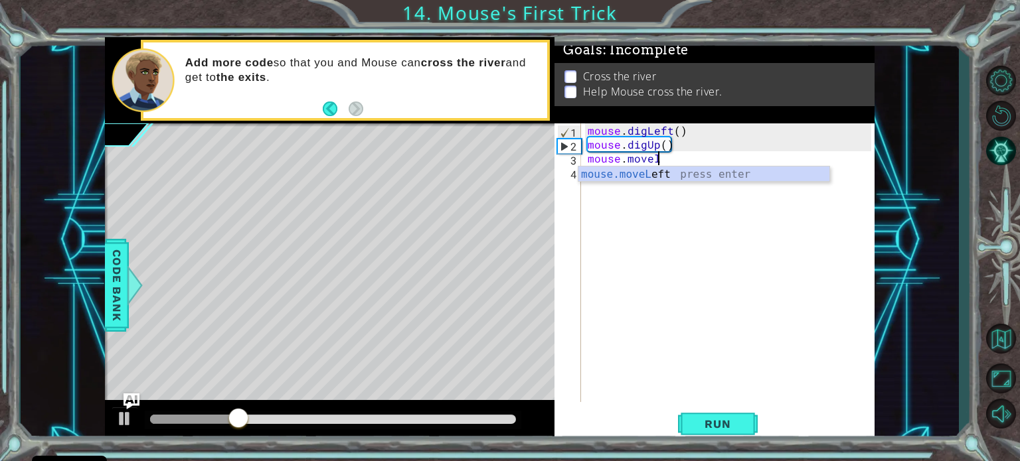
type textarea "mouse.moveLeft(1)"
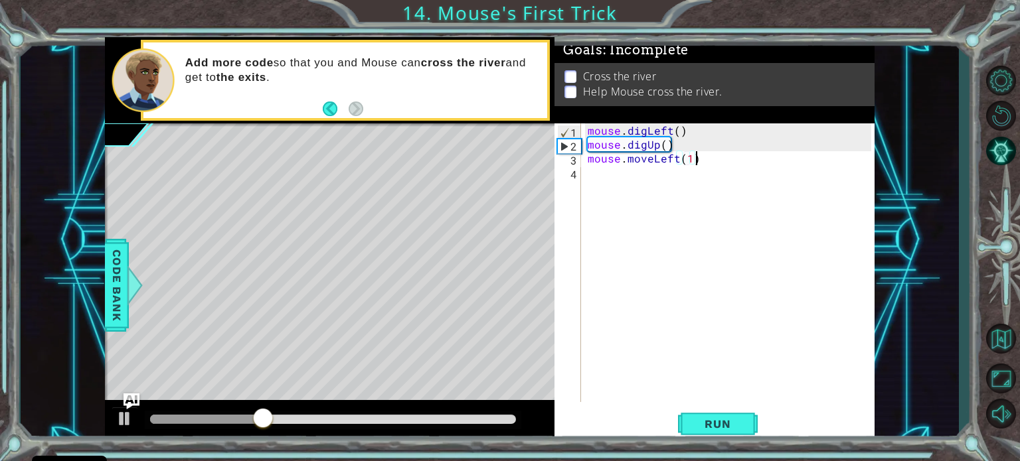
click at [706, 162] on div "mouse . digLeft ( ) mouse . digUp ( ) mouse . moveLeft ( 1 )" at bounding box center [731, 276] width 293 height 307
type textarea "hero.moveUp(5)"
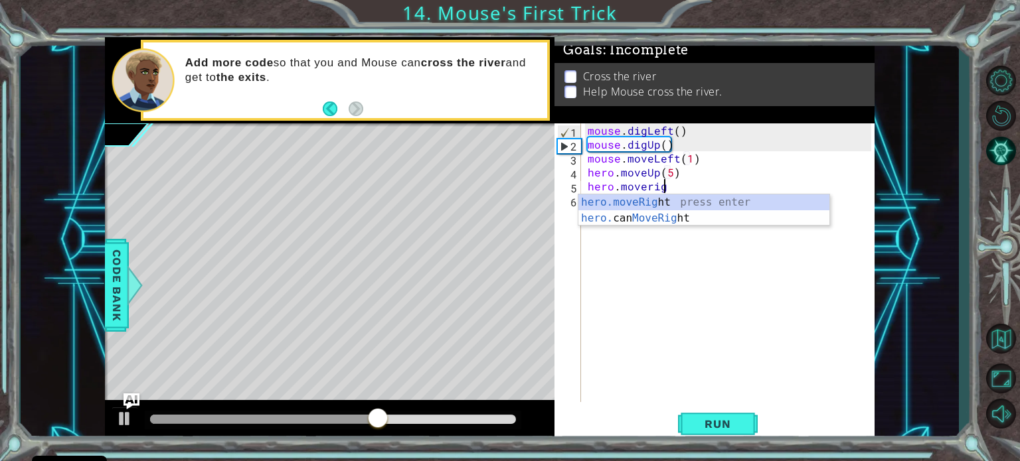
type textarea "hero.moveRight(1)"
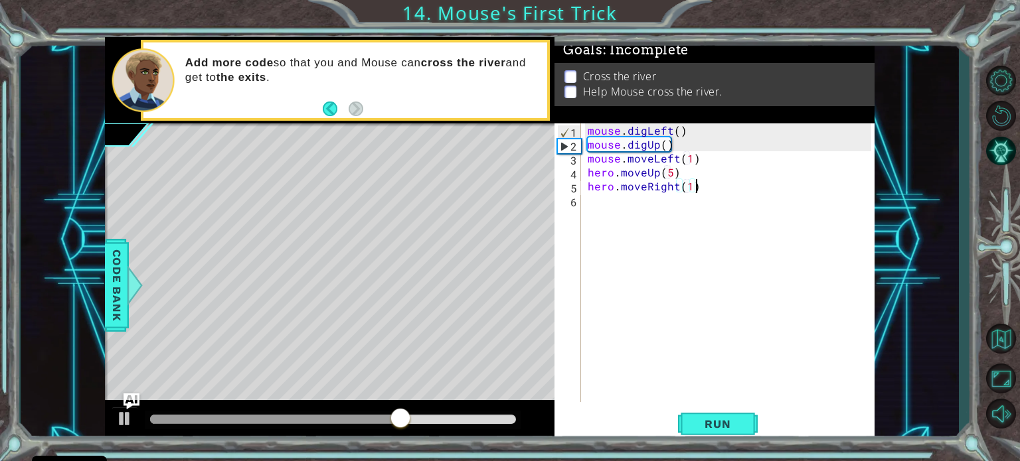
click at [706, 182] on div "mouse . digLeft ( ) mouse . digUp ( ) mouse . moveLeft ( 1 ) hero . moveUp ( 5 …" at bounding box center [731, 276] width 293 height 307
type textarea "mouse.moveRight(1)"
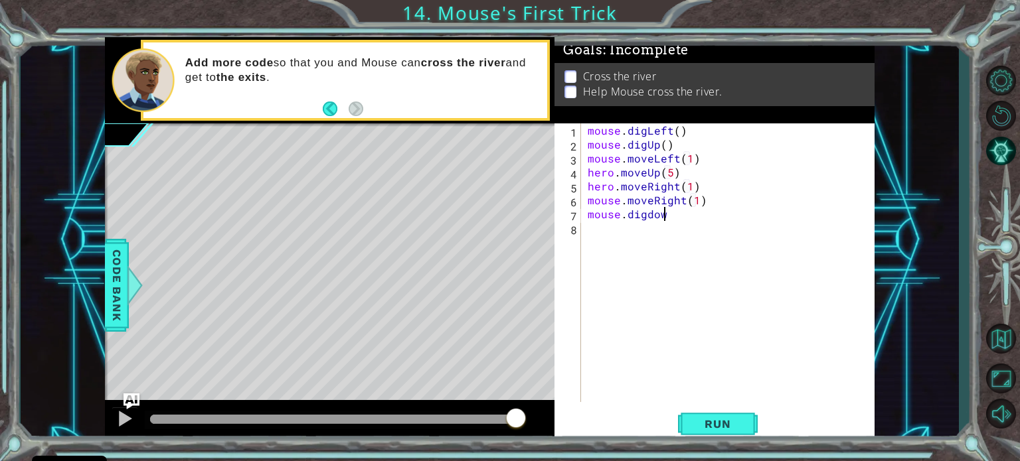
type textarea "mouse.digdown"
type textarea "mouse.digDown()"
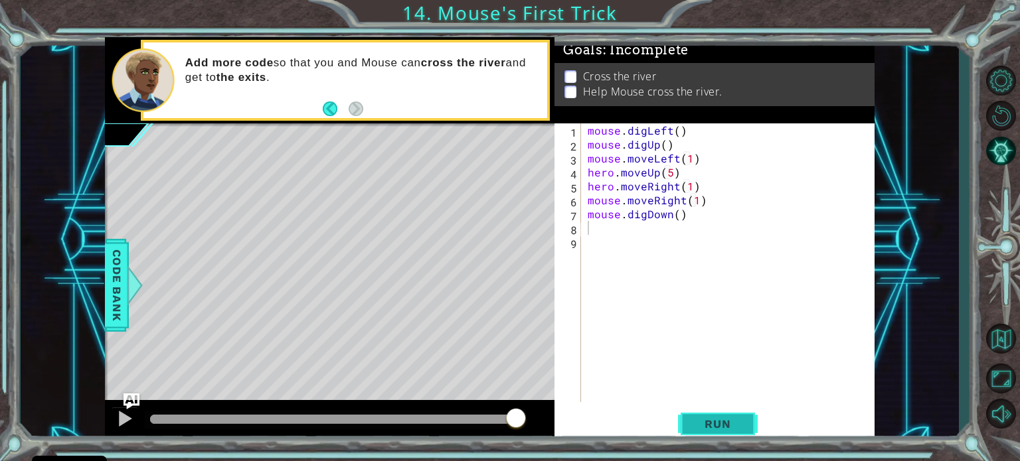
click at [715, 409] on button "Run" at bounding box center [718, 424] width 80 height 32
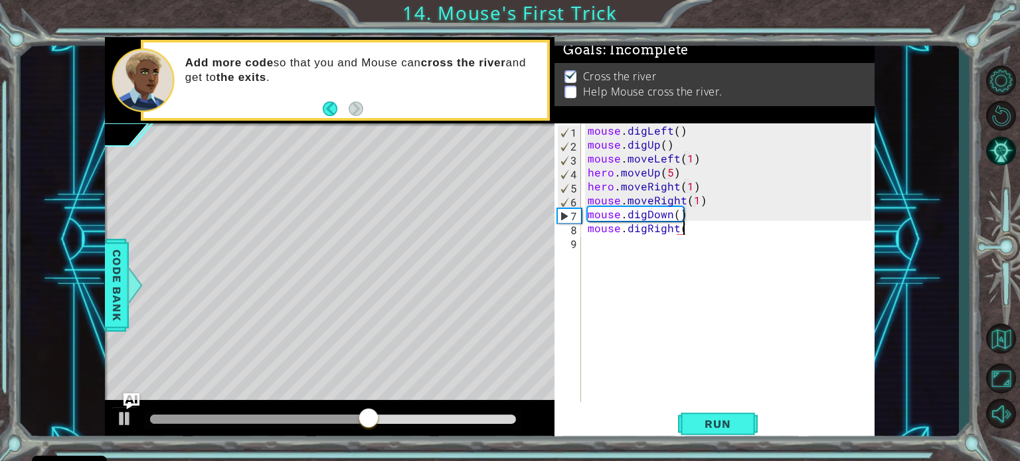
scroll to position [0, 5]
type textarea "mouse.digRight()"
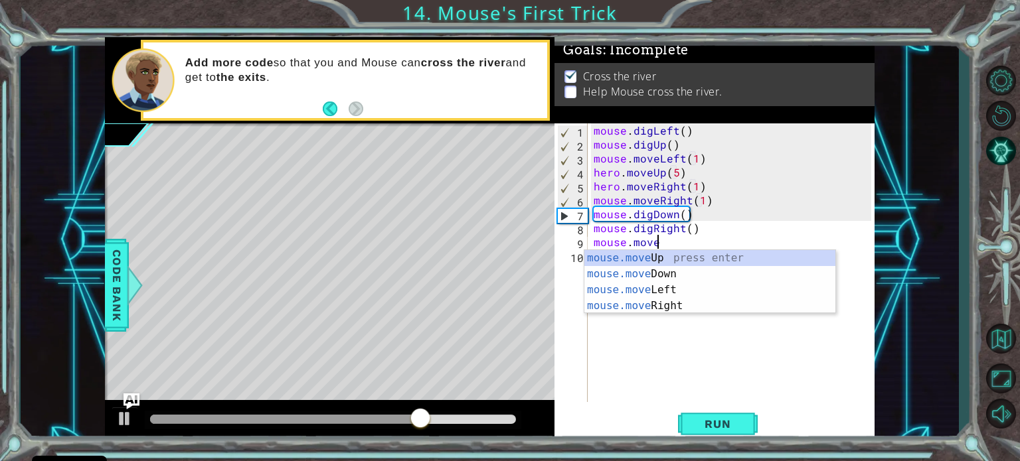
scroll to position [0, 3]
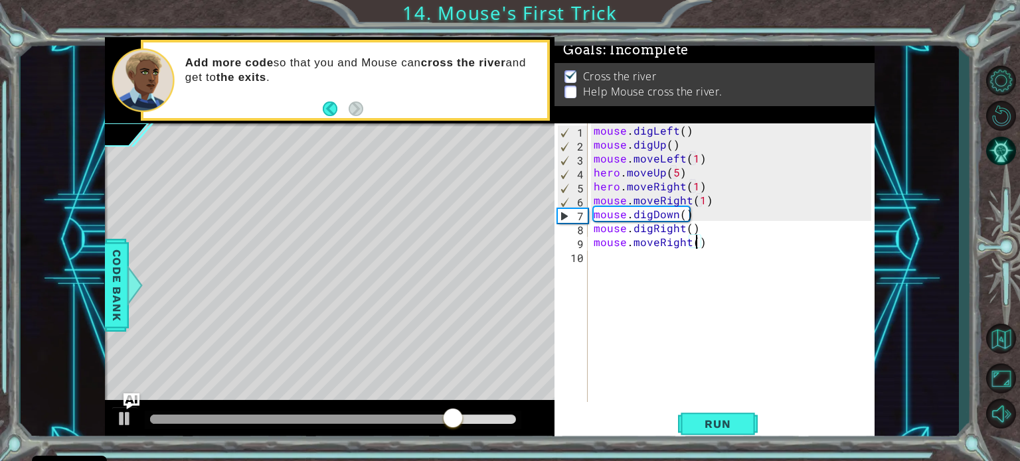
type textarea "mouse.moveRight(2)"
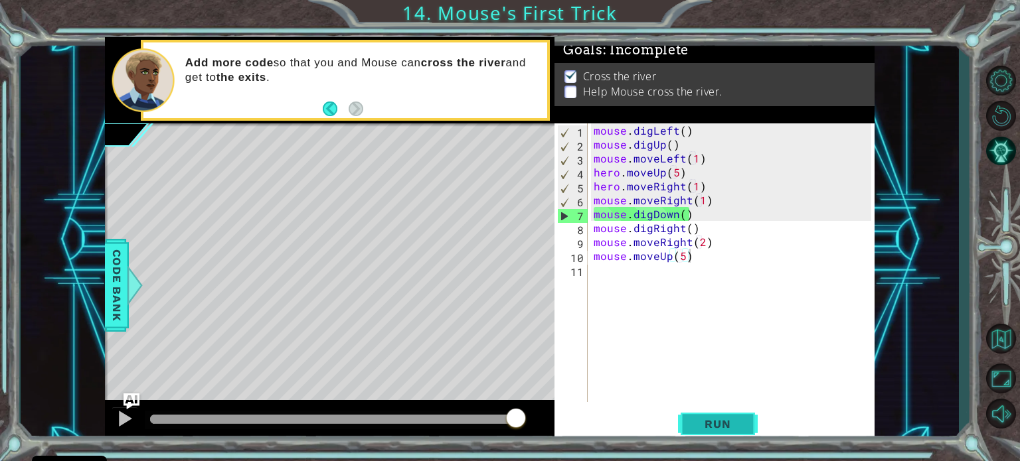
click at [720, 419] on span "Run" at bounding box center [717, 424] width 52 height 13
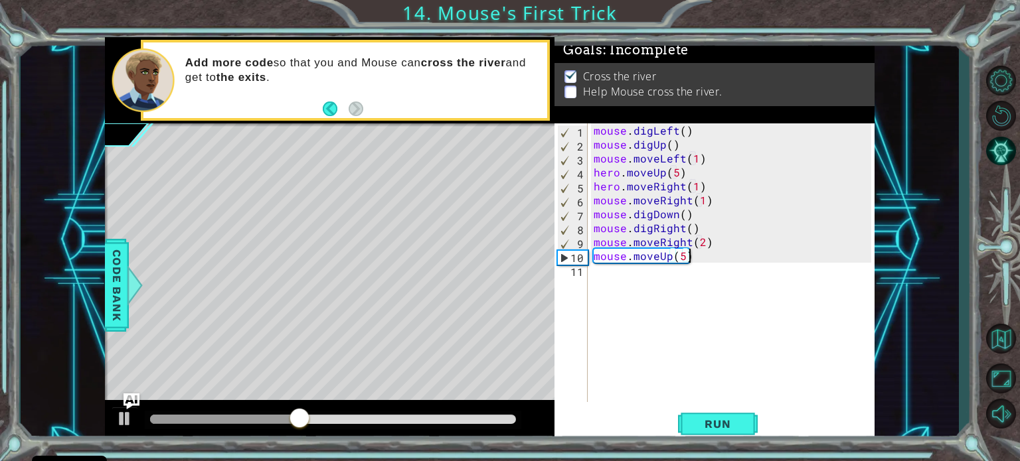
click at [700, 241] on div "mouse . digLeft ( ) mouse . digUp ( ) mouse . moveLeft ( 1 ) hero . moveUp ( 5 …" at bounding box center [734, 276] width 287 height 307
type textarea "mouse.moveRight(3)"
click at [730, 430] on span "Run" at bounding box center [717, 424] width 52 height 13
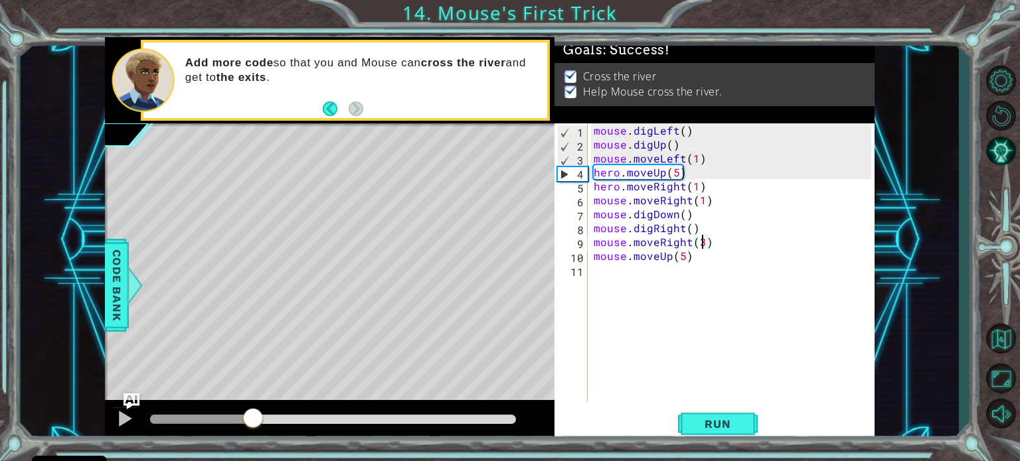
click at [252, 420] on div at bounding box center [333, 419] width 366 height 9
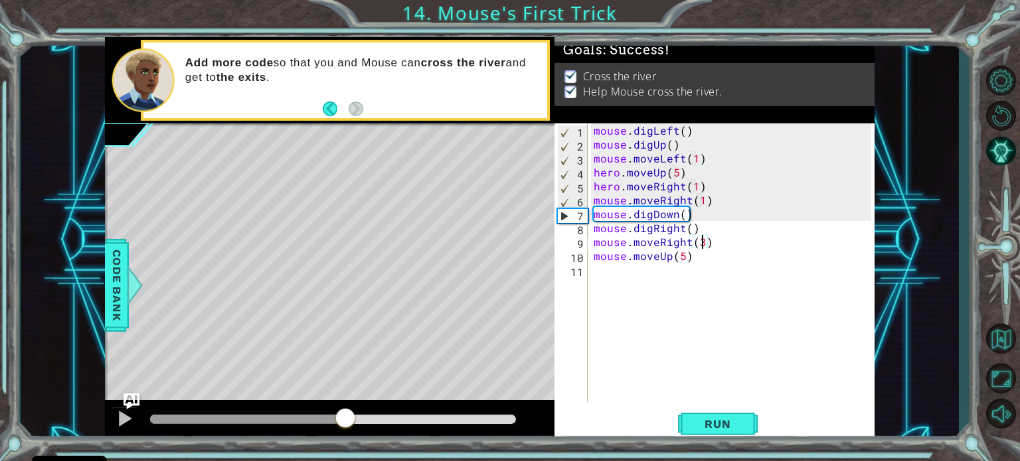
click at [345, 416] on div at bounding box center [333, 419] width 366 height 9
click at [428, 414] on div at bounding box center [333, 420] width 377 height 19
click at [458, 420] on div at bounding box center [333, 419] width 366 height 9
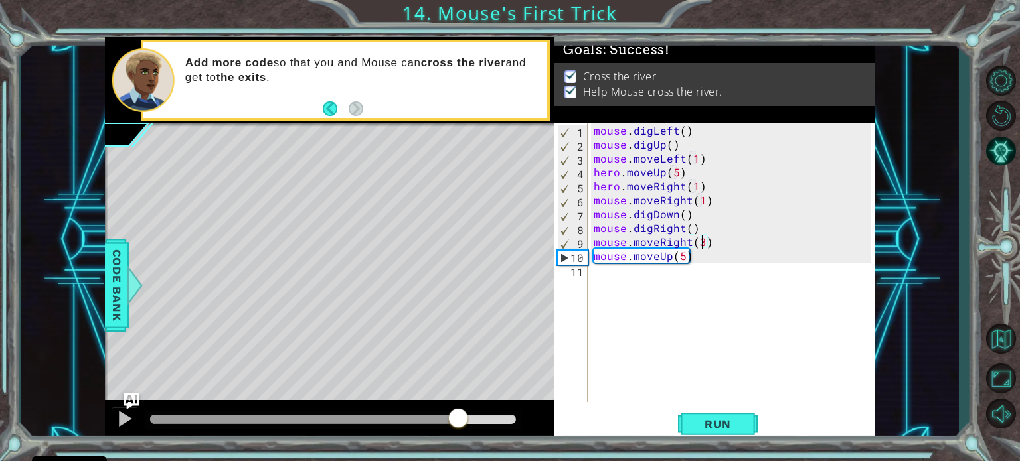
click at [507, 418] on div at bounding box center [333, 419] width 366 height 9
click at [333, 110] on button "Back" at bounding box center [336, 109] width 26 height 15
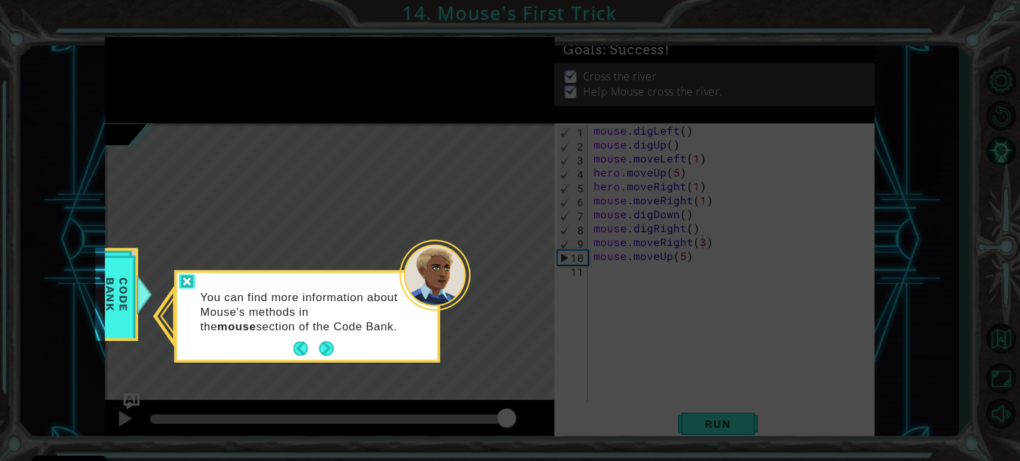
click at [189, 281] on div at bounding box center [187, 281] width 16 height 15
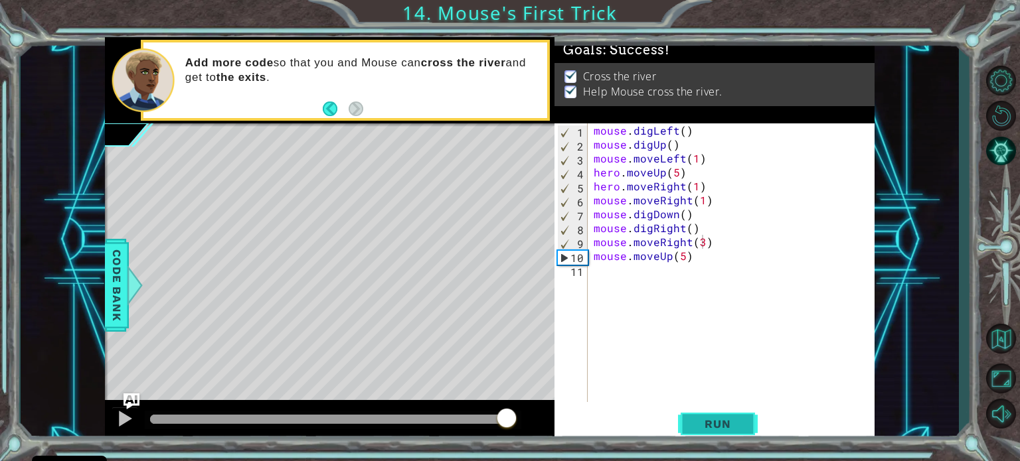
click at [708, 421] on span "Run" at bounding box center [717, 424] width 52 height 13
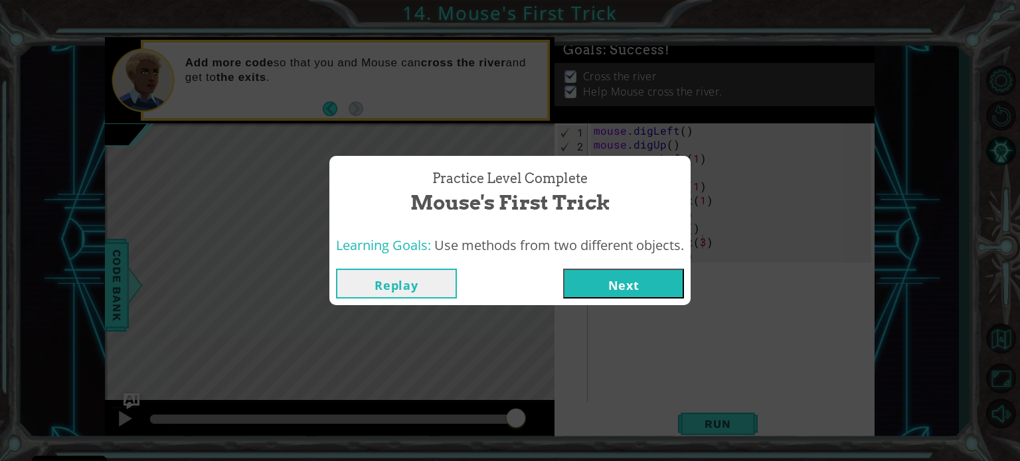
click at [618, 285] on button "Next" at bounding box center [623, 284] width 121 height 30
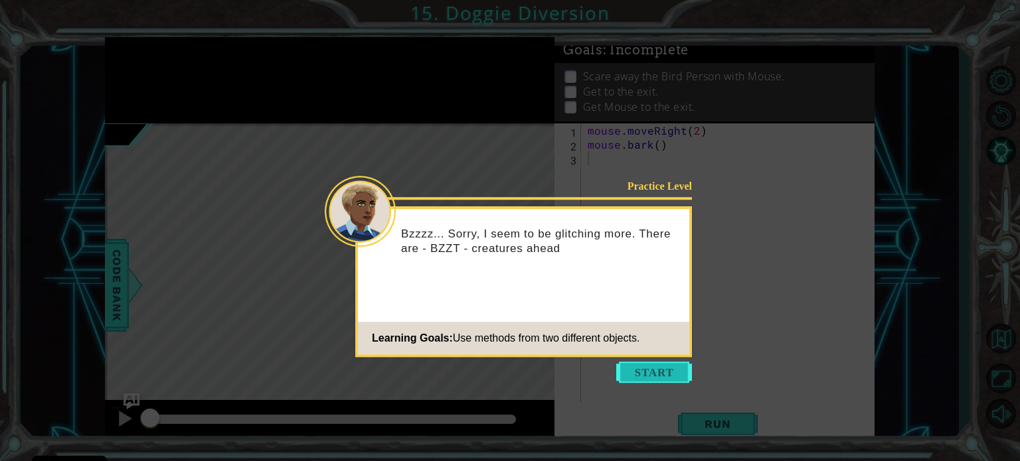
click at [648, 375] on button "Start" at bounding box center [654, 372] width 76 height 21
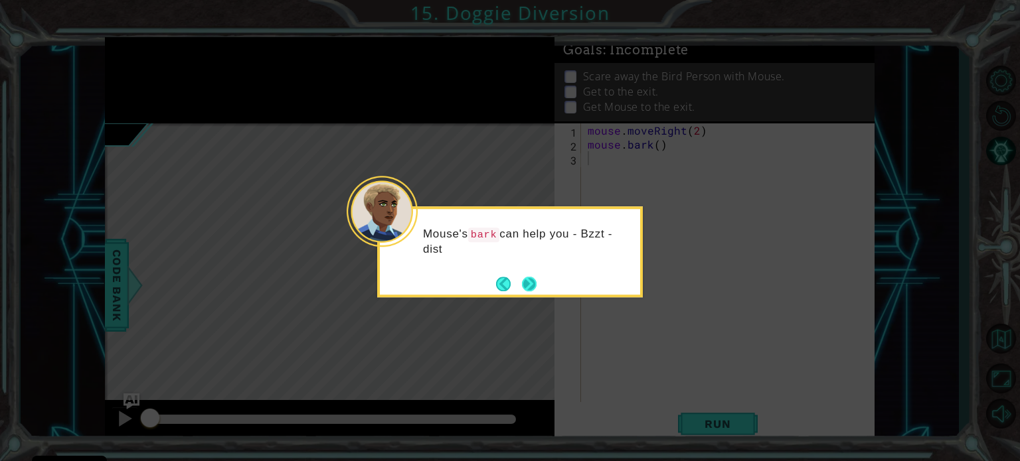
click at [535, 283] on button "Next" at bounding box center [529, 284] width 25 height 25
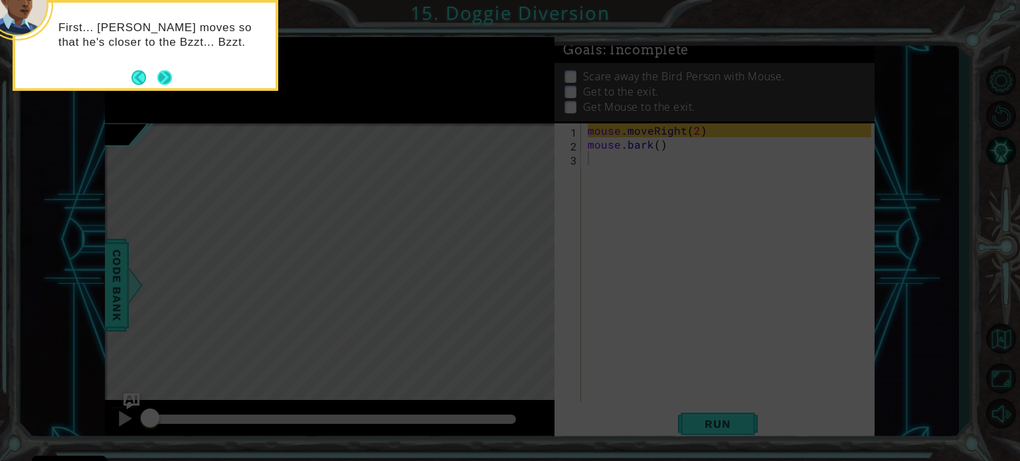
click at [163, 74] on button "Next" at bounding box center [165, 78] width 20 height 20
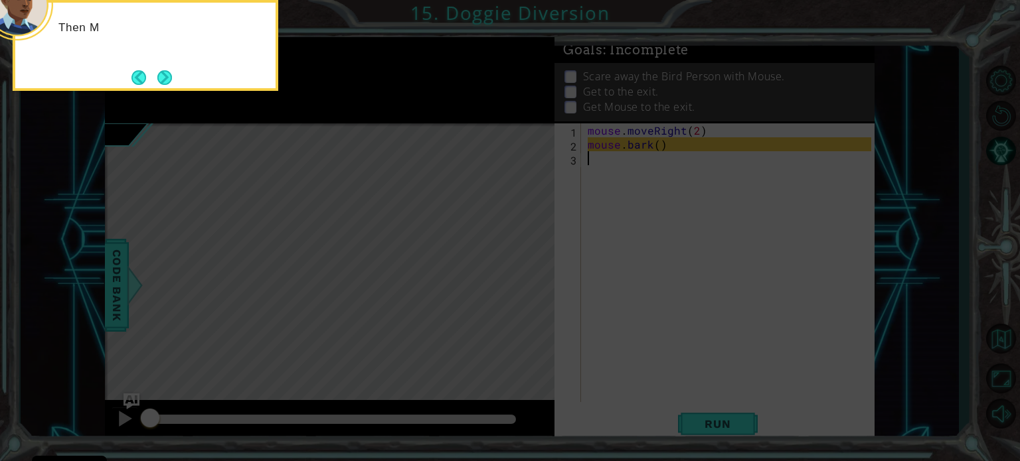
click at [163, 74] on button "Next" at bounding box center [164, 77] width 15 height 15
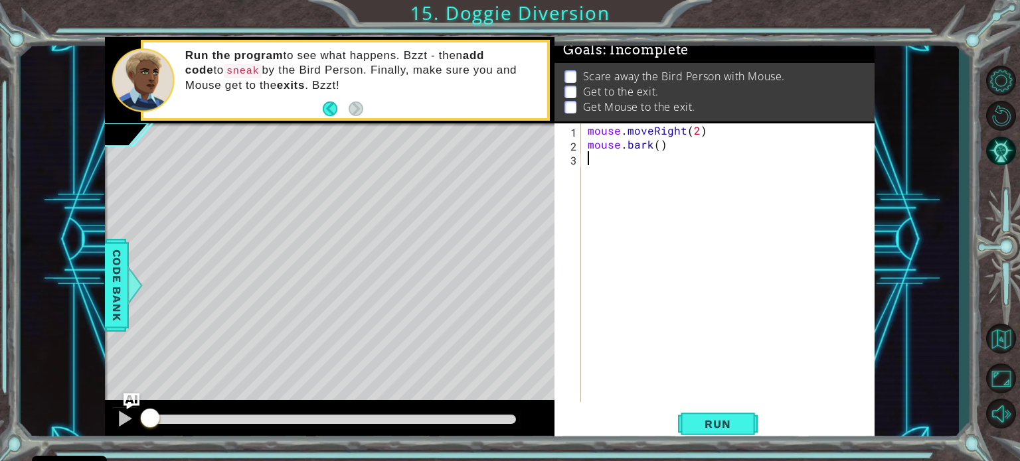
click at [659, 315] on div "mouse . moveRight ( 2 ) mouse . bark ( )" at bounding box center [731, 276] width 293 height 307
click at [698, 427] on span "Run" at bounding box center [717, 424] width 52 height 13
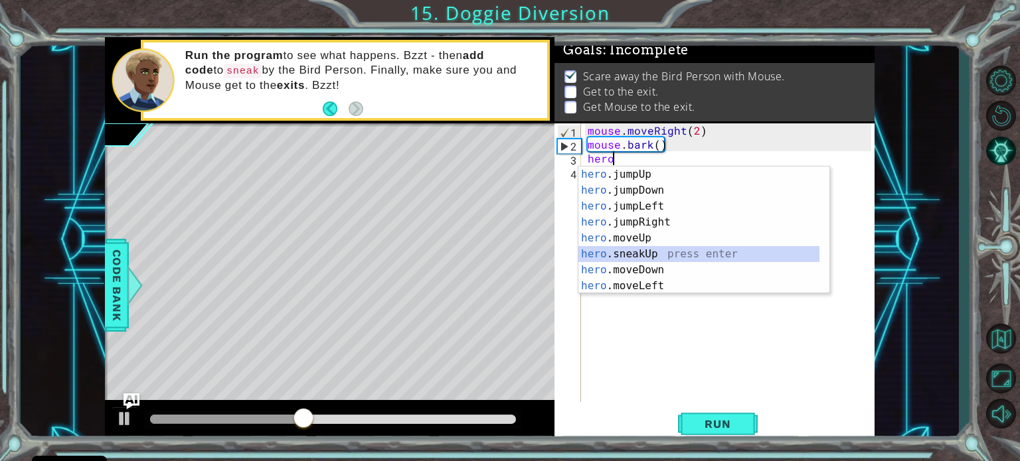
click at [614, 254] on div "hero .jumpUp press enter hero .jumpDown press enter hero .jumpLeft press enter …" at bounding box center [698, 246] width 241 height 159
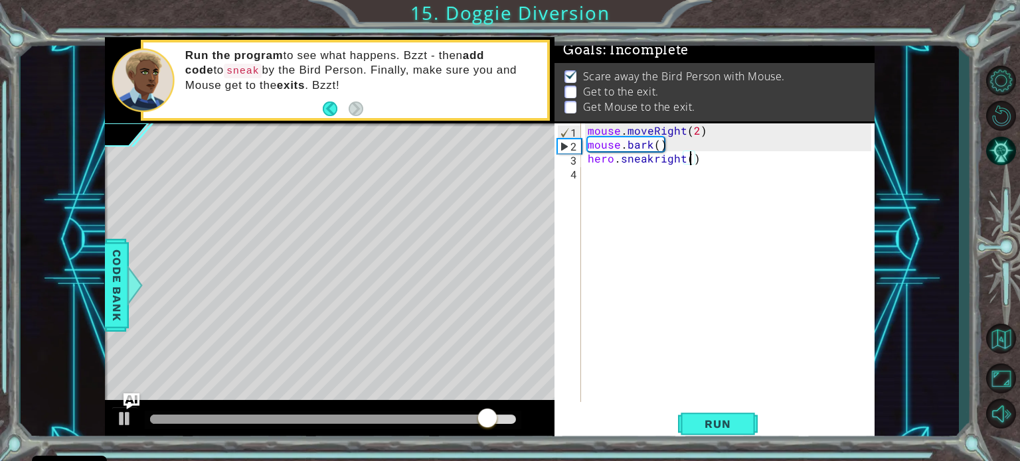
scroll to position [0, 6]
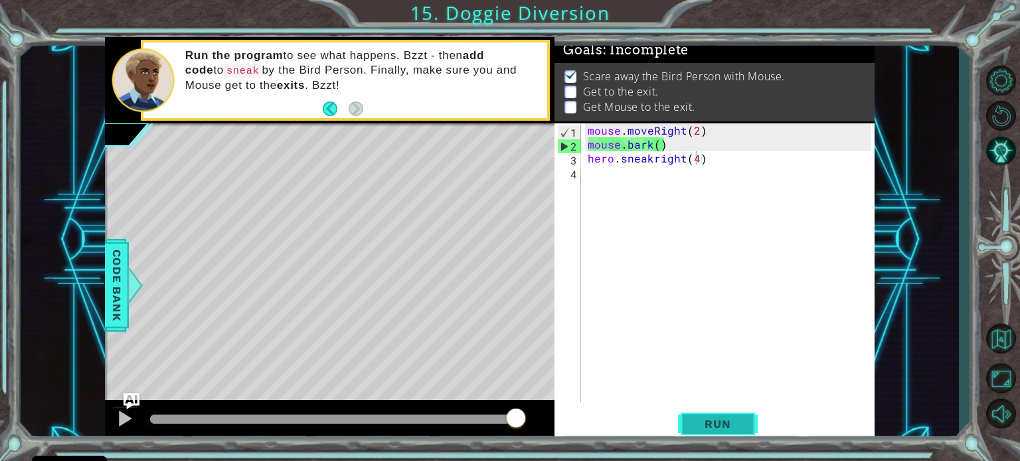
click at [728, 429] on span "Run" at bounding box center [717, 424] width 52 height 13
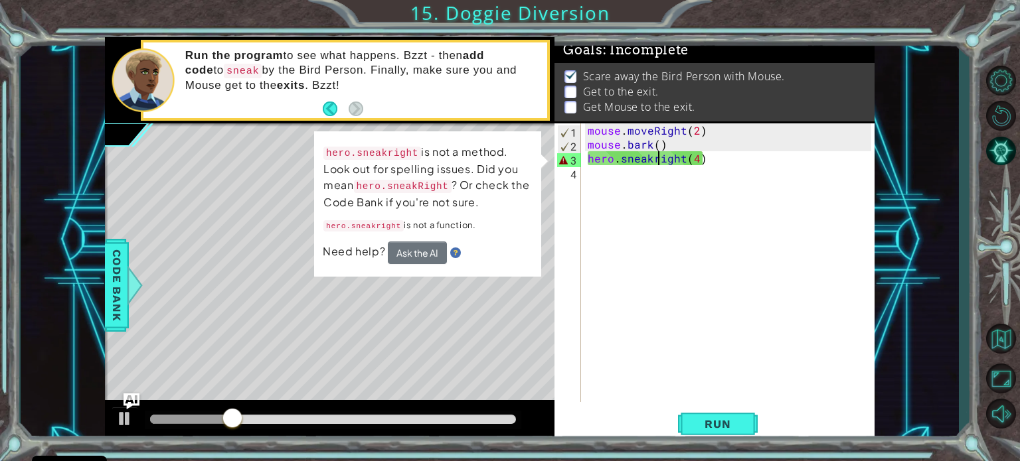
click at [656, 159] on div "mouse . moveRight ( 2 ) mouse . bark ( ) hero . sneakright ( 4 )" at bounding box center [731, 276] width 293 height 307
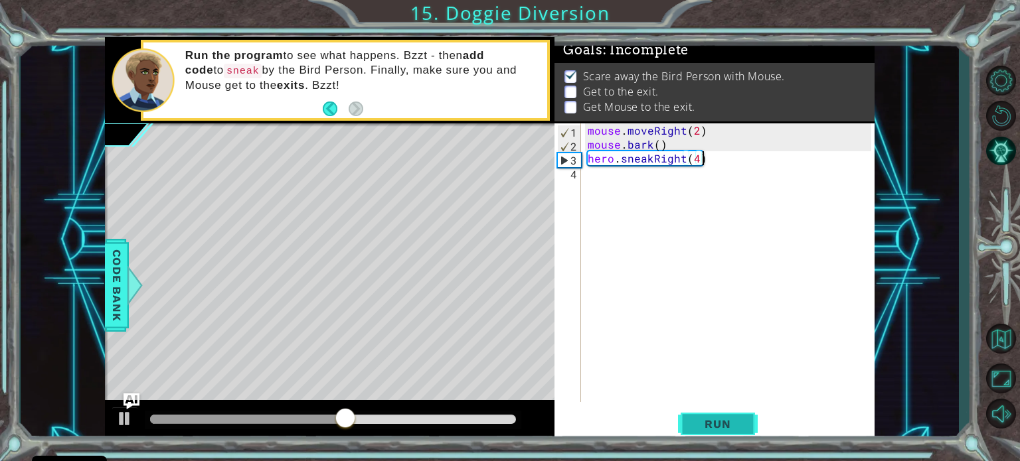
type textarea "hero.sneakRight(4)"
click at [706, 421] on span "Run" at bounding box center [717, 424] width 52 height 13
click at [726, 173] on div "mouse . moveRight ( 2 ) mouse . bark ( ) hero . sneakRight ( 4 )" at bounding box center [731, 276] width 293 height 307
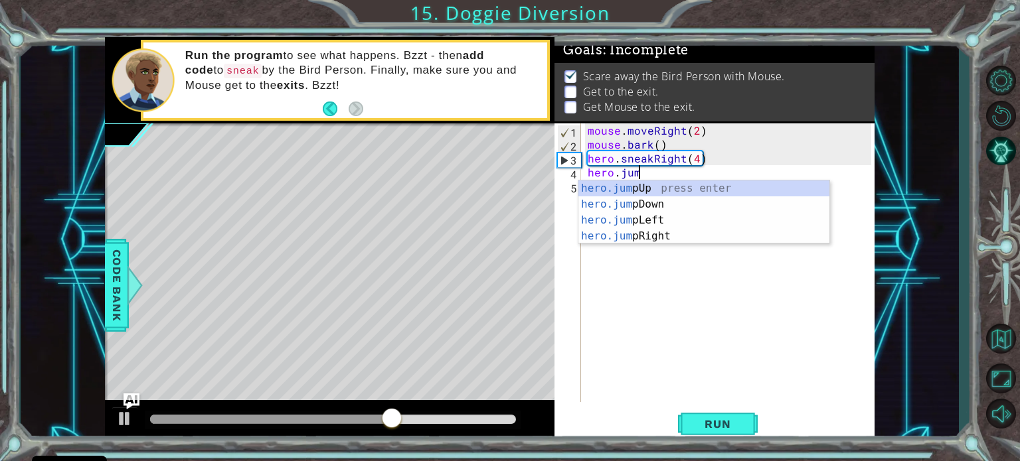
scroll to position [0, 3]
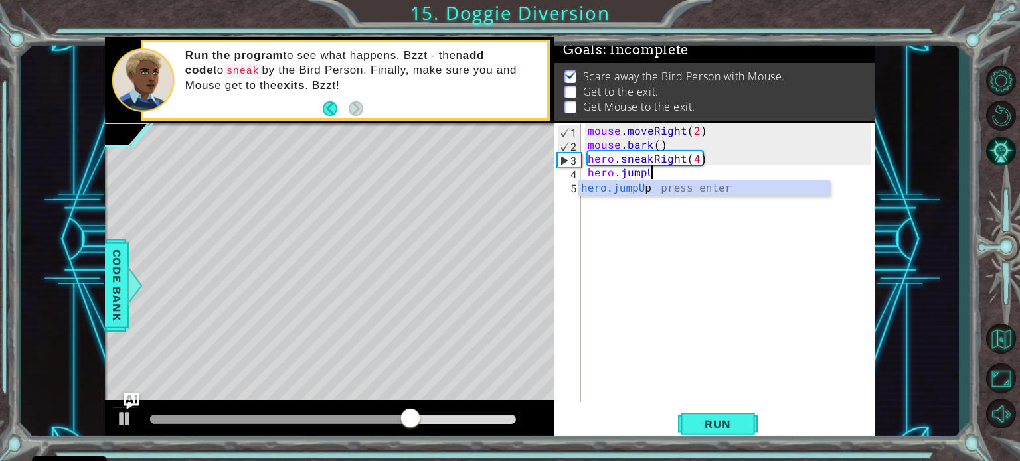
type textarea "hero.jumpUp"
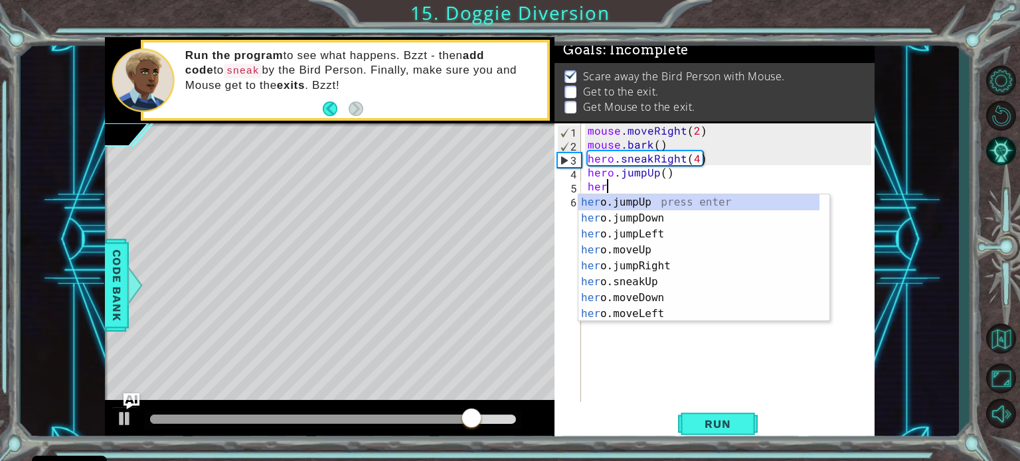
scroll to position [0, 0]
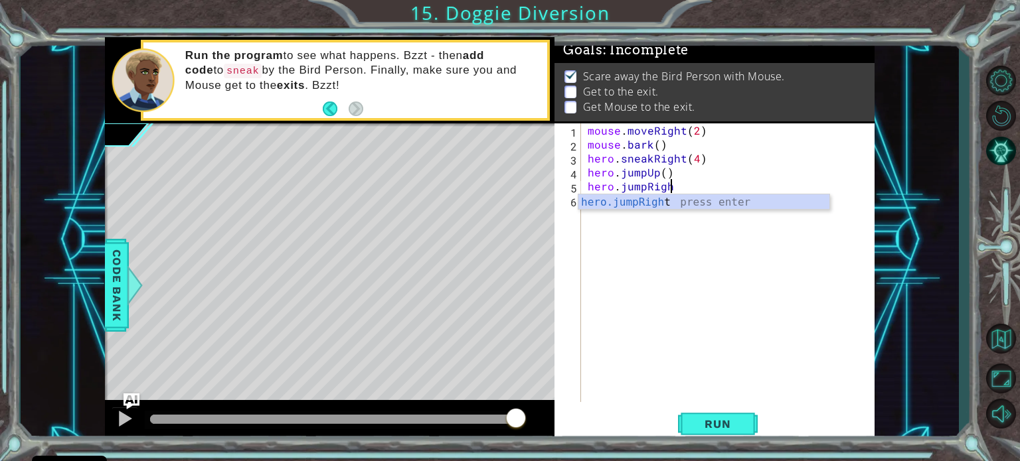
type textarea "hero.jumpRight"
type textarea "mouse.moveRight(2)"
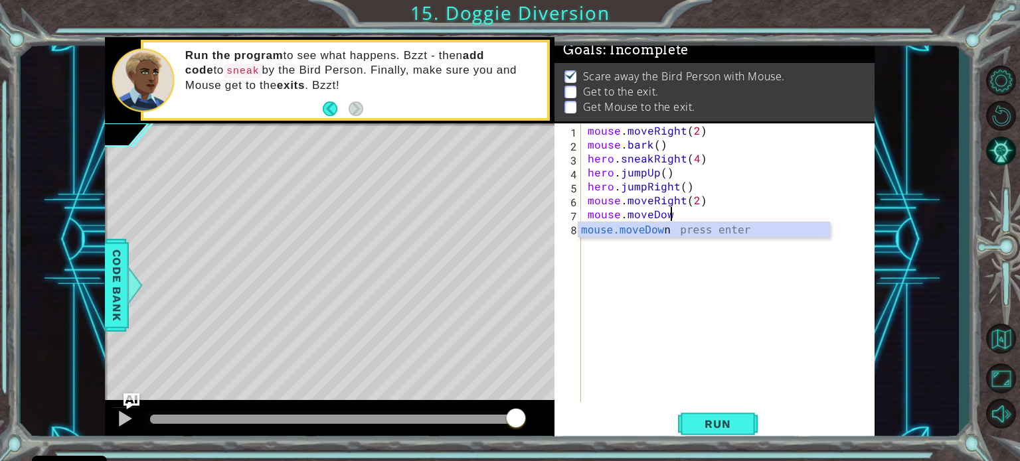
scroll to position [0, 4]
type textarea "mouse.moveDown(1)"
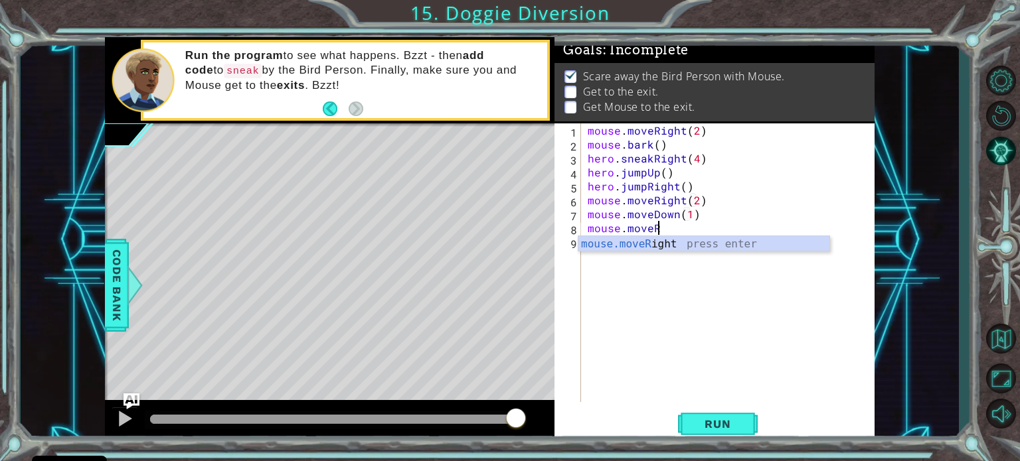
scroll to position [0, 3]
type textarea "mouse.moveRight(3)"
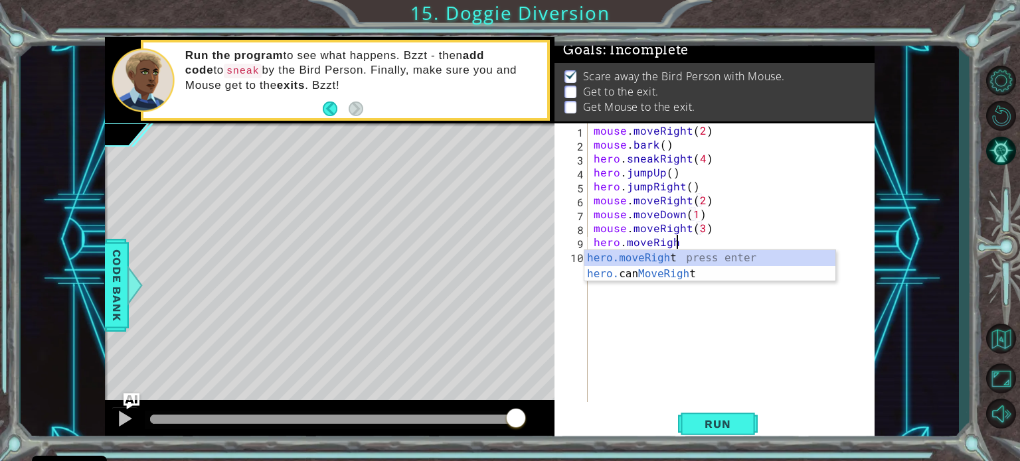
scroll to position [0, 5]
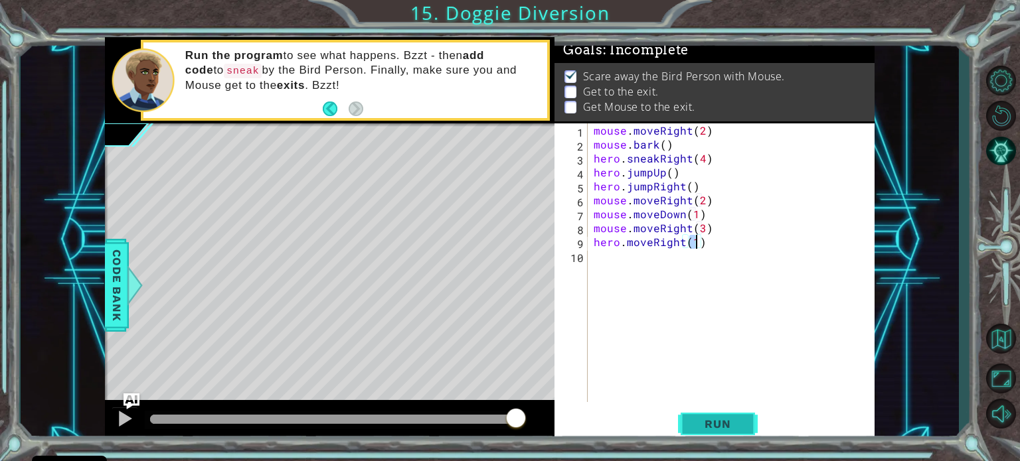
type textarea "hero.moveRight(1)"
click at [708, 432] on button "Run" at bounding box center [718, 424] width 80 height 32
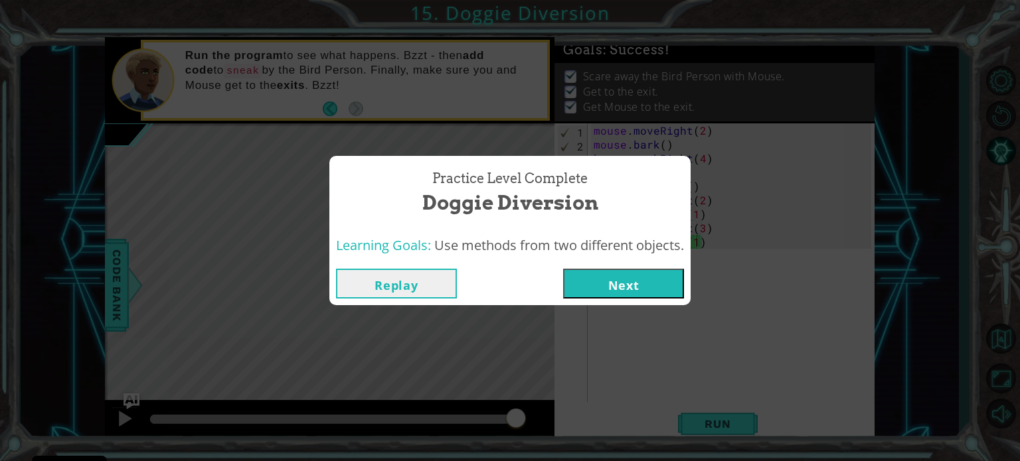
click at [622, 289] on button "Next" at bounding box center [623, 284] width 121 height 30
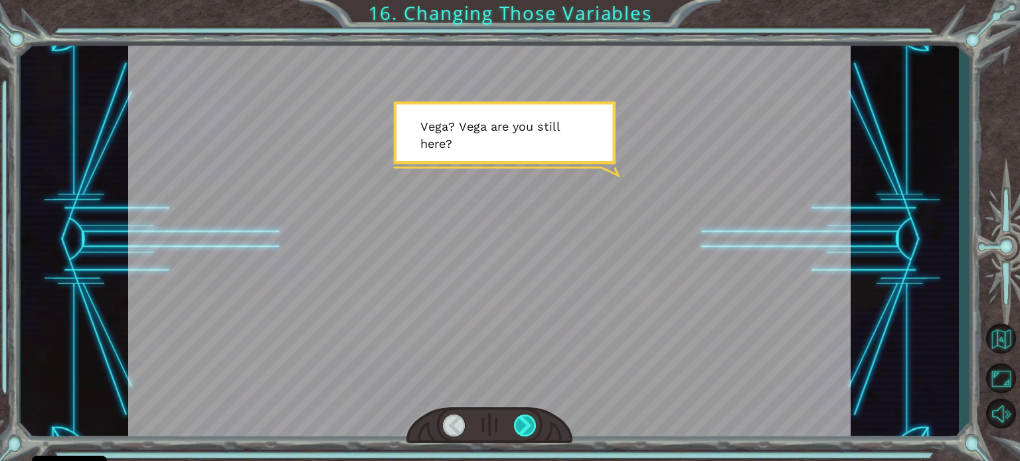
click at [520, 430] on div at bounding box center [525, 426] width 23 height 22
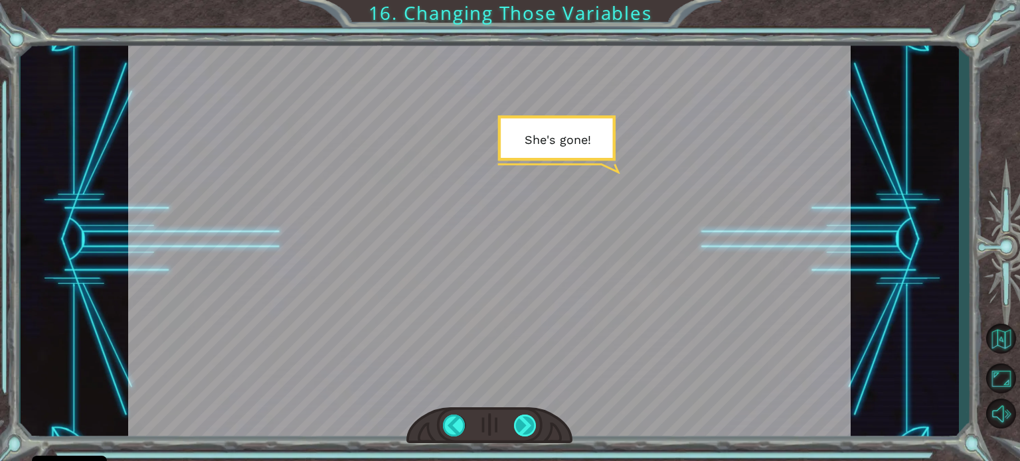
click at [520, 430] on div at bounding box center [525, 426] width 23 height 22
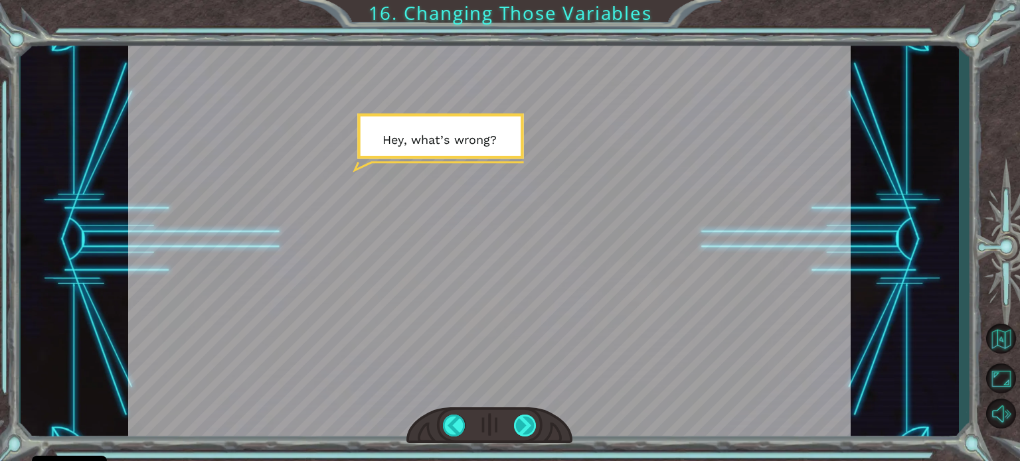
click at [520, 430] on div at bounding box center [525, 426] width 23 height 22
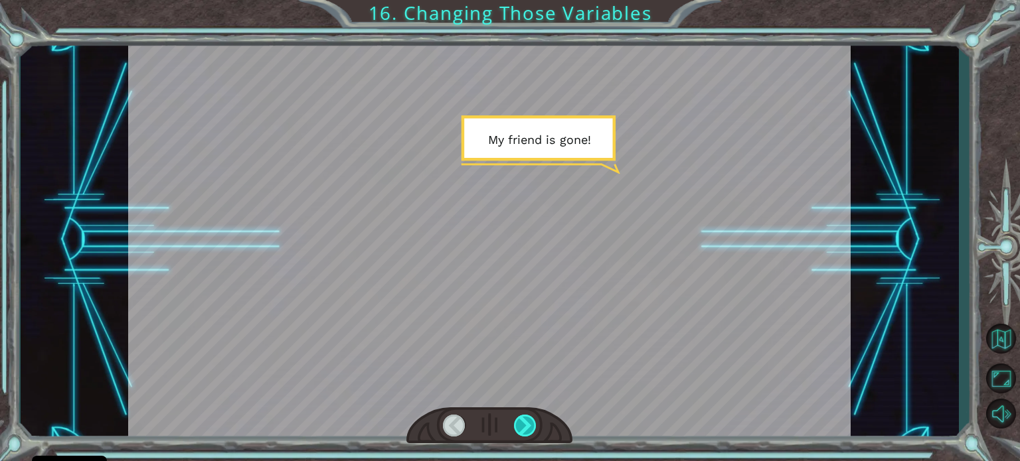
click at [520, 430] on div at bounding box center [525, 426] width 23 height 22
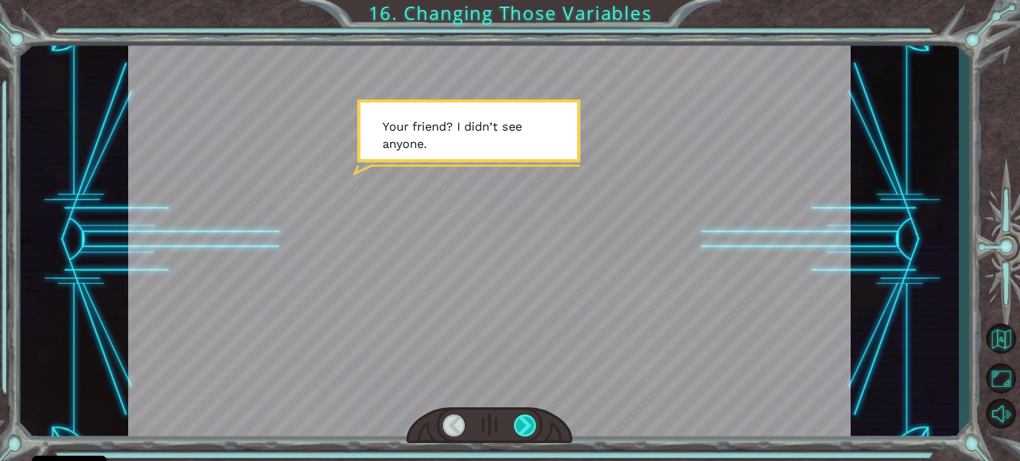
click at [520, 430] on div at bounding box center [525, 426] width 23 height 22
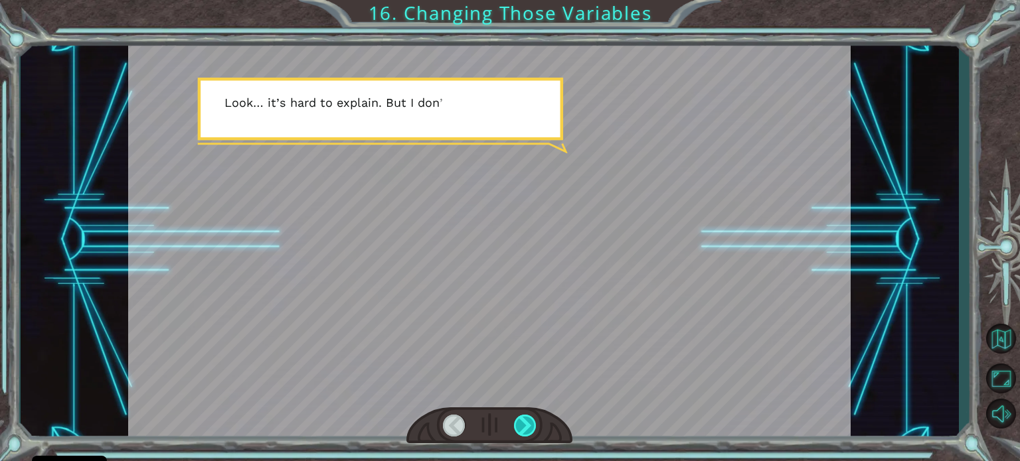
click at [520, 430] on div at bounding box center [525, 426] width 23 height 22
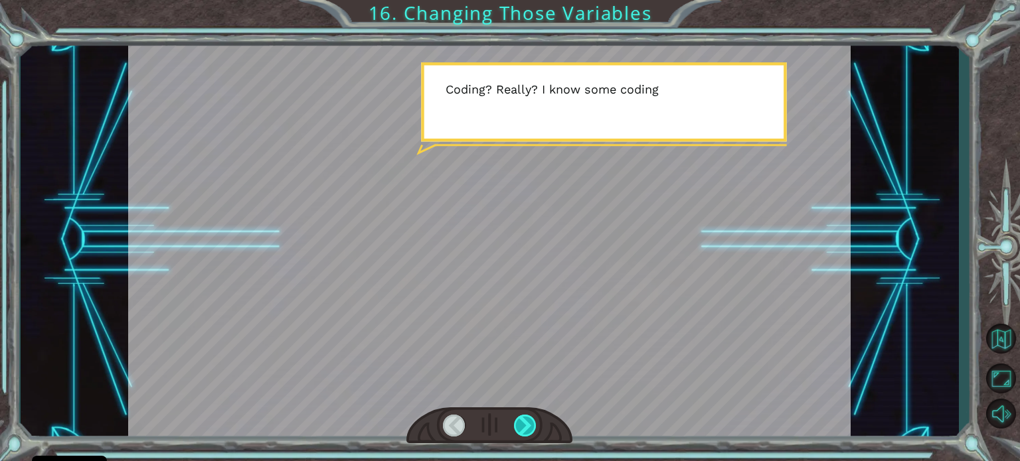
click at [520, 430] on div at bounding box center [525, 426] width 23 height 22
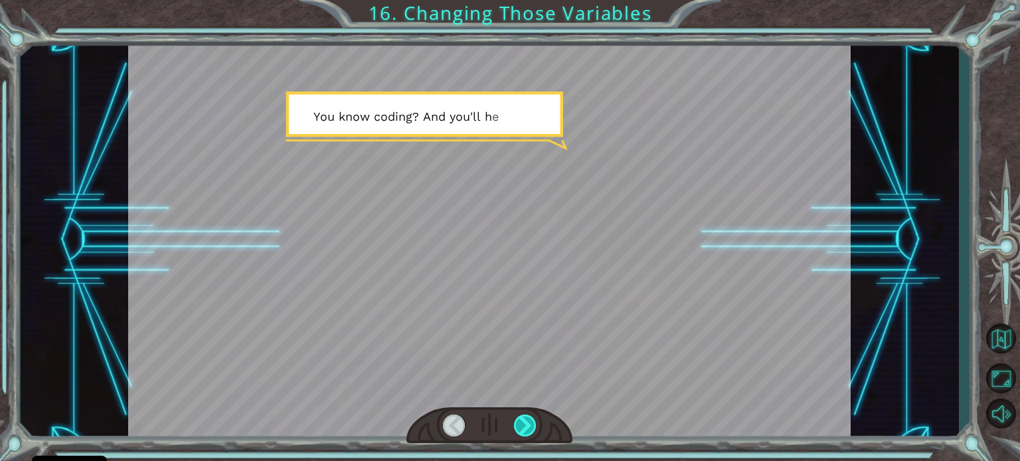
click at [520, 430] on div at bounding box center [525, 426] width 23 height 22
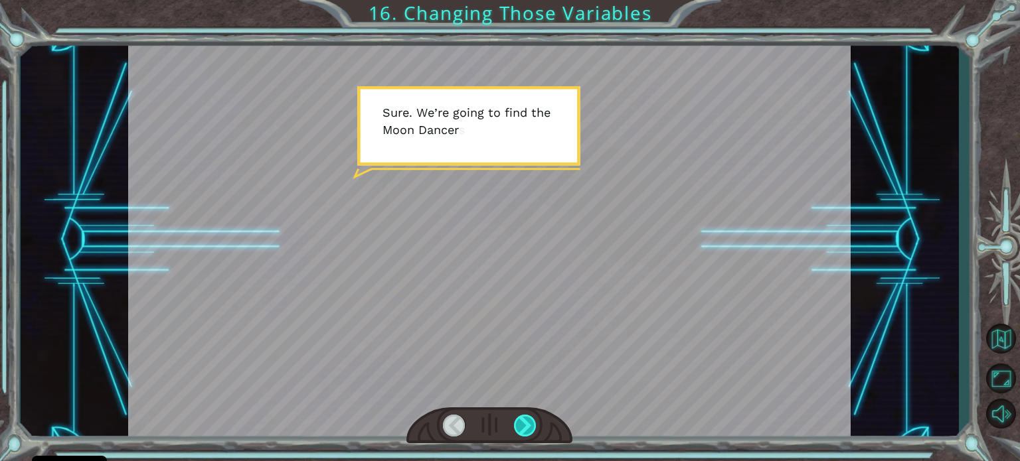
click at [517, 430] on div at bounding box center [525, 426] width 23 height 22
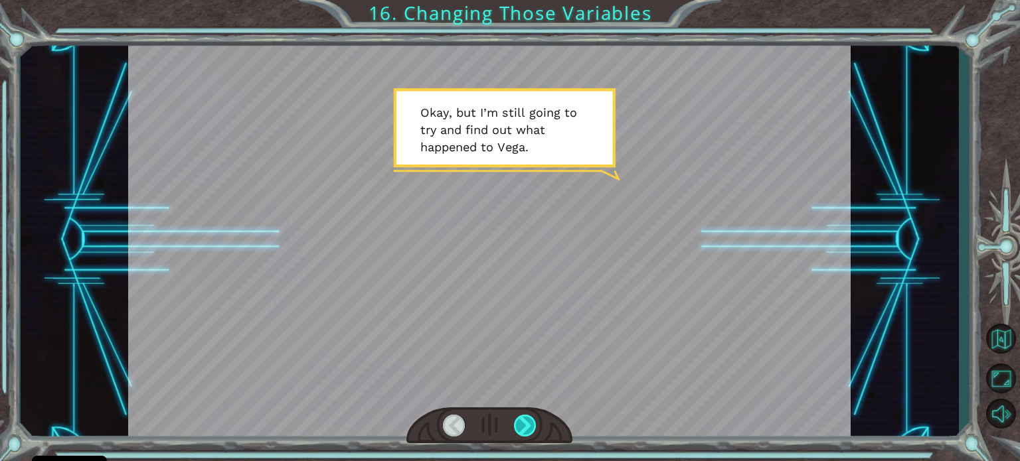
click at [517, 430] on div at bounding box center [525, 426] width 23 height 22
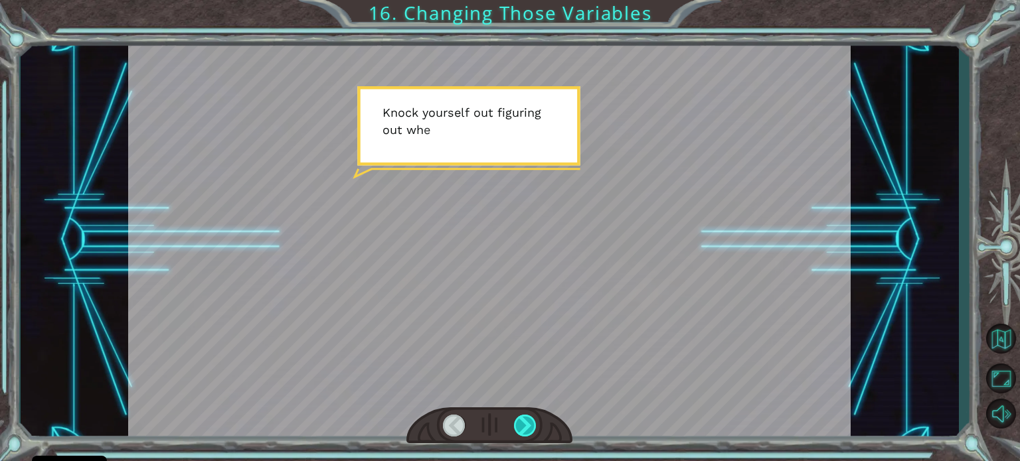
click at [517, 430] on div at bounding box center [525, 426] width 23 height 22
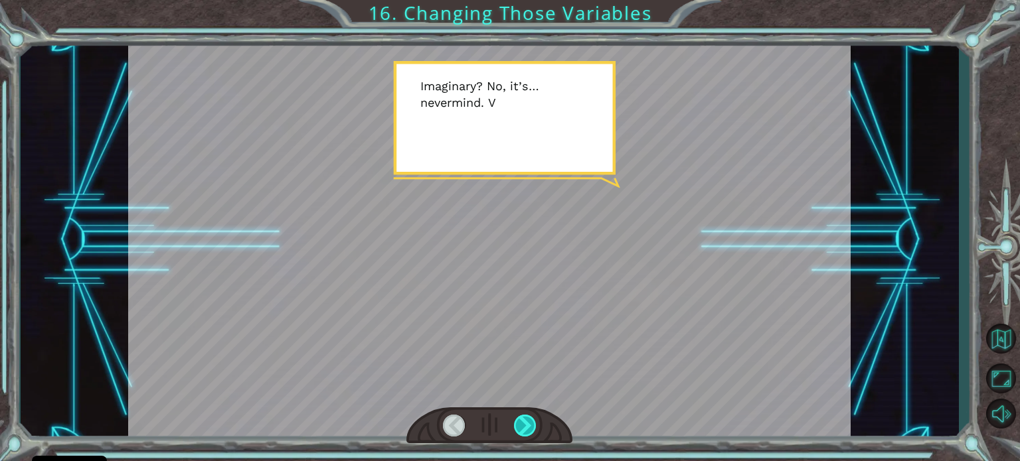
click at [515, 430] on div at bounding box center [525, 426] width 23 height 22
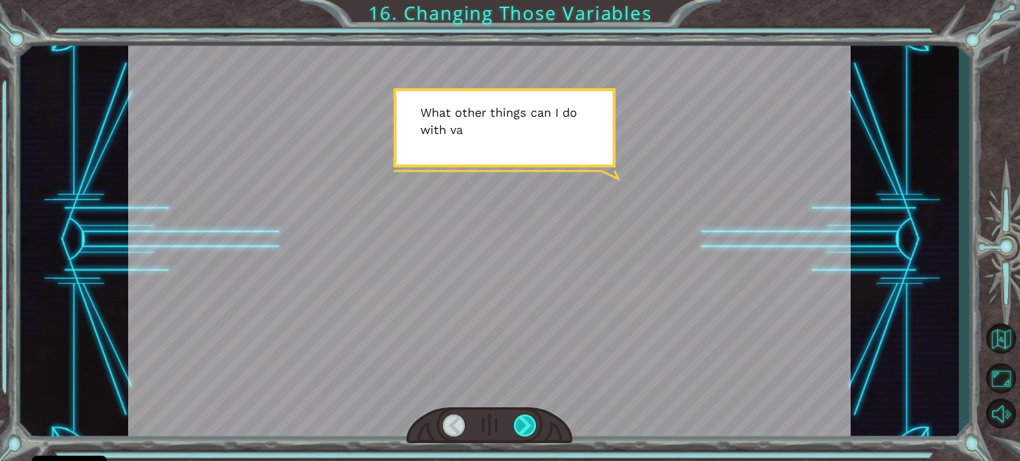
click at [515, 430] on div at bounding box center [525, 426] width 23 height 22
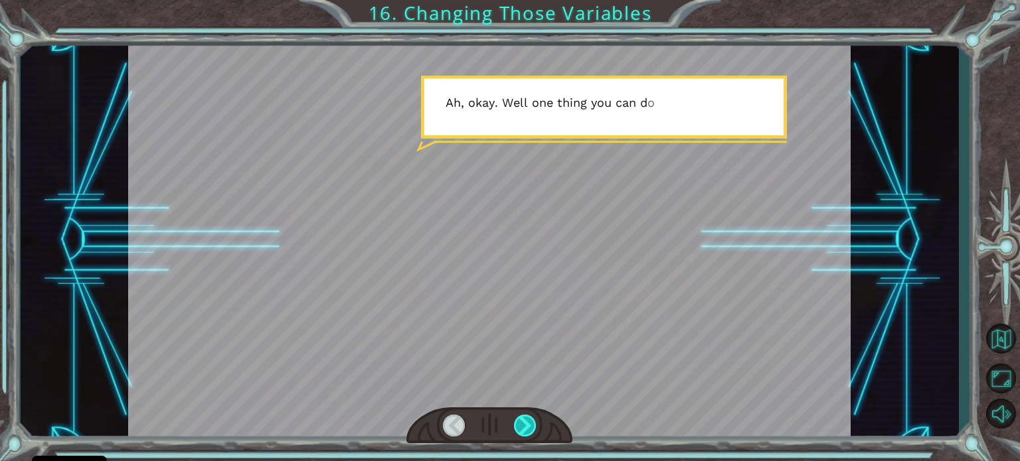
click at [515, 430] on div at bounding box center [525, 426] width 23 height 22
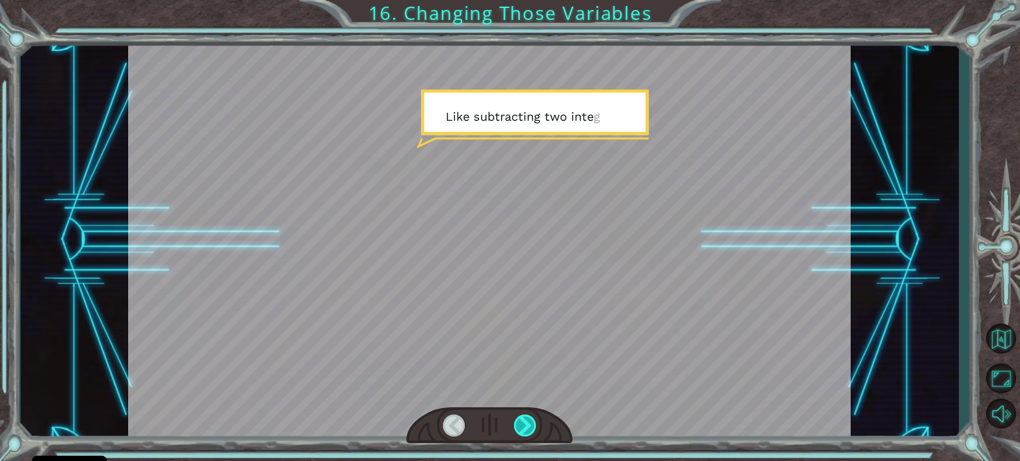
click at [515, 430] on div at bounding box center [525, 426] width 23 height 22
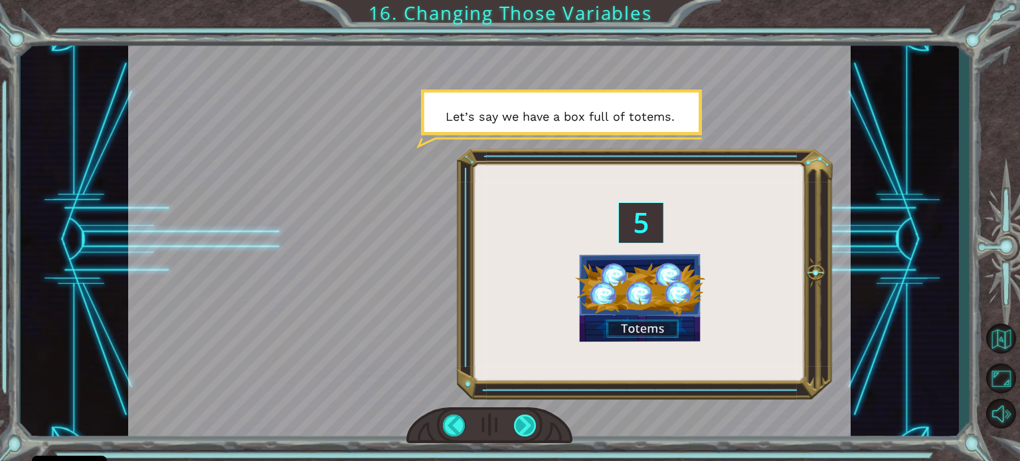
click at [515, 430] on div at bounding box center [525, 426] width 23 height 22
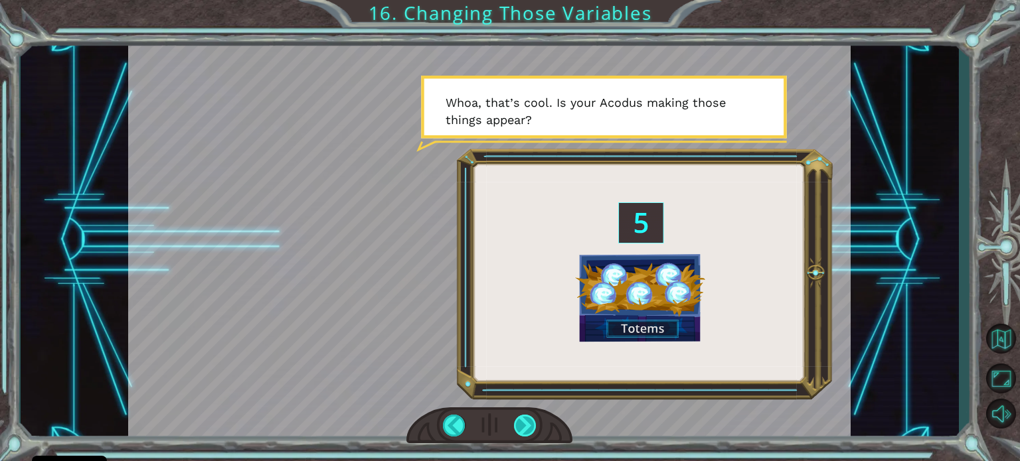
click at [515, 430] on div at bounding box center [525, 426] width 23 height 22
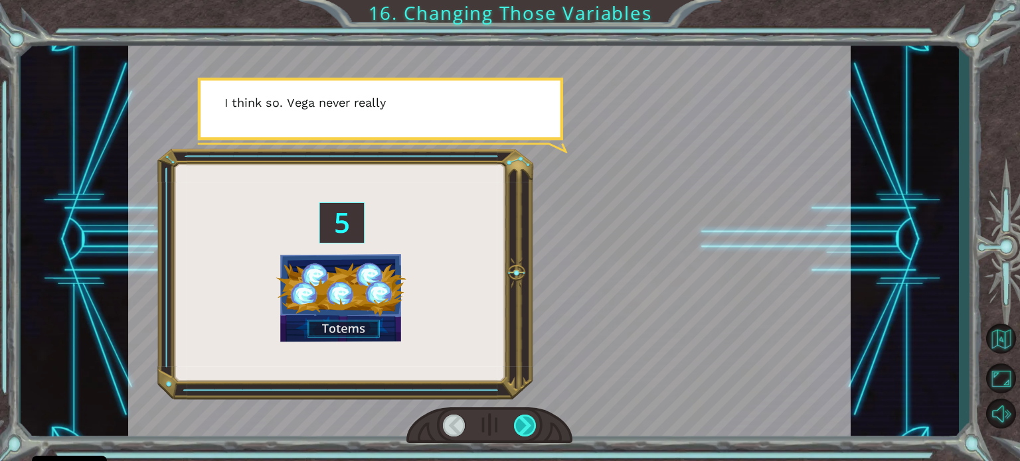
click at [515, 430] on div at bounding box center [525, 426] width 23 height 22
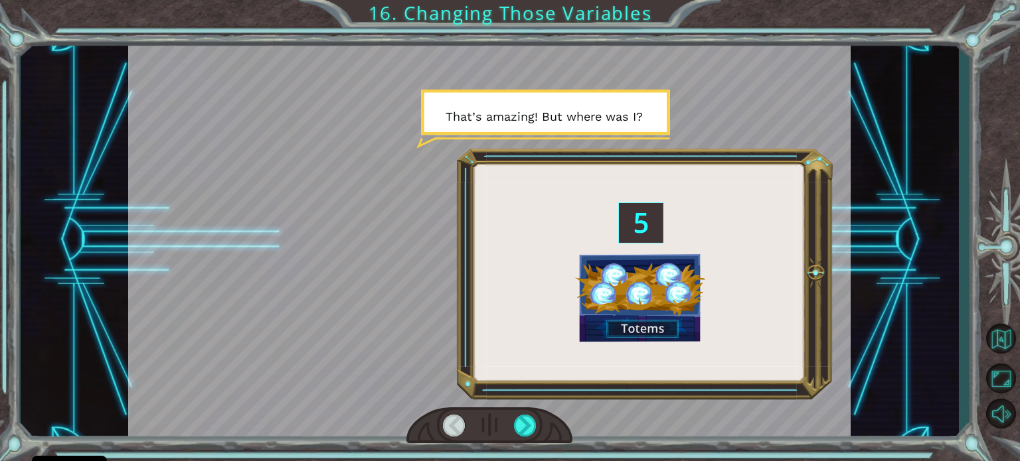
click at [513, 430] on div at bounding box center [489, 426] width 166 height 37
click at [527, 427] on div at bounding box center [525, 426] width 23 height 22
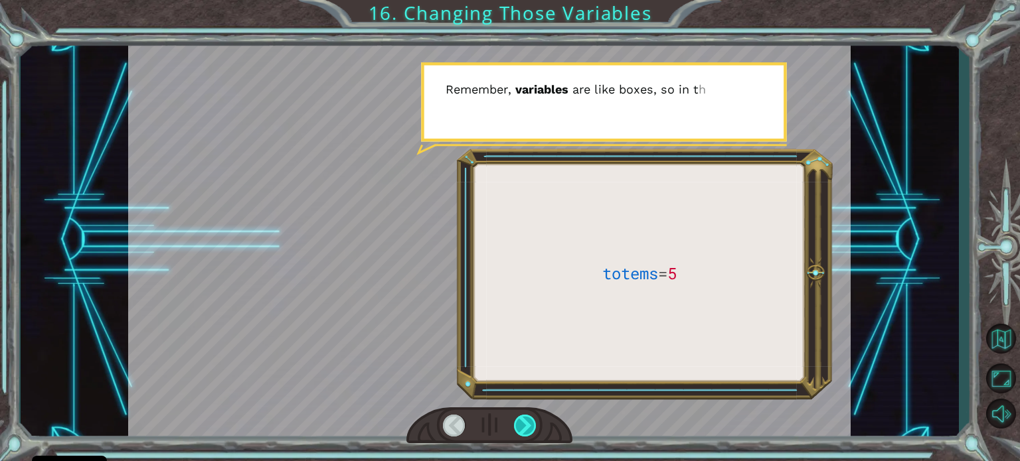
click at [527, 427] on div at bounding box center [525, 426] width 23 height 22
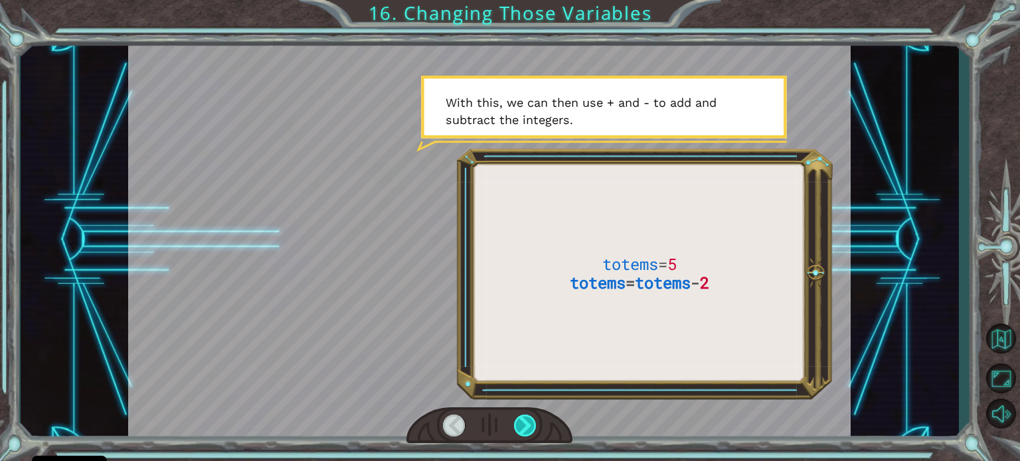
click at [527, 427] on div at bounding box center [525, 426] width 23 height 22
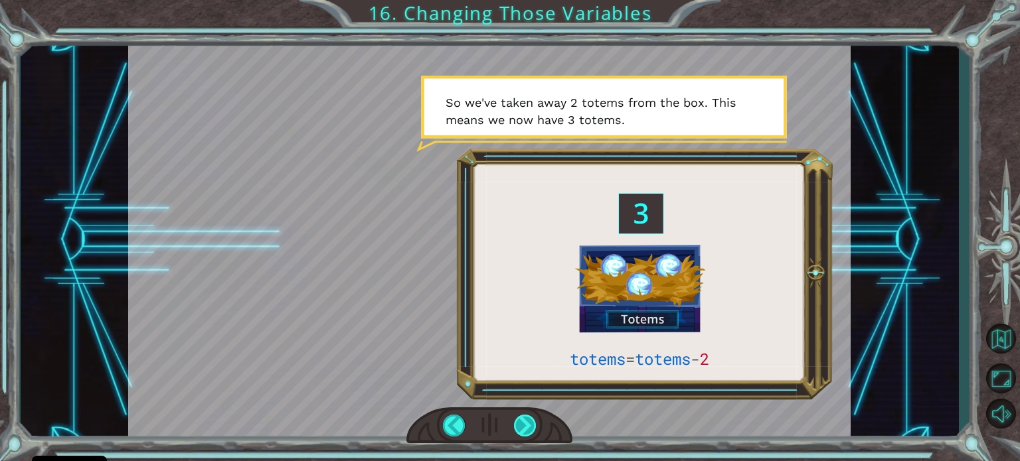
click at [527, 427] on div at bounding box center [525, 426] width 23 height 22
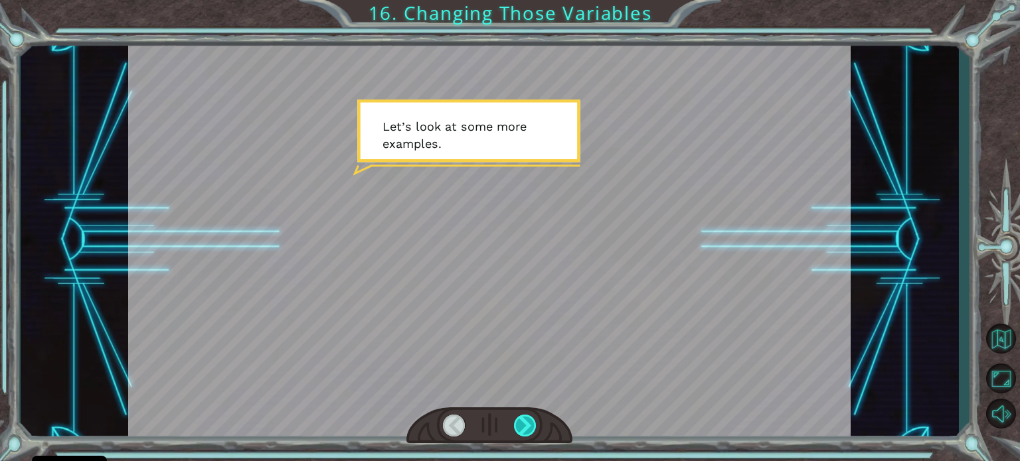
click at [527, 427] on div at bounding box center [525, 426] width 23 height 22
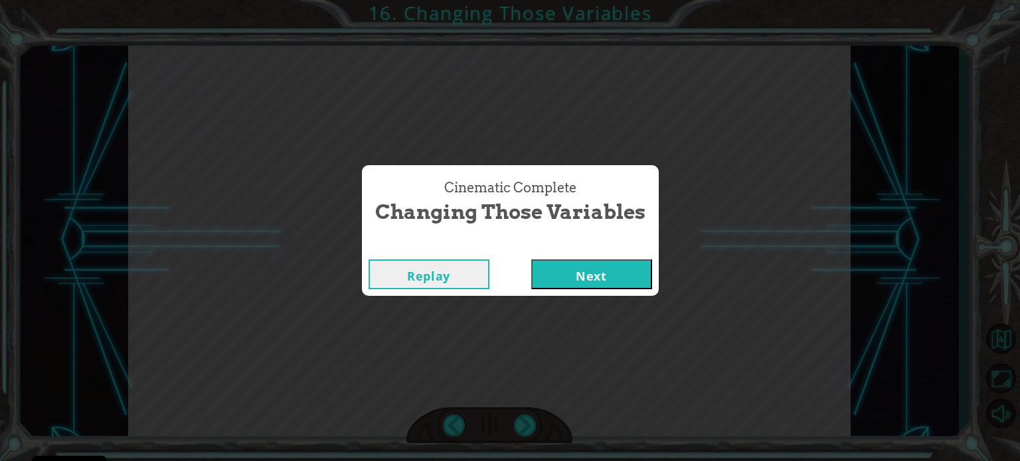
click at [566, 272] on button "Next" at bounding box center [591, 275] width 121 height 30
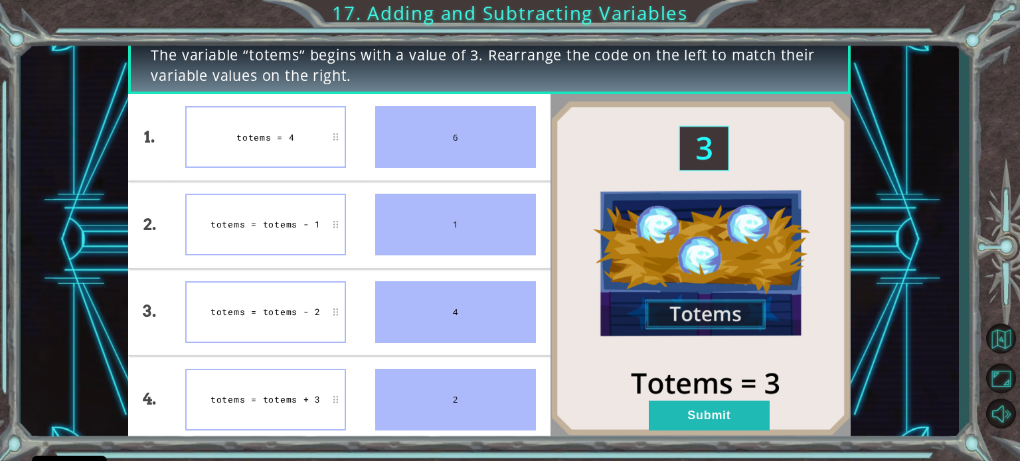
drag, startPoint x: 465, startPoint y: 315, endPoint x: 458, endPoint y: 129, distance: 186.7
click at [458, 129] on ul "6 1 4 2" at bounding box center [456, 268] width 190 height 349
click at [712, 421] on button "Submit" at bounding box center [709, 416] width 121 height 30
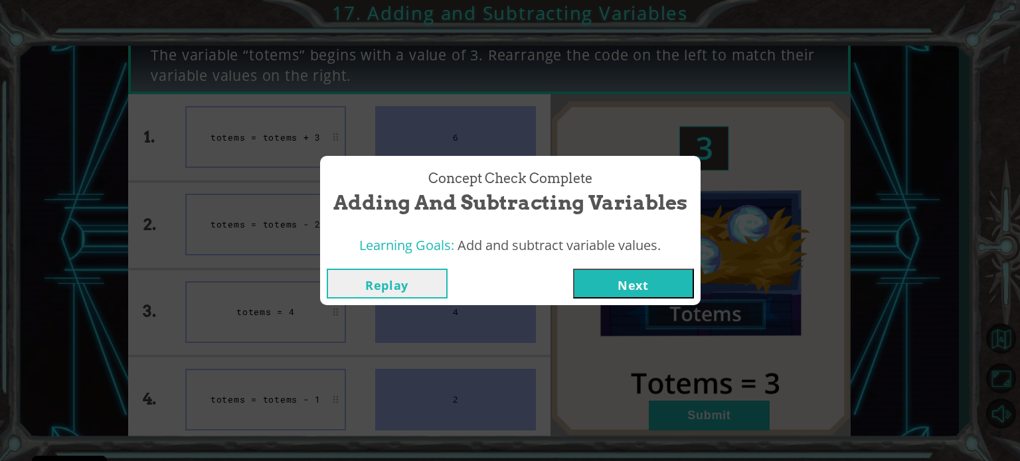
click at [614, 294] on button "Next" at bounding box center [633, 284] width 121 height 30
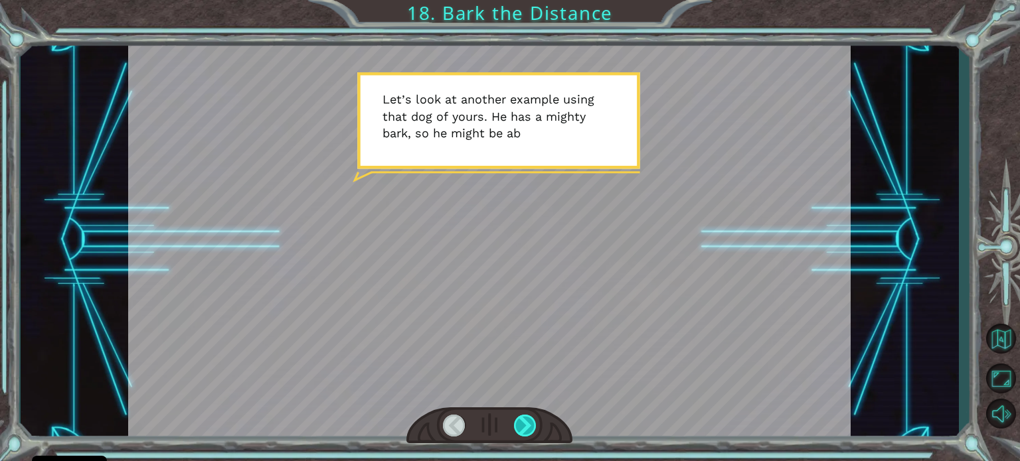
click at [523, 430] on div at bounding box center [525, 426] width 23 height 22
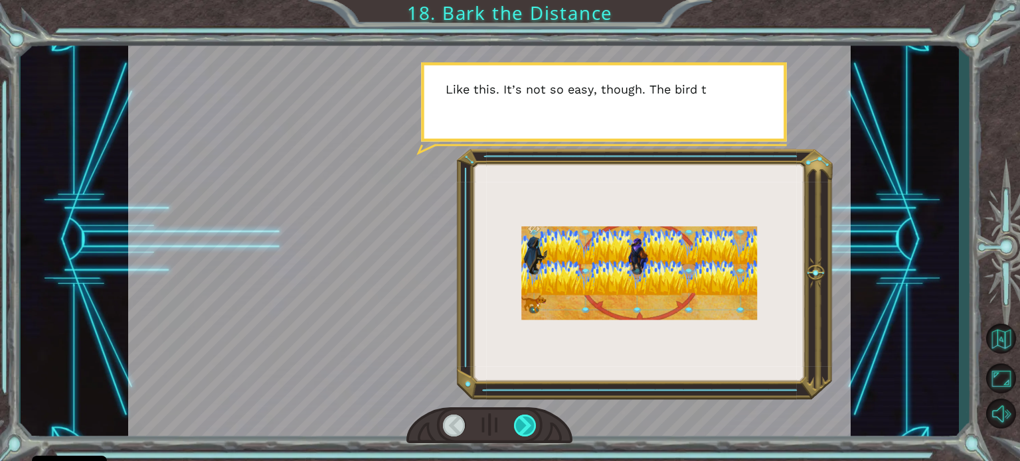
click at [523, 430] on div at bounding box center [525, 426] width 23 height 22
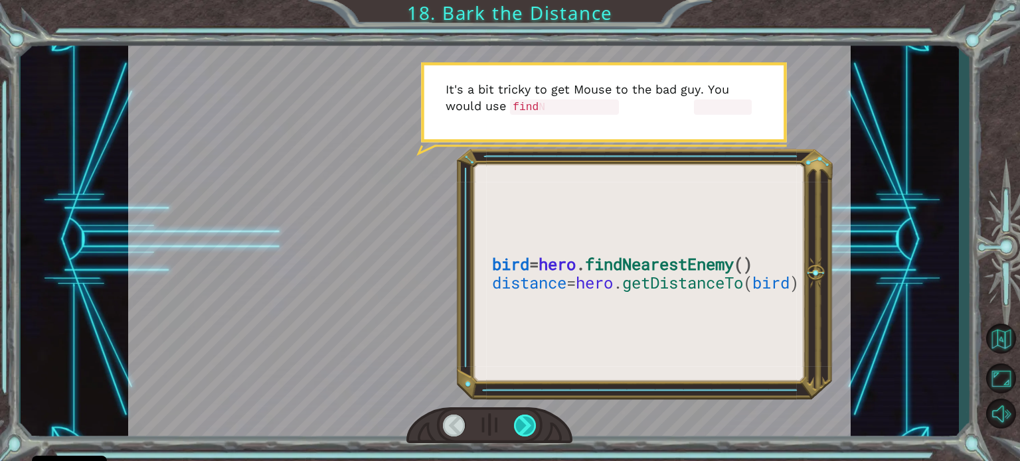
click at [523, 430] on div at bounding box center [525, 426] width 23 height 22
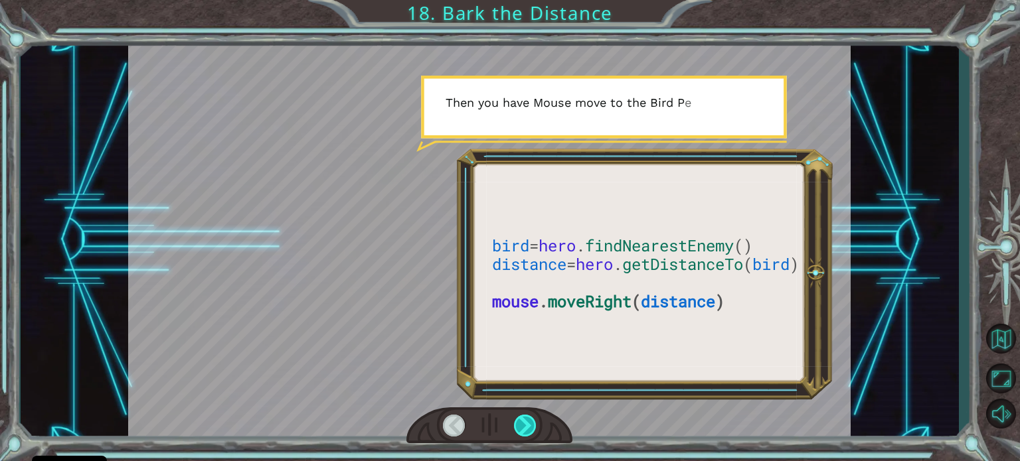
click at [523, 430] on div at bounding box center [525, 426] width 23 height 22
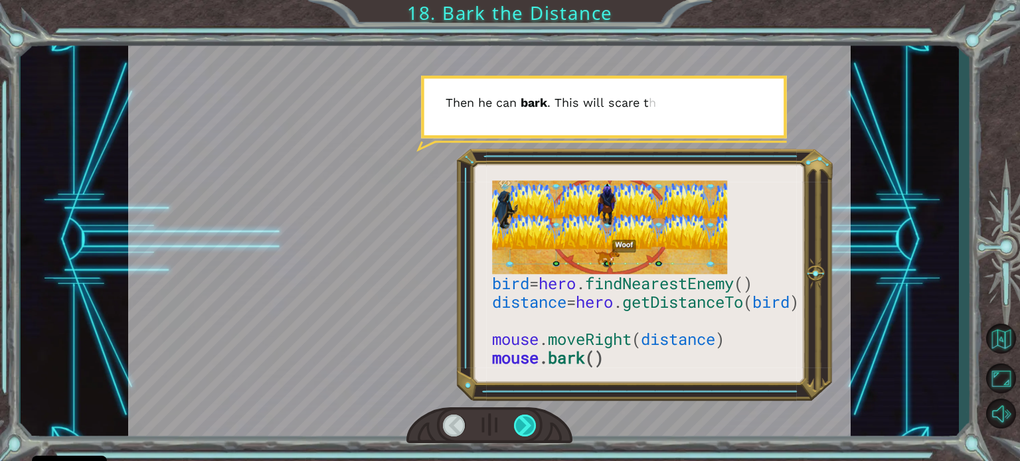
click at [523, 430] on div at bounding box center [525, 426] width 23 height 22
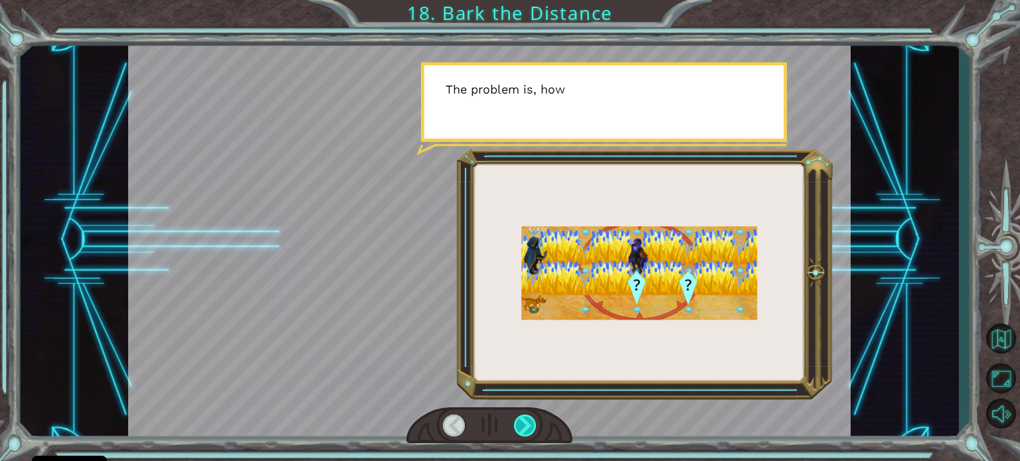
click at [523, 430] on div at bounding box center [525, 426] width 23 height 22
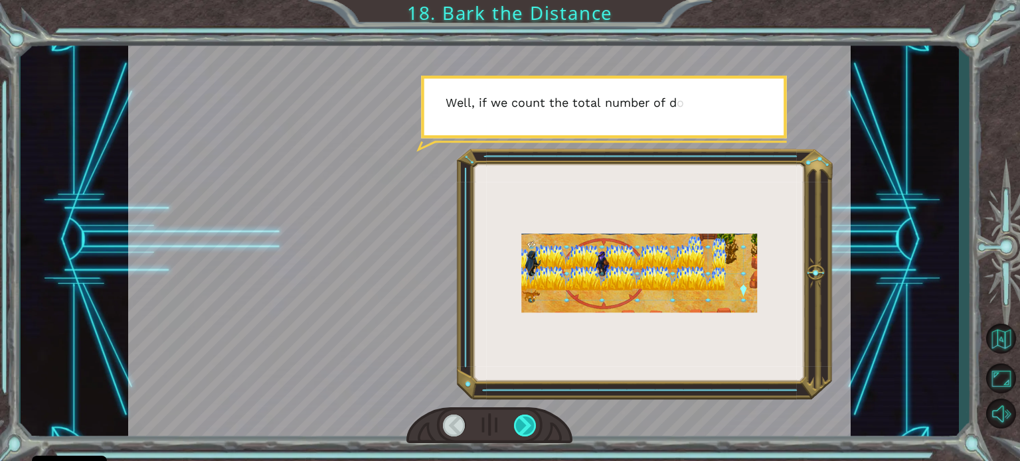
click at [523, 430] on div at bounding box center [525, 426] width 23 height 22
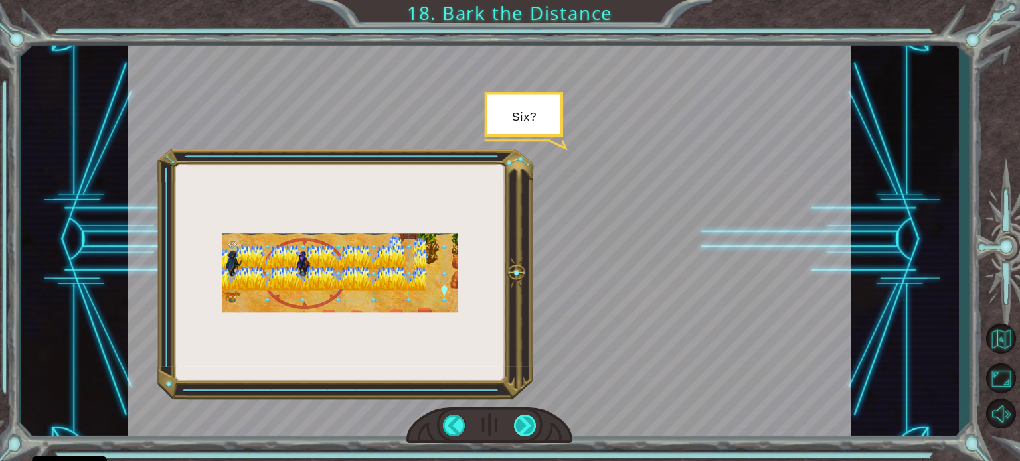
click at [523, 430] on div at bounding box center [525, 426] width 23 height 22
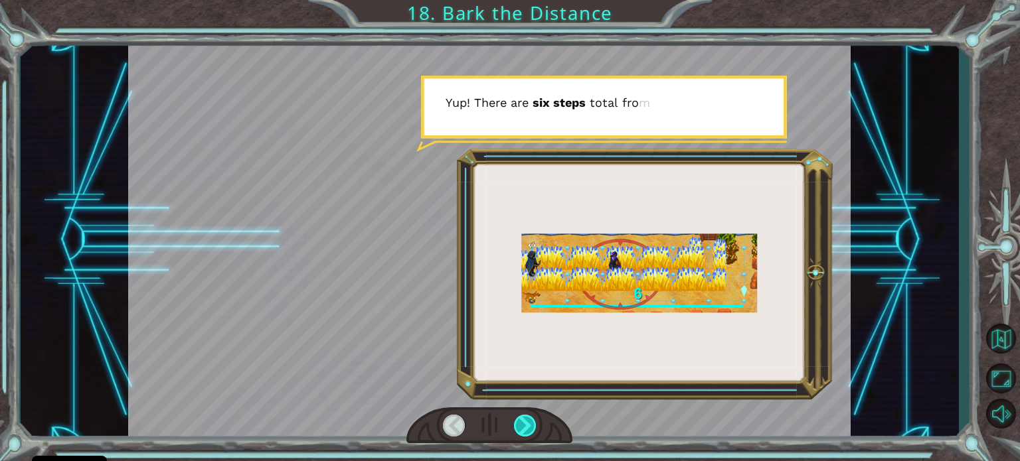
click at [523, 430] on div at bounding box center [525, 426] width 23 height 22
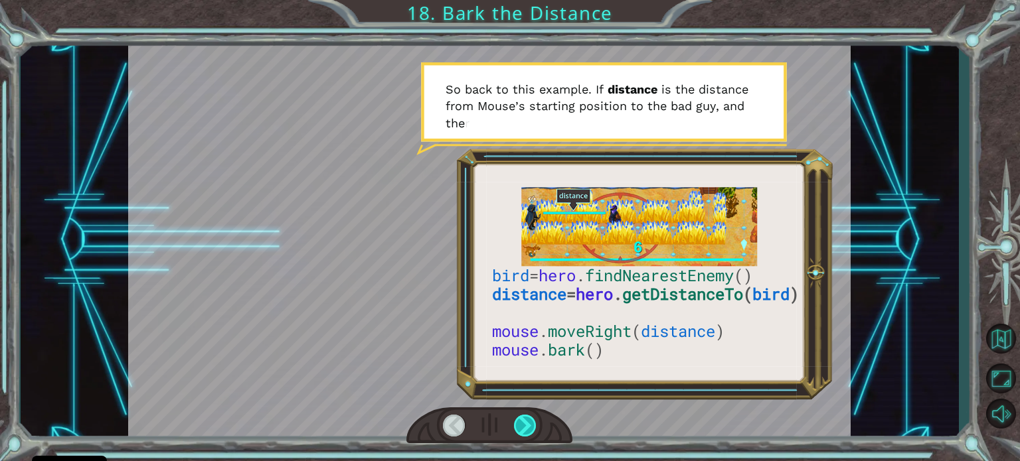
click at [523, 430] on div at bounding box center [525, 426] width 23 height 22
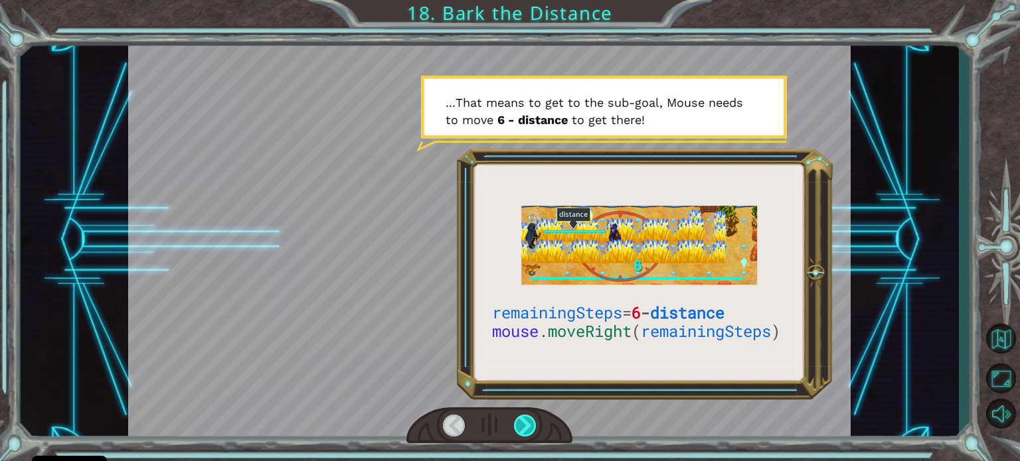
click at [523, 430] on div at bounding box center [525, 426] width 23 height 22
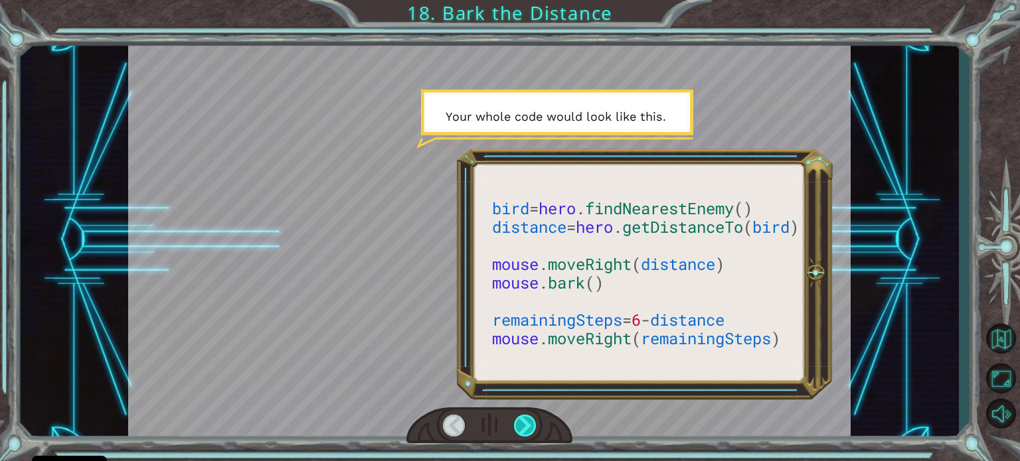
click at [523, 430] on div at bounding box center [525, 426] width 23 height 22
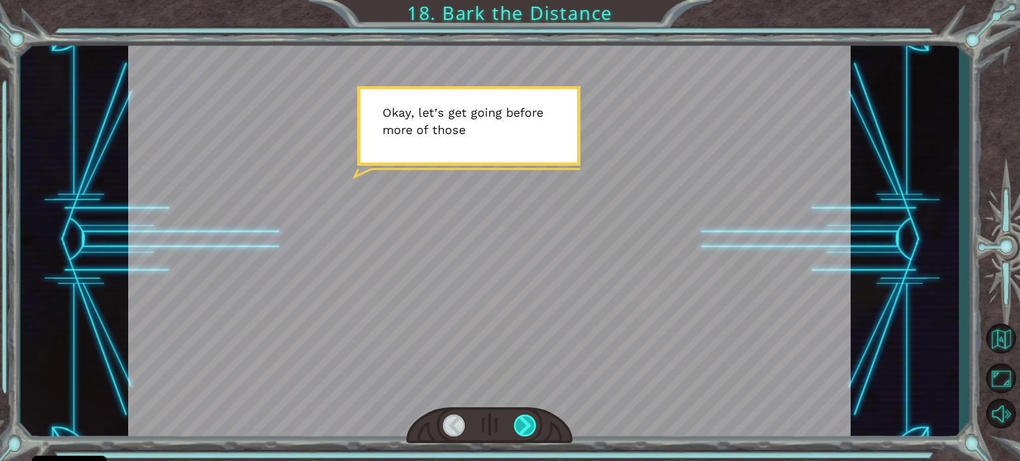
click at [523, 430] on div at bounding box center [525, 426] width 23 height 22
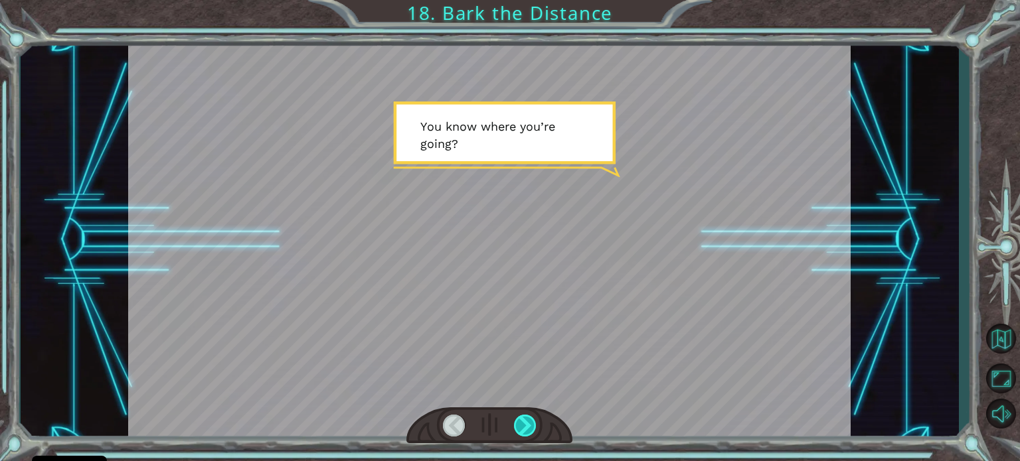
click at [523, 430] on div at bounding box center [525, 426] width 23 height 22
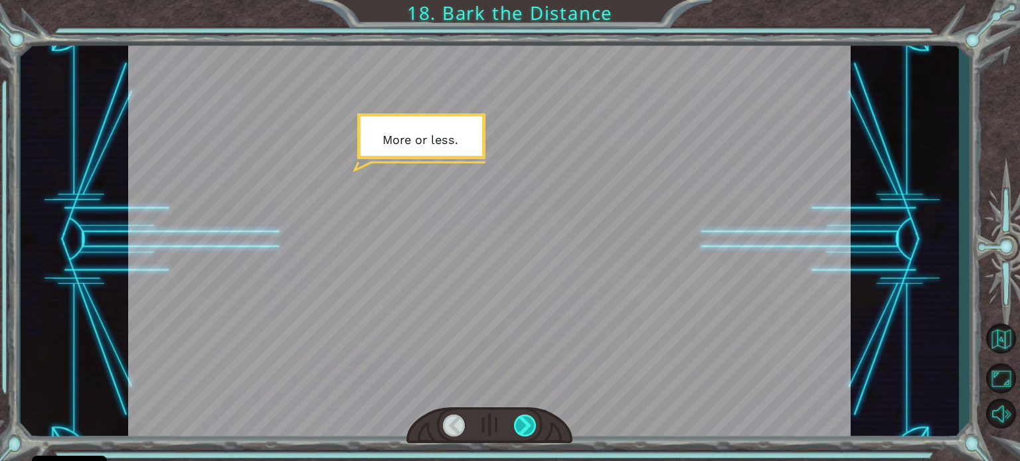
click at [523, 430] on div at bounding box center [525, 426] width 23 height 22
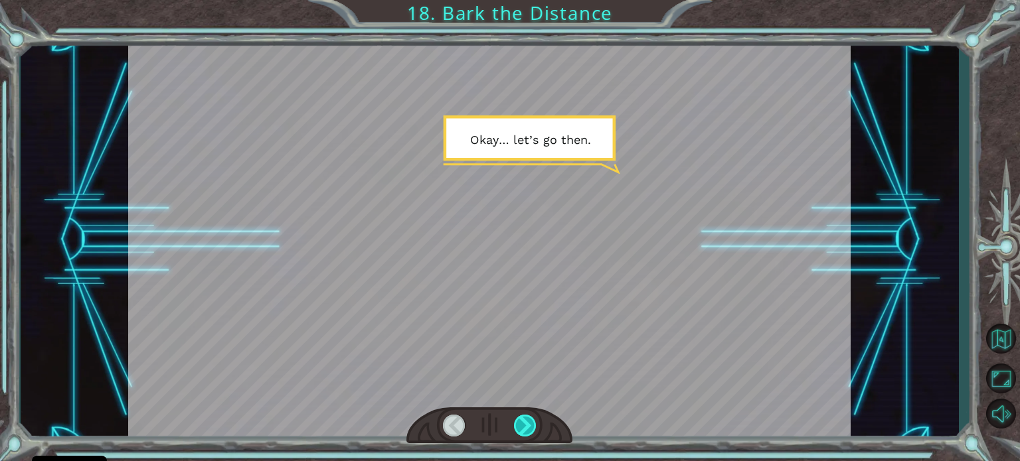
click at [523, 430] on div at bounding box center [525, 426] width 23 height 22
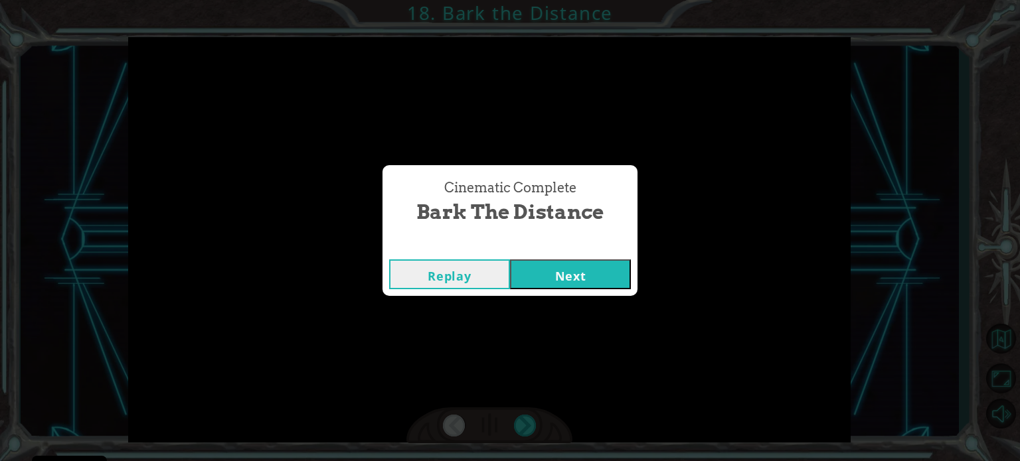
click at [580, 272] on button "Next" at bounding box center [570, 275] width 121 height 30
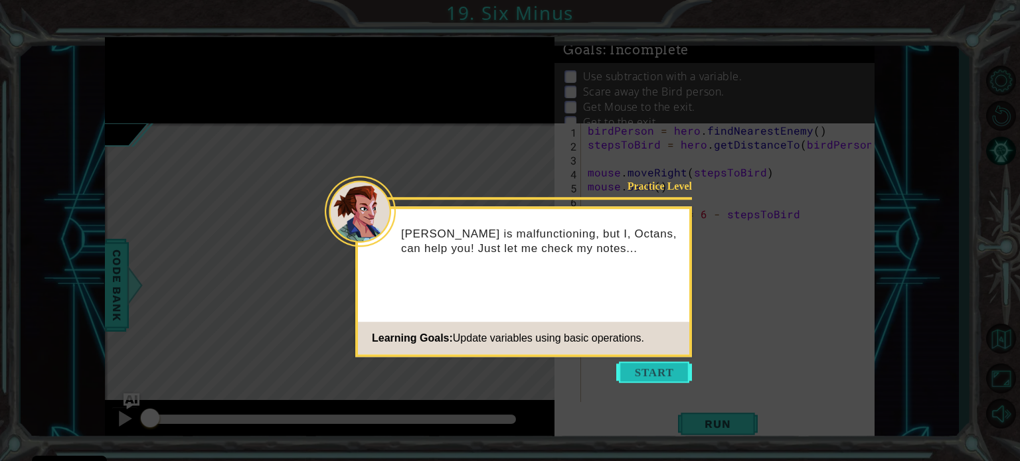
click at [653, 368] on button "Start" at bounding box center [654, 372] width 76 height 21
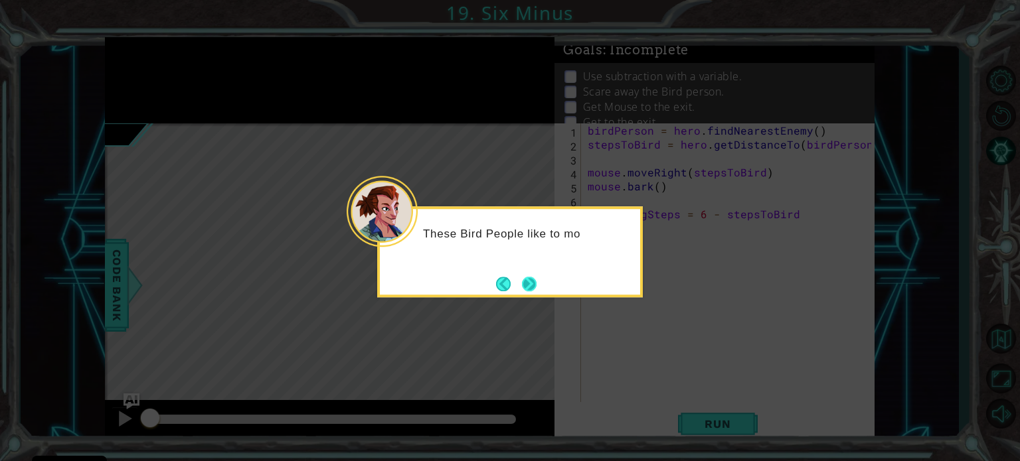
click at [529, 278] on button "Next" at bounding box center [529, 284] width 16 height 16
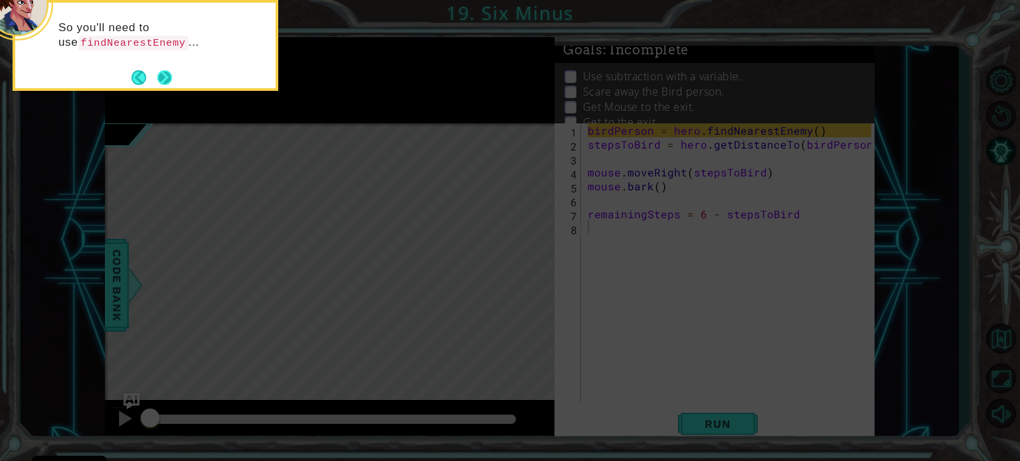
click at [166, 76] on button "Next" at bounding box center [165, 77] width 17 height 17
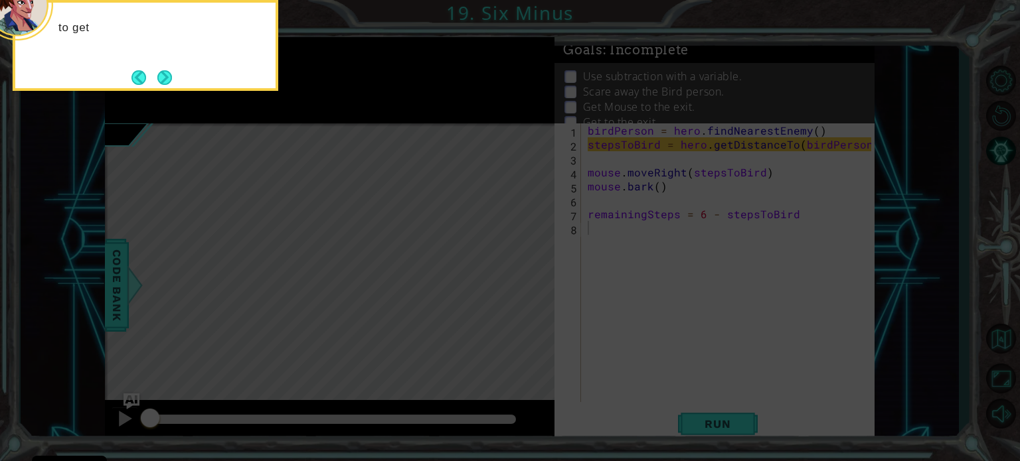
click at [166, 76] on button "Next" at bounding box center [164, 77] width 15 height 15
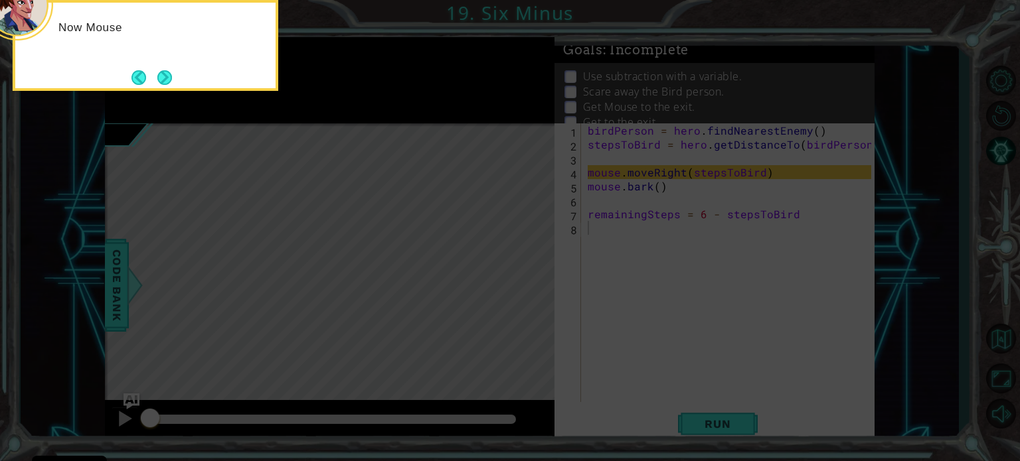
click at [166, 76] on button "Next" at bounding box center [165, 77] width 18 height 18
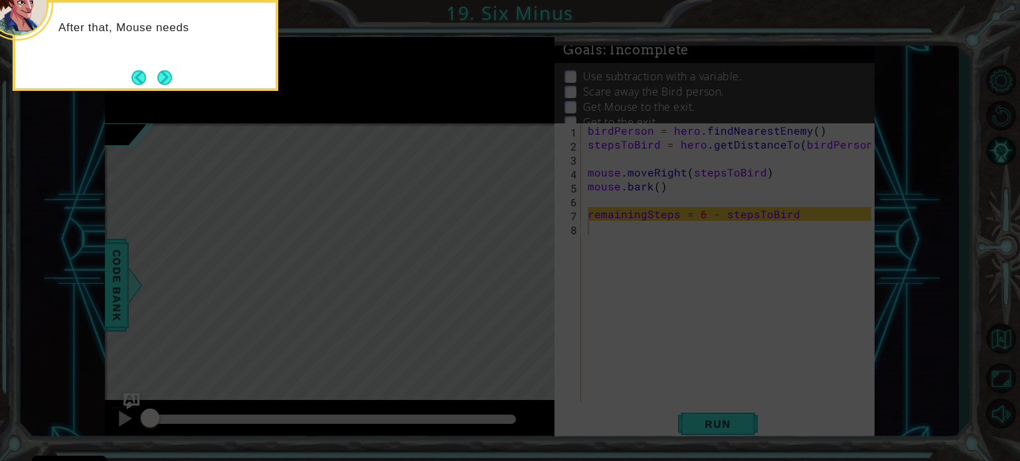
click at [166, 76] on button "Next" at bounding box center [165, 77] width 25 height 25
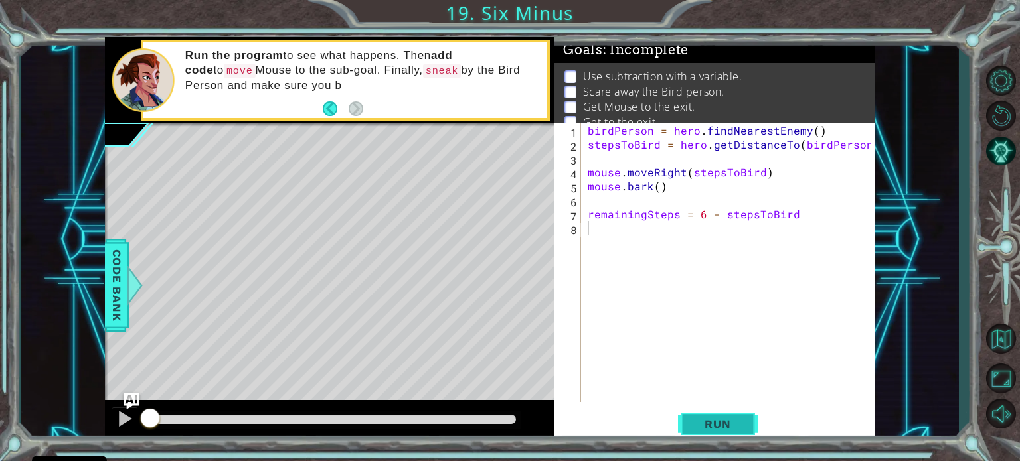
click at [728, 418] on span "Run" at bounding box center [717, 424] width 52 height 13
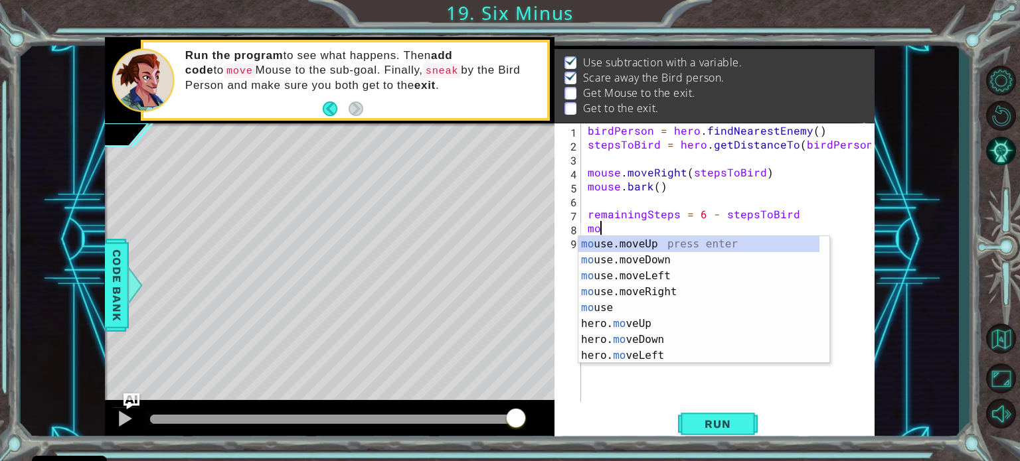
type textarea "m"
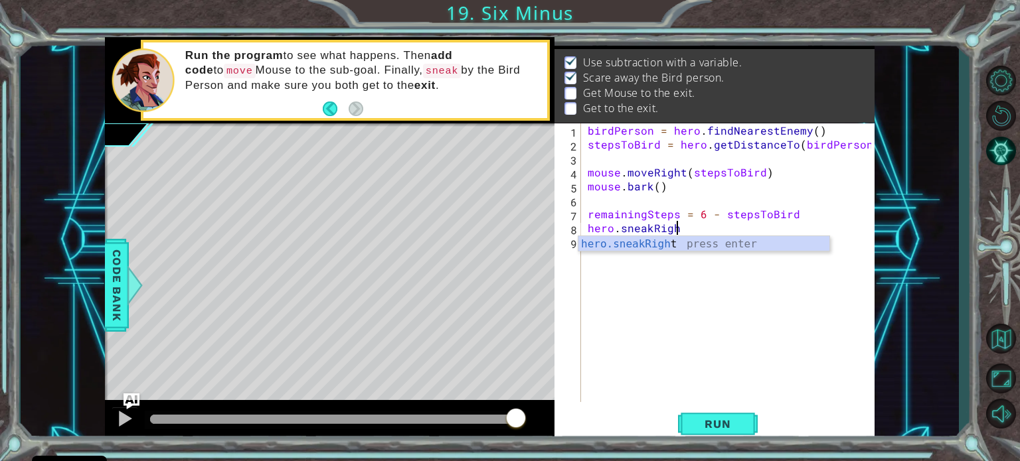
scroll to position [0, 5]
type textarea "hero.sneakRight(5)"
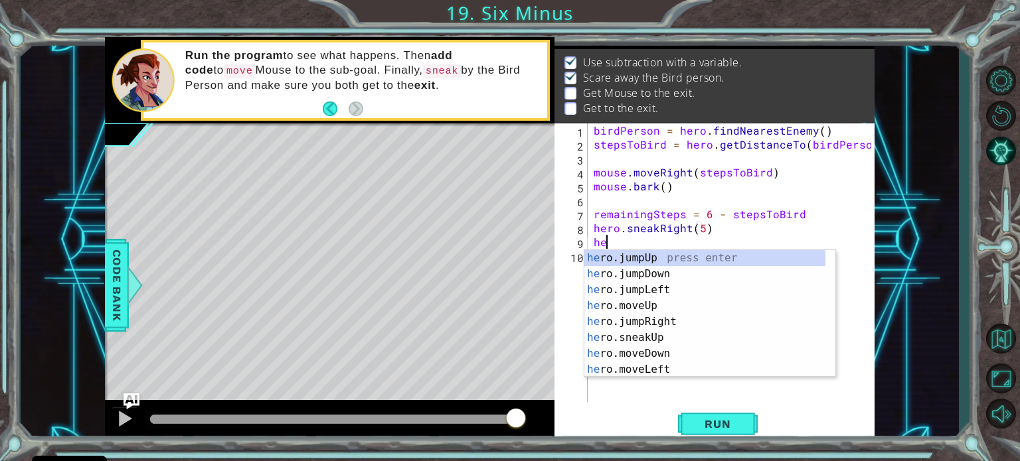
scroll to position [0, 0]
type textarea "hero"
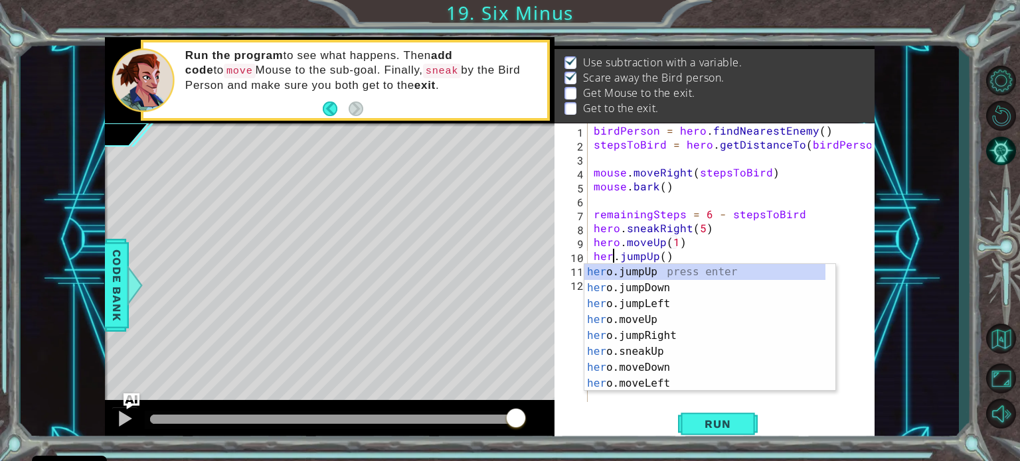
scroll to position [0, 1]
type textarea "hero.jumpUp()"
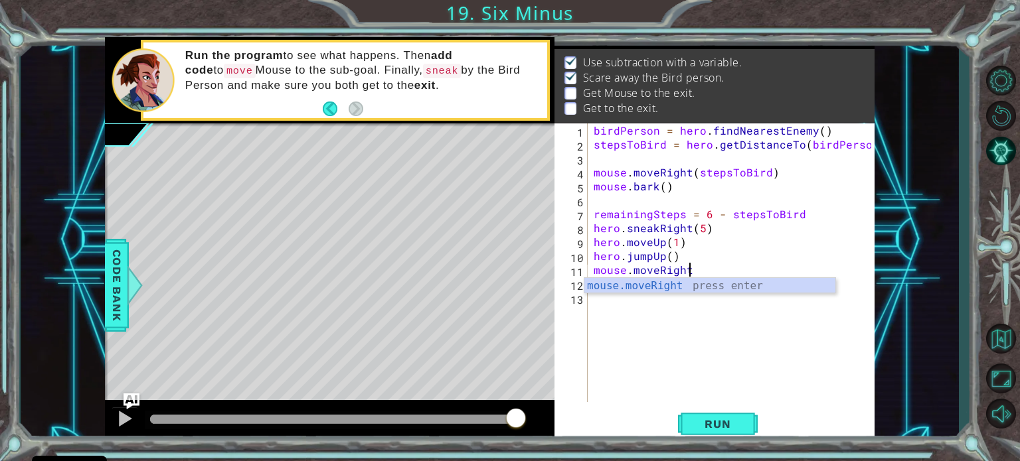
scroll to position [0, 5]
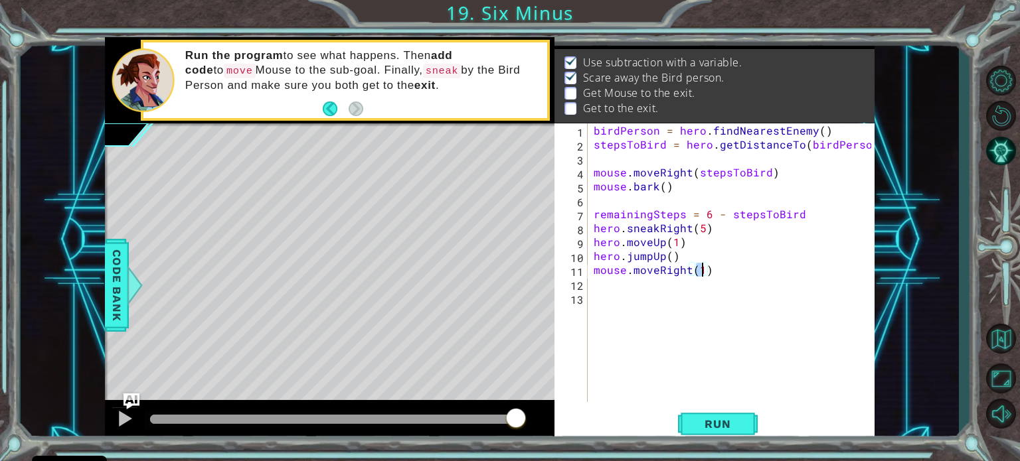
type textarea "mouse.moveRight(3)"
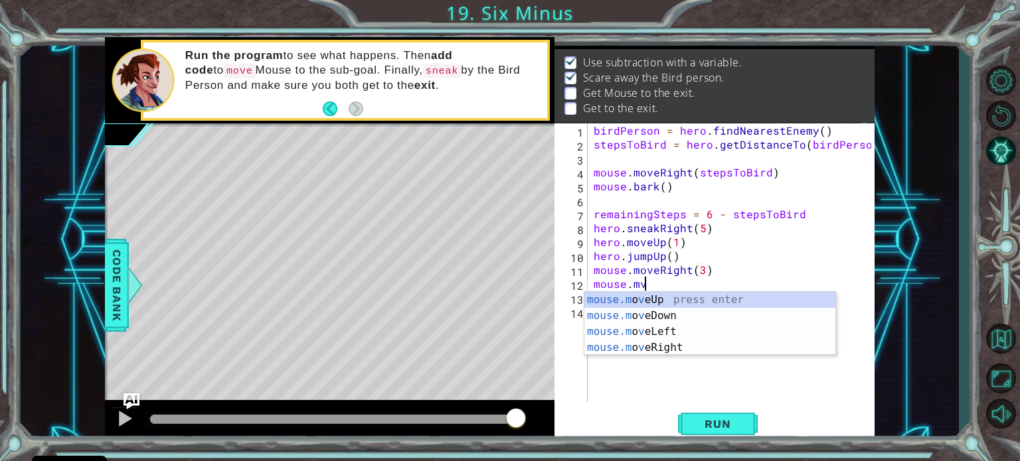
scroll to position [0, 2]
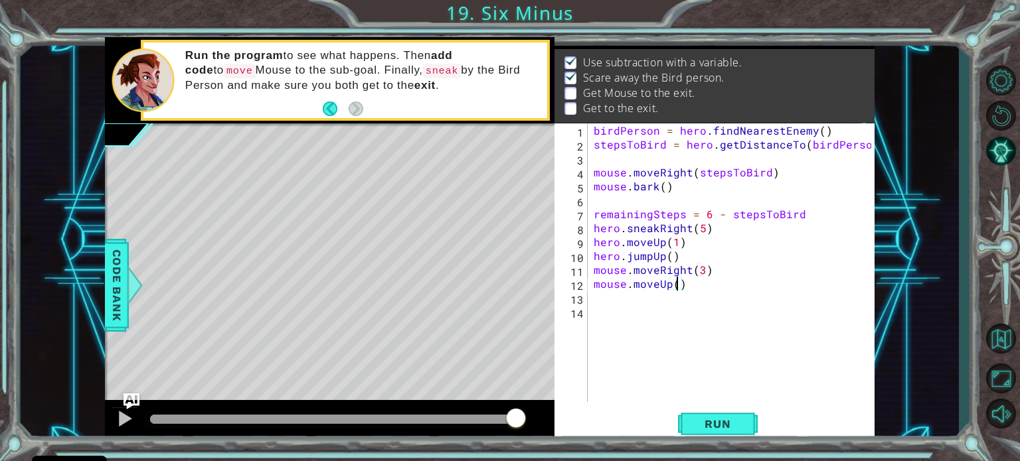
type textarea "mouse.moveUp(5)"
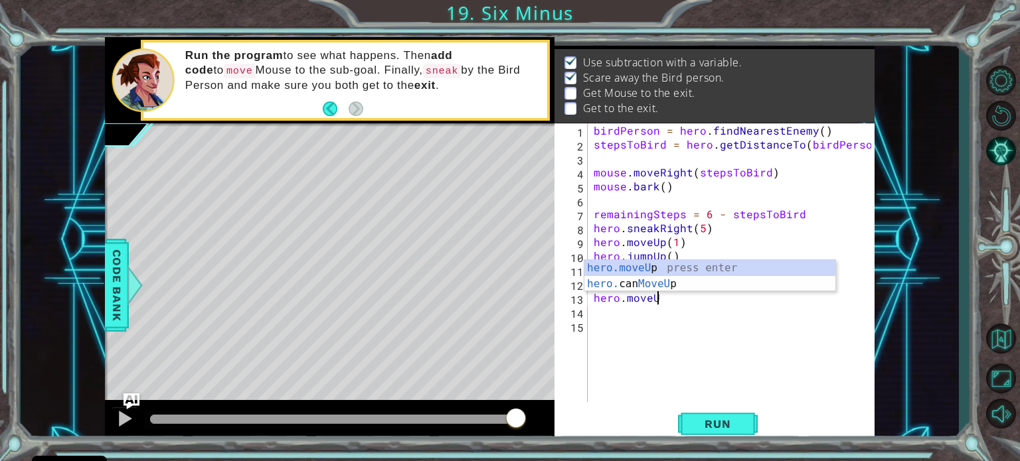
scroll to position [0, 3]
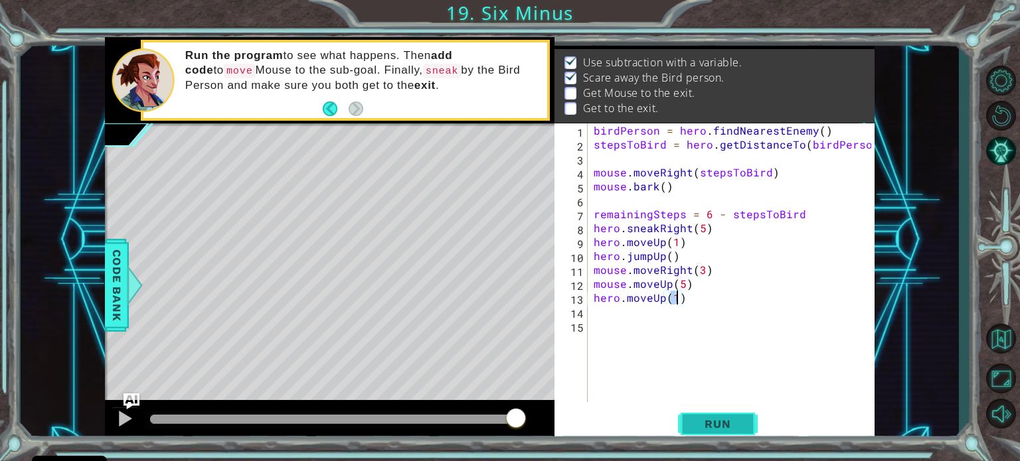
type textarea "hero.moveUp(1)"
click at [712, 423] on span "Run" at bounding box center [717, 424] width 52 height 13
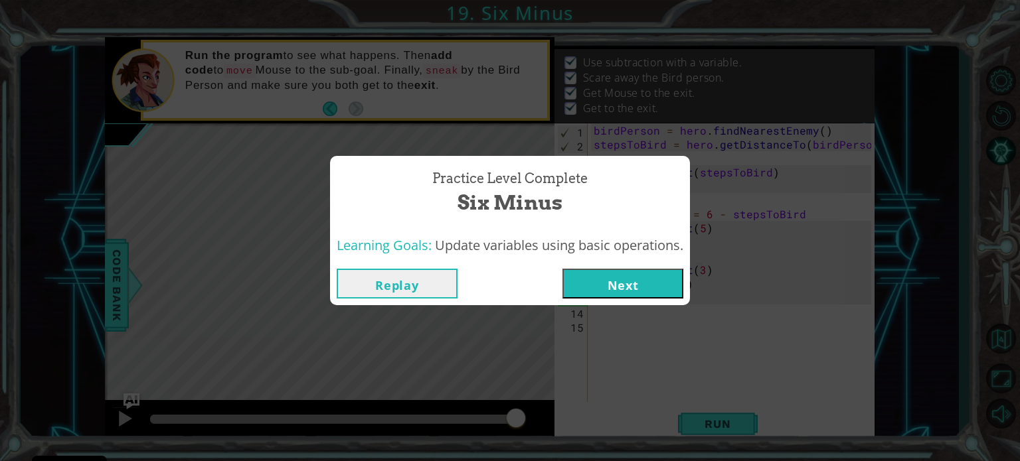
click at [608, 286] on button "Next" at bounding box center [622, 284] width 121 height 30
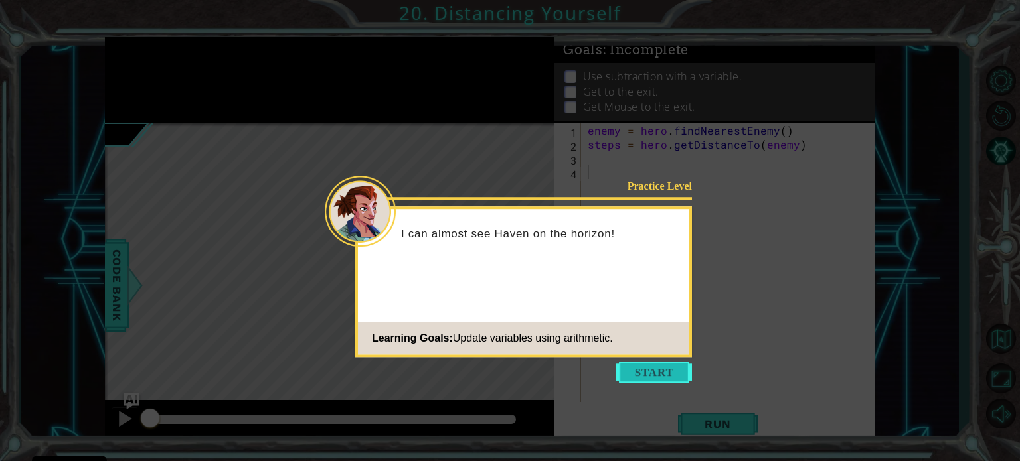
click at [645, 376] on button "Start" at bounding box center [654, 372] width 76 height 21
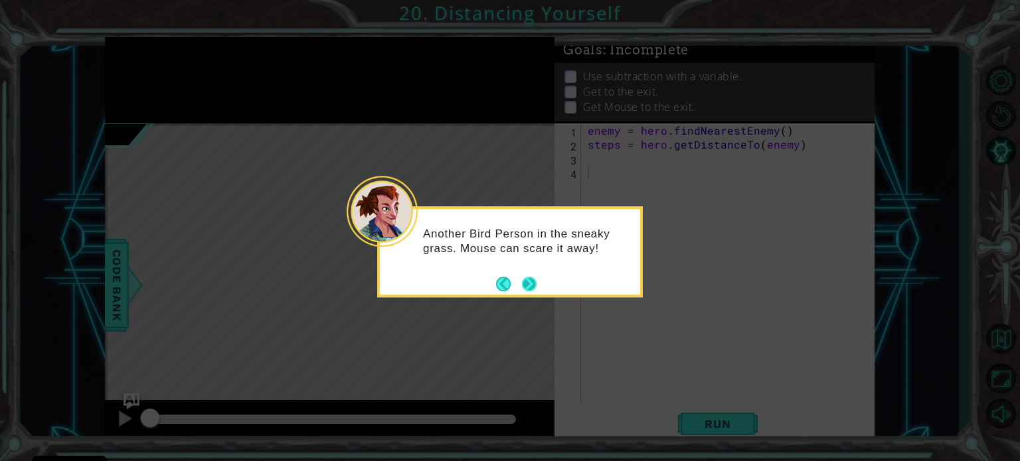
click at [528, 282] on button "Next" at bounding box center [529, 284] width 24 height 24
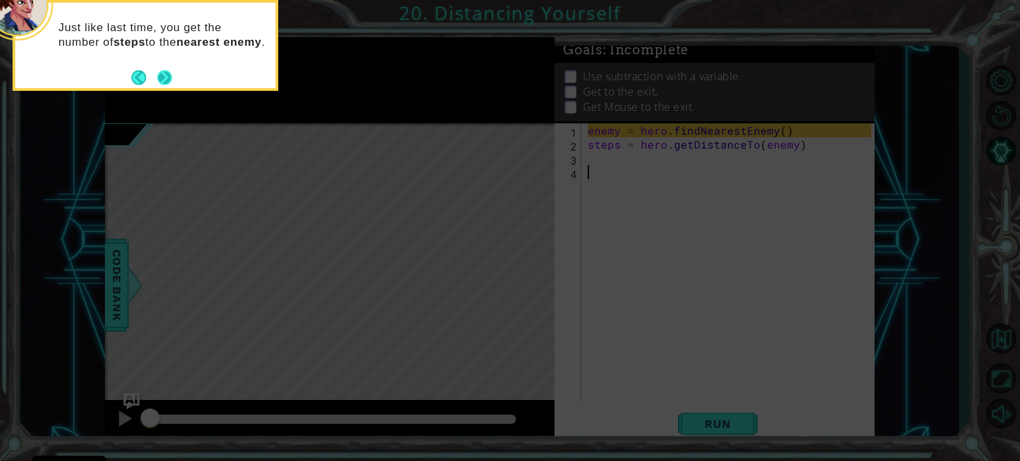
click at [170, 70] on footer at bounding box center [151, 78] width 40 height 20
click at [167, 78] on button "Next" at bounding box center [164, 77] width 21 height 21
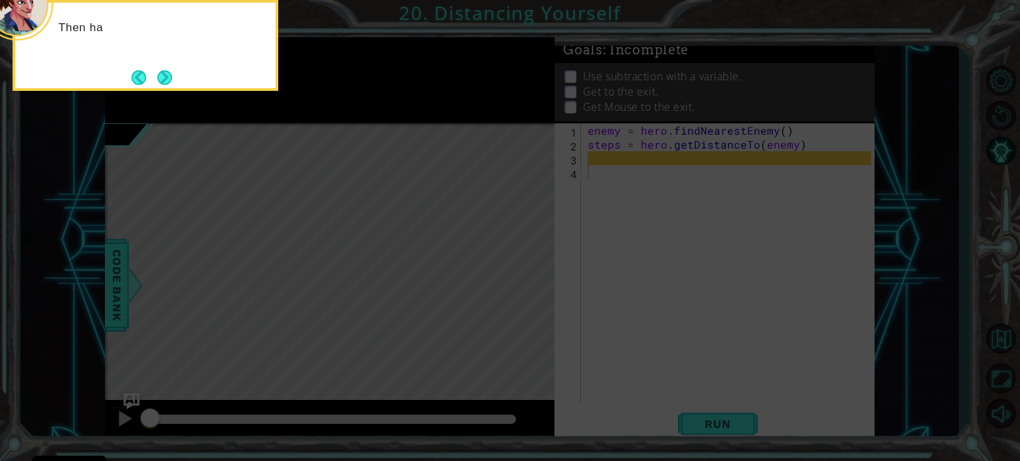
click at [167, 78] on button "Next" at bounding box center [164, 77] width 17 height 17
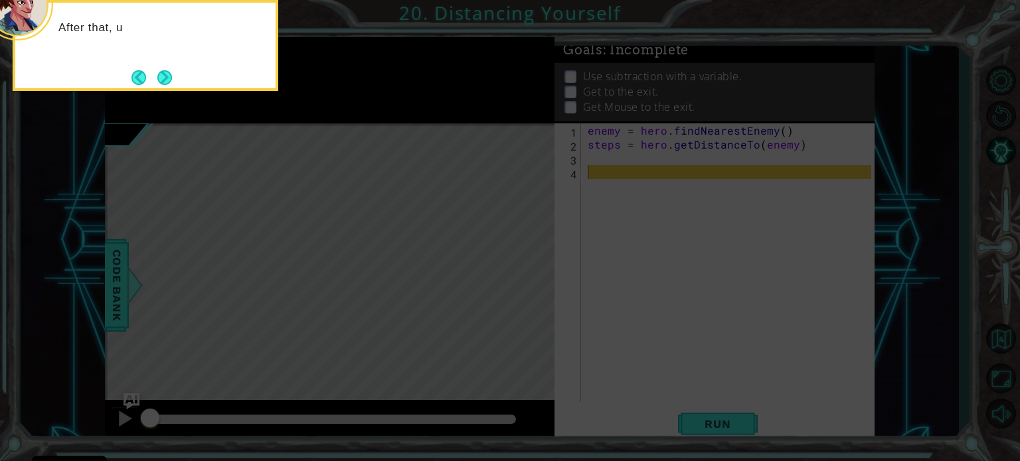
click at [167, 78] on button "Next" at bounding box center [164, 77] width 15 height 15
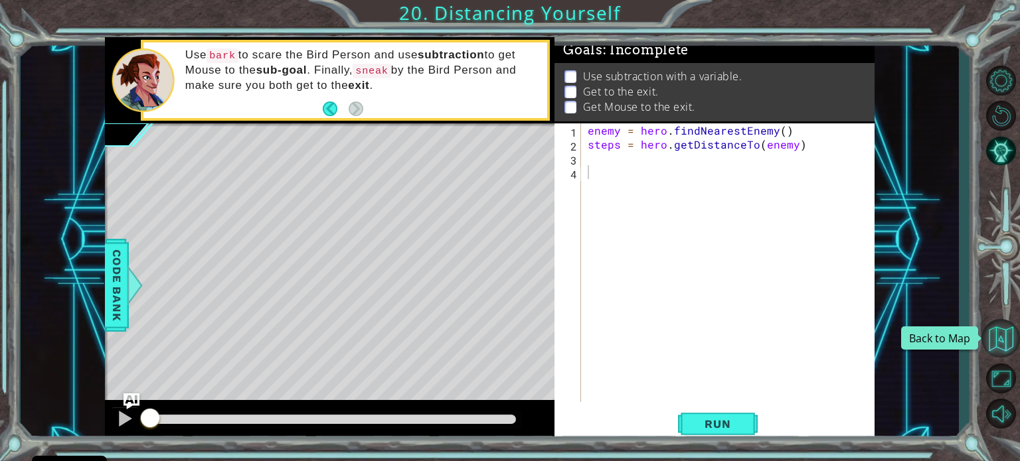
click at [1001, 343] on button "Back to Map" at bounding box center [1000, 338] width 39 height 39
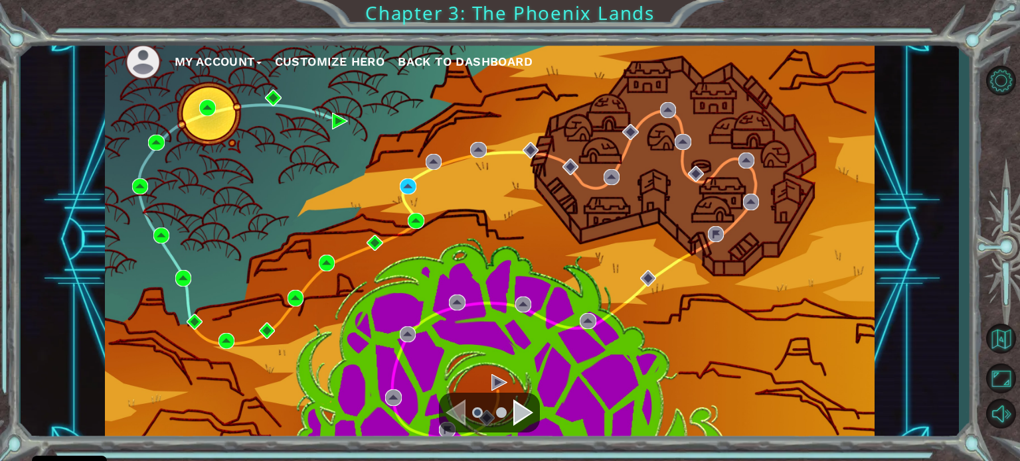
click at [517, 415] on div "Navigate to the next page" at bounding box center [523, 413] width 20 height 27
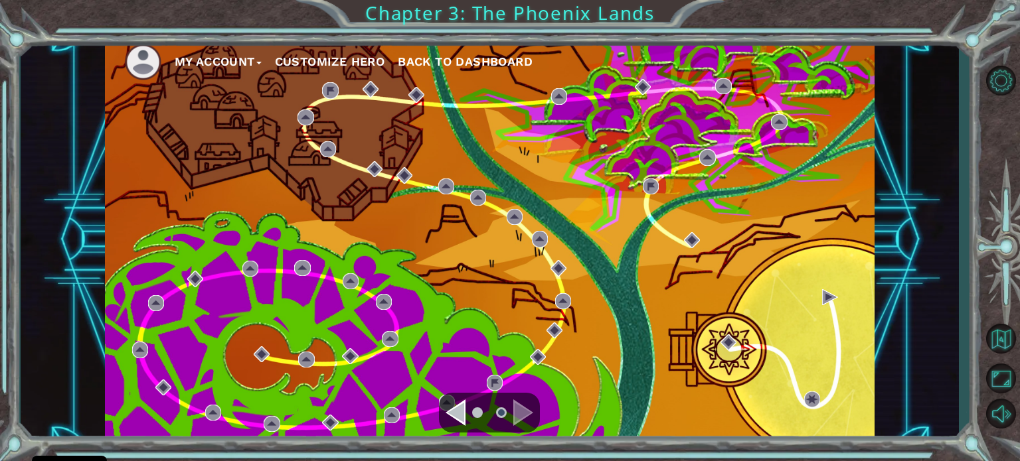
click at [360, 58] on button "Customize Hero" at bounding box center [330, 62] width 110 height 20
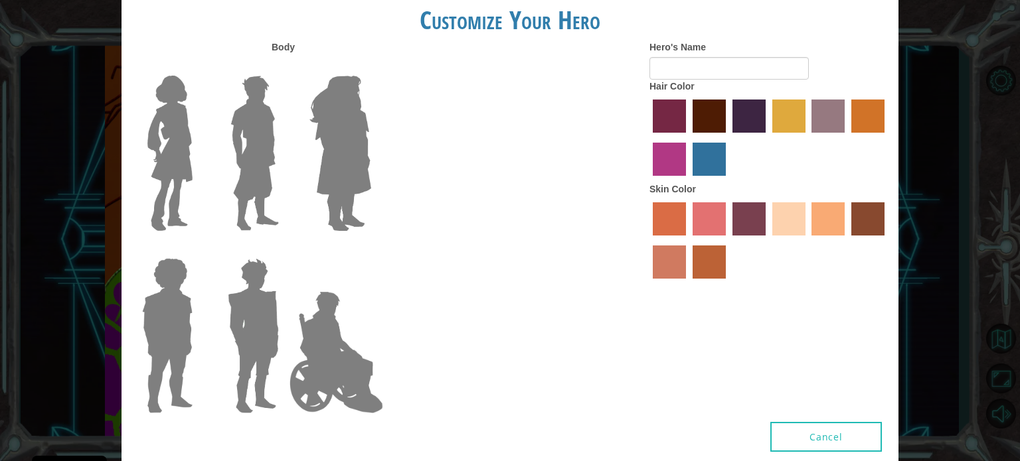
type input "[PERSON_NAME]"
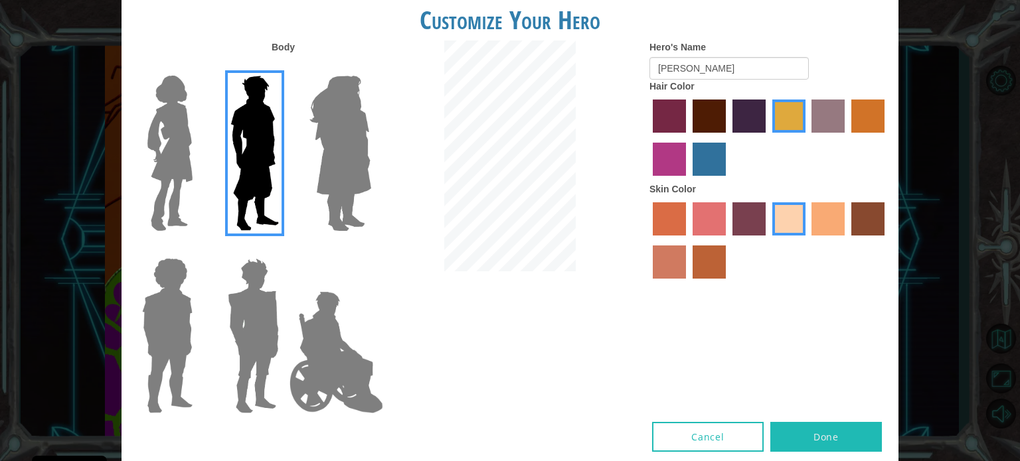
click at [266, 315] on img at bounding box center [253, 336] width 62 height 166
click at [284, 250] on input "Hero Garnet" at bounding box center [284, 250] width 0 height 0
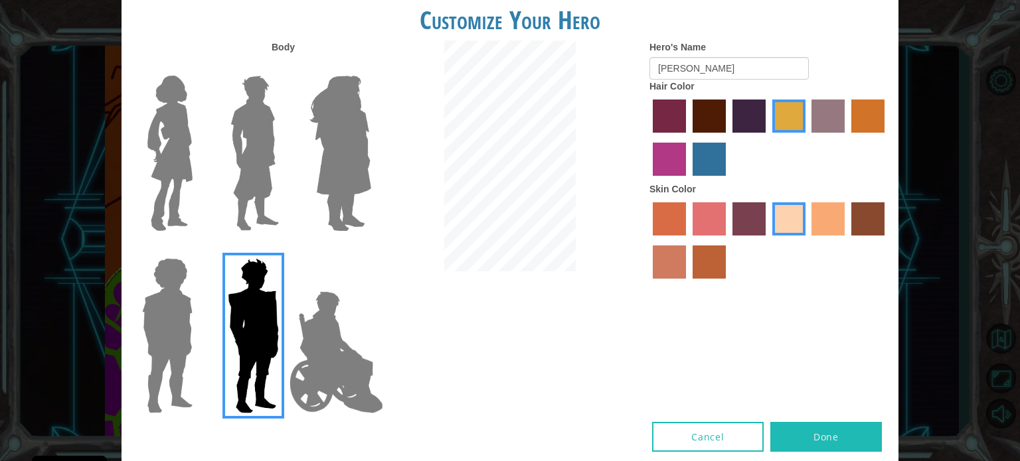
click at [255, 128] on img at bounding box center [254, 153] width 59 height 166
click at [284, 67] on input "Hero Lars" at bounding box center [284, 67] width 0 height 0
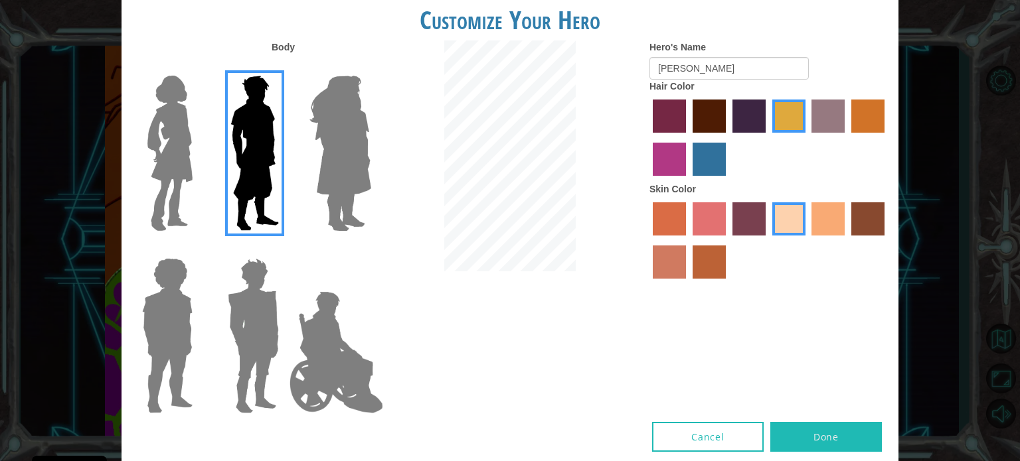
click at [180, 125] on img at bounding box center [170, 153] width 56 height 166
click at [198, 67] on input "Hero Connie" at bounding box center [198, 67] width 0 height 0
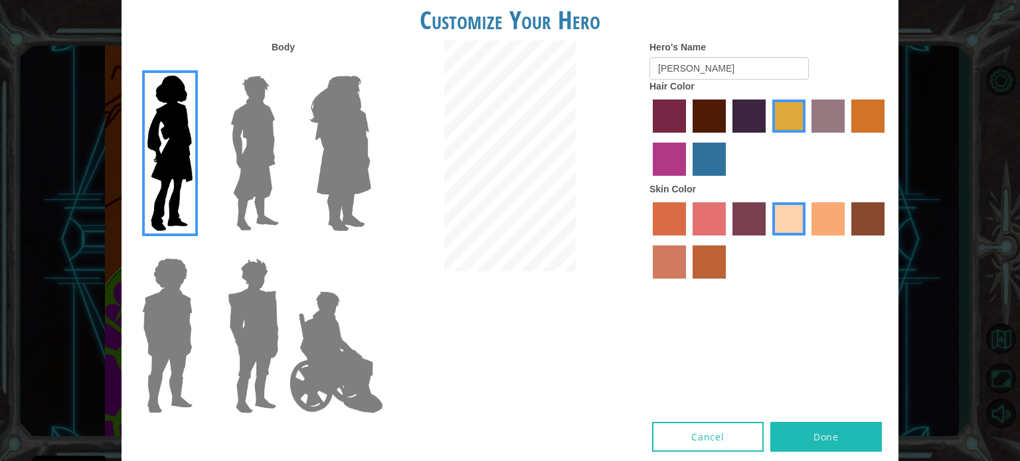
click at [172, 293] on img at bounding box center [167, 336] width 61 height 166
click at [198, 250] on input "Hero Steven" at bounding box center [198, 250] width 0 height 0
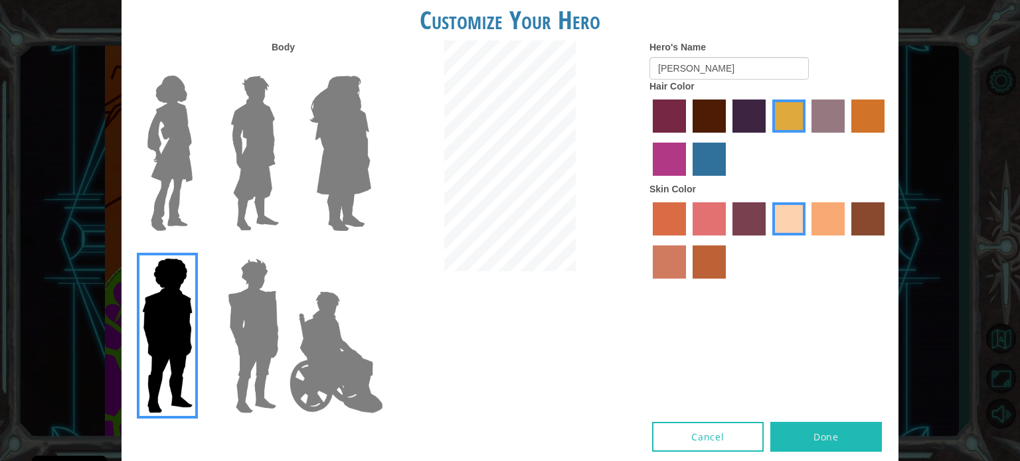
click at [337, 121] on img at bounding box center [340, 153] width 72 height 166
click at [370, 67] on input "Hero Amethyst" at bounding box center [370, 67] width 0 height 0
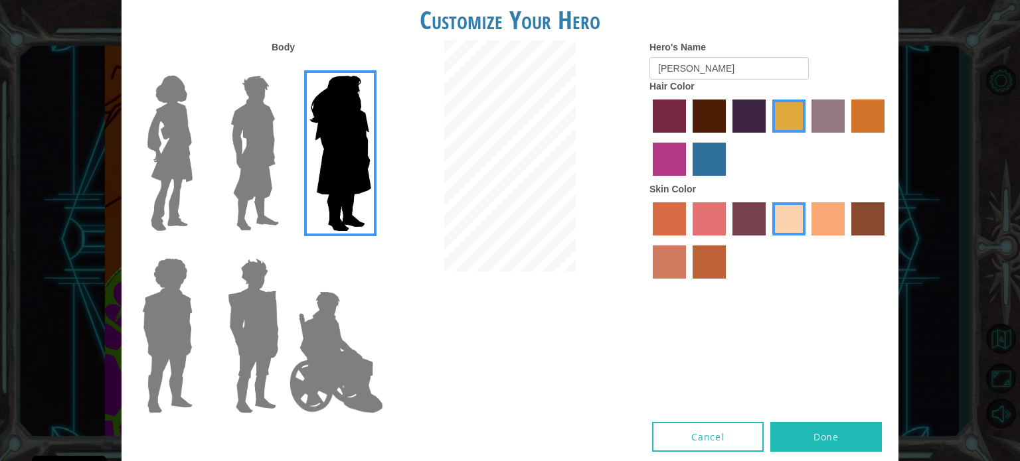
click at [273, 123] on img at bounding box center [254, 153] width 59 height 166
click at [284, 67] on input "Hero Lars" at bounding box center [284, 67] width 0 height 0
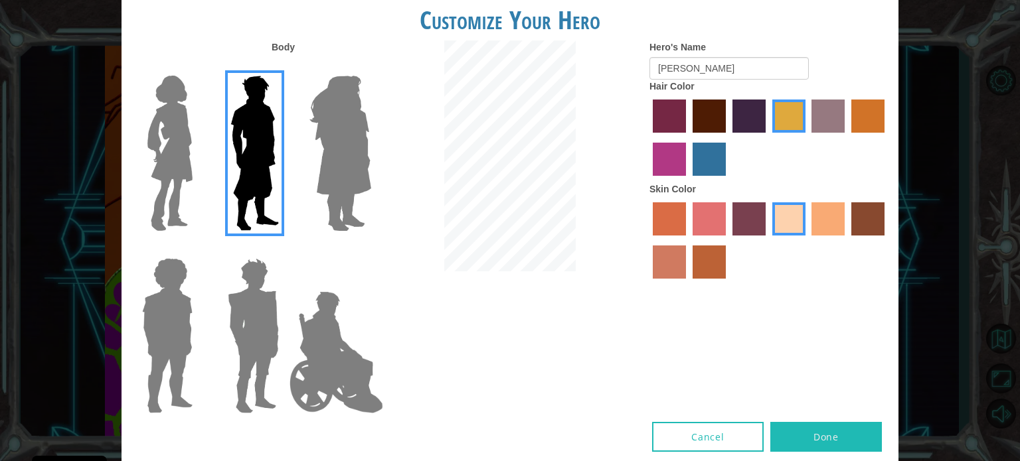
click at [329, 349] on img at bounding box center [336, 352] width 104 height 133
click at [370, 250] on input "Hero Jamie" at bounding box center [370, 250] width 0 height 0
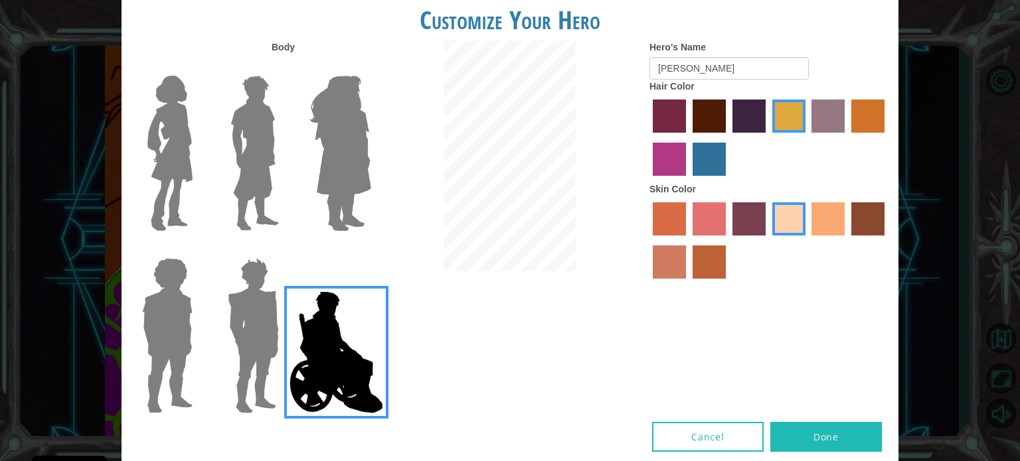
click at [253, 160] on img at bounding box center [254, 153] width 59 height 166
click at [284, 67] on input "Hero Lars" at bounding box center [284, 67] width 0 height 0
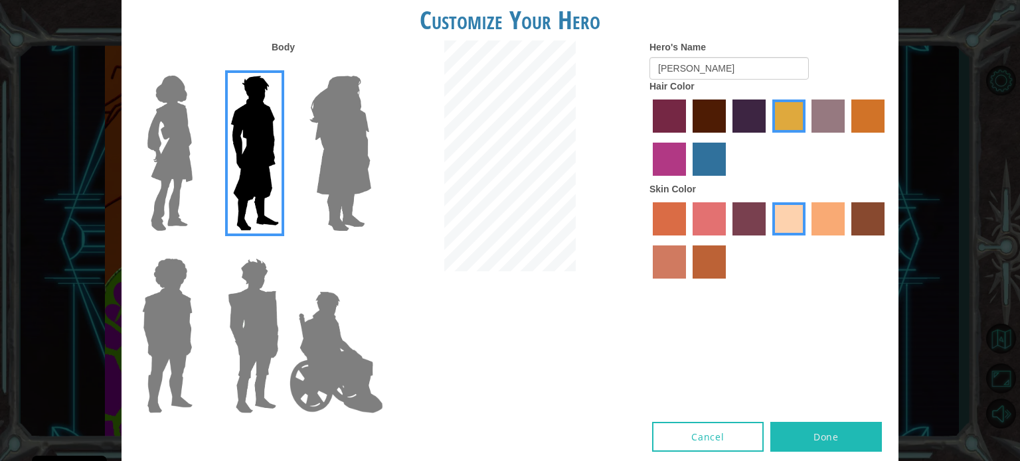
click at [739, 434] on button "Cancel" at bounding box center [708, 437] width 112 height 30
